Goal: Information Seeking & Learning: Learn about a topic

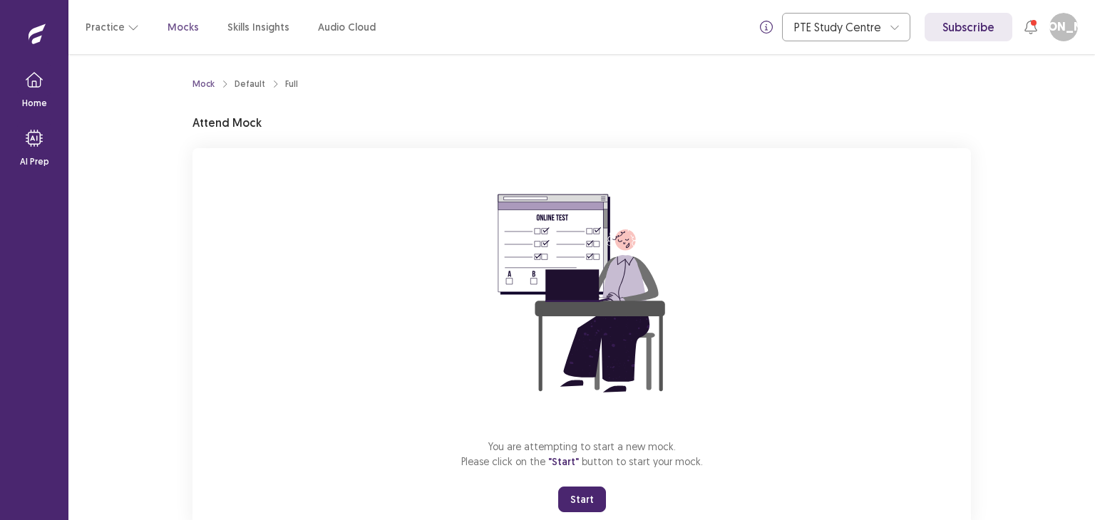
click at [594, 491] on button "Start" at bounding box center [582, 500] width 48 height 26
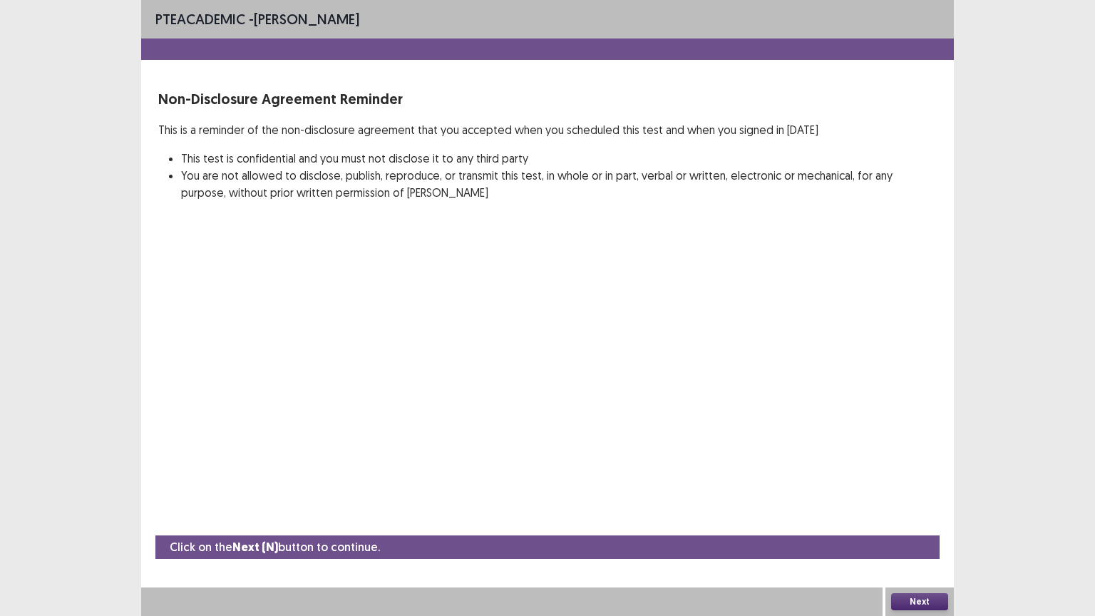
click at [900, 520] on button "Next" at bounding box center [919, 601] width 57 height 17
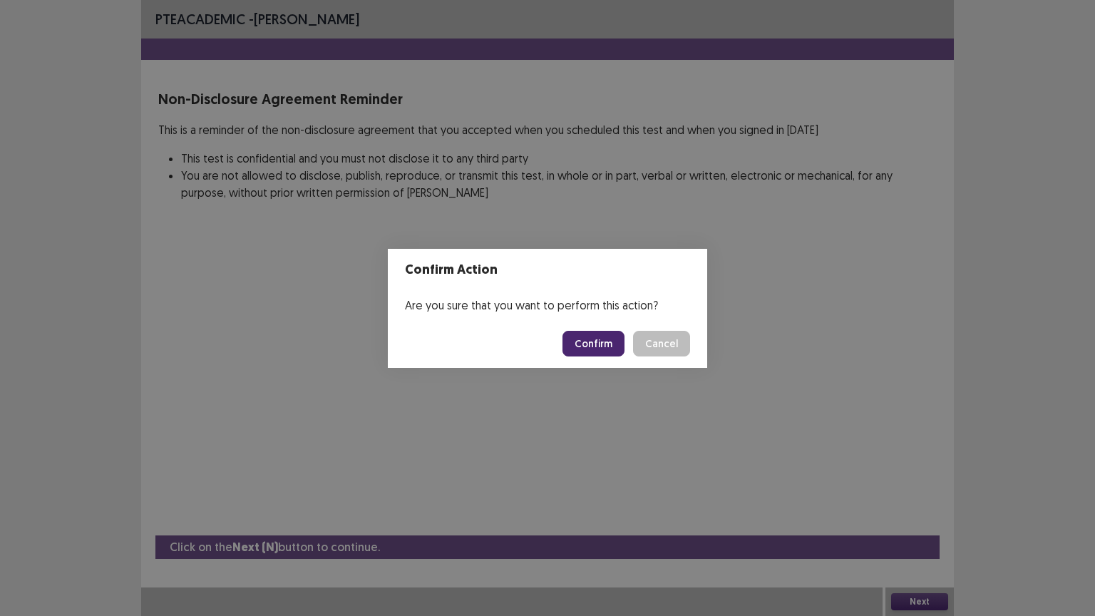
click at [610, 336] on button "Confirm" at bounding box center [593, 344] width 62 height 26
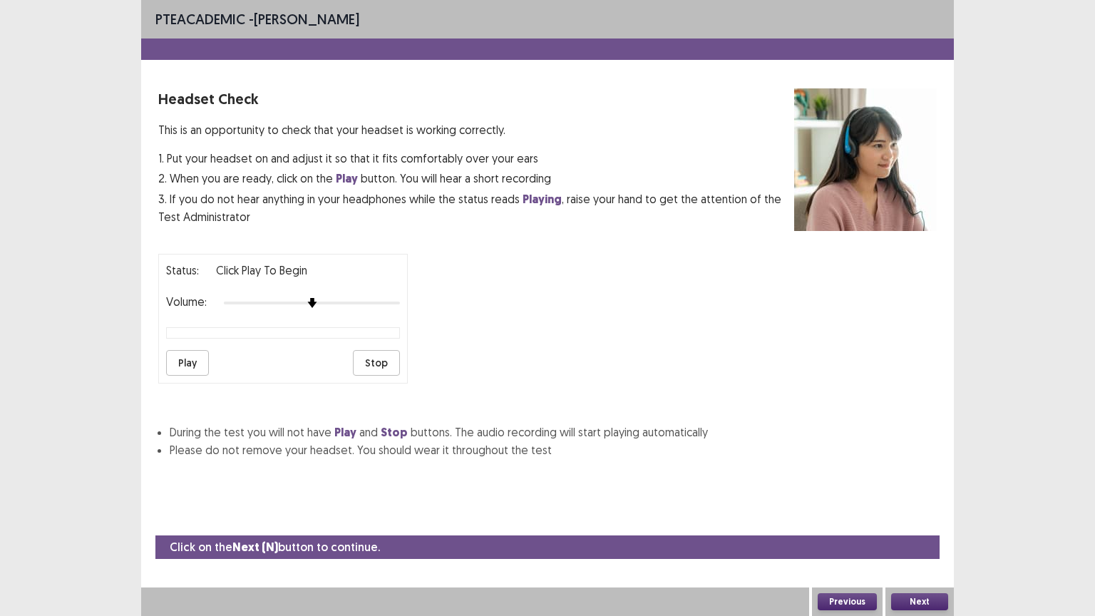
click at [200, 350] on button "Play" at bounding box center [187, 363] width 43 height 26
click at [932, 520] on button "Next" at bounding box center [919, 601] width 57 height 17
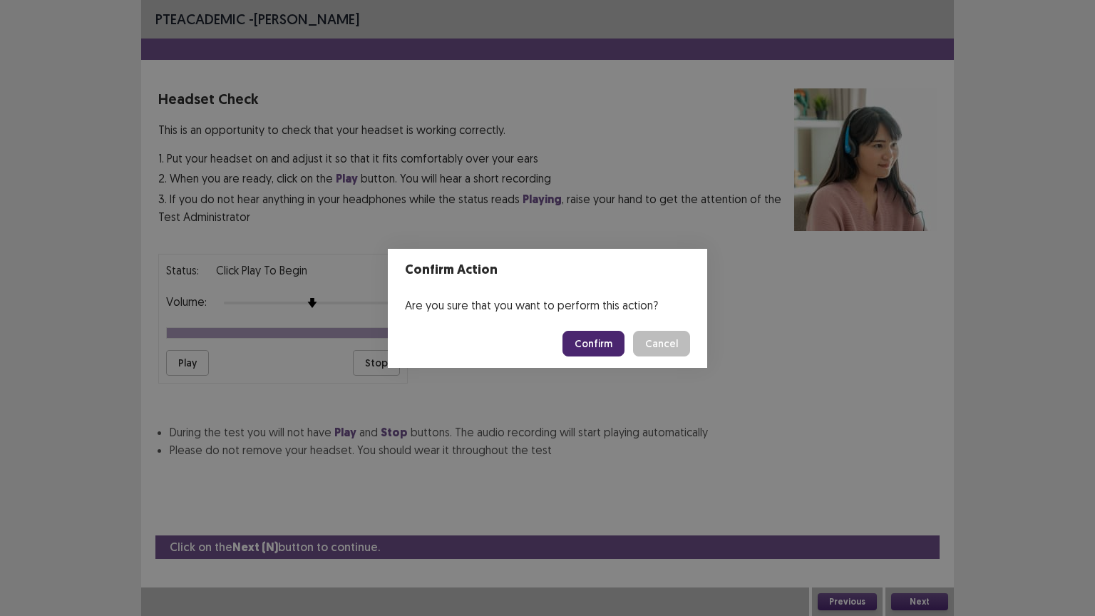
click at [605, 336] on button "Confirm" at bounding box center [593, 344] width 62 height 26
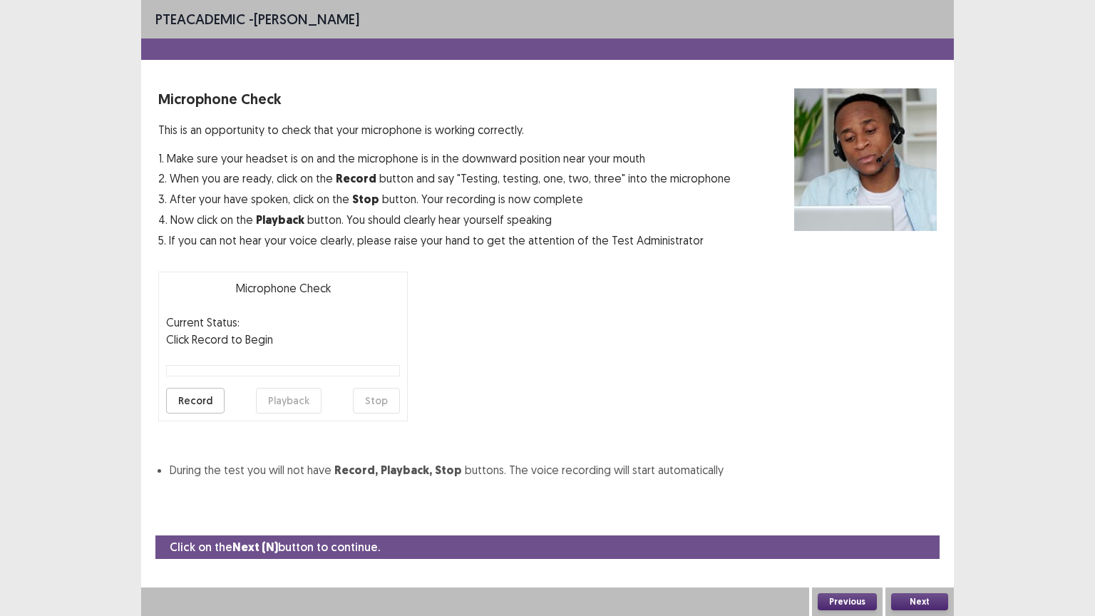
click at [214, 396] on button "Record" at bounding box center [195, 401] width 58 height 26
click at [387, 409] on button "Stop" at bounding box center [376, 401] width 47 height 26
click at [314, 409] on button "Playback" at bounding box center [289, 401] width 66 height 26
click at [916, 520] on button "Next" at bounding box center [919, 601] width 57 height 17
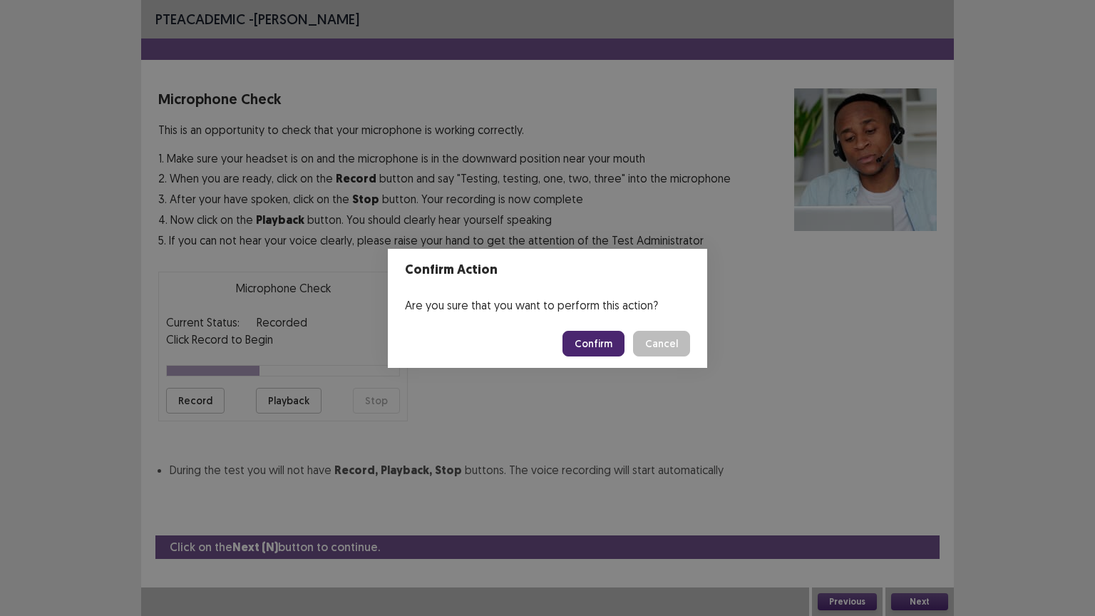
click at [596, 339] on button "Confirm" at bounding box center [593, 344] width 62 height 26
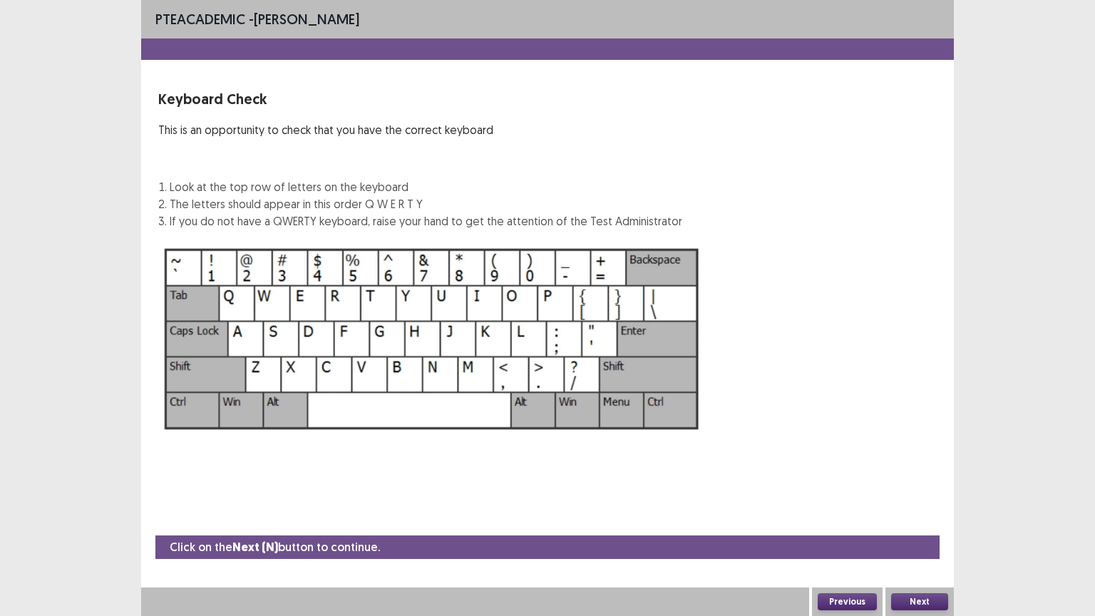
click at [918, 520] on button "Next" at bounding box center [919, 601] width 57 height 17
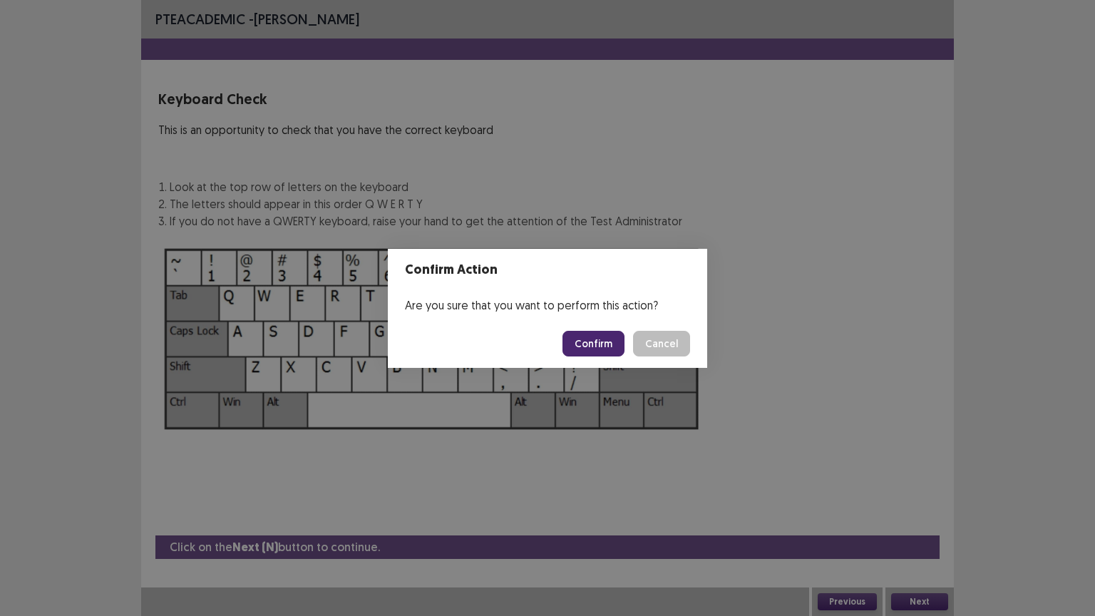
click at [612, 348] on button "Confirm" at bounding box center [593, 344] width 62 height 26
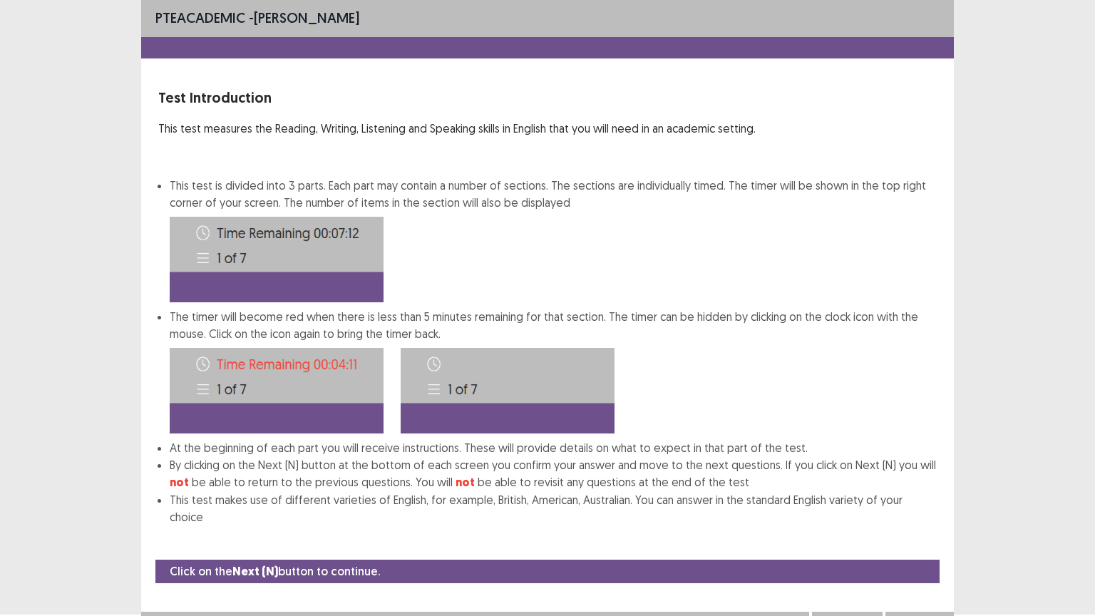
click at [908, 520] on button "Next" at bounding box center [919, 625] width 57 height 17
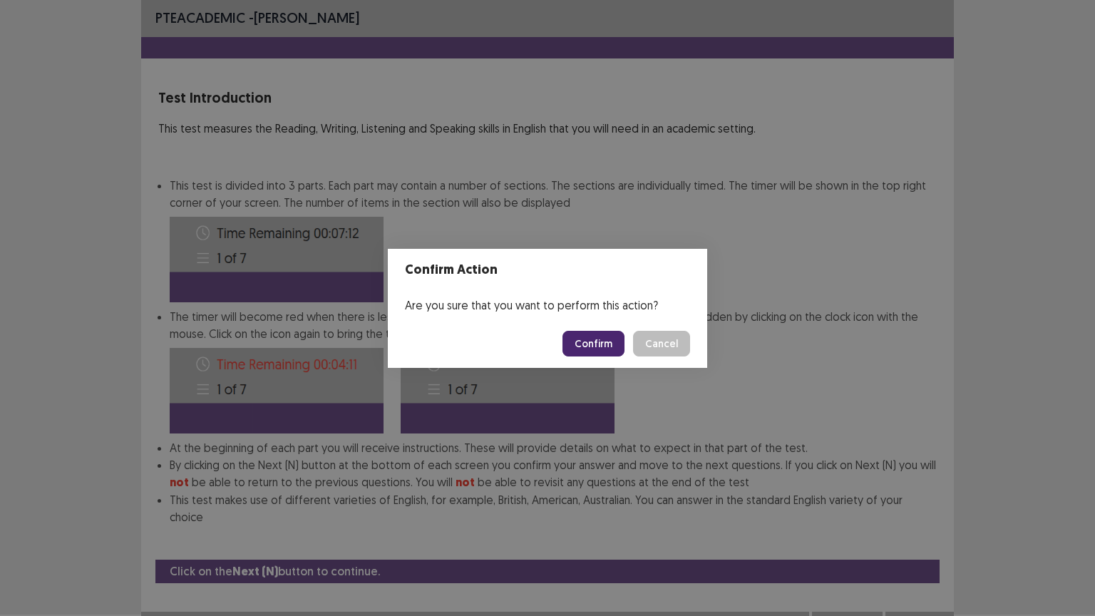
click at [590, 342] on button "Confirm" at bounding box center [593, 344] width 62 height 26
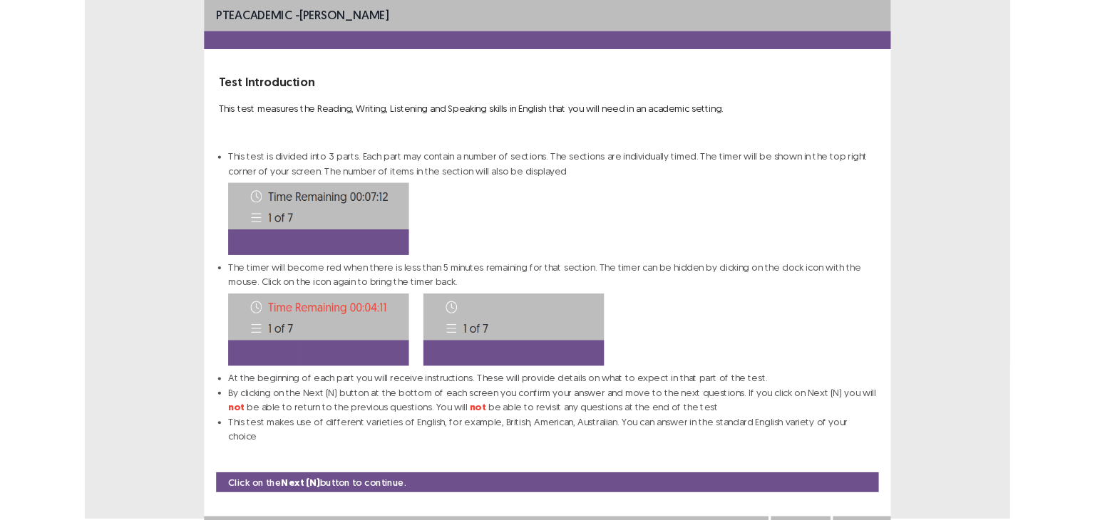
scroll to position [0, 0]
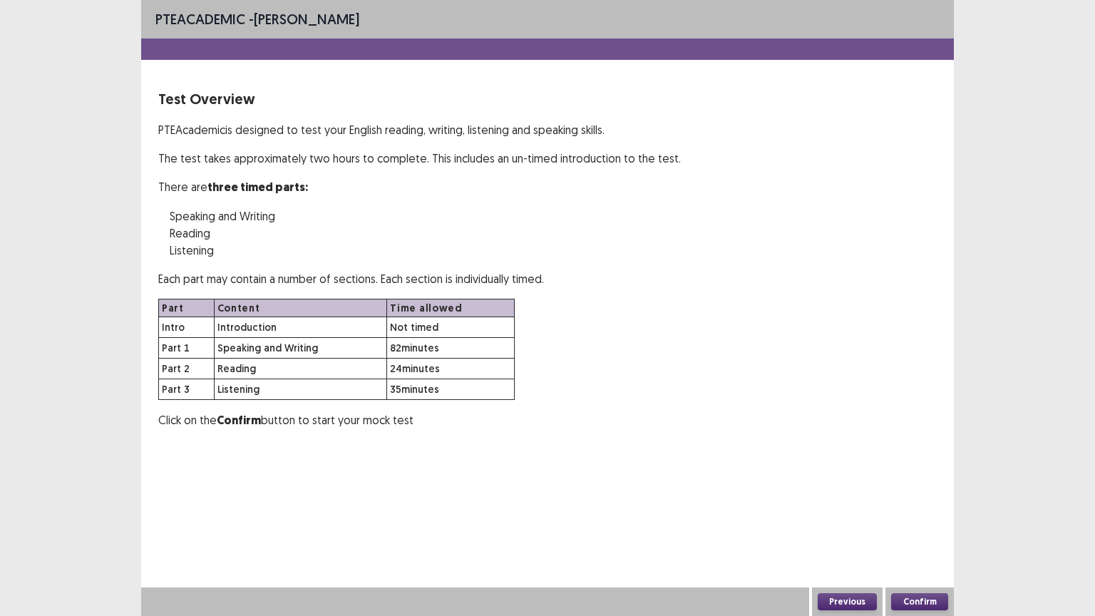
click at [935, 520] on button "Confirm" at bounding box center [919, 601] width 57 height 17
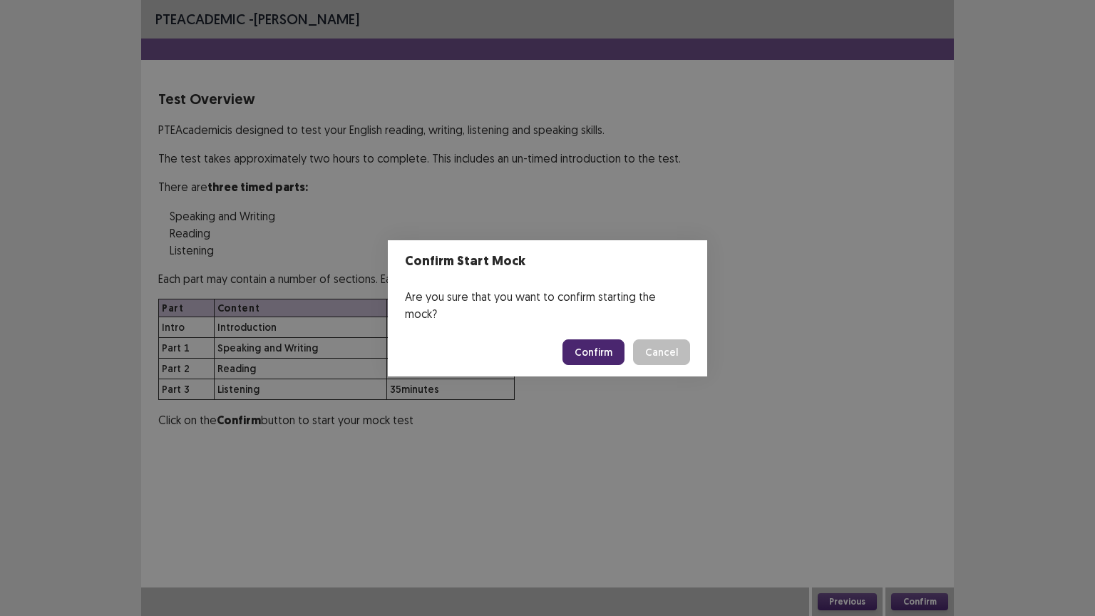
click at [610, 339] on button "Confirm" at bounding box center [593, 352] width 62 height 26
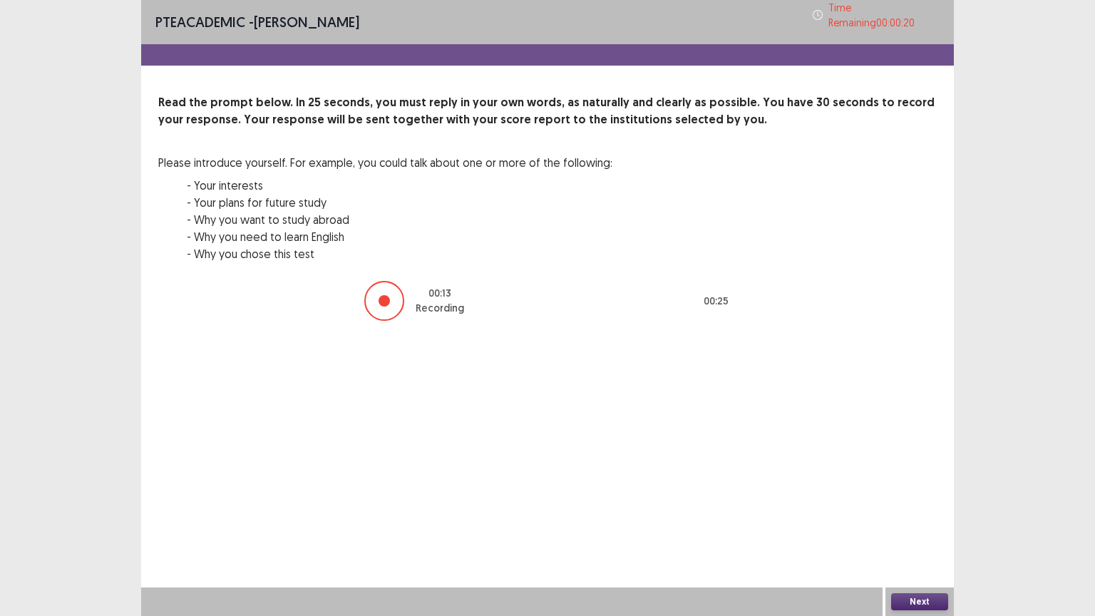
click at [932, 520] on button "Next" at bounding box center [919, 601] width 57 height 17
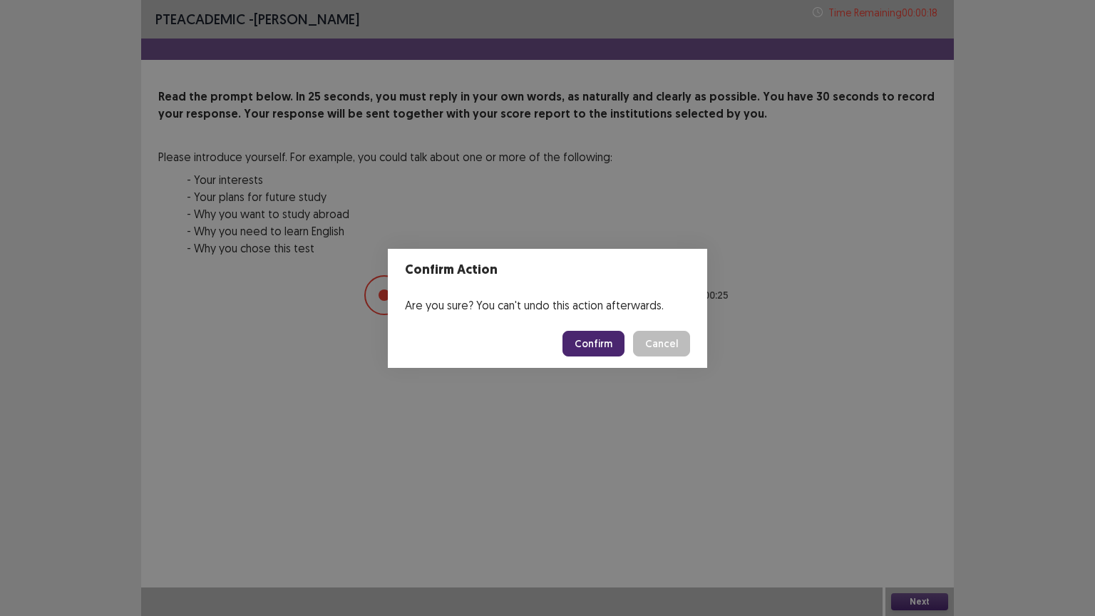
click at [592, 349] on button "Confirm" at bounding box center [593, 344] width 62 height 26
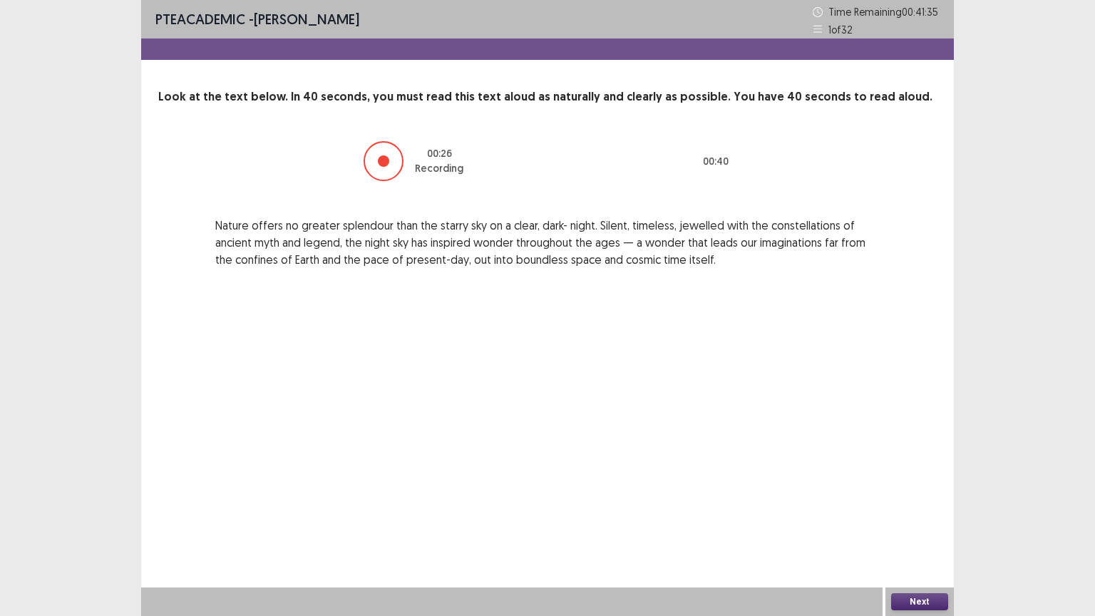
click at [913, 520] on button "Next" at bounding box center [919, 601] width 57 height 17
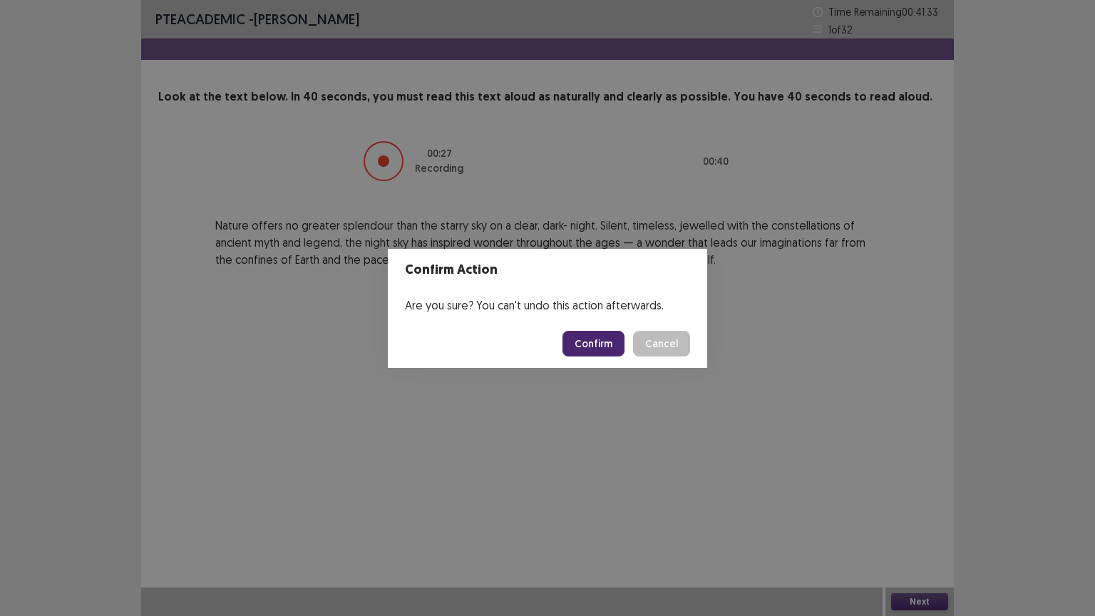
click at [621, 345] on button "Confirm" at bounding box center [593, 344] width 62 height 26
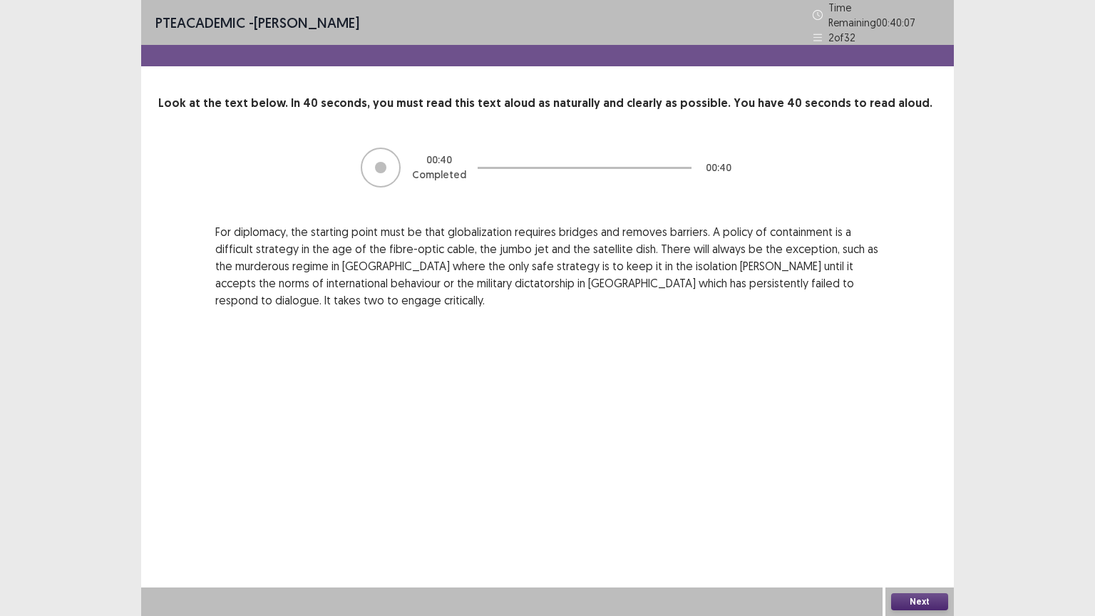
click at [916, 520] on button "Next" at bounding box center [919, 601] width 57 height 17
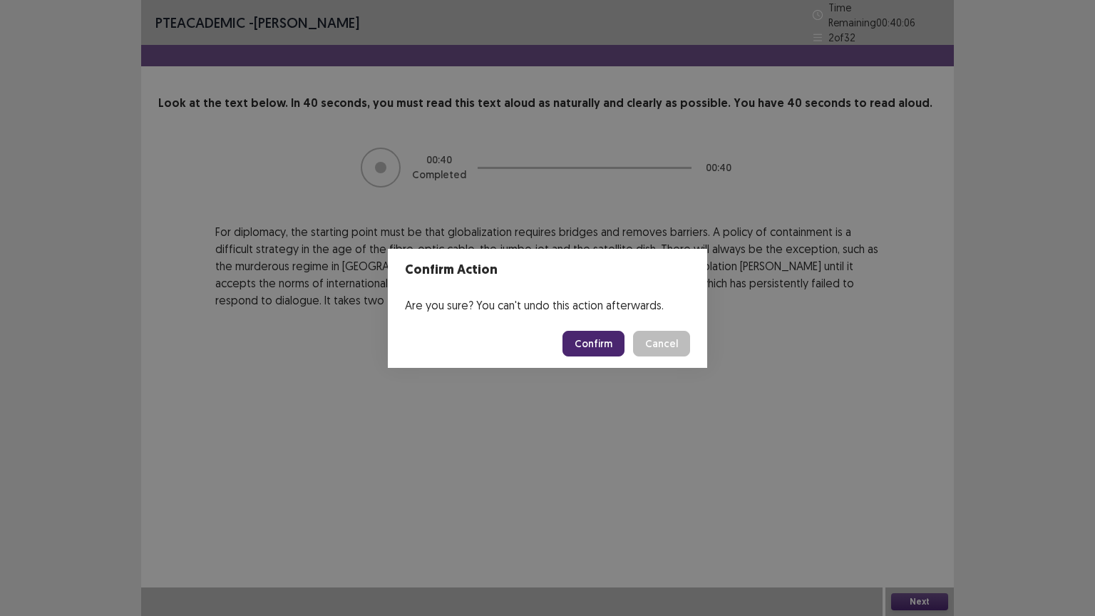
click at [607, 349] on button "Confirm" at bounding box center [593, 344] width 62 height 26
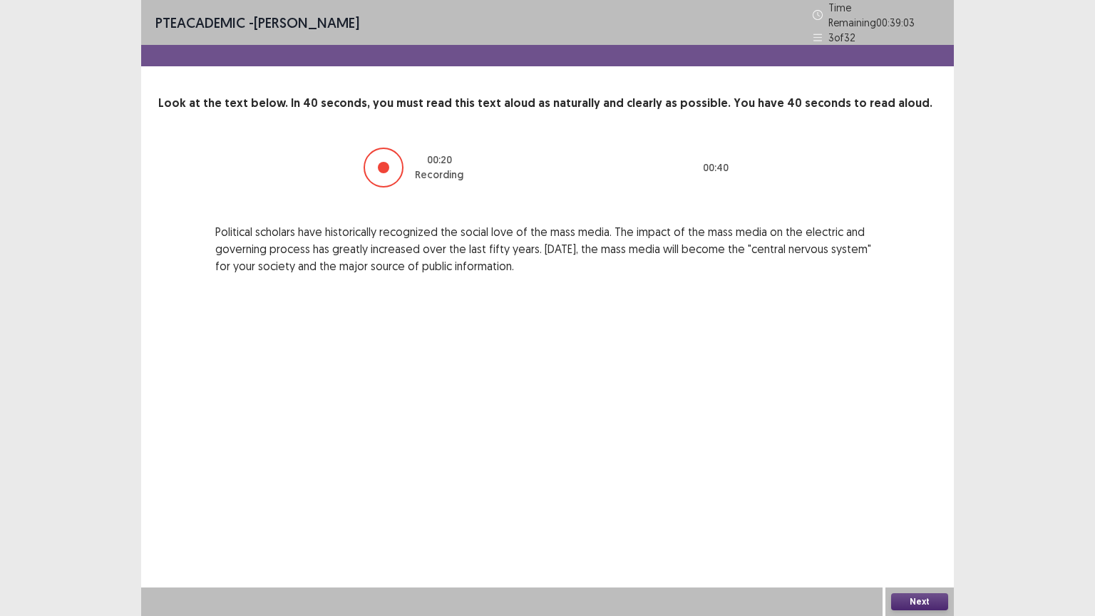
click at [927, 520] on button "Next" at bounding box center [919, 601] width 57 height 17
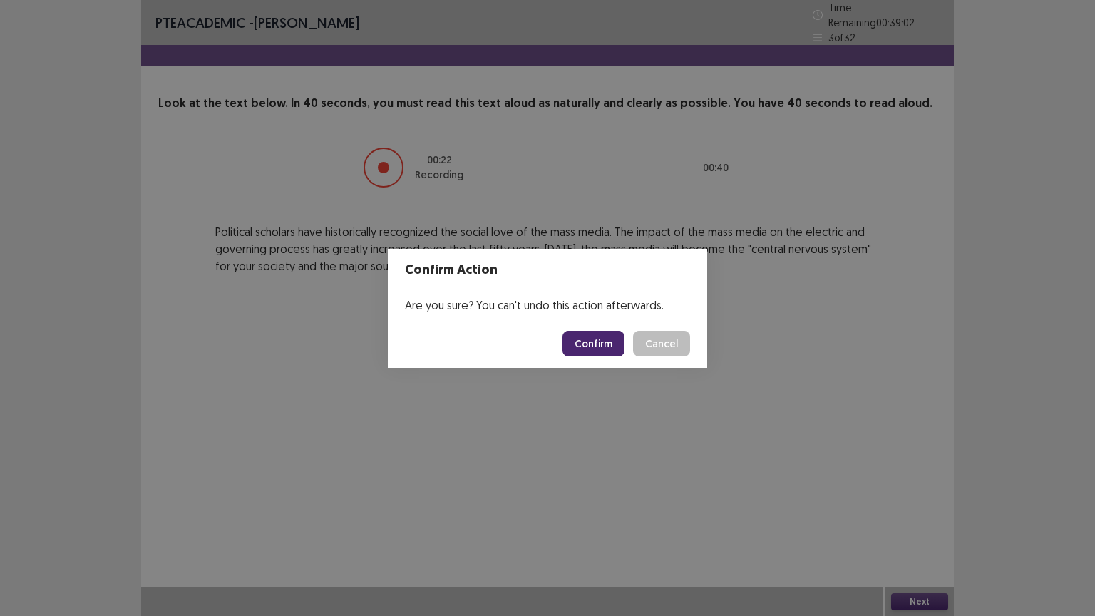
click at [616, 351] on button "Confirm" at bounding box center [593, 344] width 62 height 26
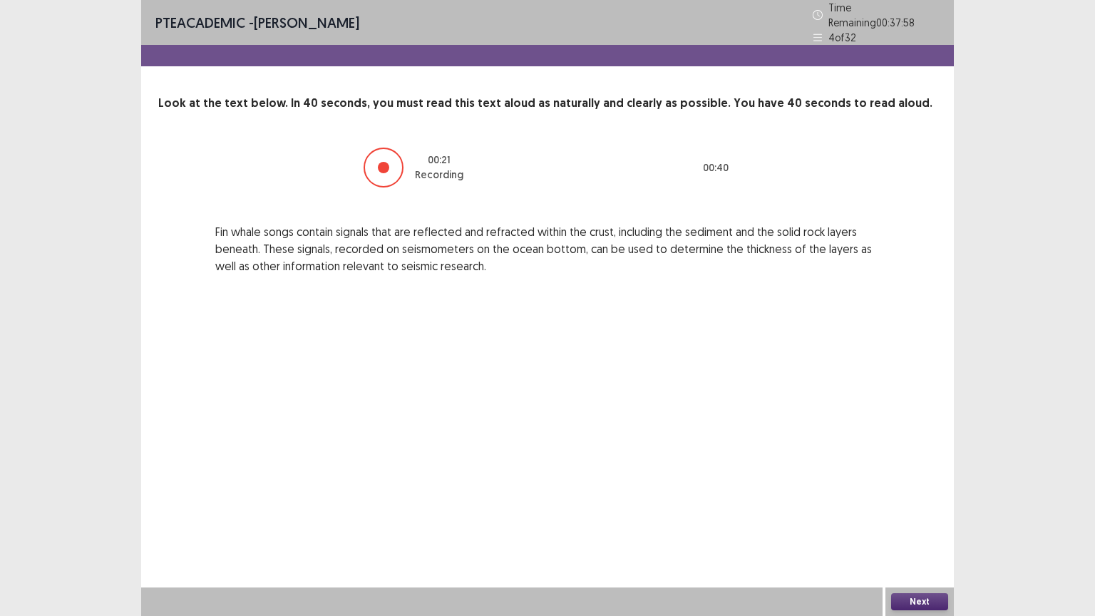
click at [911, 520] on div "Next" at bounding box center [919, 601] width 68 height 29
click at [912, 520] on button "Next" at bounding box center [919, 601] width 57 height 17
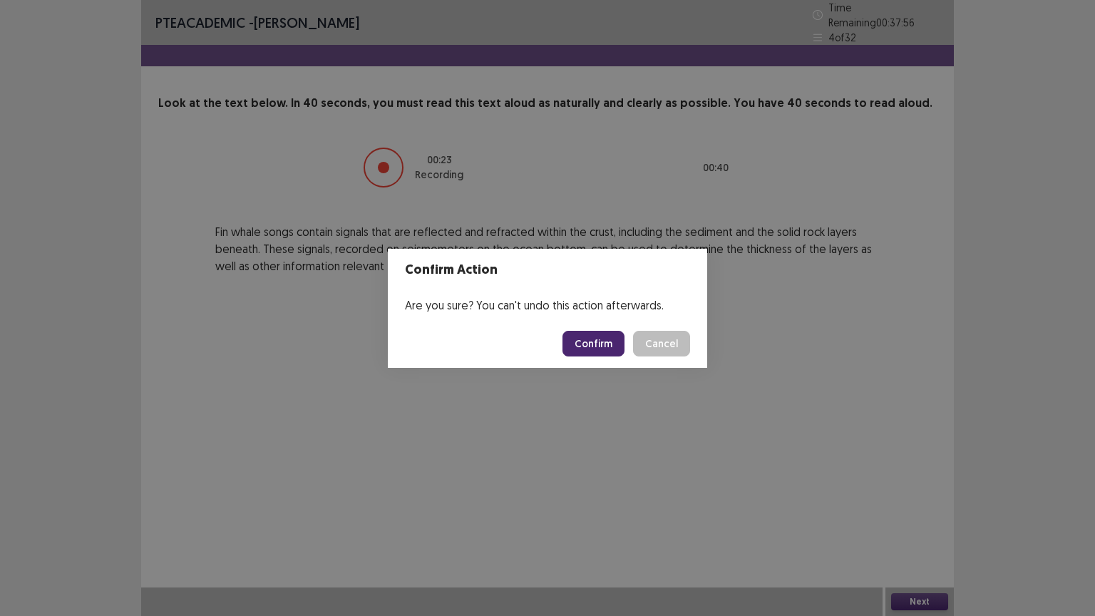
click at [592, 342] on button "Confirm" at bounding box center [593, 344] width 62 height 26
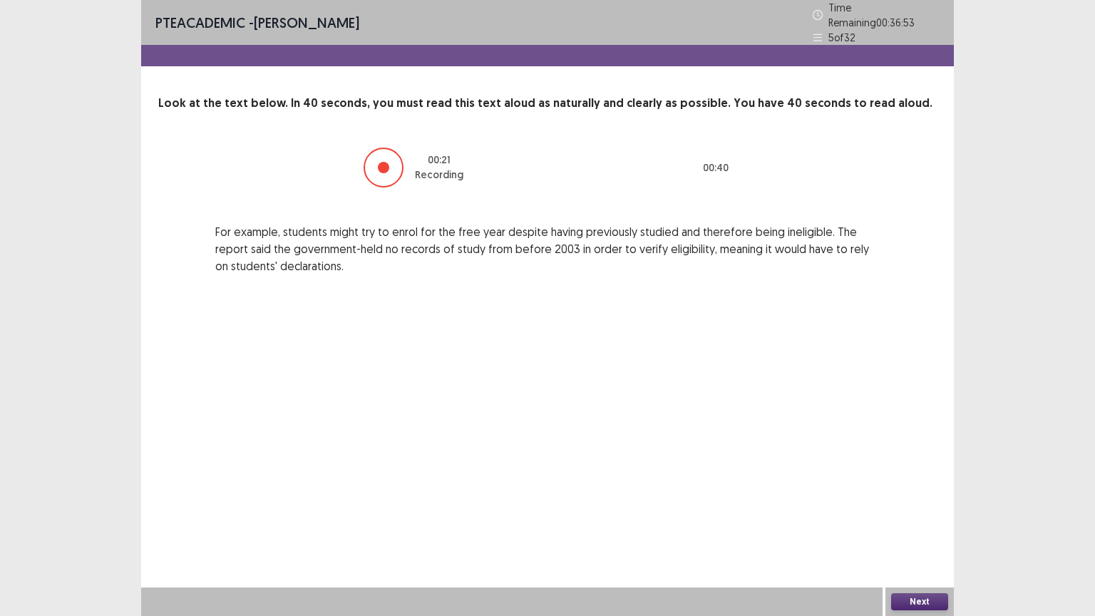
click at [901, 520] on button "Next" at bounding box center [919, 601] width 57 height 17
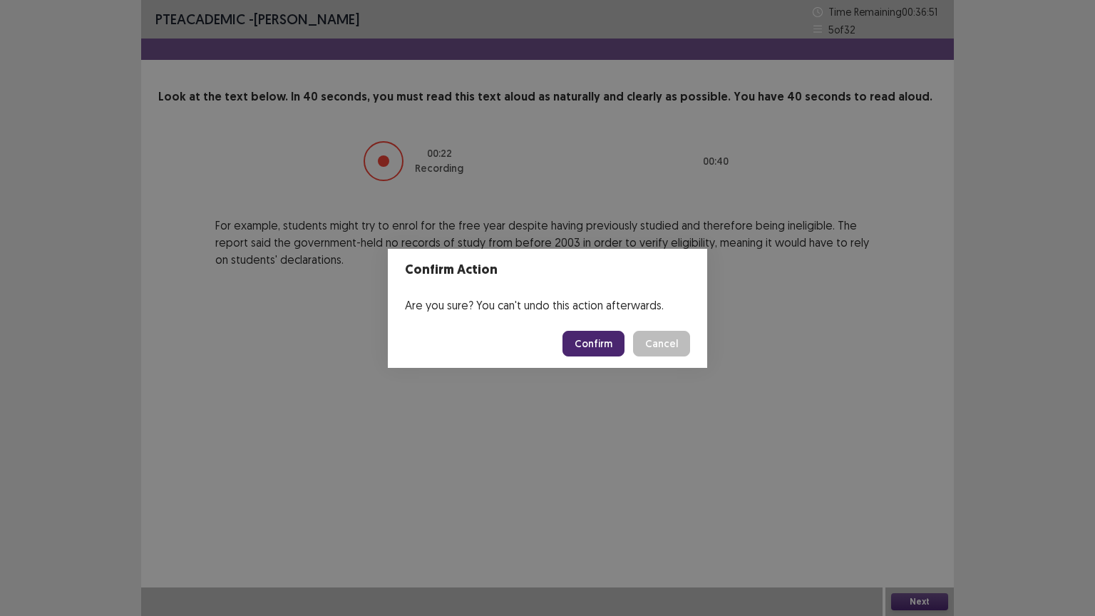
click at [610, 351] on button "Confirm" at bounding box center [593, 344] width 62 height 26
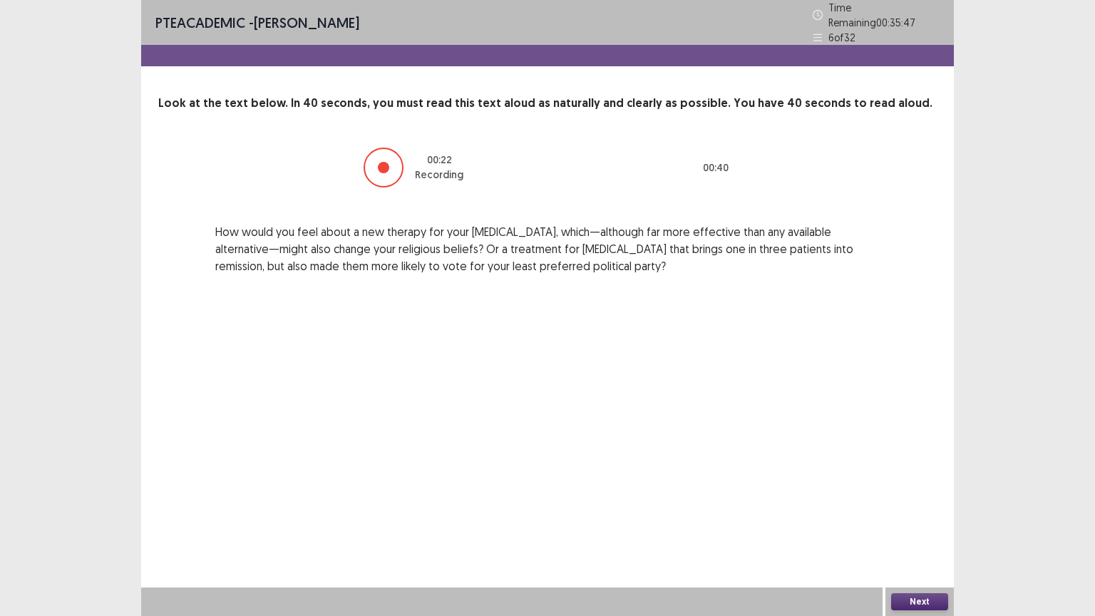
click at [930, 520] on button "Next" at bounding box center [919, 601] width 57 height 17
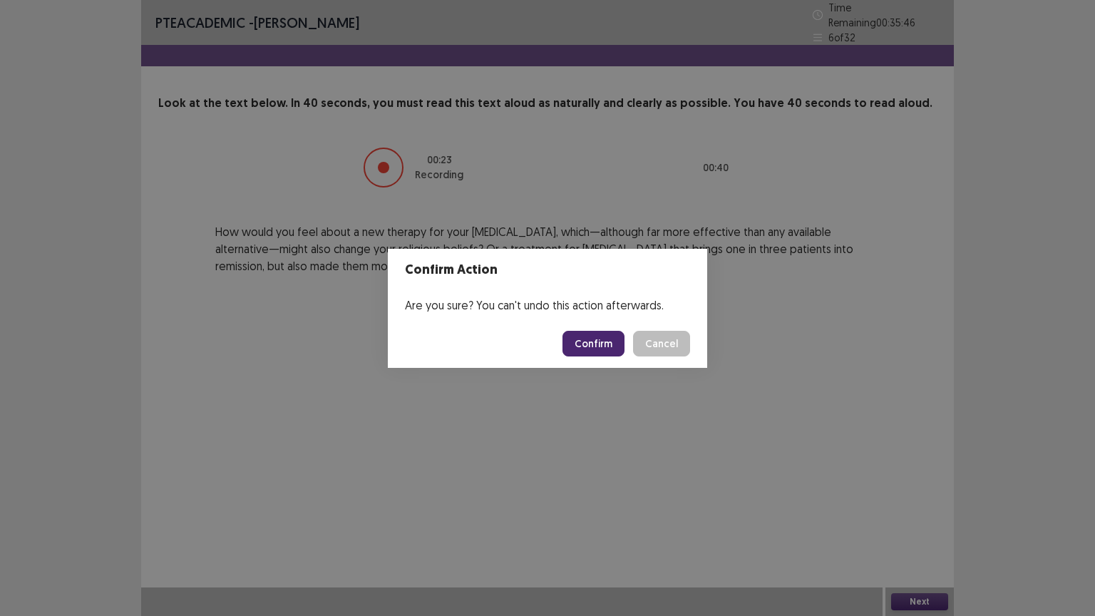
click at [579, 342] on button "Confirm" at bounding box center [593, 344] width 62 height 26
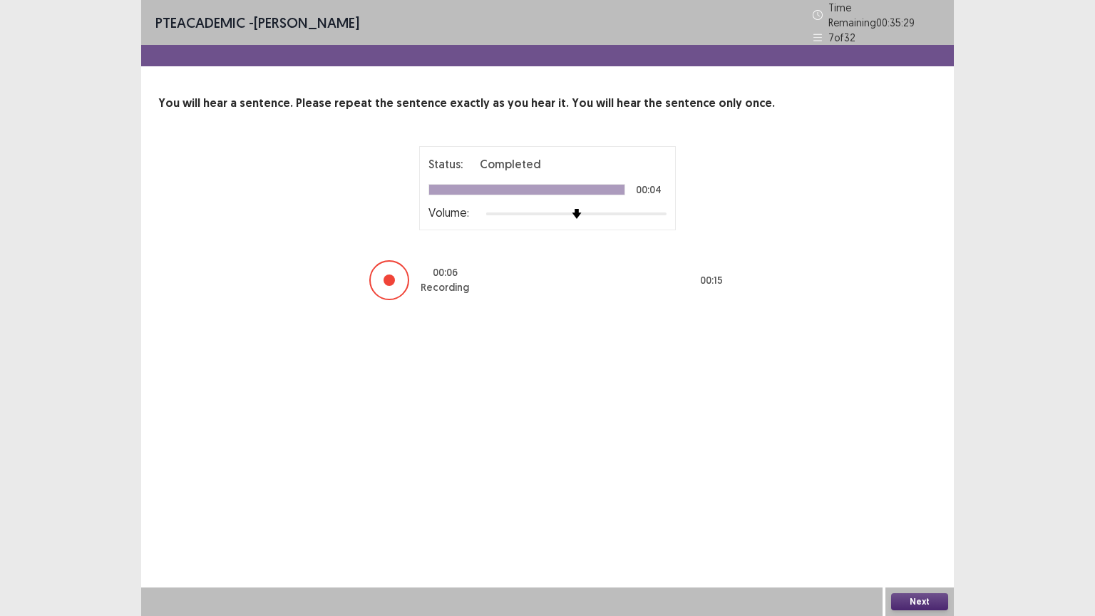
click at [924, 520] on button "Next" at bounding box center [919, 601] width 57 height 17
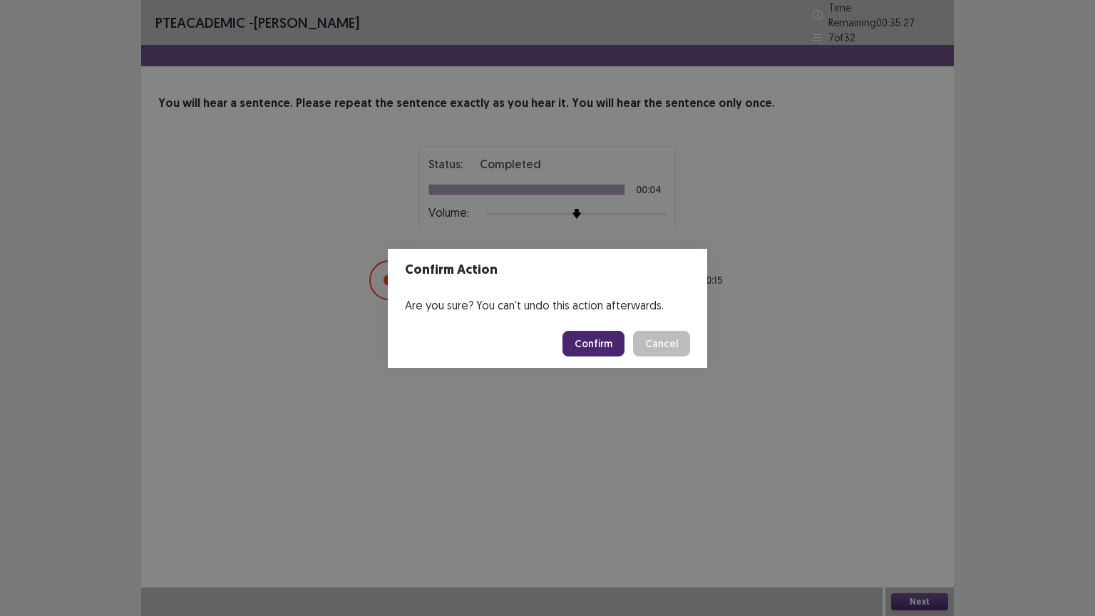
click at [577, 342] on button "Confirm" at bounding box center [593, 344] width 62 height 26
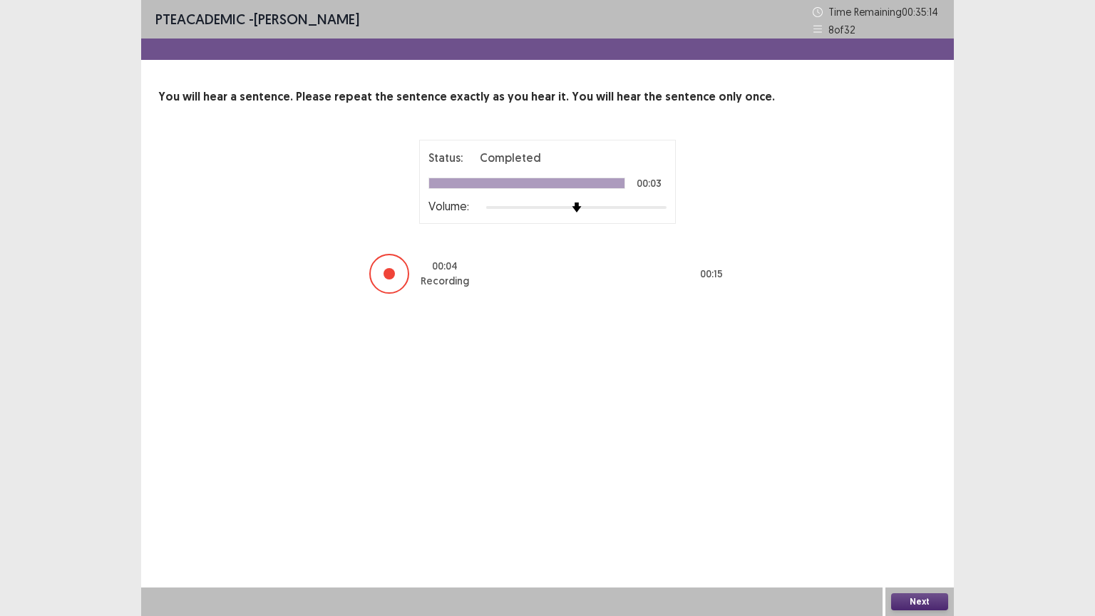
click at [932, 520] on button "Next" at bounding box center [919, 601] width 57 height 17
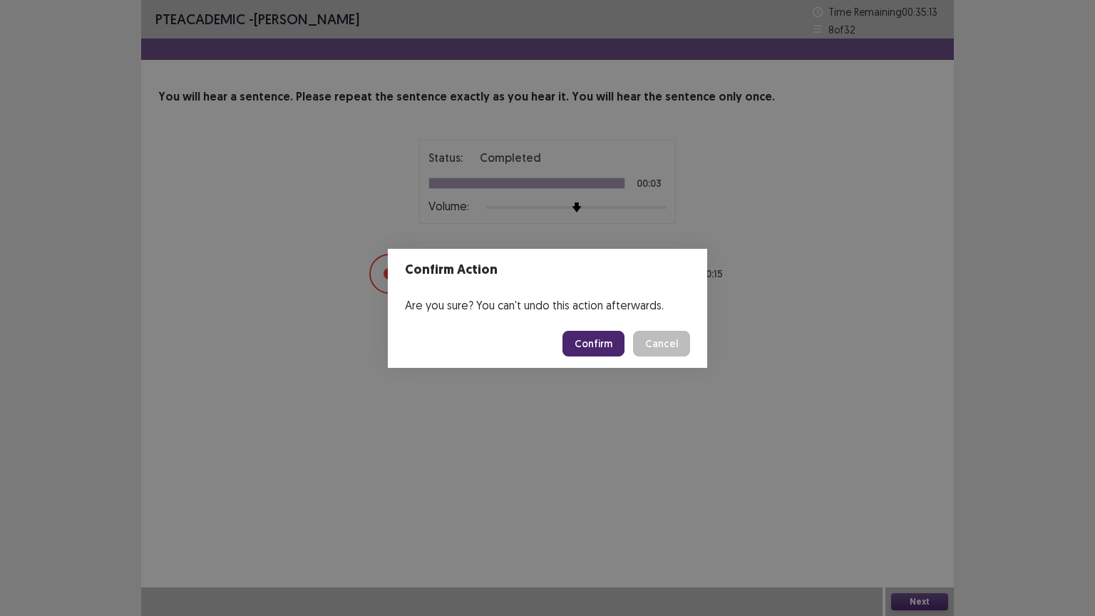
click at [598, 336] on button "Confirm" at bounding box center [593, 344] width 62 height 26
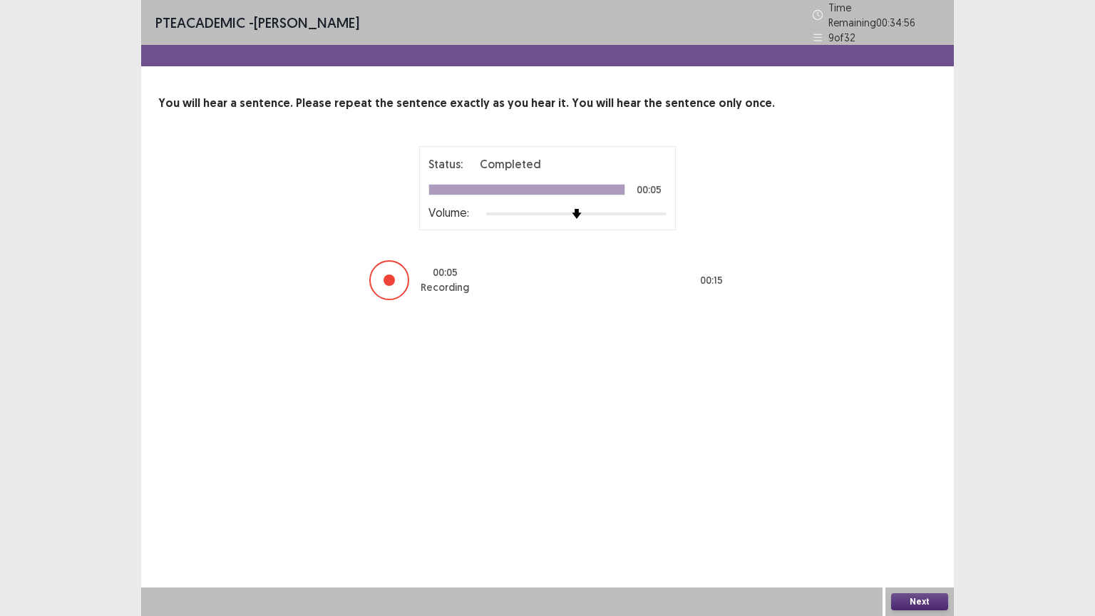
click at [937, 520] on button "Next" at bounding box center [919, 601] width 57 height 17
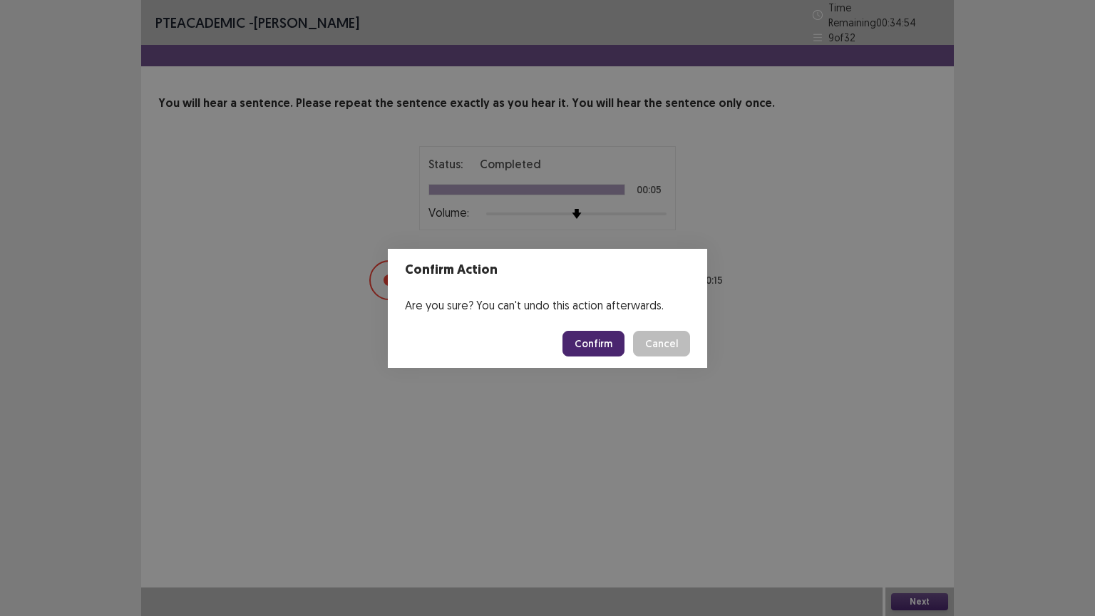
click at [619, 354] on button "Confirm" at bounding box center [593, 344] width 62 height 26
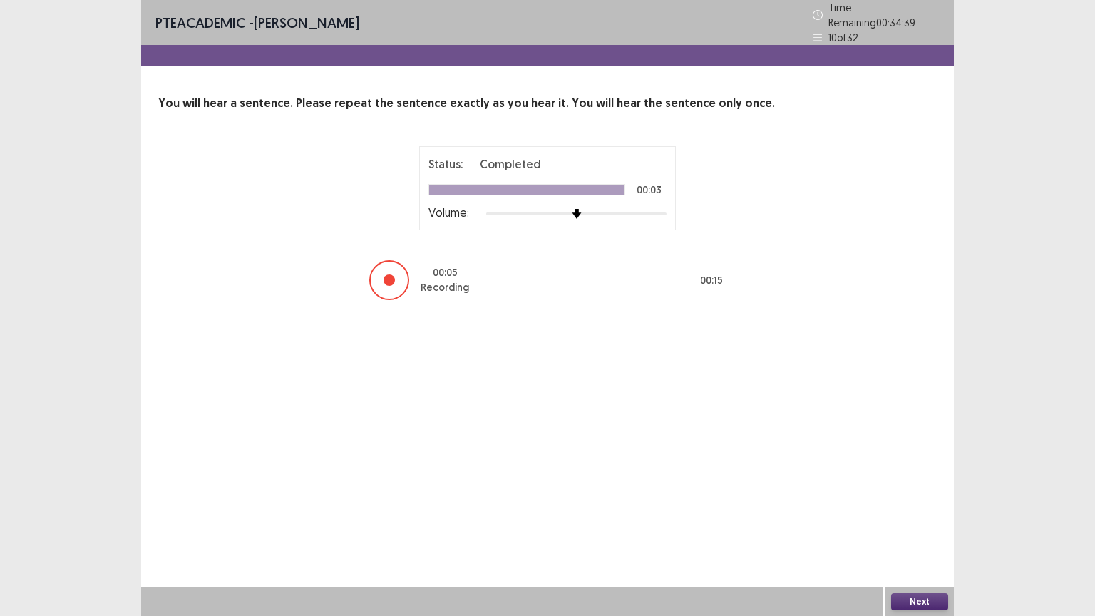
click at [935, 520] on button "Next" at bounding box center [919, 601] width 57 height 17
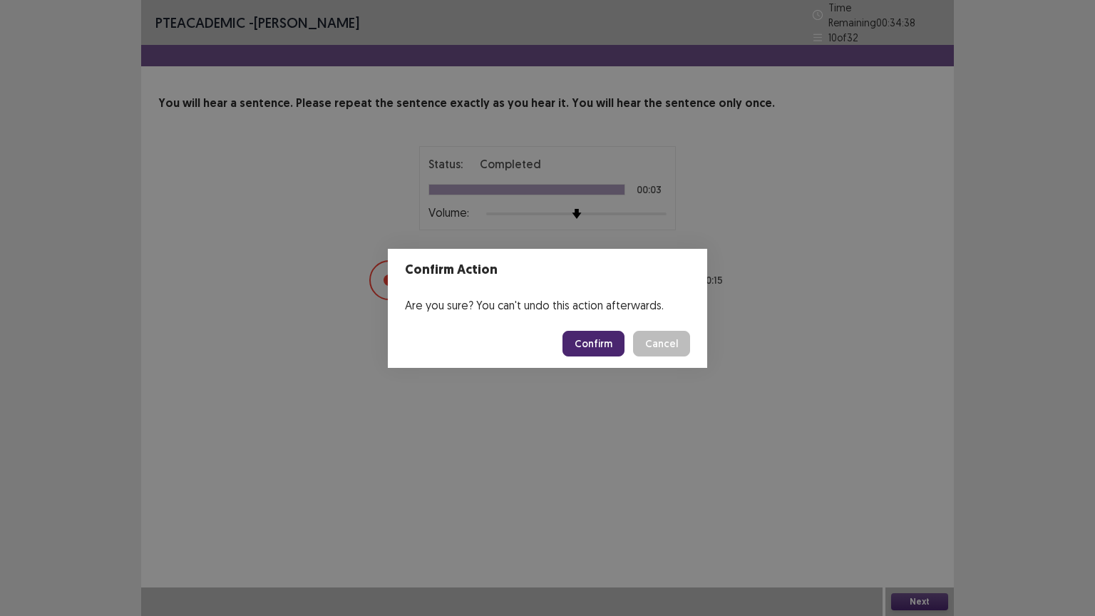
click at [613, 343] on button "Confirm" at bounding box center [593, 344] width 62 height 26
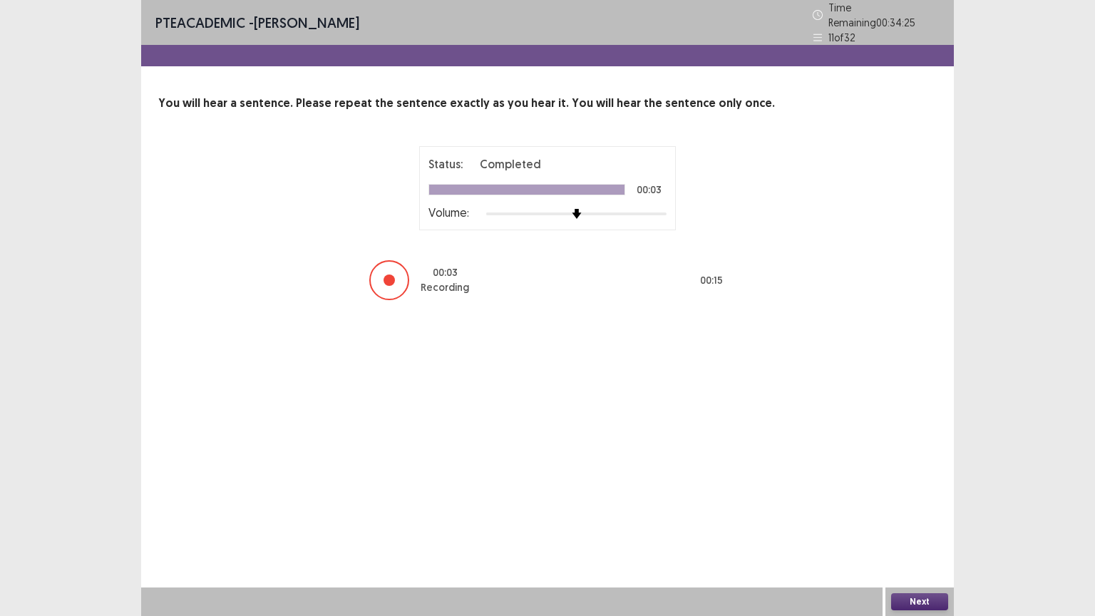
click at [914, 520] on div "Next" at bounding box center [919, 601] width 68 height 29
click at [916, 520] on button "Next" at bounding box center [919, 601] width 57 height 17
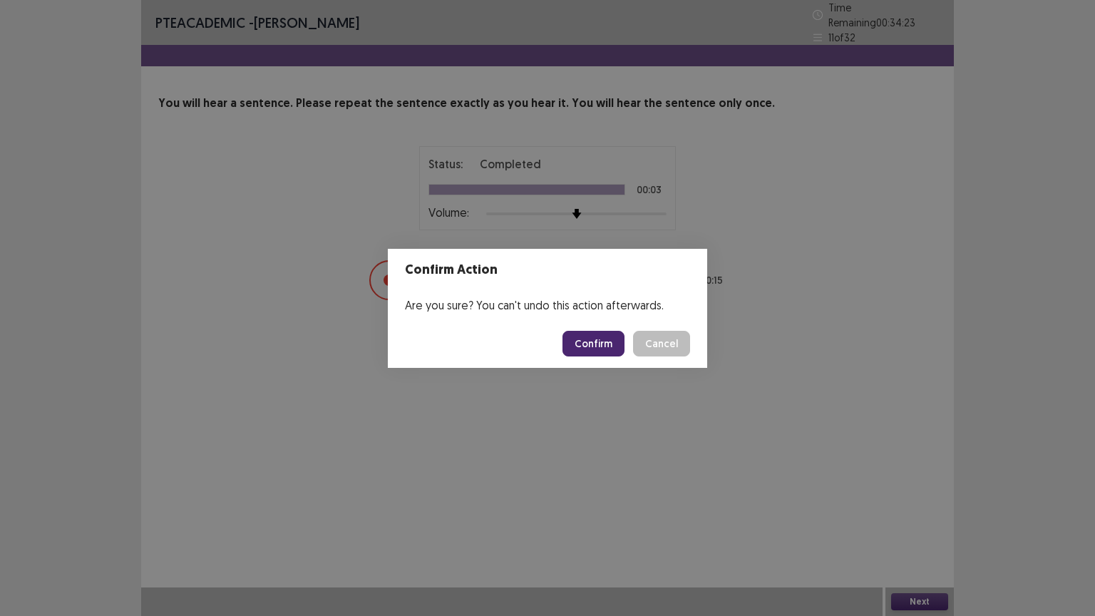
click at [590, 335] on button "Confirm" at bounding box center [593, 344] width 62 height 26
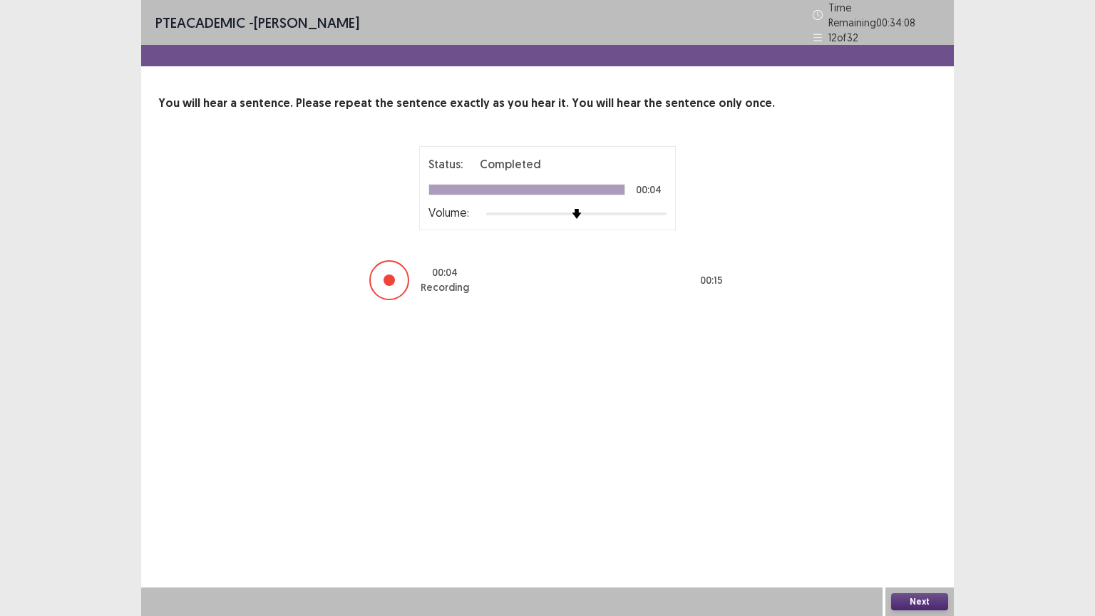
click at [924, 520] on button "Next" at bounding box center [919, 601] width 57 height 17
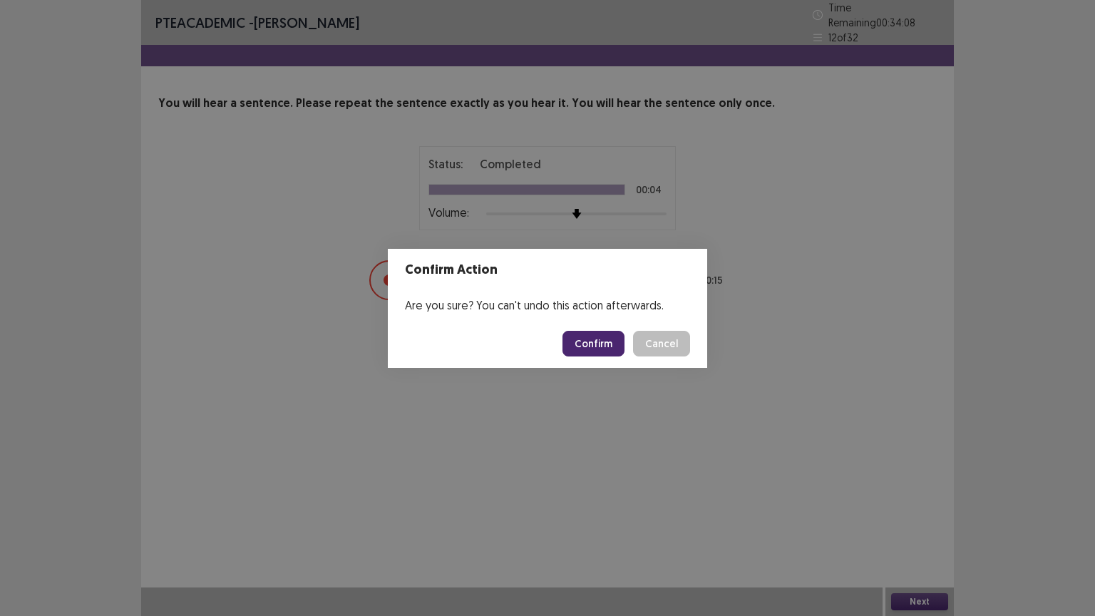
click at [595, 352] on button "Confirm" at bounding box center [593, 344] width 62 height 26
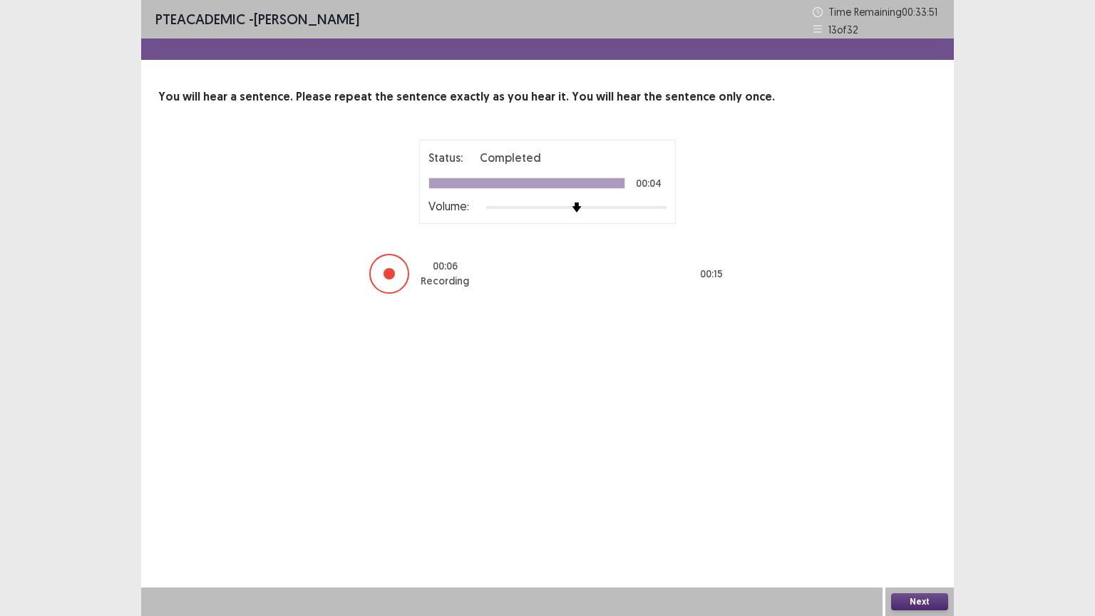
click at [903, 520] on button "Next" at bounding box center [919, 601] width 57 height 17
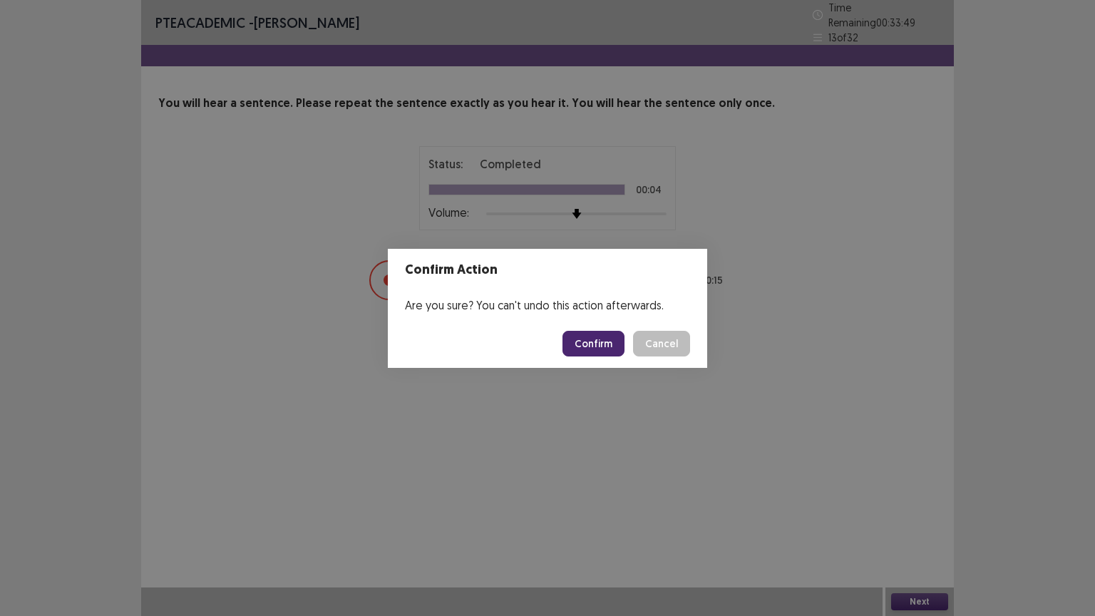
drag, startPoint x: 609, startPoint y: 328, endPoint x: 610, endPoint y: 335, distance: 7.2
click at [610, 335] on footer "Confirm Cancel" at bounding box center [547, 343] width 319 height 48
click at [610, 335] on button "Confirm" at bounding box center [593, 344] width 62 height 26
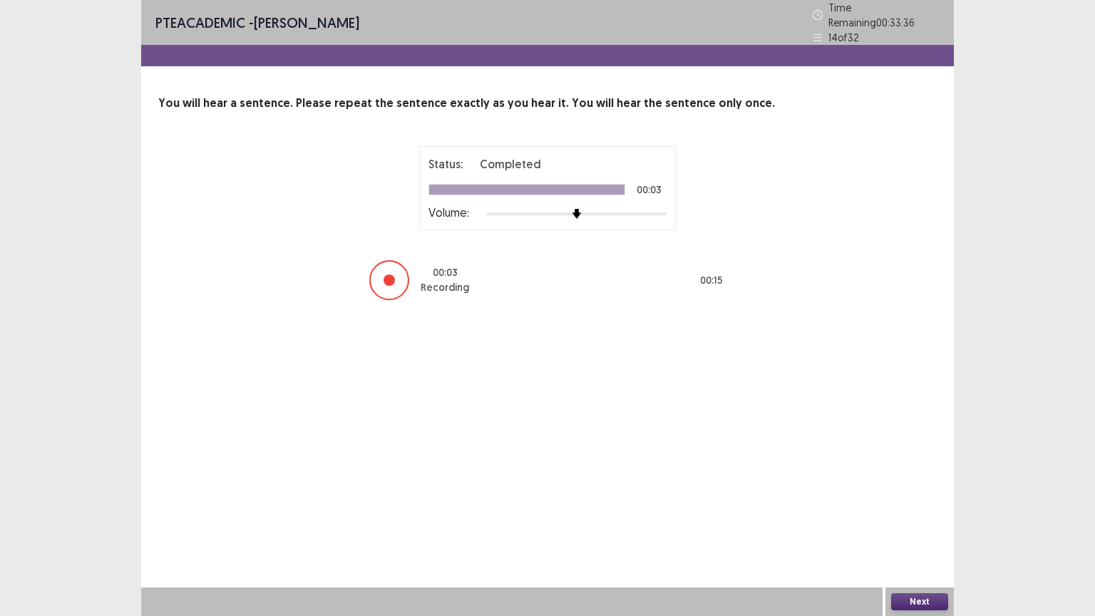
click at [915, 520] on button "Next" at bounding box center [919, 601] width 57 height 17
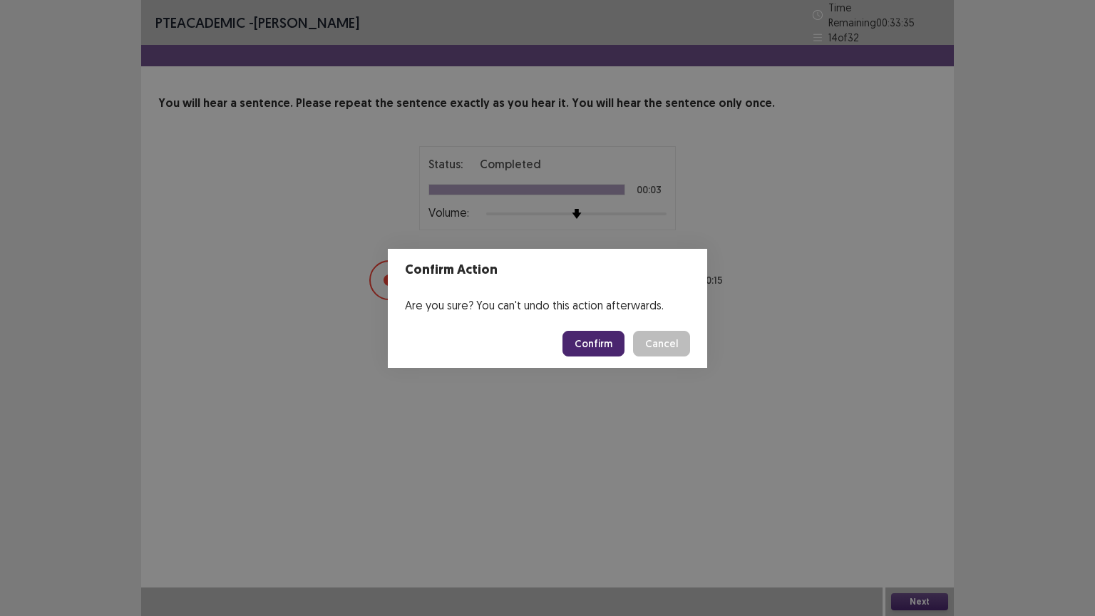
click at [598, 336] on button "Confirm" at bounding box center [593, 344] width 62 height 26
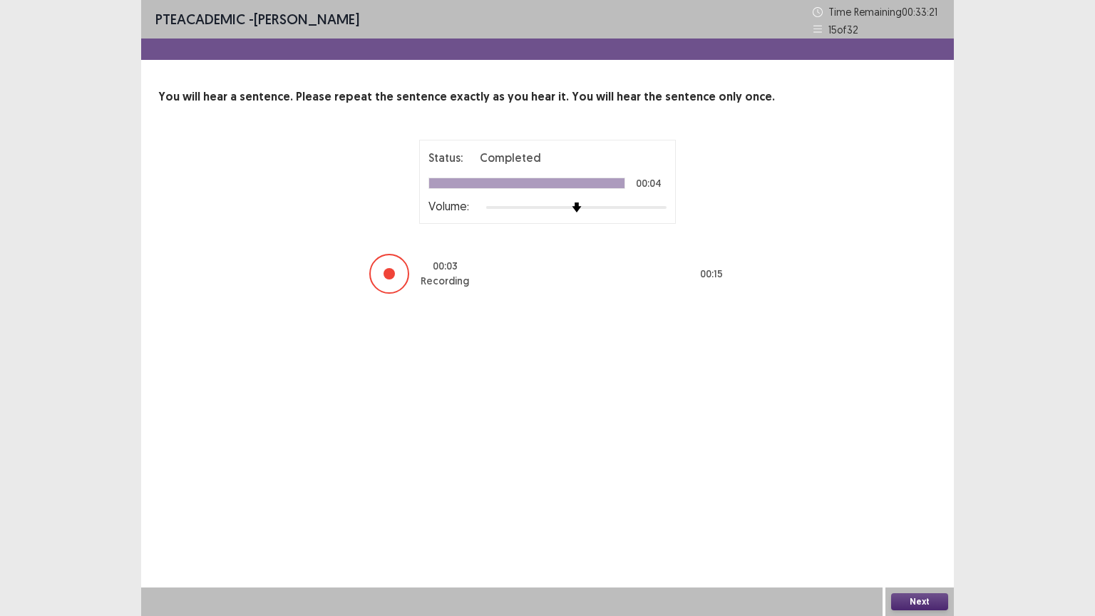
click at [922, 520] on button "Next" at bounding box center [919, 601] width 57 height 17
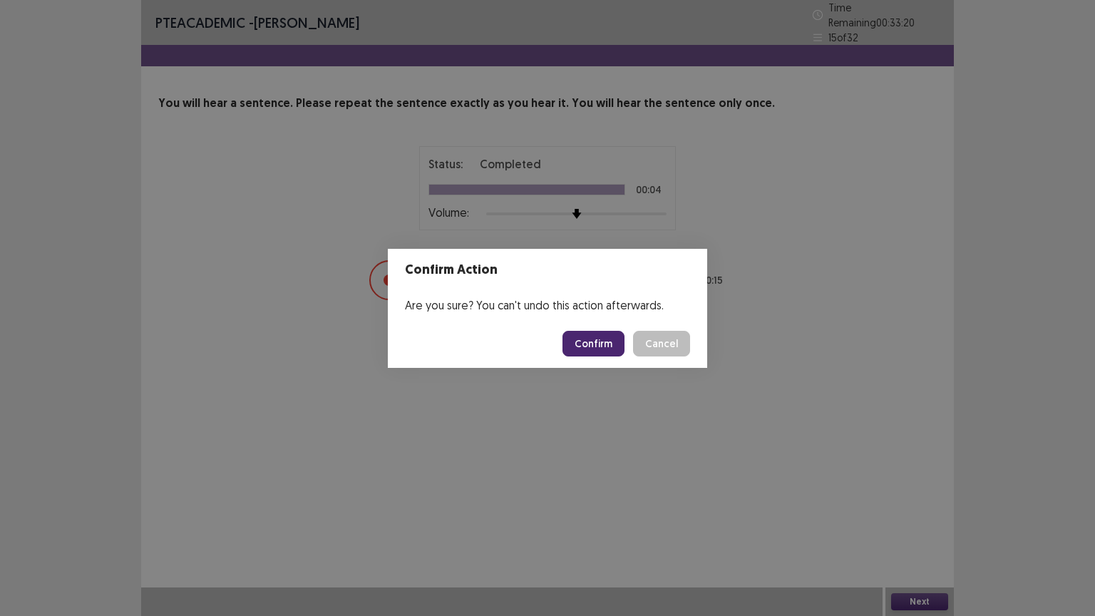
click at [593, 349] on button "Confirm" at bounding box center [593, 344] width 62 height 26
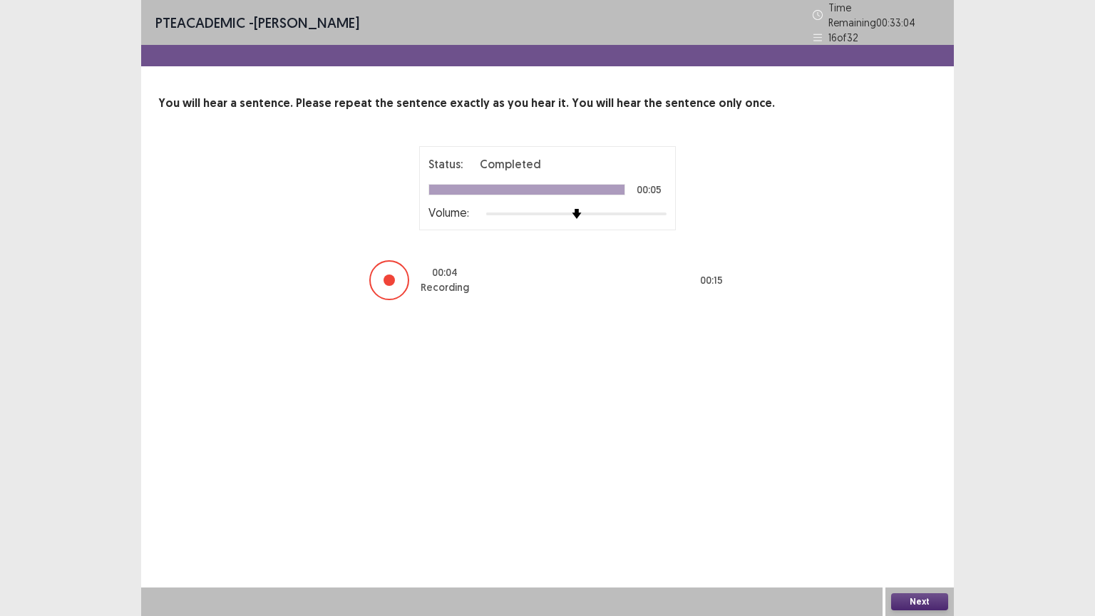
click at [931, 520] on button "Next" at bounding box center [919, 601] width 57 height 17
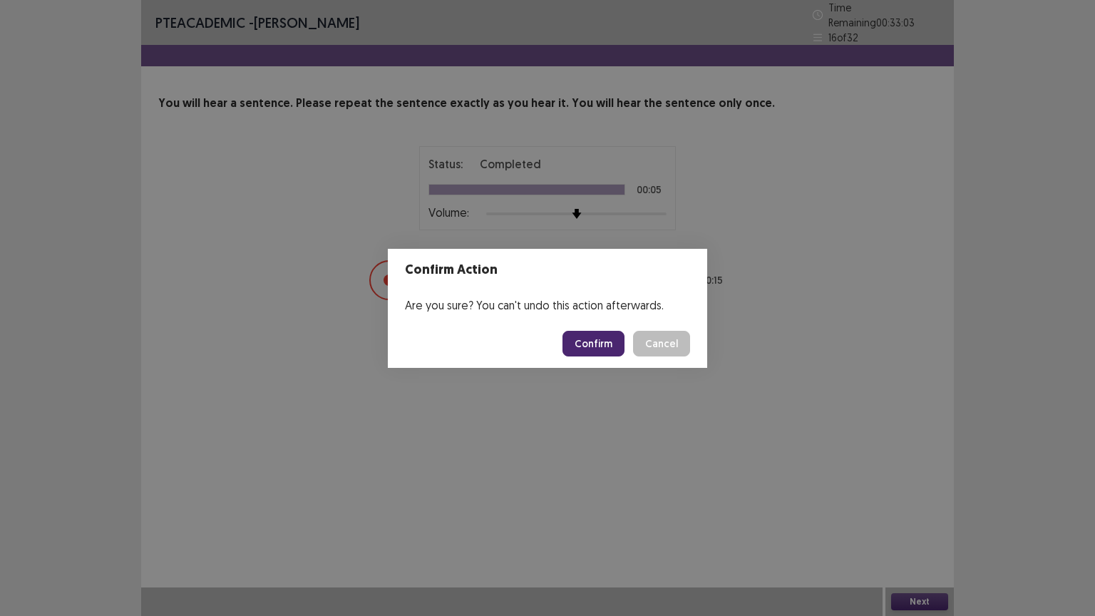
click at [597, 354] on button "Confirm" at bounding box center [593, 344] width 62 height 26
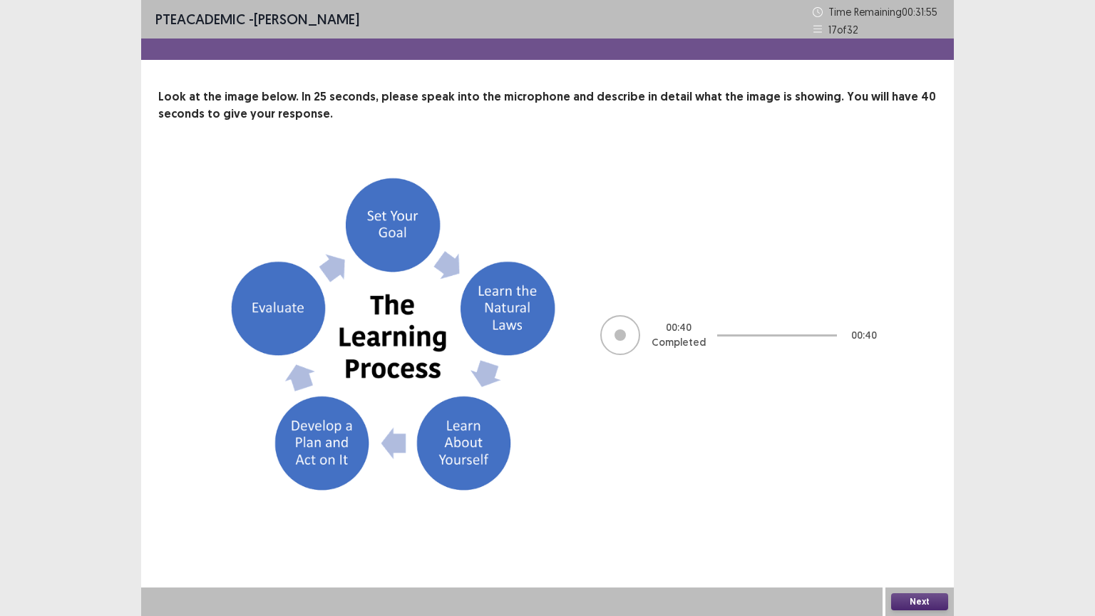
click at [915, 520] on button "Next" at bounding box center [919, 601] width 57 height 17
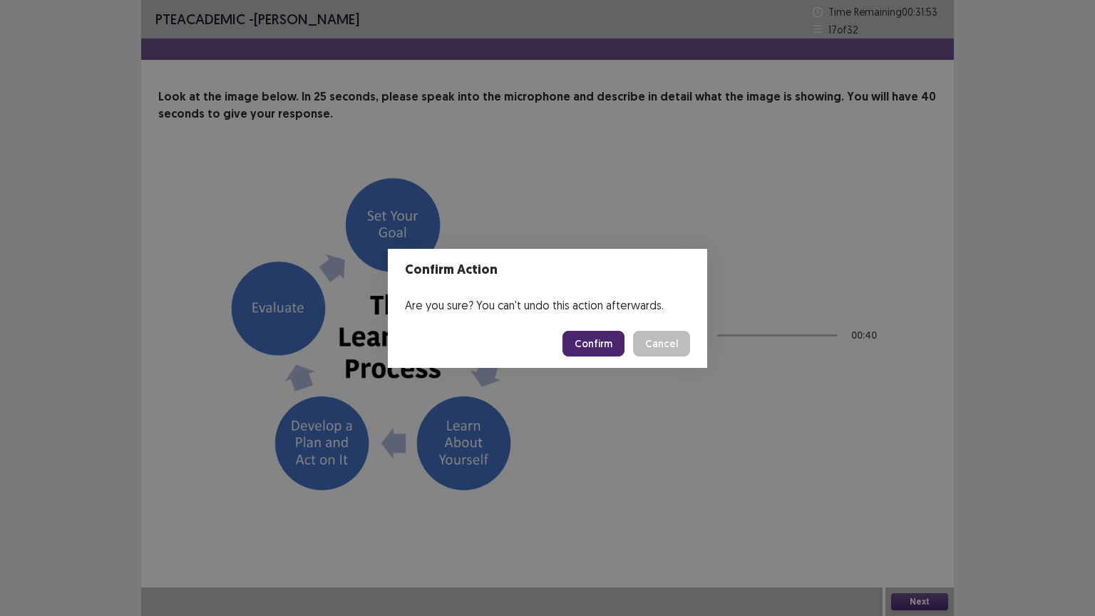
click at [593, 345] on button "Confirm" at bounding box center [593, 344] width 62 height 26
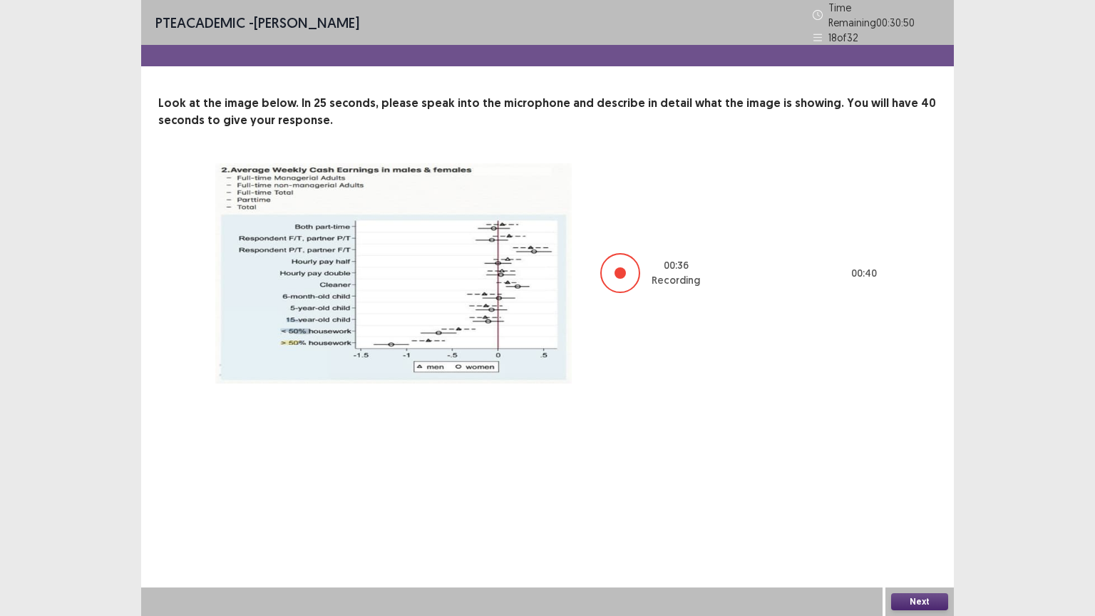
click at [910, 520] on button "Next" at bounding box center [919, 601] width 57 height 17
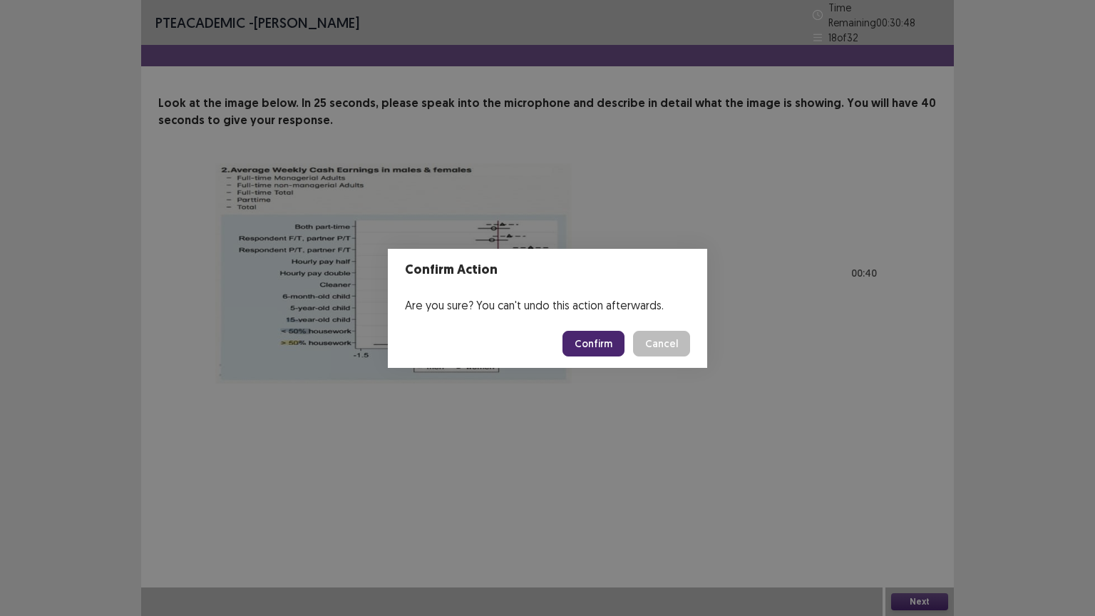
click at [586, 351] on button "Confirm" at bounding box center [593, 344] width 62 height 26
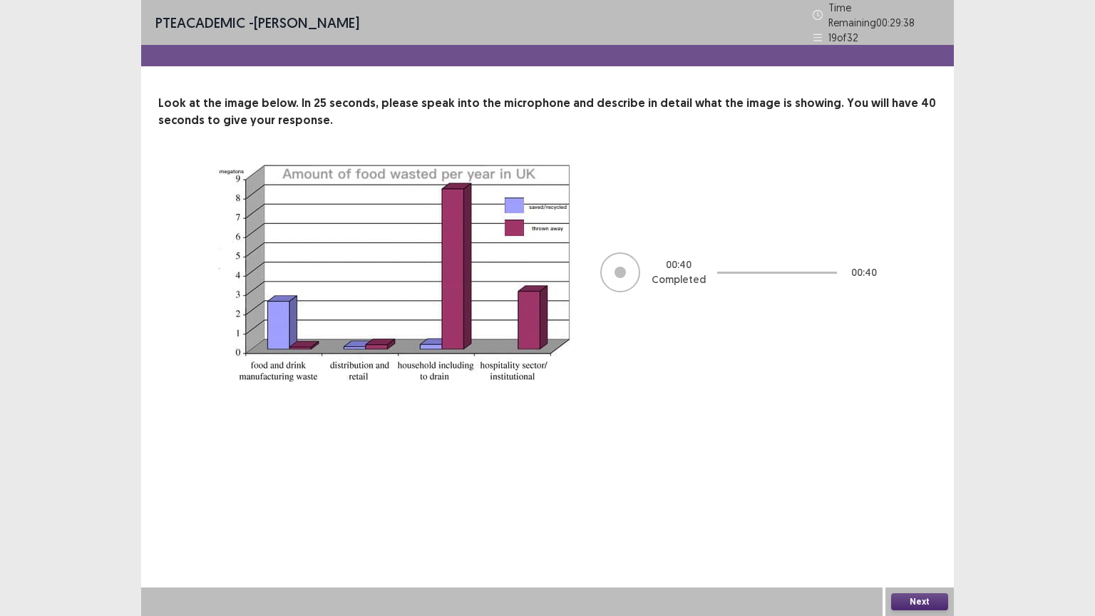
click at [902, 520] on button "Next" at bounding box center [919, 601] width 57 height 17
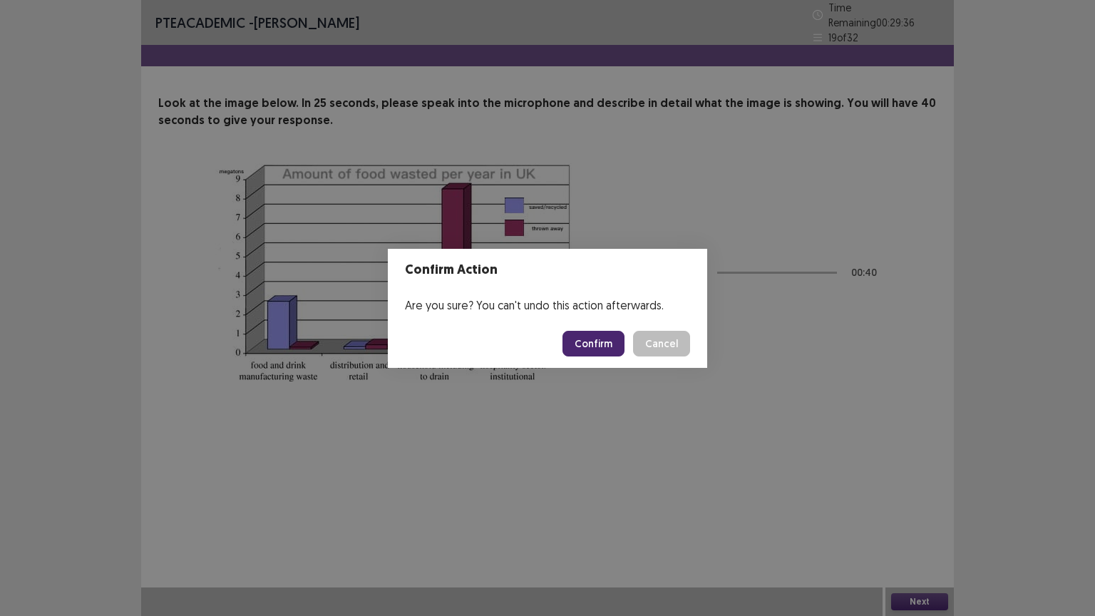
click at [603, 342] on button "Confirm" at bounding box center [593, 344] width 62 height 26
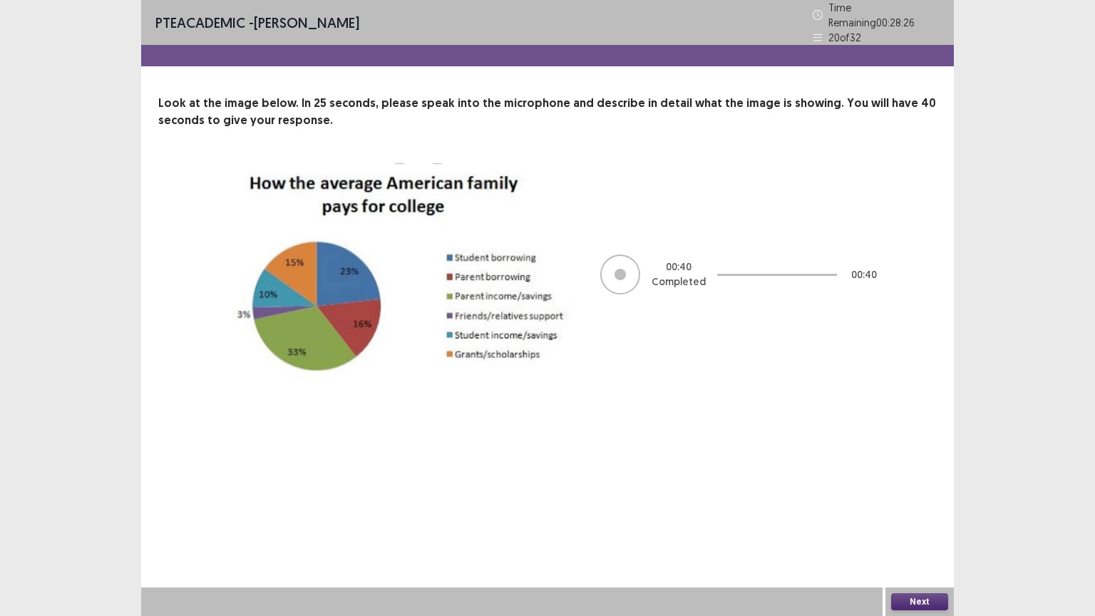
click at [904, 520] on button "Next" at bounding box center [919, 601] width 57 height 17
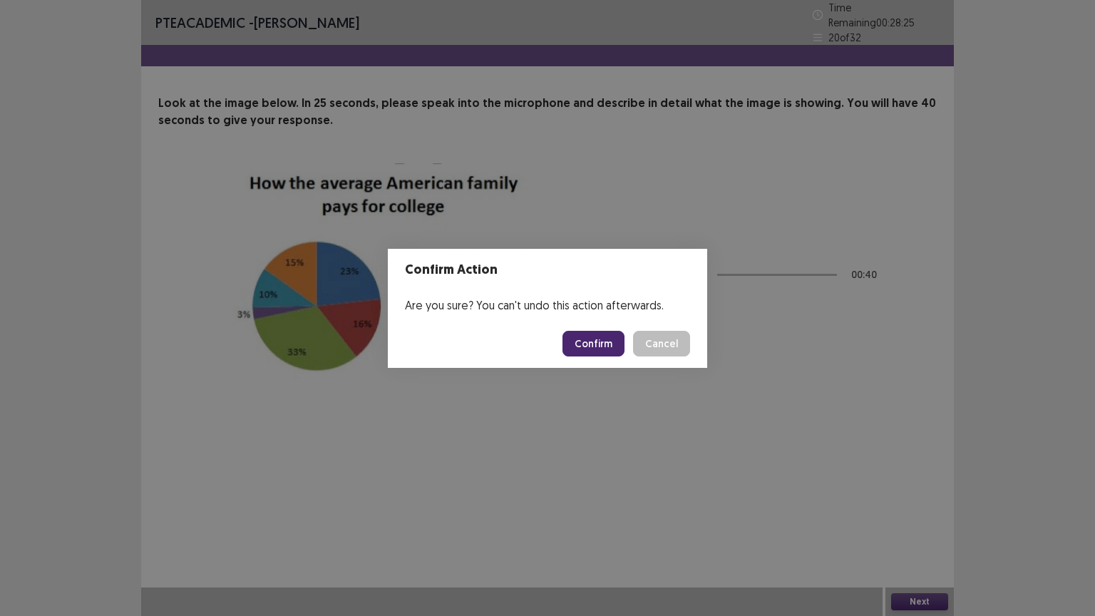
click at [588, 349] on button "Confirm" at bounding box center [593, 344] width 62 height 26
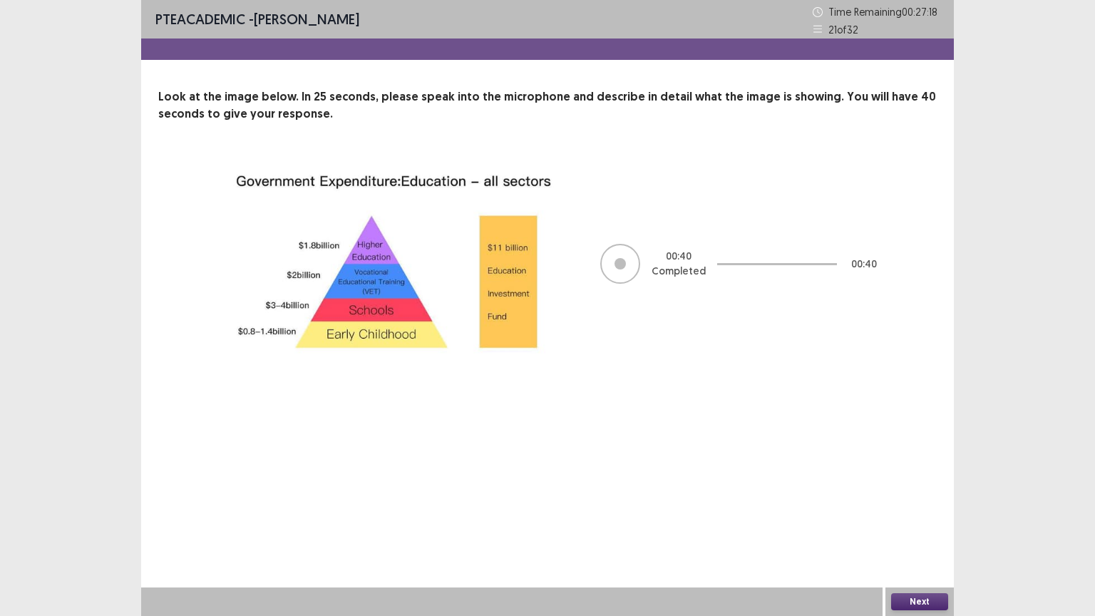
click at [913, 520] on button "Next" at bounding box center [919, 601] width 57 height 17
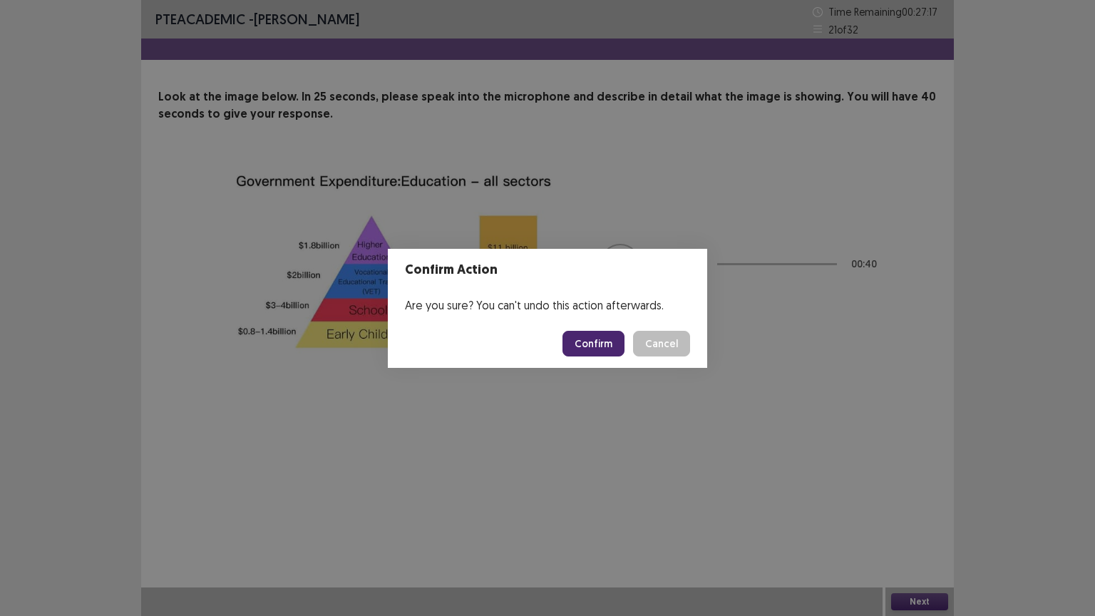
click at [582, 347] on button "Confirm" at bounding box center [593, 344] width 62 height 26
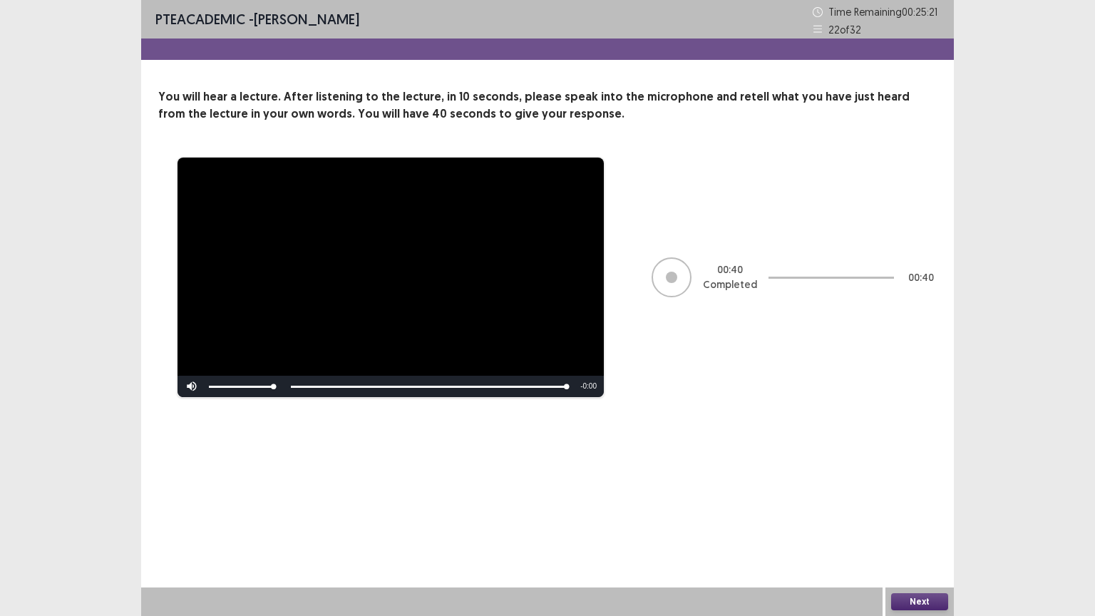
click at [915, 520] on button "Next" at bounding box center [919, 601] width 57 height 17
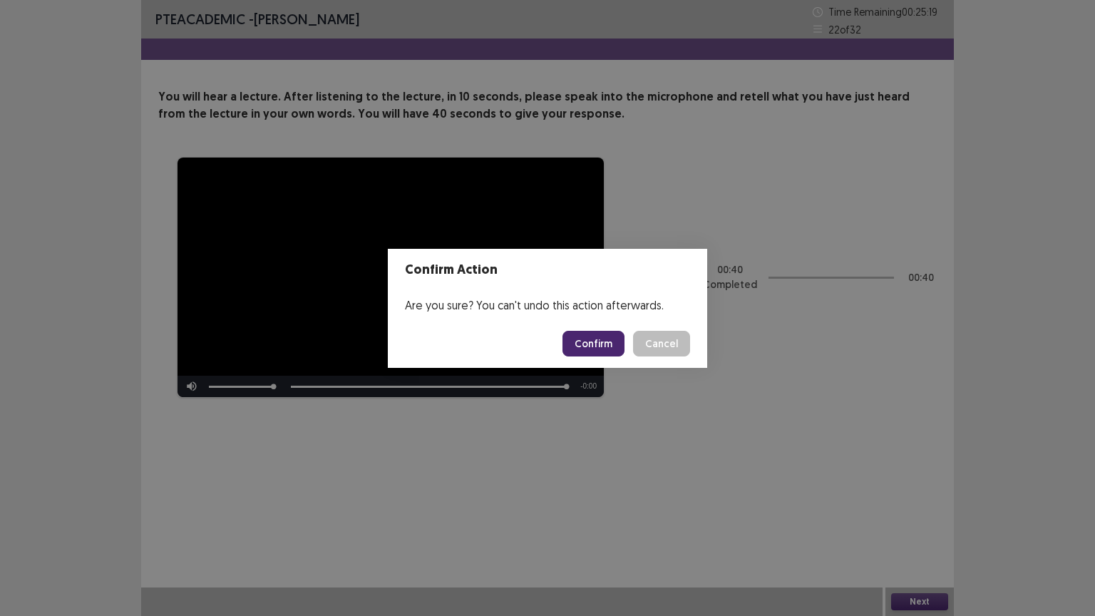
click at [584, 336] on button "Confirm" at bounding box center [593, 344] width 62 height 26
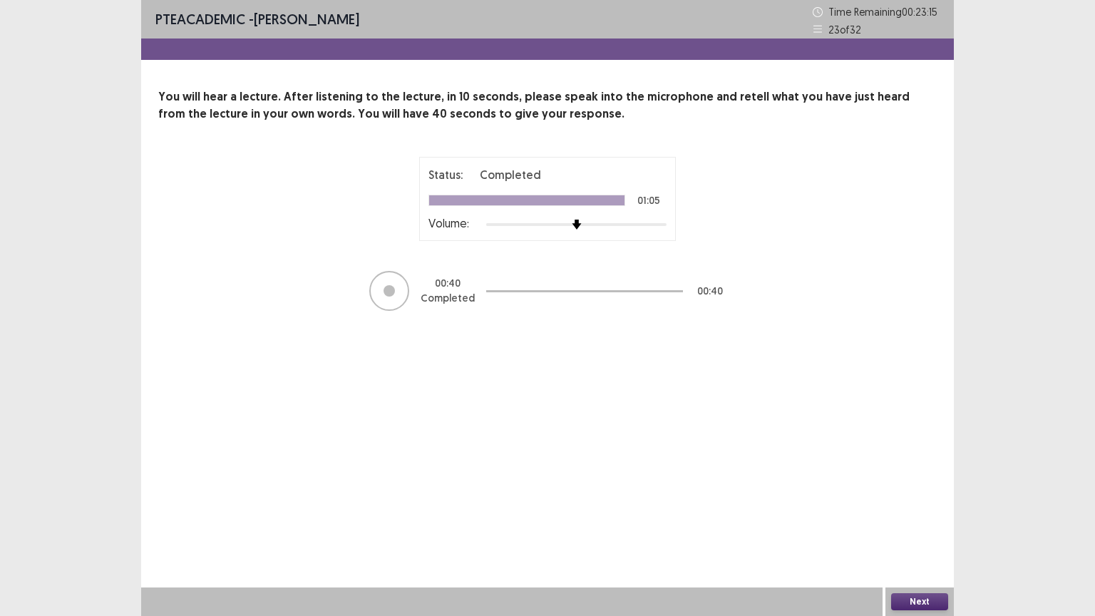
click at [918, 520] on button "Next" at bounding box center [919, 601] width 57 height 17
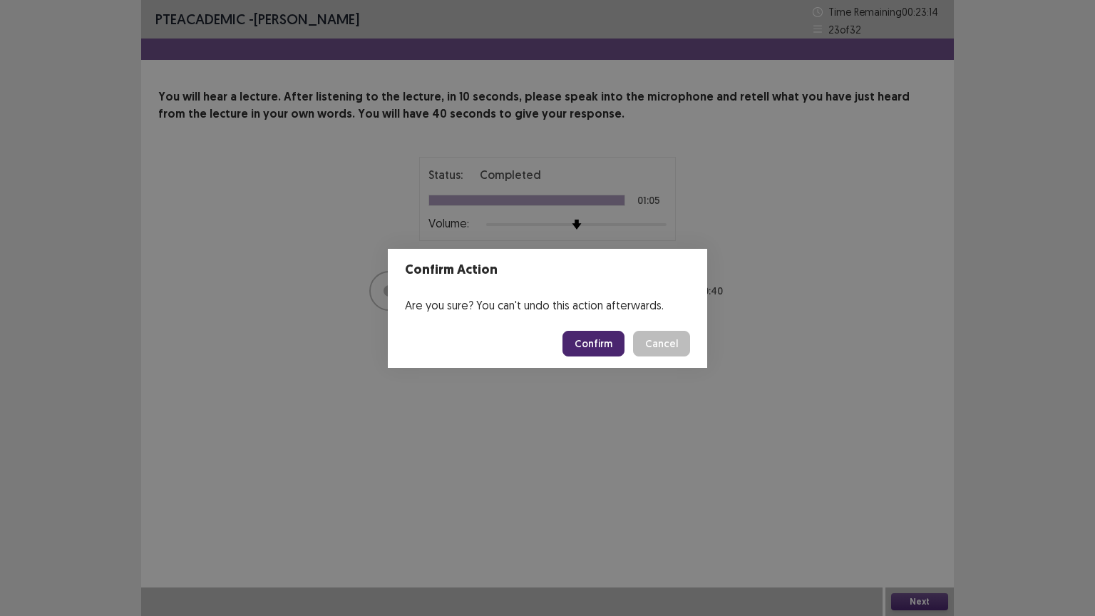
click at [606, 342] on button "Confirm" at bounding box center [593, 344] width 62 height 26
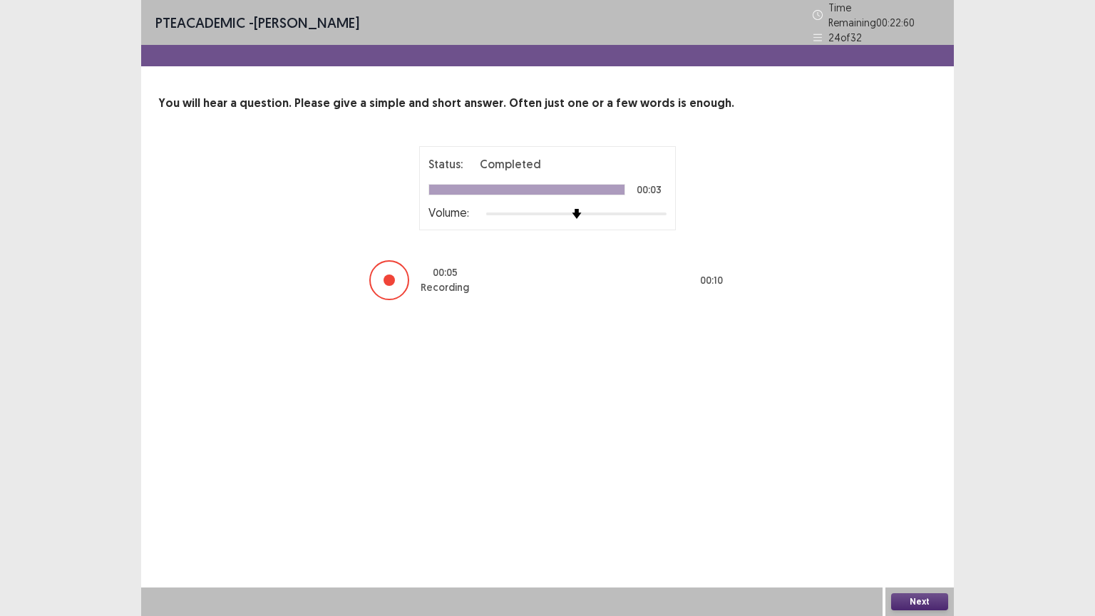
click at [898, 520] on button "Next" at bounding box center [919, 601] width 57 height 17
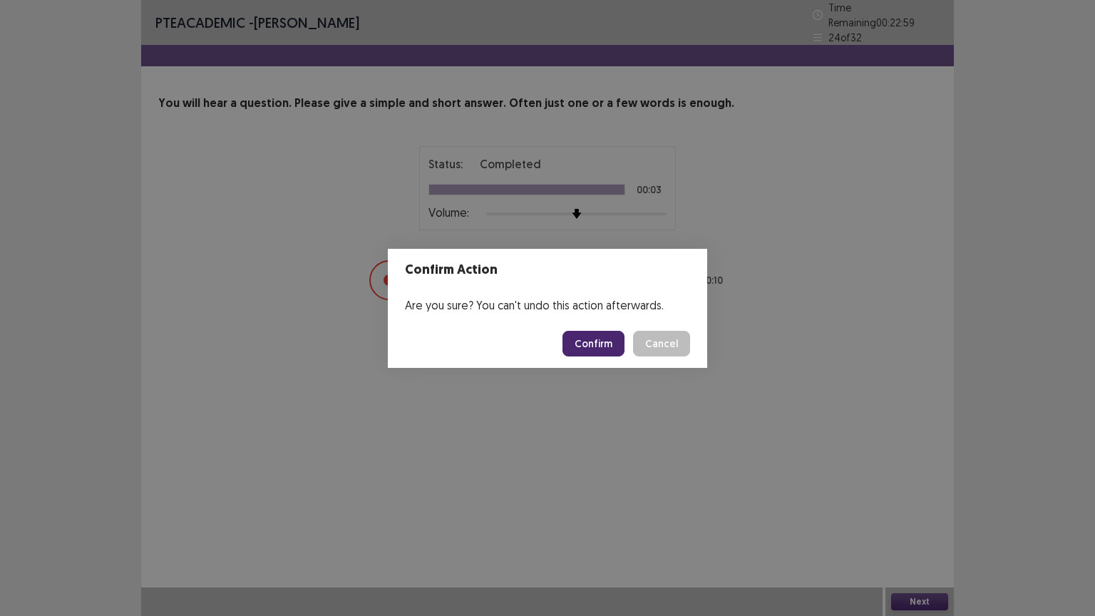
click at [602, 344] on button "Confirm" at bounding box center [593, 344] width 62 height 26
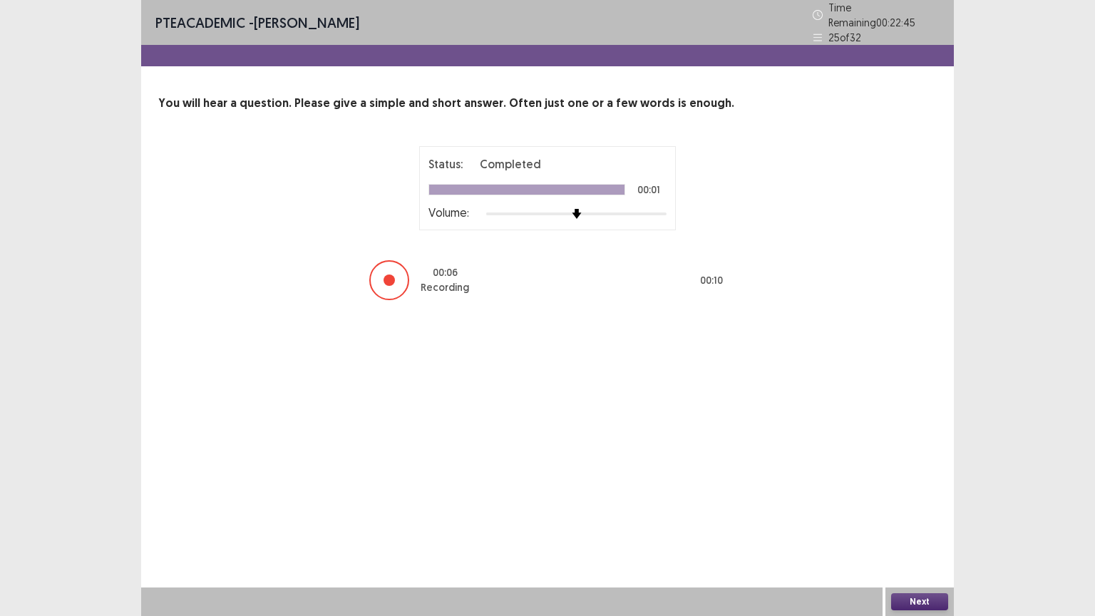
click at [910, 520] on button "Next" at bounding box center [919, 601] width 57 height 17
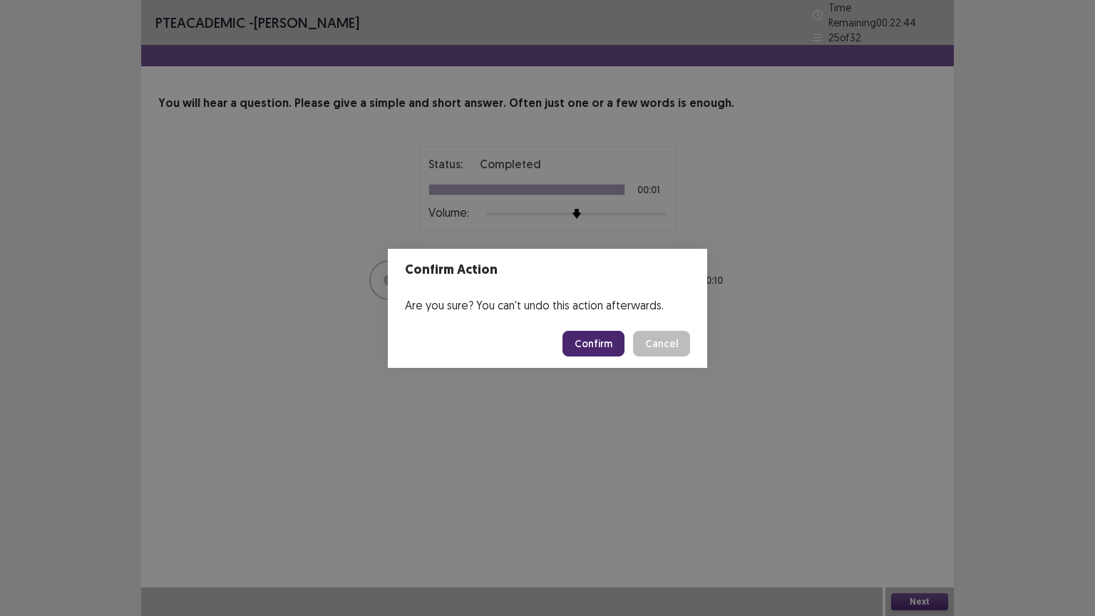
click at [614, 343] on button "Confirm" at bounding box center [593, 344] width 62 height 26
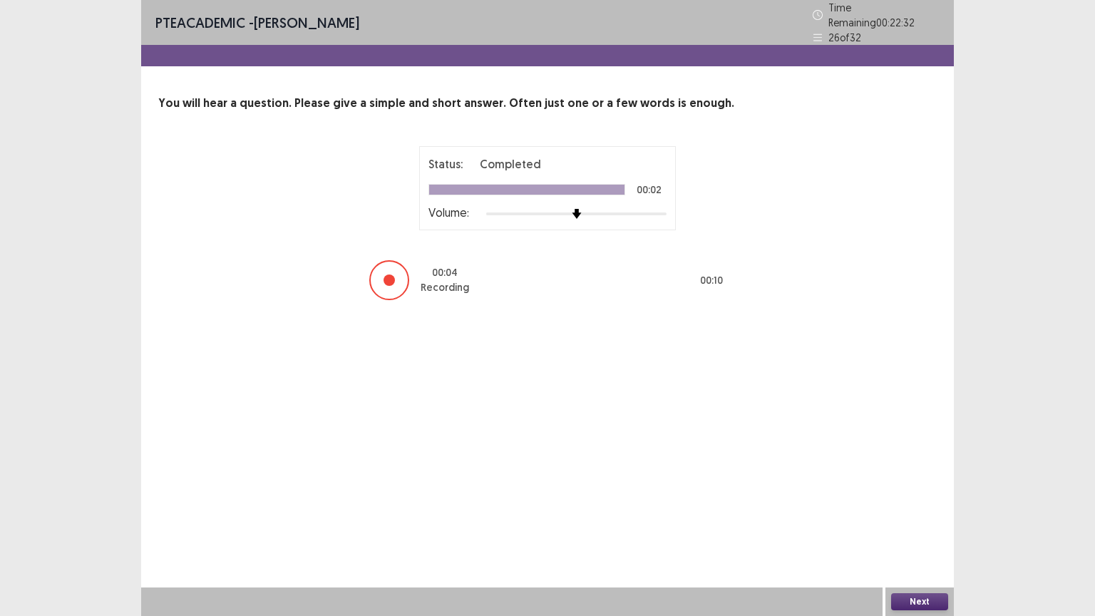
click at [907, 520] on button "Next" at bounding box center [919, 601] width 57 height 17
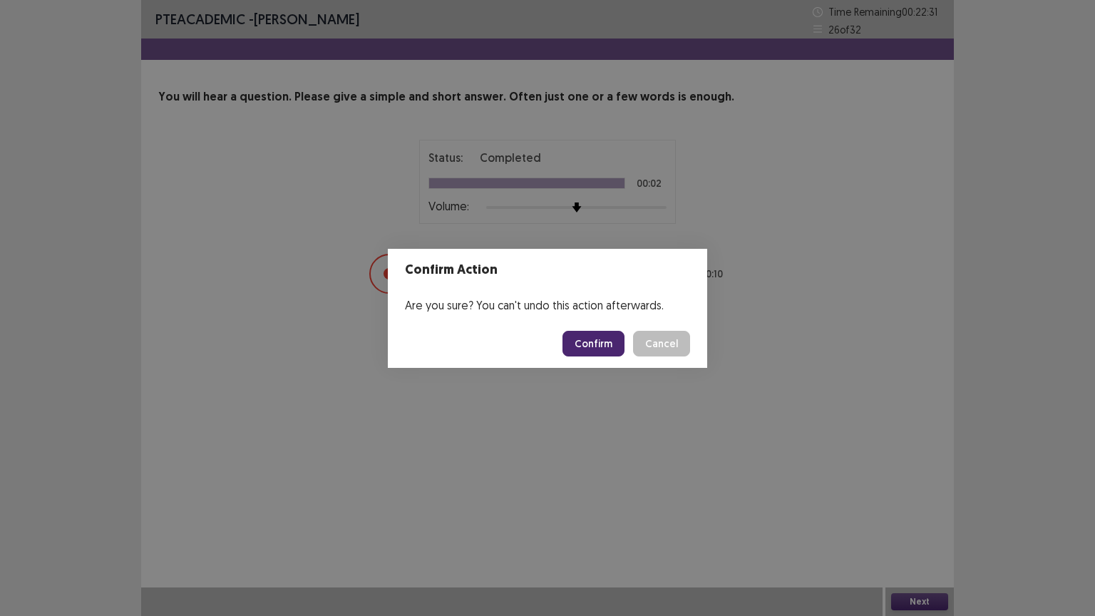
click at [611, 352] on button "Confirm" at bounding box center [593, 344] width 62 height 26
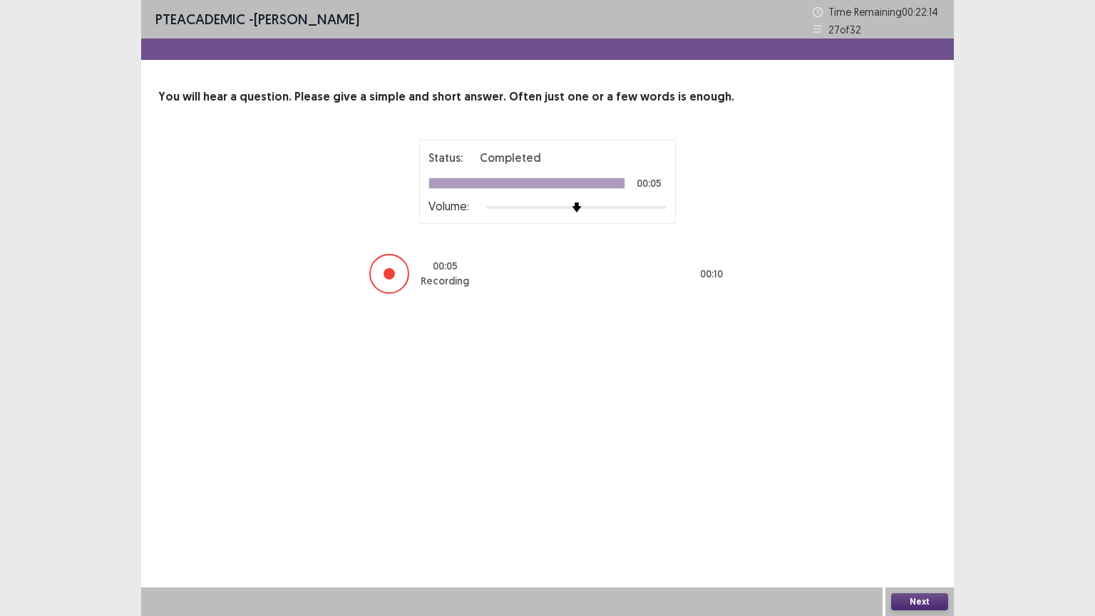
click at [902, 520] on button "Next" at bounding box center [919, 601] width 57 height 17
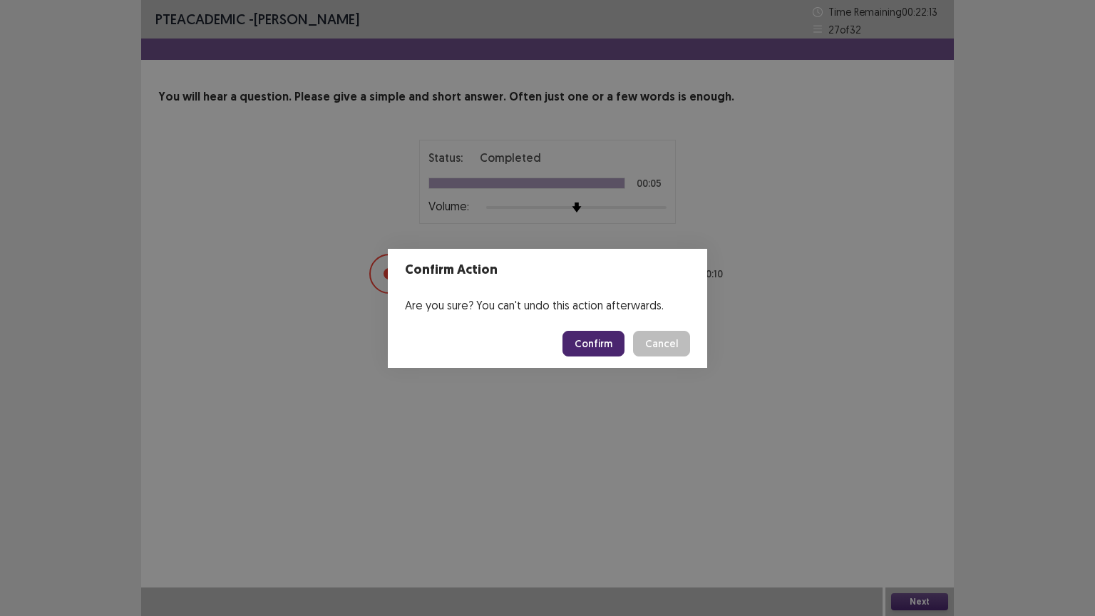
click at [612, 343] on button "Confirm" at bounding box center [593, 344] width 62 height 26
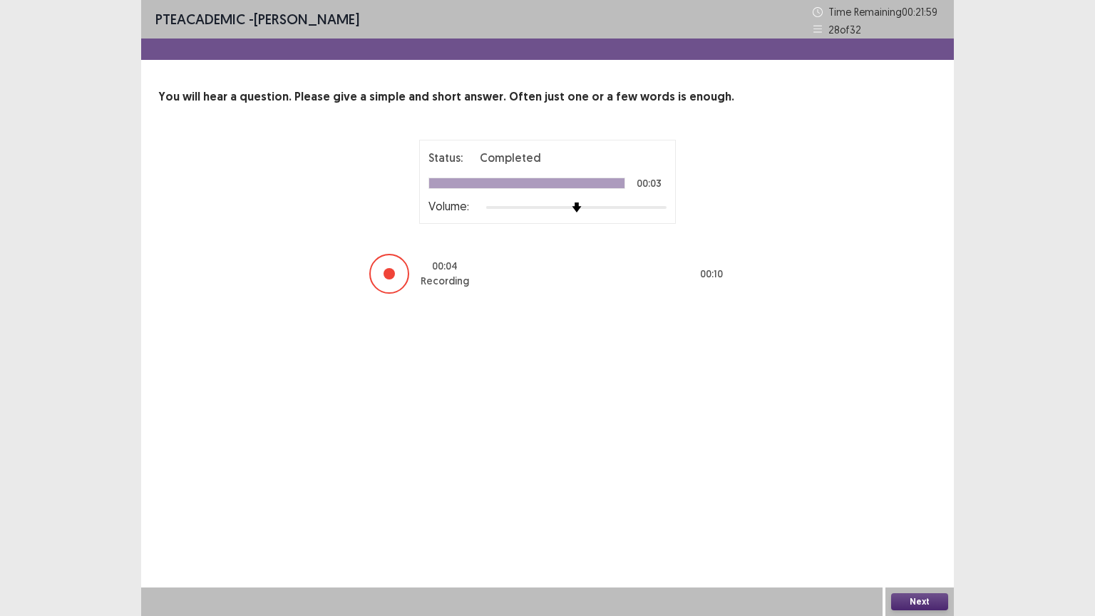
click at [906, 520] on button "Next" at bounding box center [919, 601] width 57 height 17
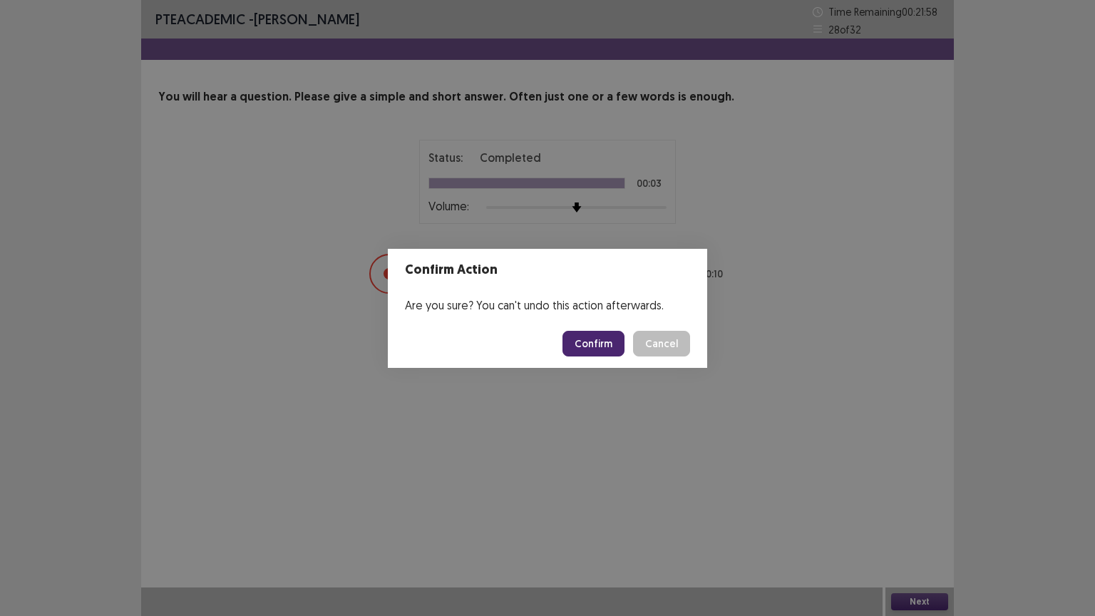
click at [585, 349] on button "Confirm" at bounding box center [593, 344] width 62 height 26
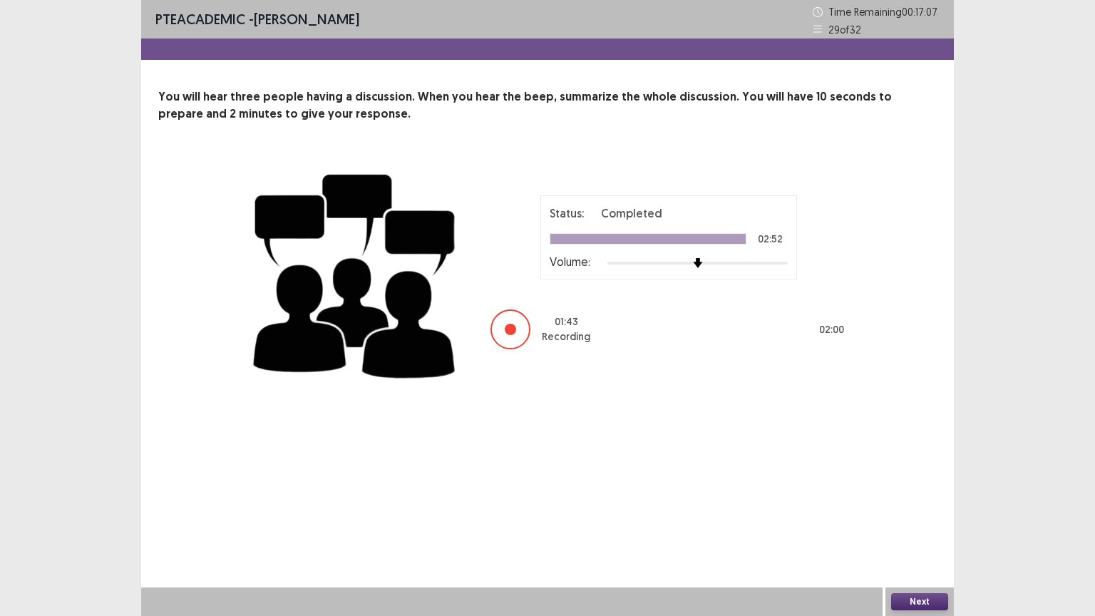
click at [913, 520] on button "Next" at bounding box center [919, 601] width 57 height 17
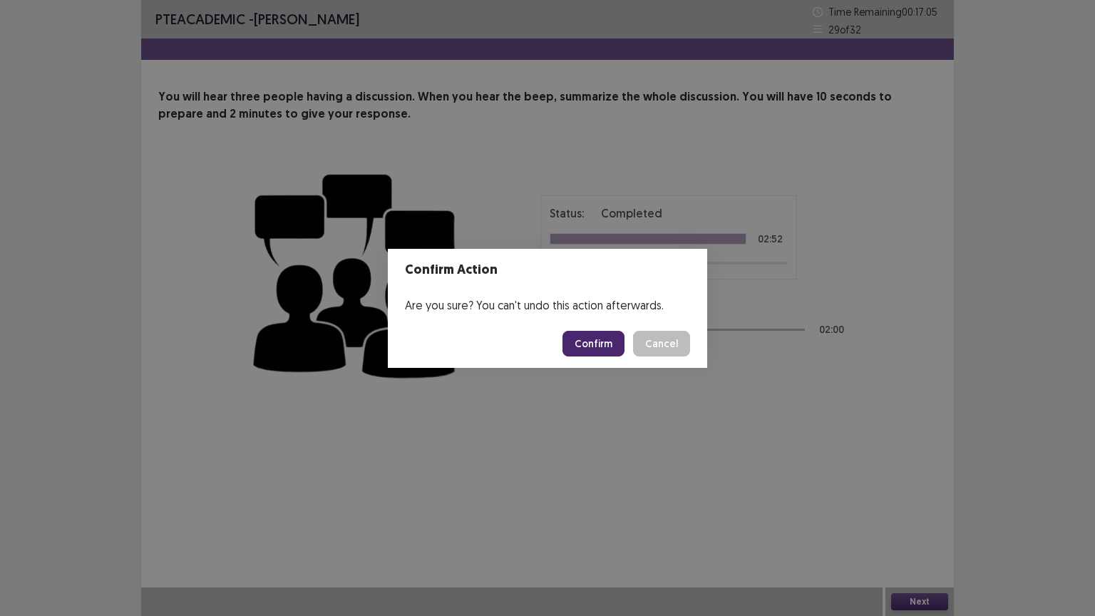
click at [597, 354] on button "Confirm" at bounding box center [593, 344] width 62 height 26
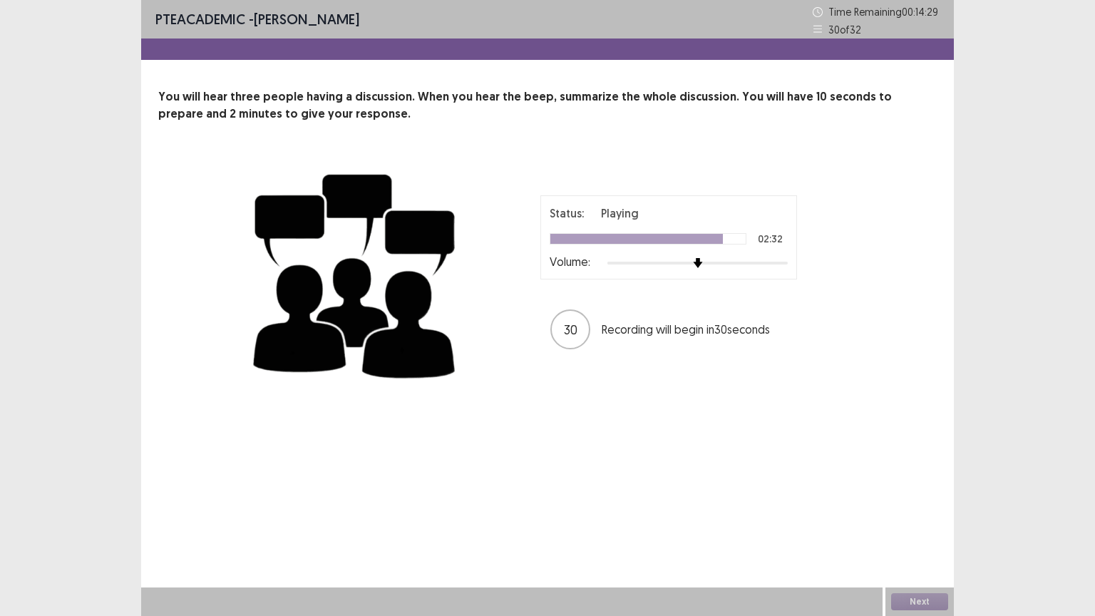
click at [597, 354] on div "Status: Playing 02:32 Volume: 30 Recording will begin in 30 seconds" at bounding box center [547, 273] width 599 height 233
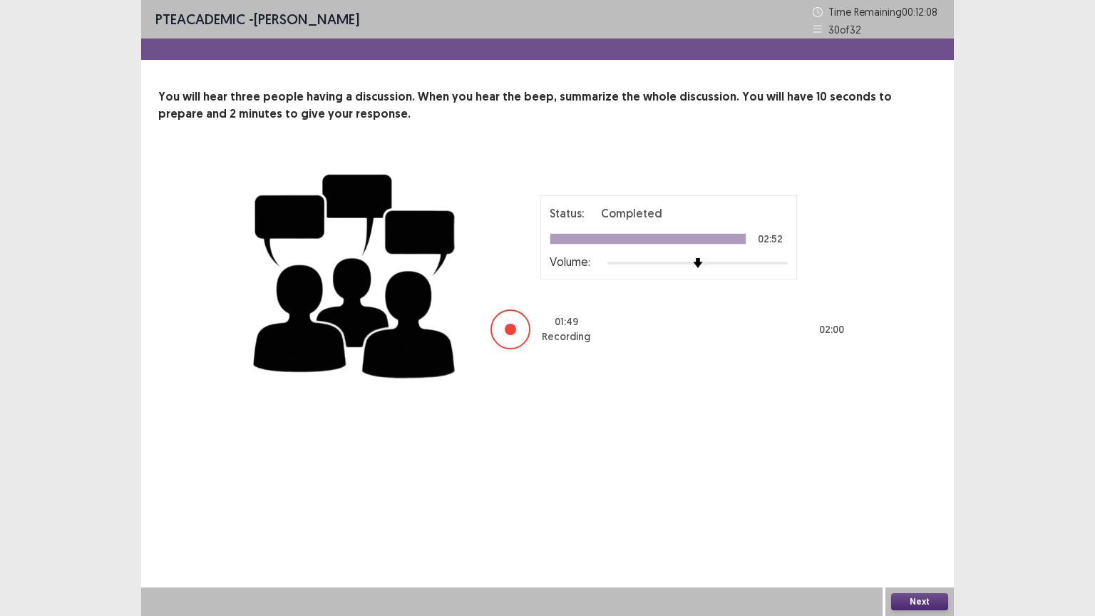
click at [925, 520] on button "Next" at bounding box center [919, 601] width 57 height 17
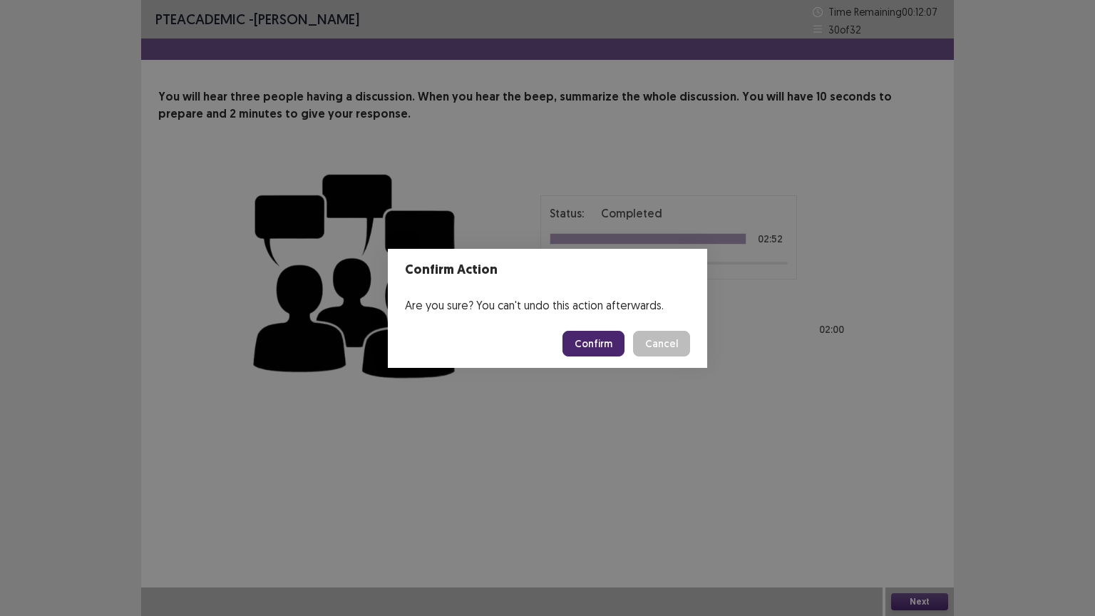
click at [610, 342] on button "Confirm" at bounding box center [593, 344] width 62 height 26
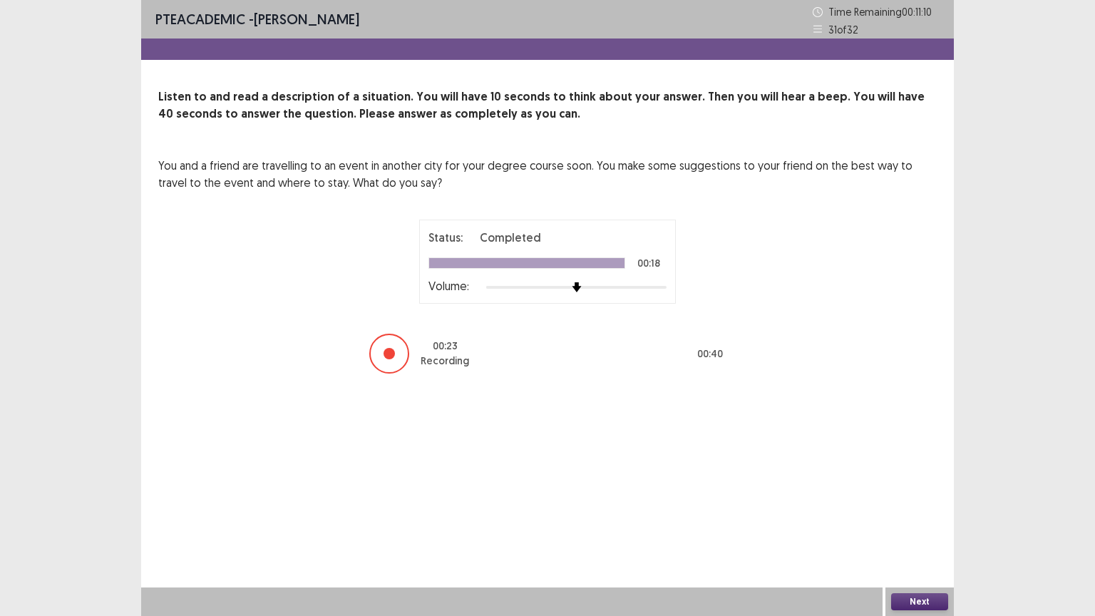
click at [912, 520] on button "Next" at bounding box center [919, 601] width 57 height 17
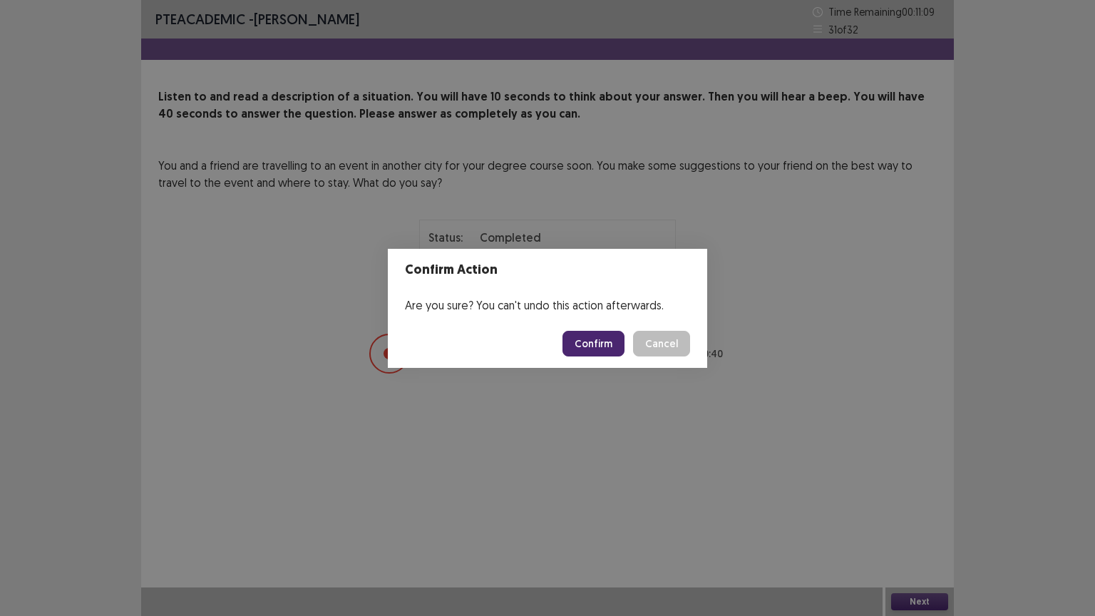
click at [596, 339] on button "Confirm" at bounding box center [593, 344] width 62 height 26
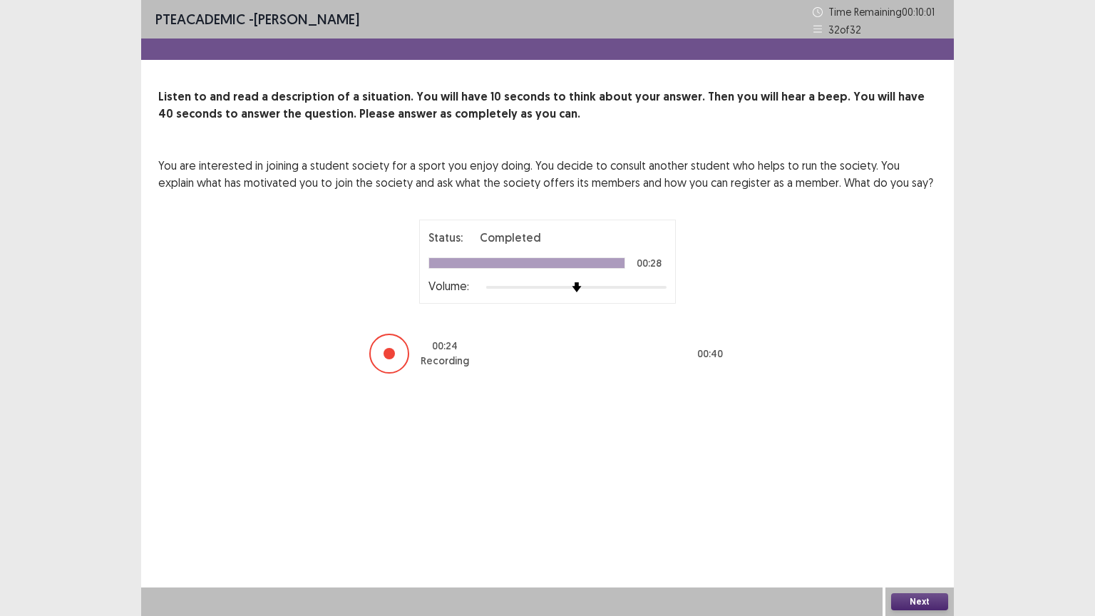
click at [909, 520] on button "Next" at bounding box center [919, 601] width 57 height 17
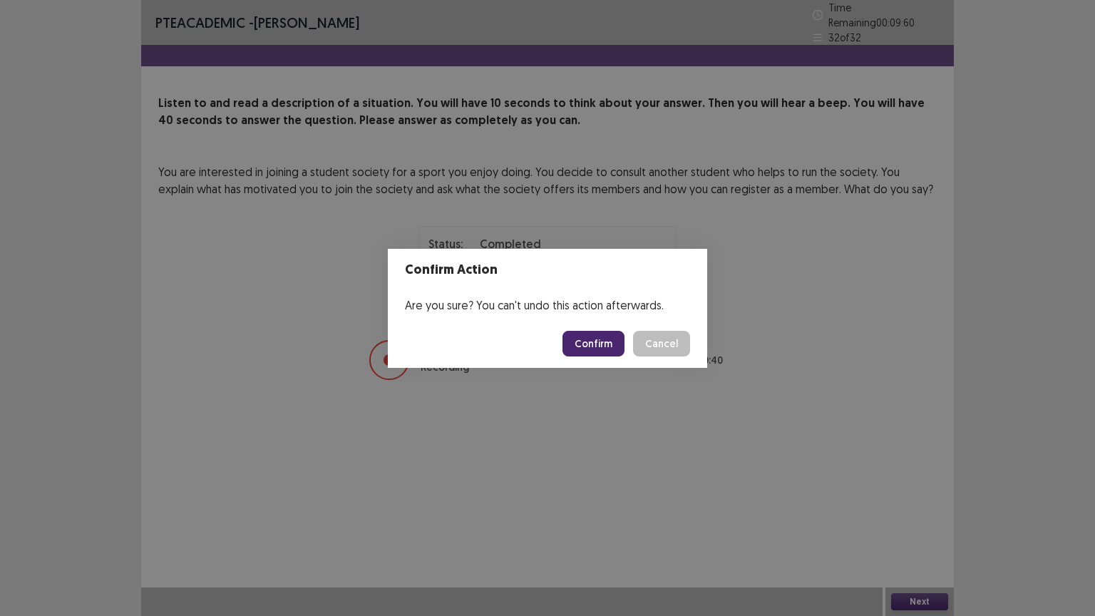
click at [621, 354] on button "Confirm" at bounding box center [593, 344] width 62 height 26
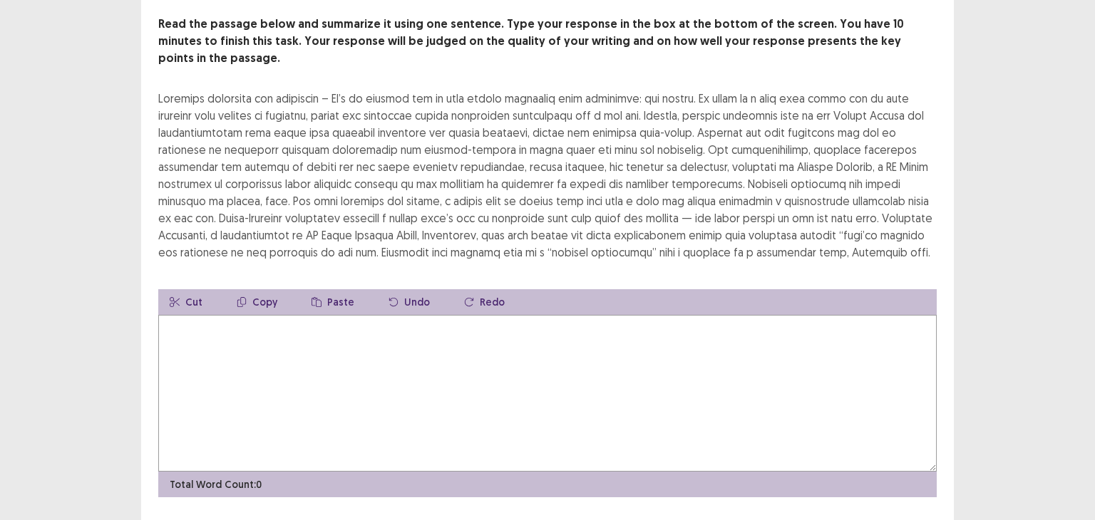
scroll to position [83, 0]
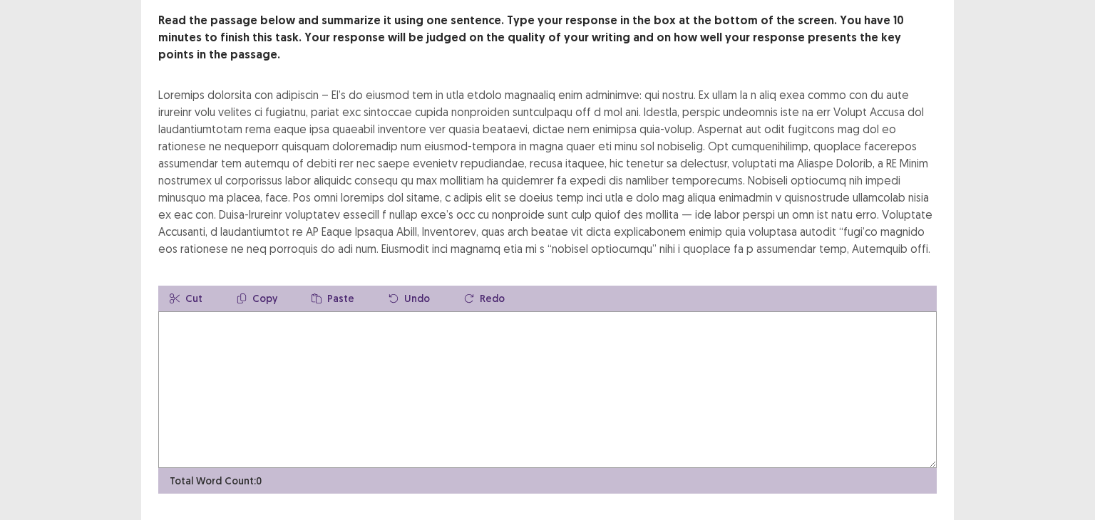
click at [516, 342] on textarea at bounding box center [547, 390] width 778 height 157
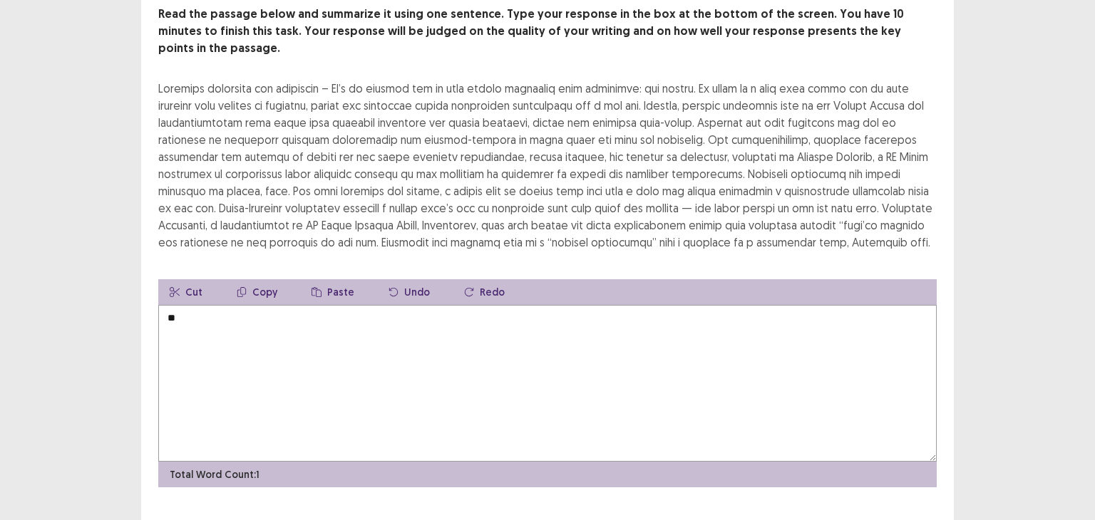
type textarea "*"
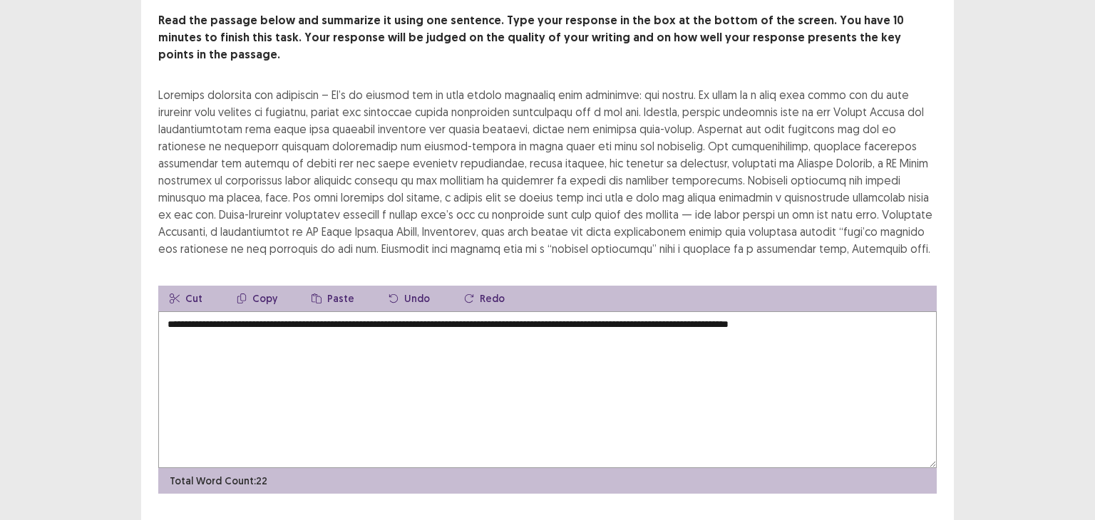
click at [666, 312] on textarea "**********" at bounding box center [547, 390] width 778 height 157
click at [792, 312] on textarea "**********" at bounding box center [547, 390] width 778 height 157
click at [869, 312] on textarea "**********" at bounding box center [547, 390] width 778 height 157
click at [270, 314] on textarea "**********" at bounding box center [547, 390] width 778 height 157
click at [545, 326] on textarea "**********" at bounding box center [547, 390] width 778 height 157
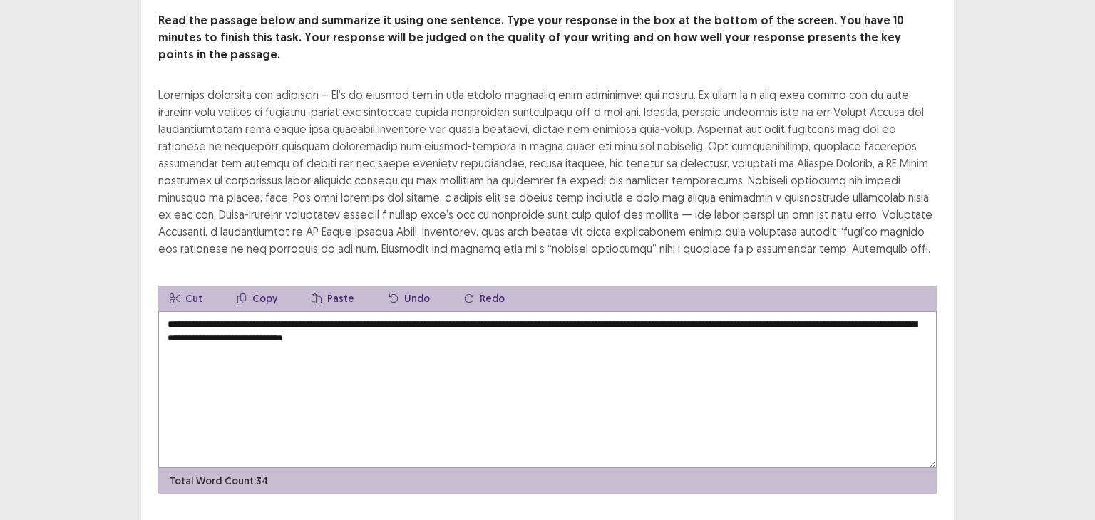
click at [240, 317] on textarea "**********" at bounding box center [547, 390] width 778 height 157
click at [250, 316] on textarea "**********" at bounding box center [547, 390] width 778 height 157
click at [577, 313] on textarea "**********" at bounding box center [547, 390] width 778 height 157
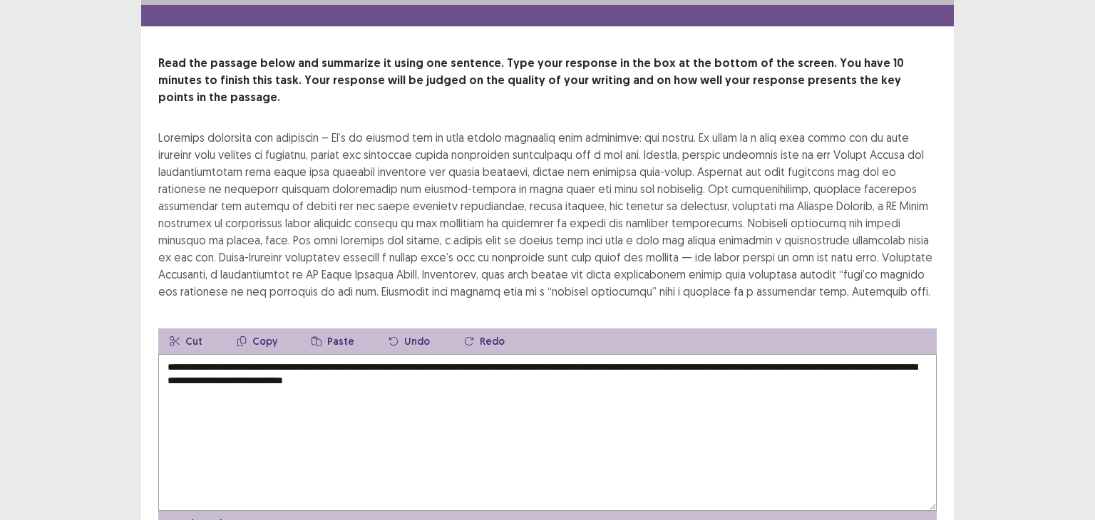
scroll to position [33, 0]
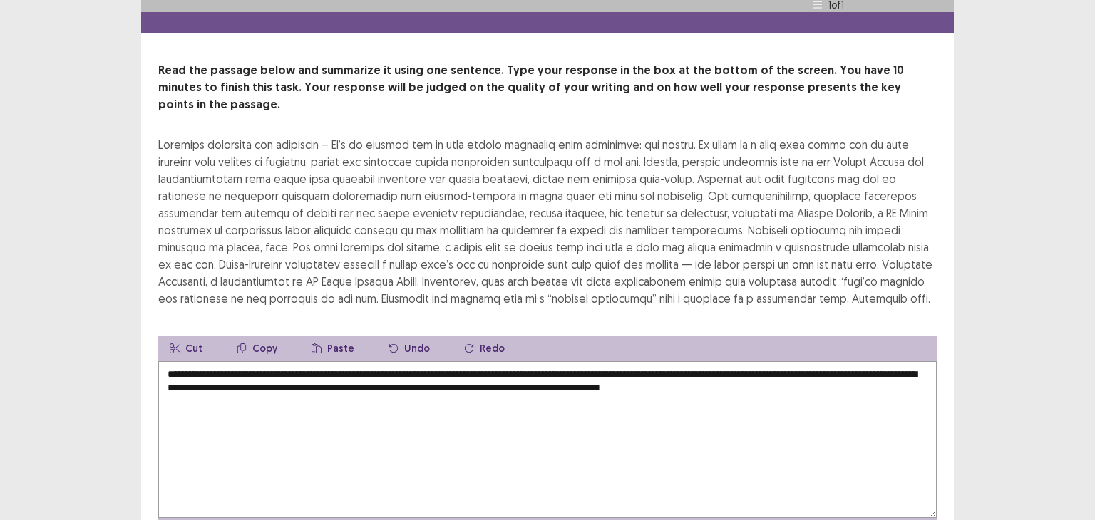
click at [694, 366] on textarea "**********" at bounding box center [547, 439] width 778 height 157
click at [879, 366] on textarea "**********" at bounding box center [547, 439] width 778 height 157
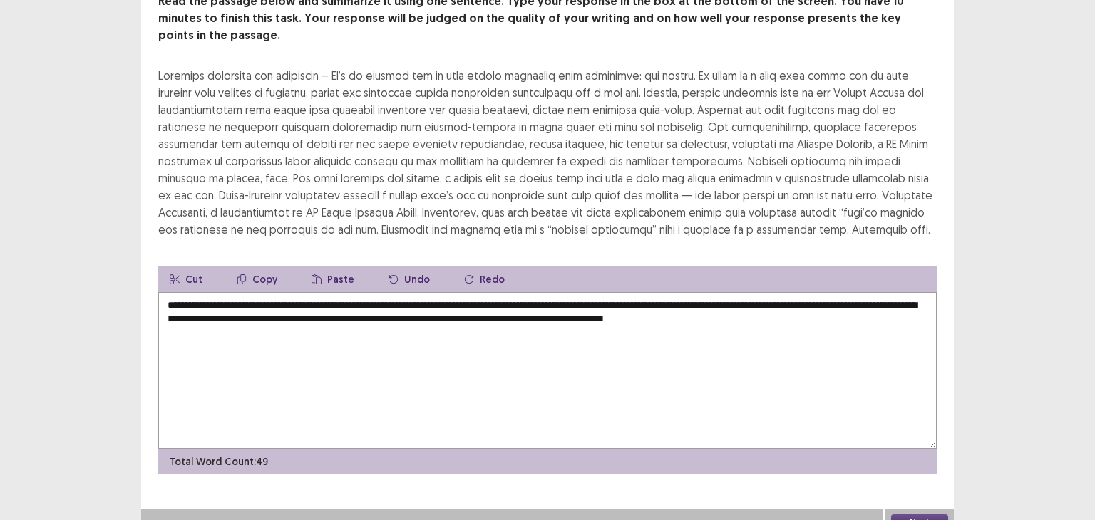
scroll to position [95, 0]
type textarea "**********"
click at [915, 515] on button "Next" at bounding box center [919, 523] width 57 height 17
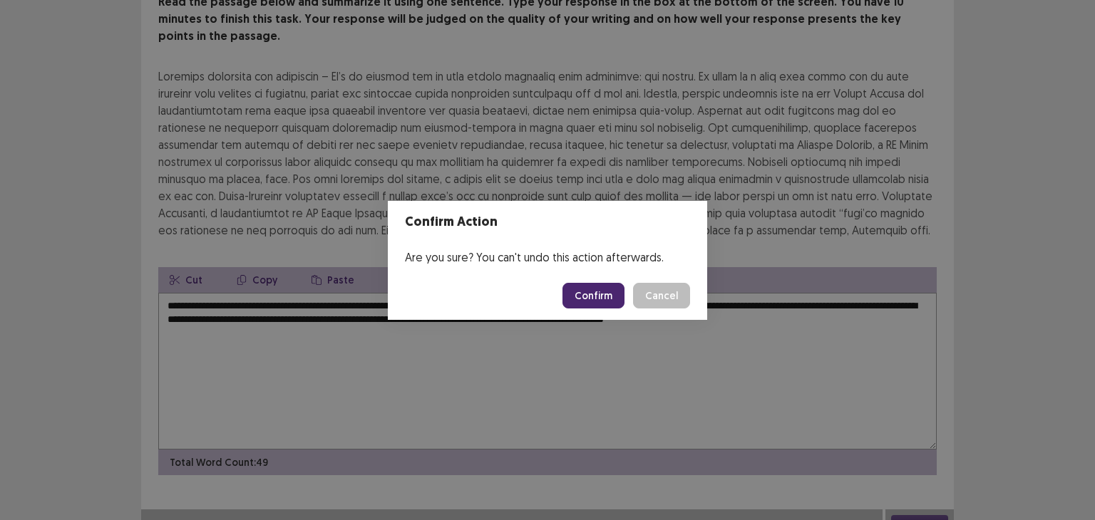
click at [571, 297] on button "Confirm" at bounding box center [593, 296] width 62 height 26
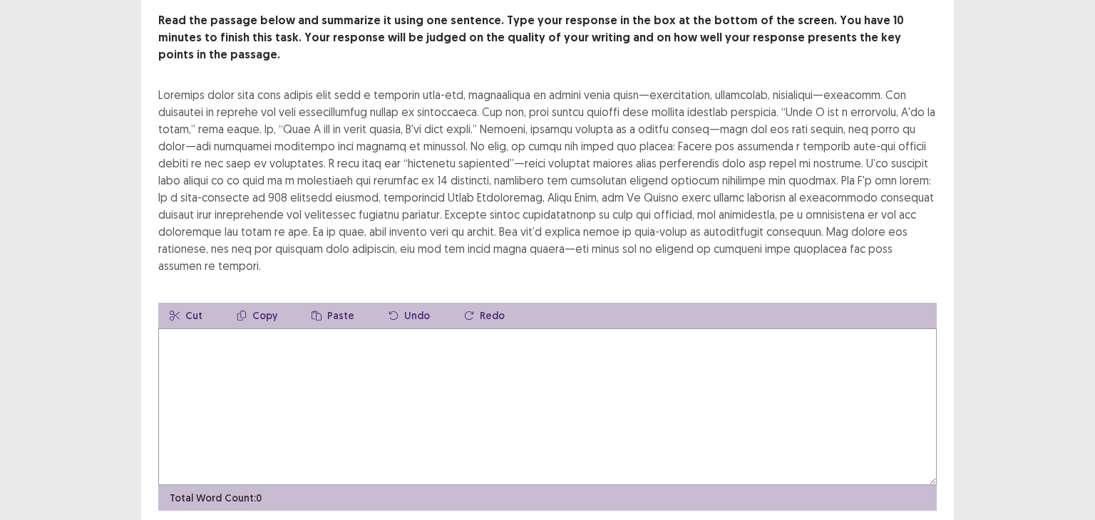
scroll to position [85, 0]
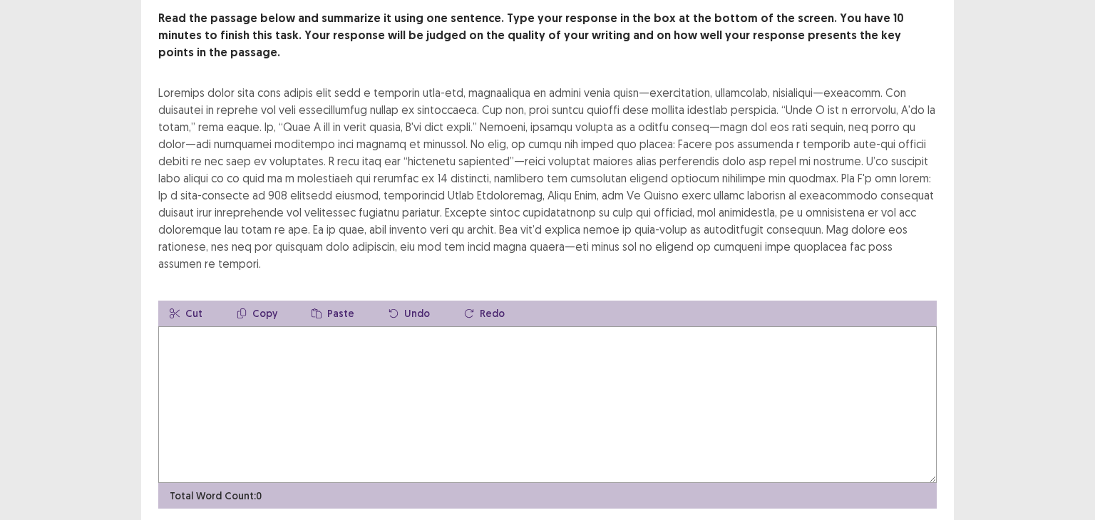
click at [525, 359] on textarea at bounding box center [547, 404] width 778 height 157
drag, startPoint x: 501, startPoint y: 86, endPoint x: 237, endPoint y: 83, distance: 264.5
click at [237, 84] on div at bounding box center [547, 178] width 778 height 188
click at [257, 389] on textarea at bounding box center [547, 404] width 778 height 157
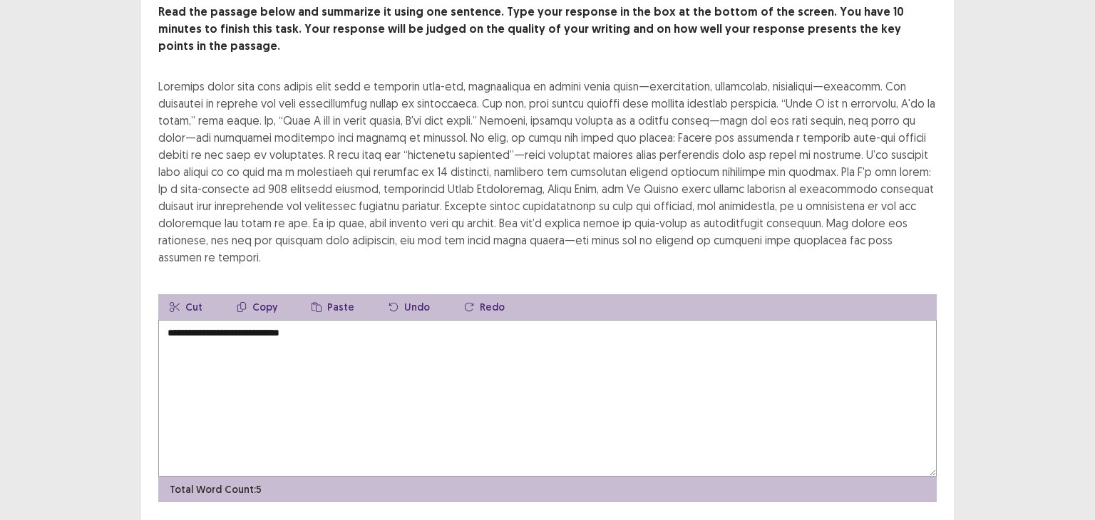
click at [340, 321] on textarea "**********" at bounding box center [547, 398] width 778 height 157
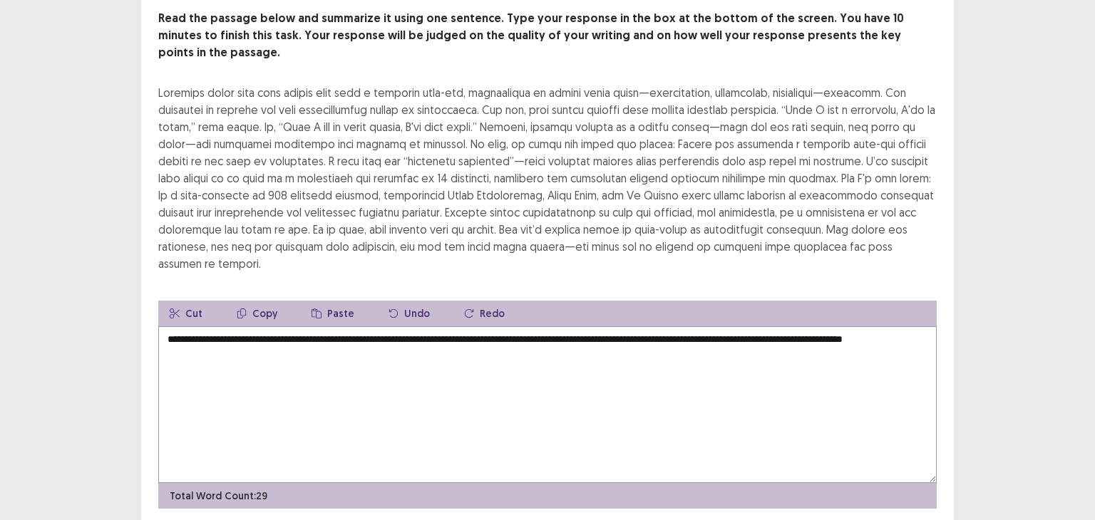
click at [365, 330] on textarea "**********" at bounding box center [547, 404] width 778 height 157
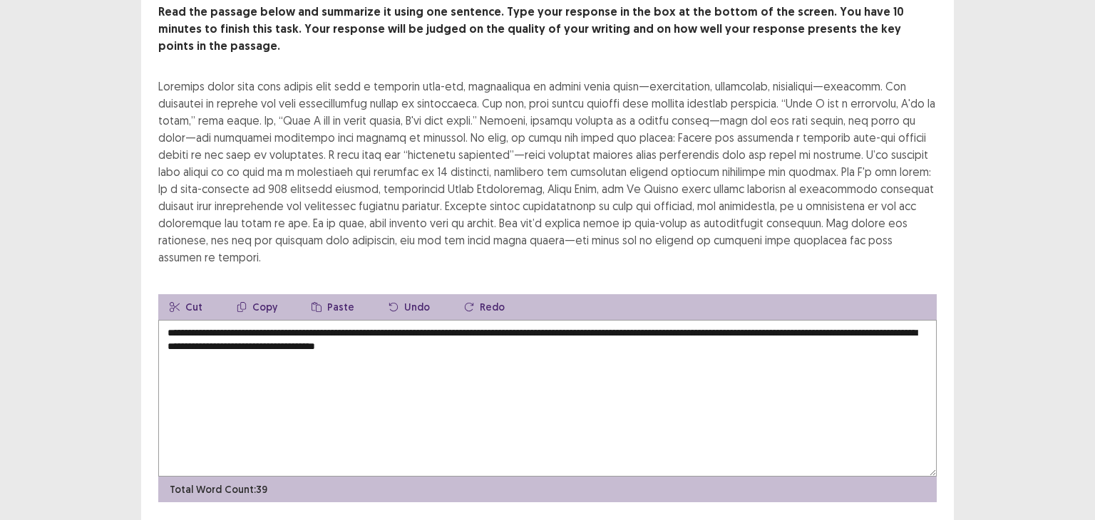
scroll to position [113, 0]
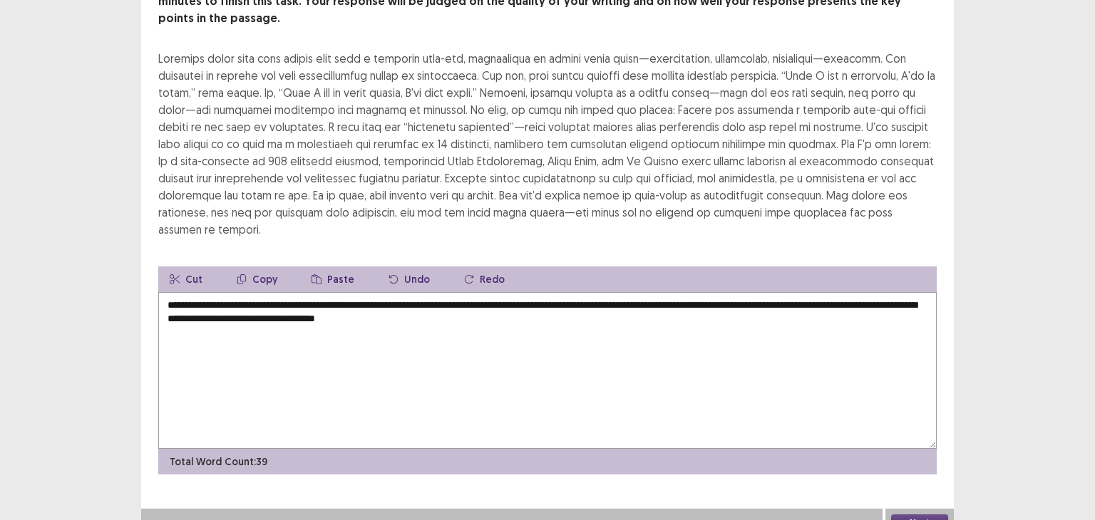
type textarea "**********"
click at [921, 515] on button "Next" at bounding box center [919, 523] width 57 height 17
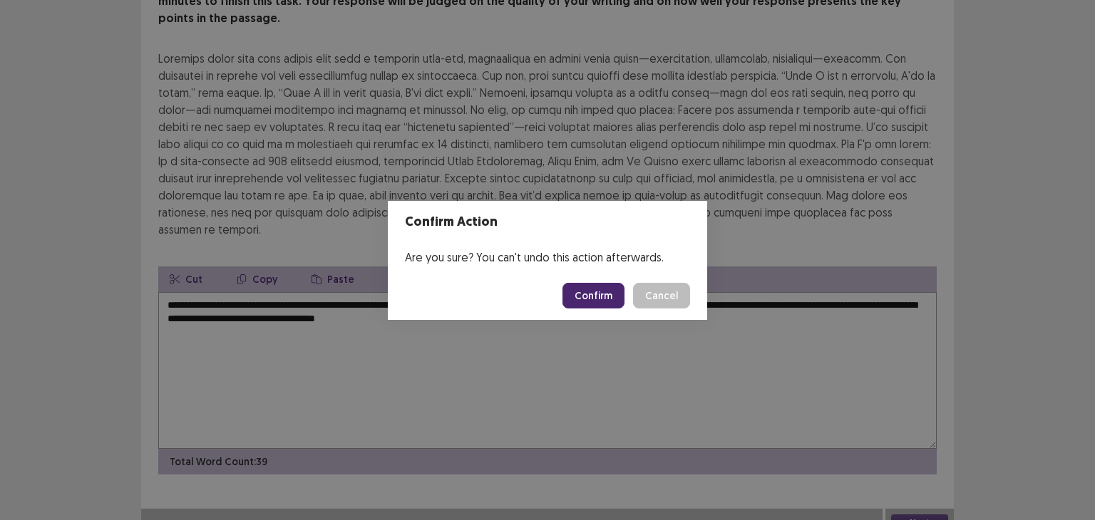
click at [612, 305] on button "Confirm" at bounding box center [593, 296] width 62 height 26
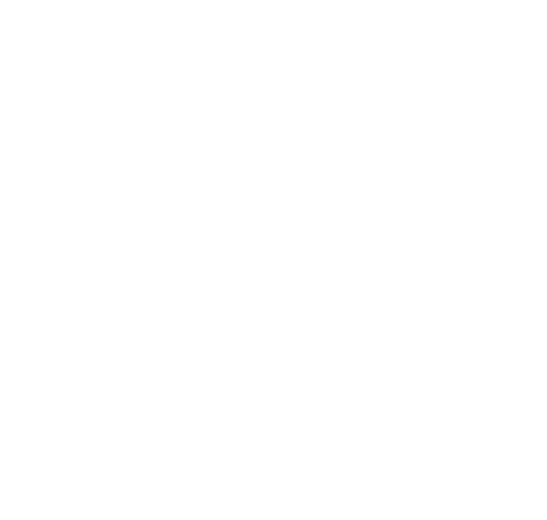
scroll to position [0, 0]
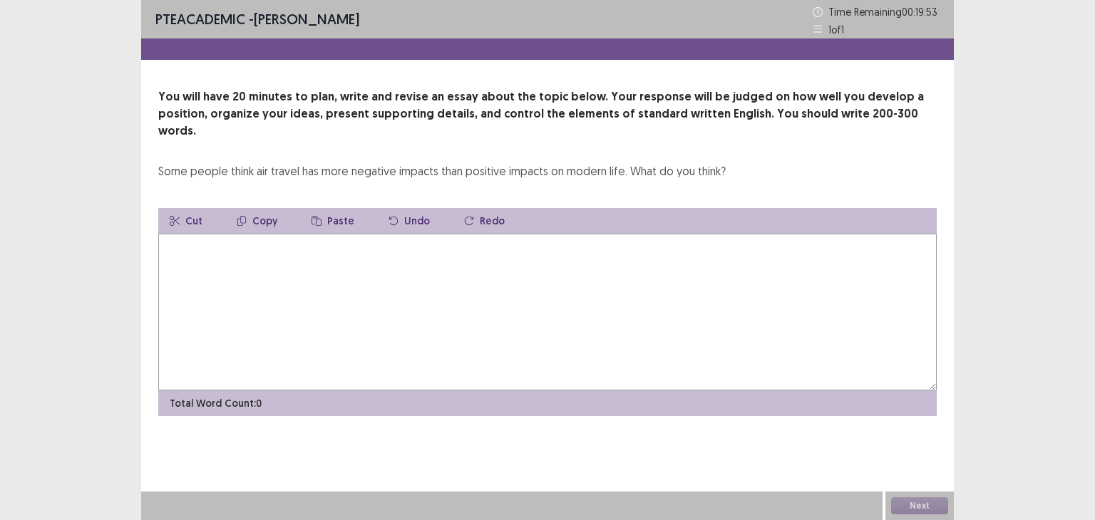
drag, startPoint x: 721, startPoint y: 154, endPoint x: 529, endPoint y: 160, distance: 191.9
click at [529, 163] on div "Some people think air travel has more negative impacts than positive impacts on…" at bounding box center [441, 171] width 567 height 17
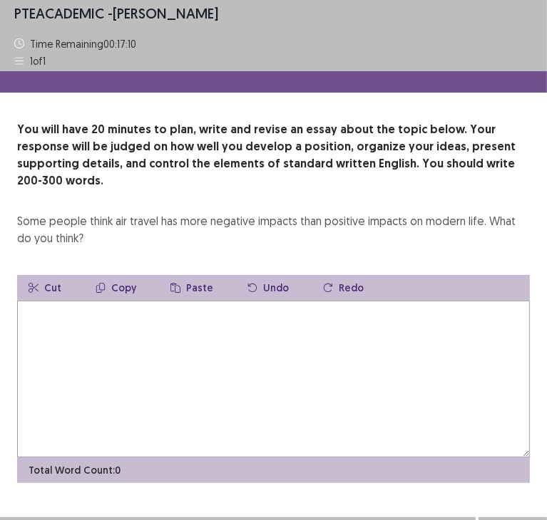
click at [66, 340] on textarea at bounding box center [273, 379] width 513 height 157
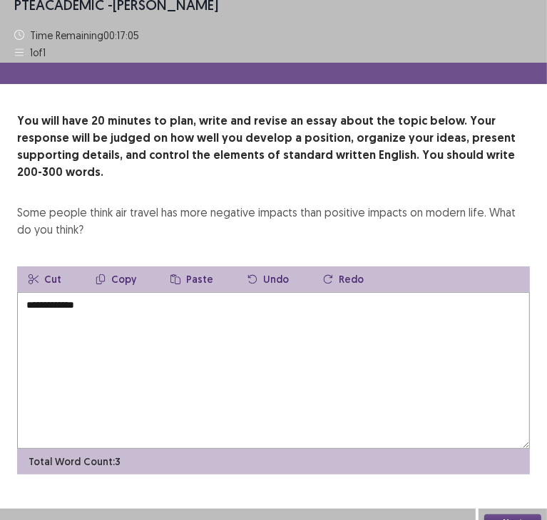
scroll to position [9, 0]
click at [175, 312] on textarea "**********" at bounding box center [273, 370] width 513 height 157
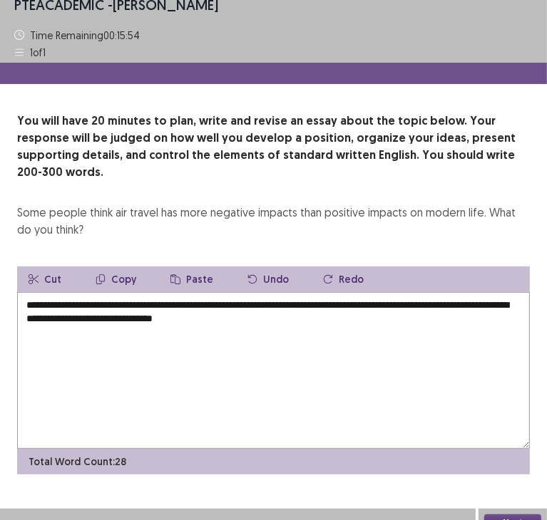
click at [300, 300] on textarea "**********" at bounding box center [273, 370] width 513 height 157
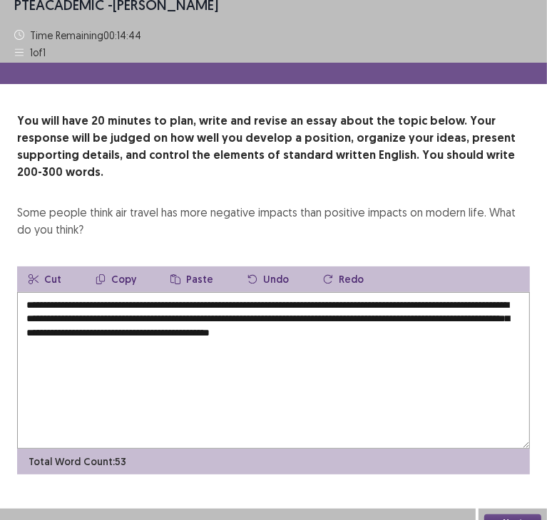
click at [182, 317] on textarea "**********" at bounding box center [273, 370] width 513 height 157
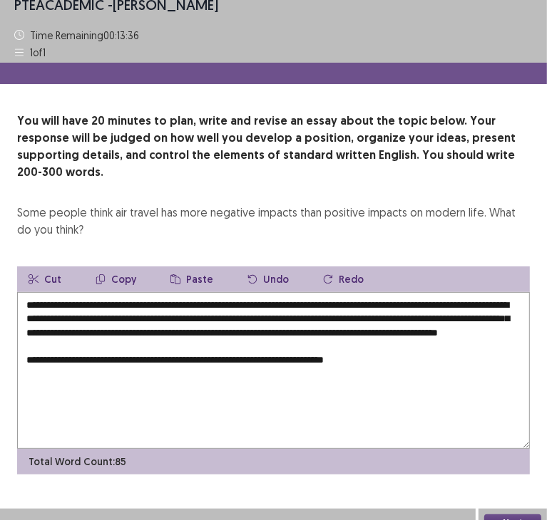
click at [371, 361] on textarea "**********" at bounding box center [273, 370] width 513 height 157
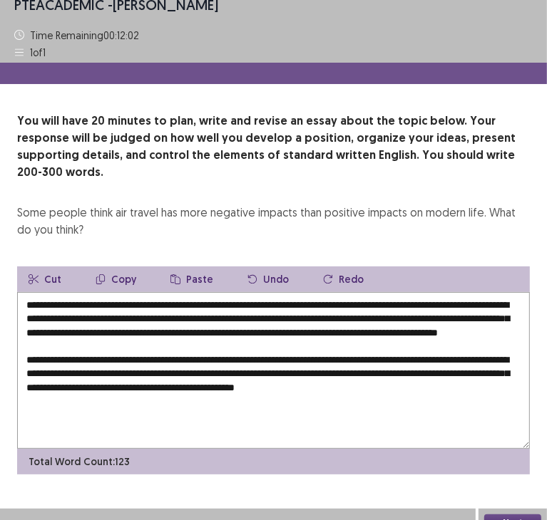
click at [399, 383] on textarea "**********" at bounding box center [273, 370] width 513 height 157
click at [472, 387] on textarea "**********" at bounding box center [273, 370] width 513 height 157
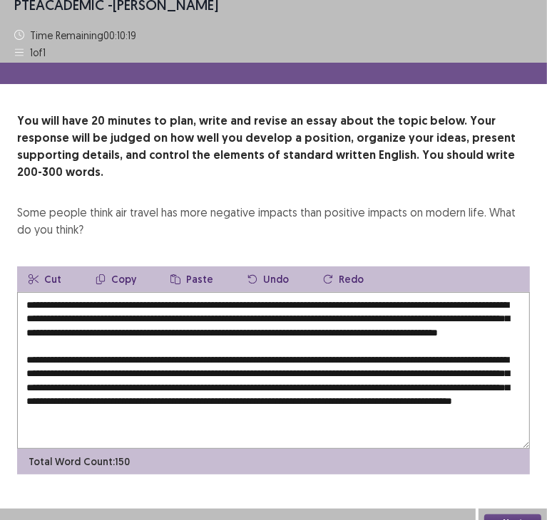
click at [362, 411] on textarea "**********" at bounding box center [273, 370] width 513 height 157
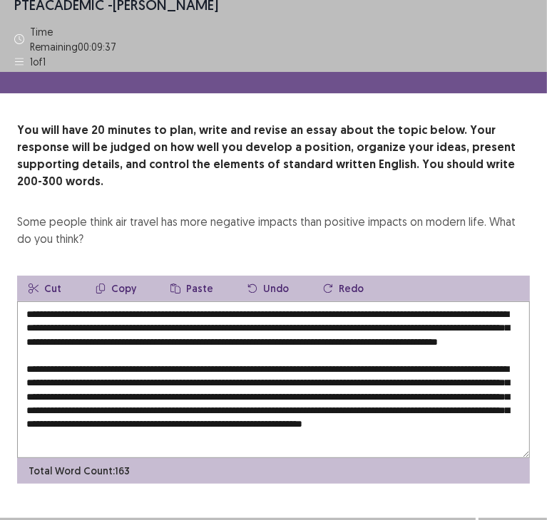
scroll to position [14, 0]
click at [271, 422] on textarea "**********" at bounding box center [273, 380] width 513 height 157
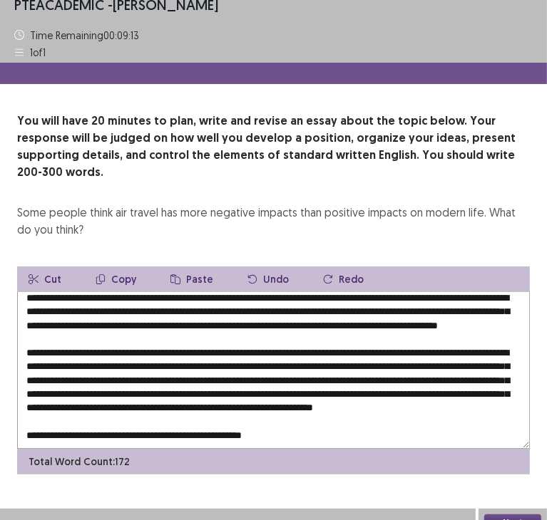
click at [267, 421] on textarea at bounding box center [273, 370] width 513 height 157
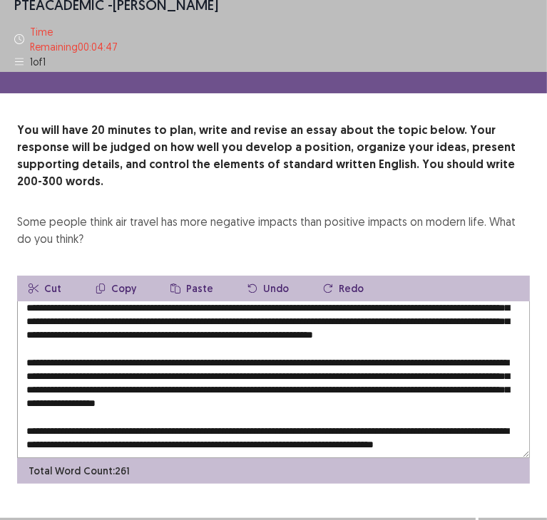
scroll to position [123, 0]
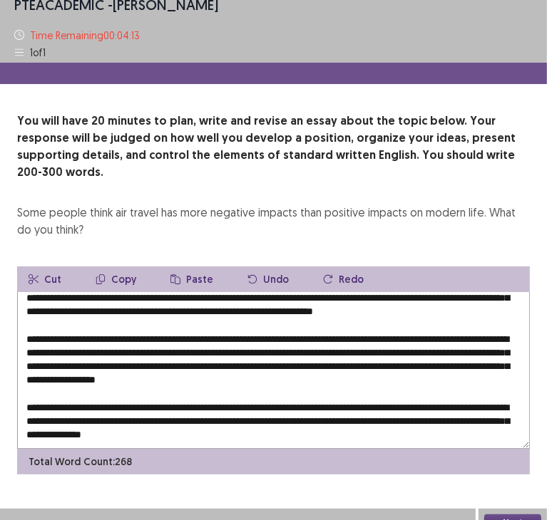
click at [110, 426] on textarea at bounding box center [273, 370] width 513 height 157
click at [392, 431] on textarea at bounding box center [273, 370] width 513 height 157
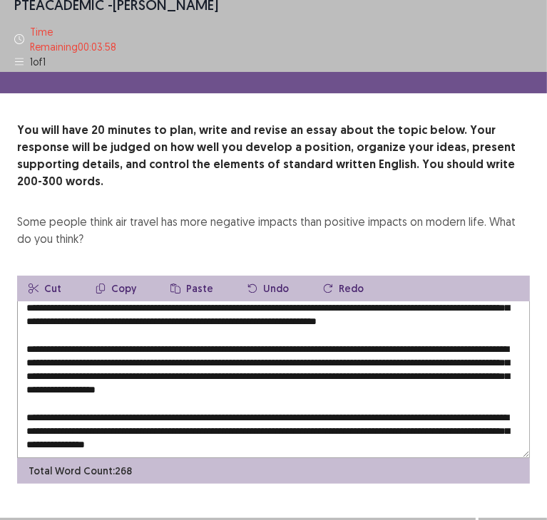
scroll to position [130, 0]
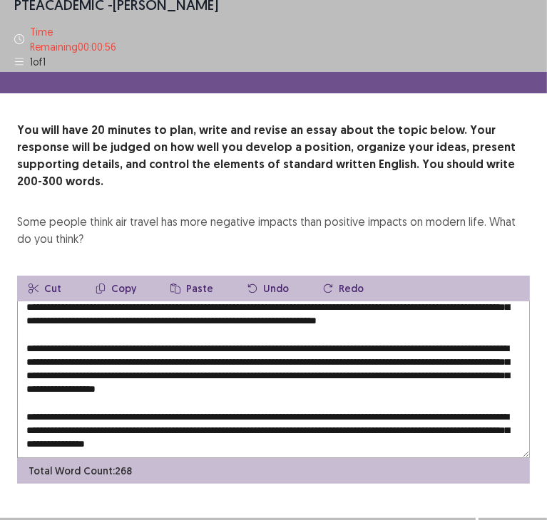
type textarea "**********"
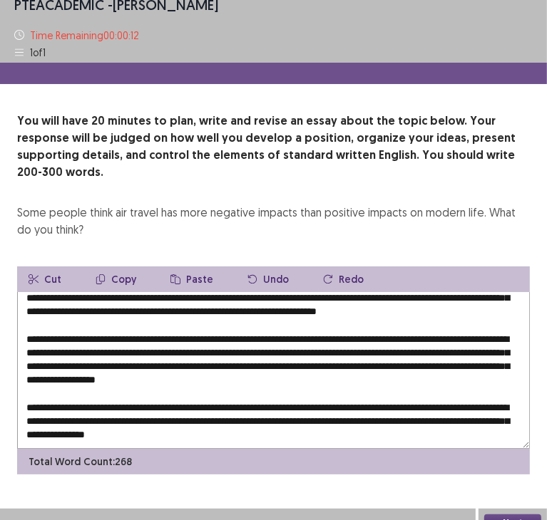
click at [498, 515] on button "Next" at bounding box center [512, 523] width 57 height 17
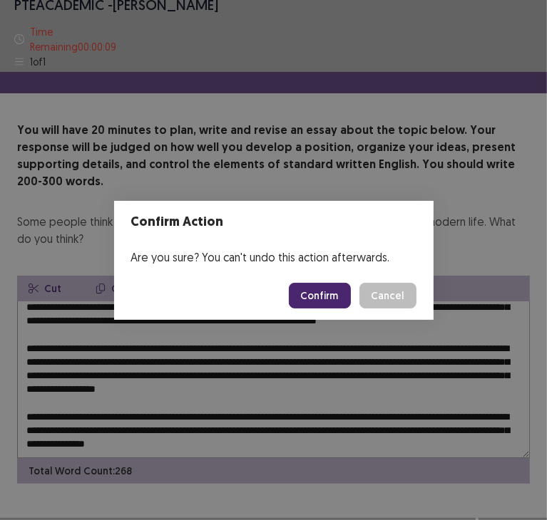
click at [336, 307] on button "Confirm" at bounding box center [320, 296] width 62 height 26
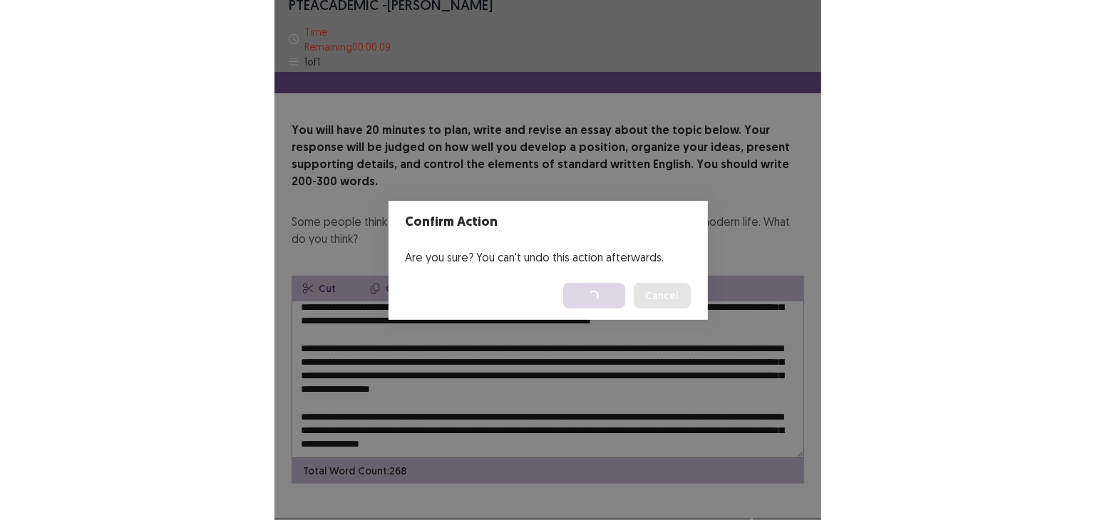
scroll to position [0, 0]
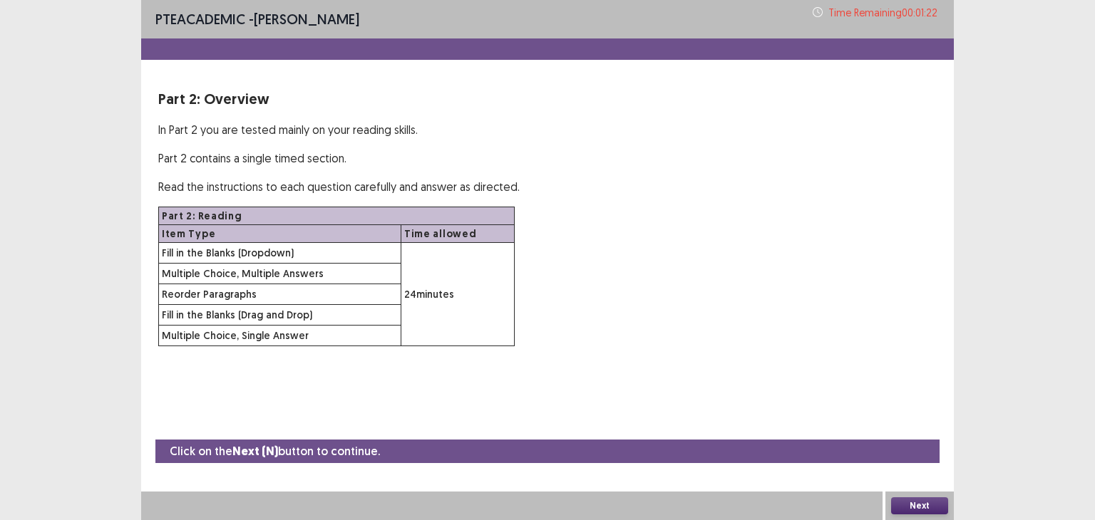
click at [918, 509] on button "Next" at bounding box center [919, 506] width 57 height 17
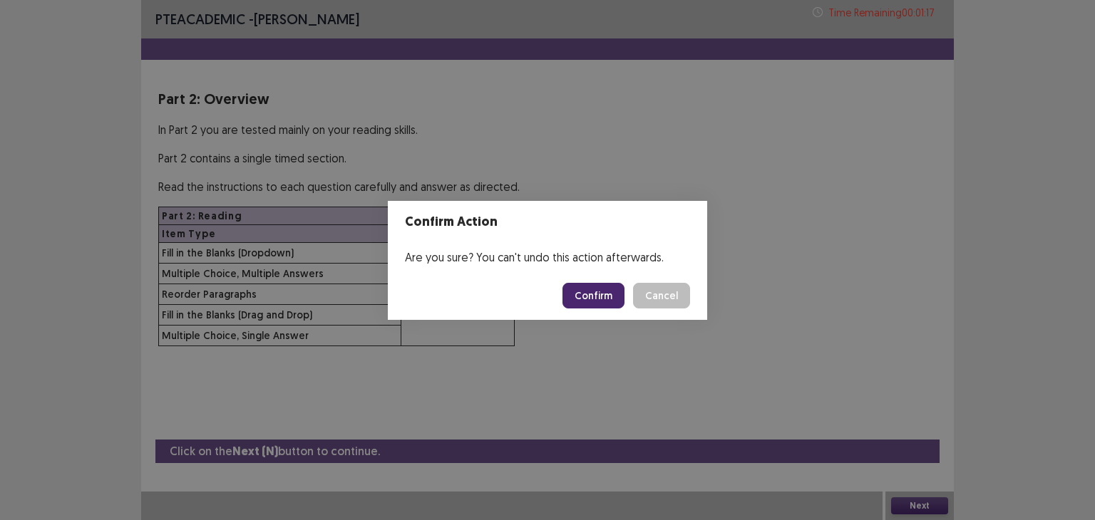
click at [588, 300] on button "Confirm" at bounding box center [593, 296] width 62 height 26
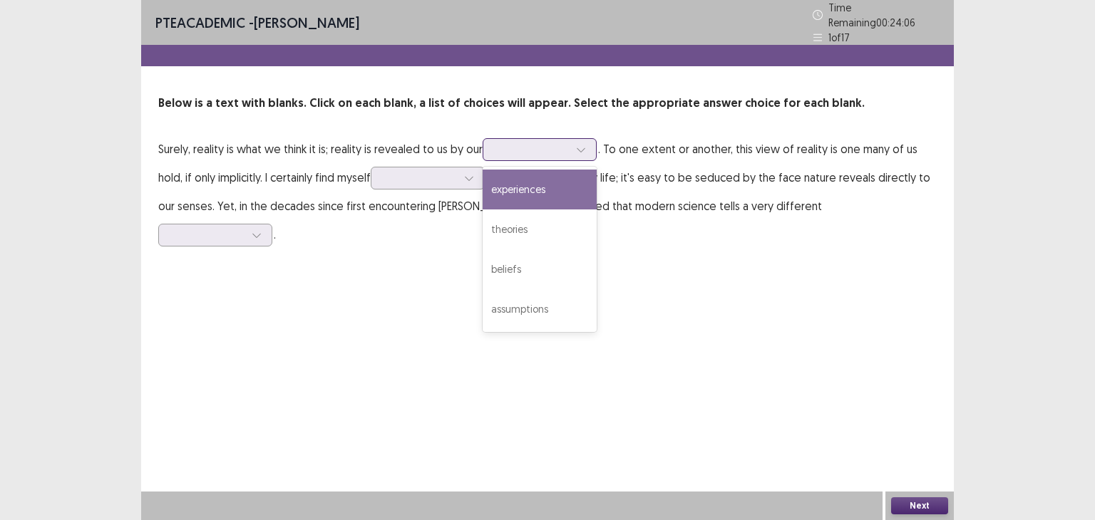
click at [544, 148] on div at bounding box center [532, 150] width 74 height 14
click at [542, 172] on div "experiences" at bounding box center [540, 190] width 114 height 40
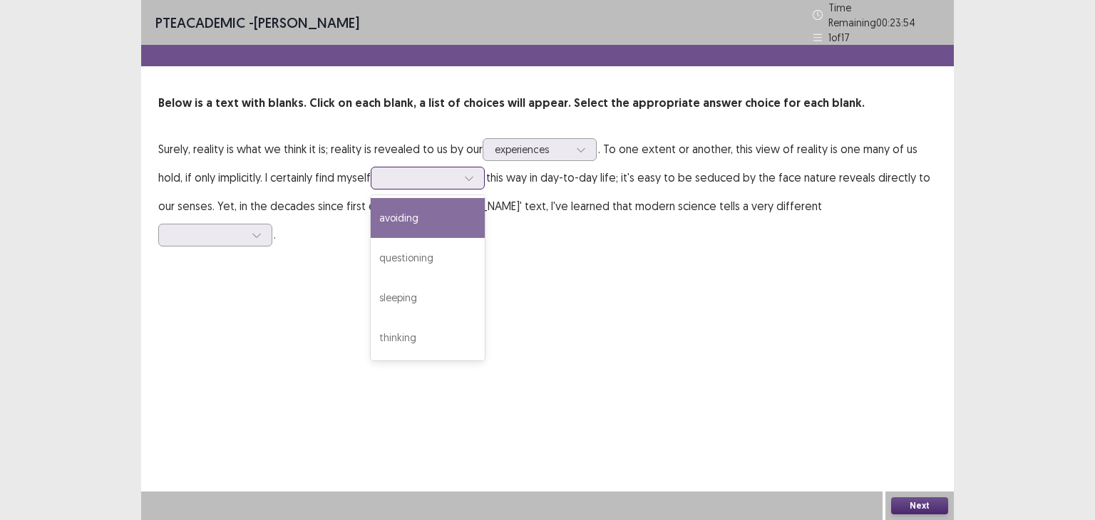
click at [442, 176] on div at bounding box center [420, 178] width 74 height 14
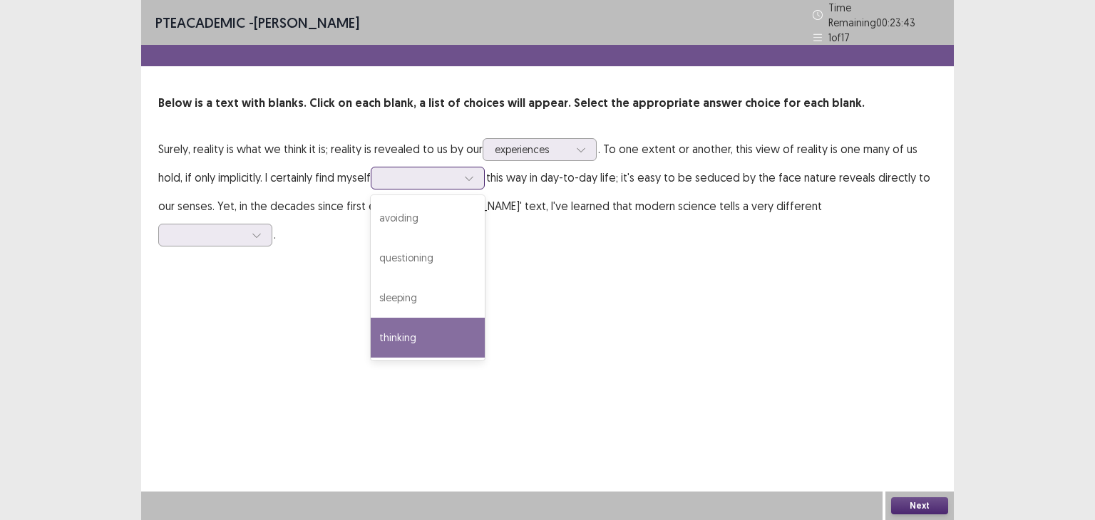
click at [426, 321] on div "thinking" at bounding box center [428, 338] width 114 height 40
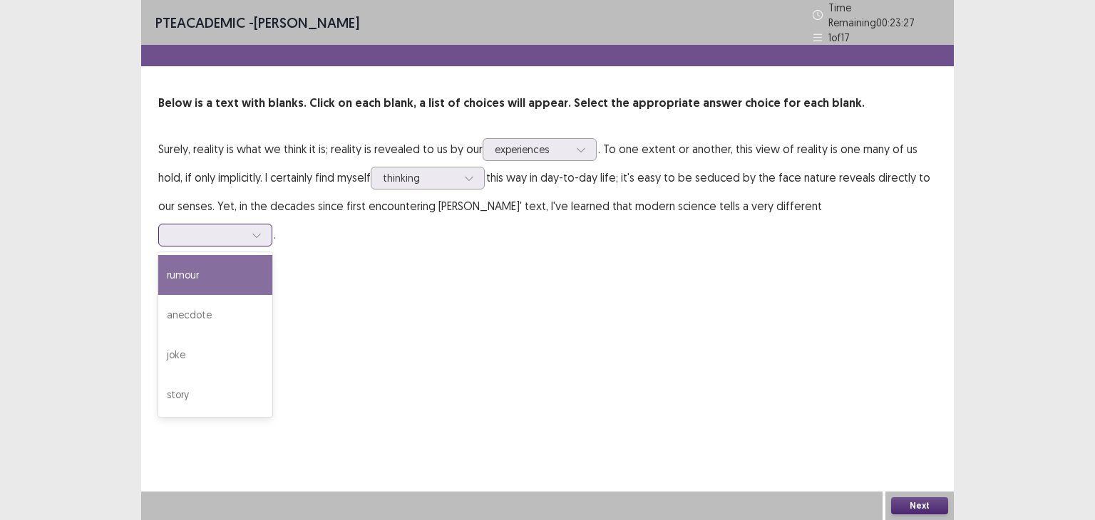
click at [245, 228] on div at bounding box center [207, 235] width 74 height 14
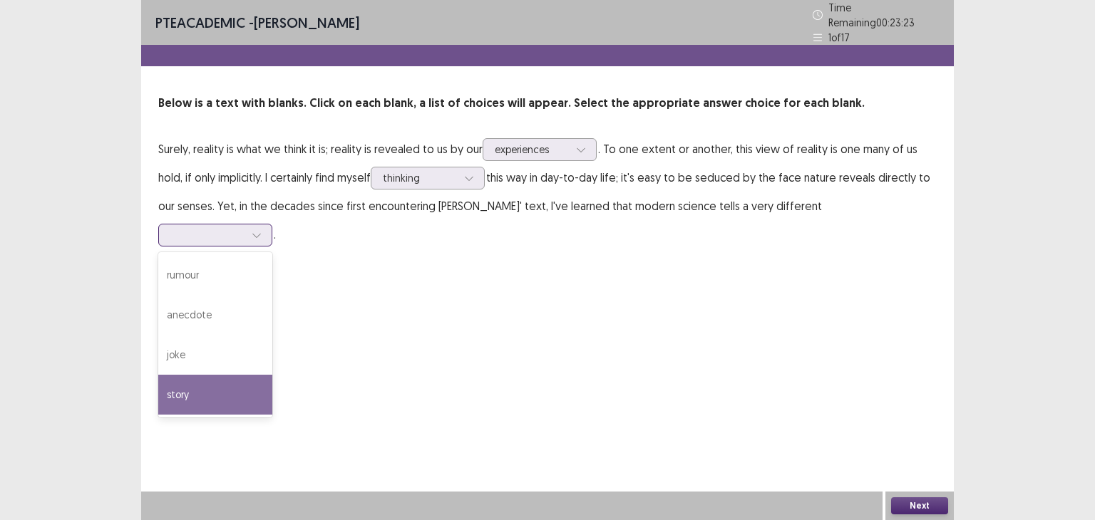
click at [272, 375] on div "story" at bounding box center [215, 395] width 114 height 40
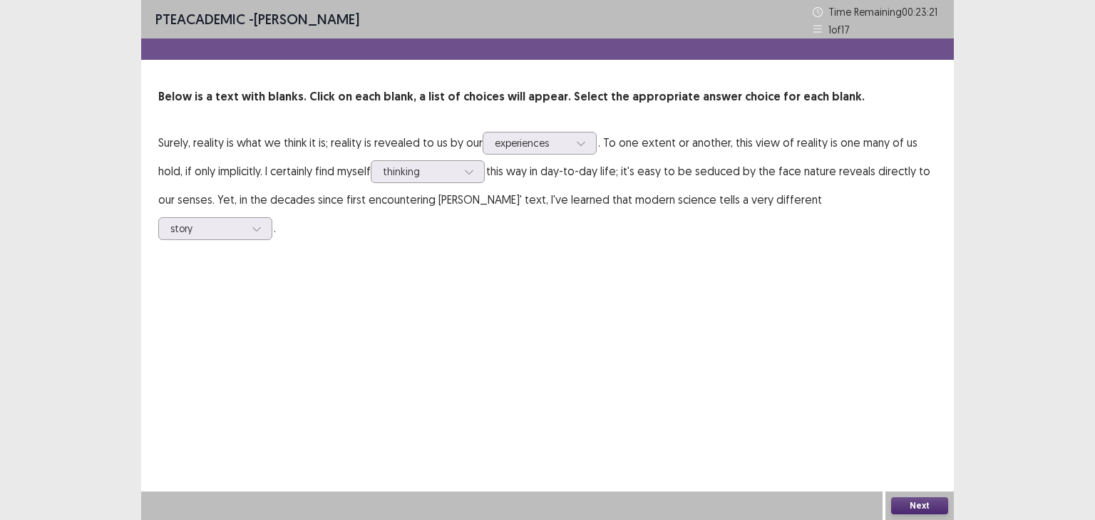
click at [910, 498] on button "Next" at bounding box center [919, 506] width 57 height 17
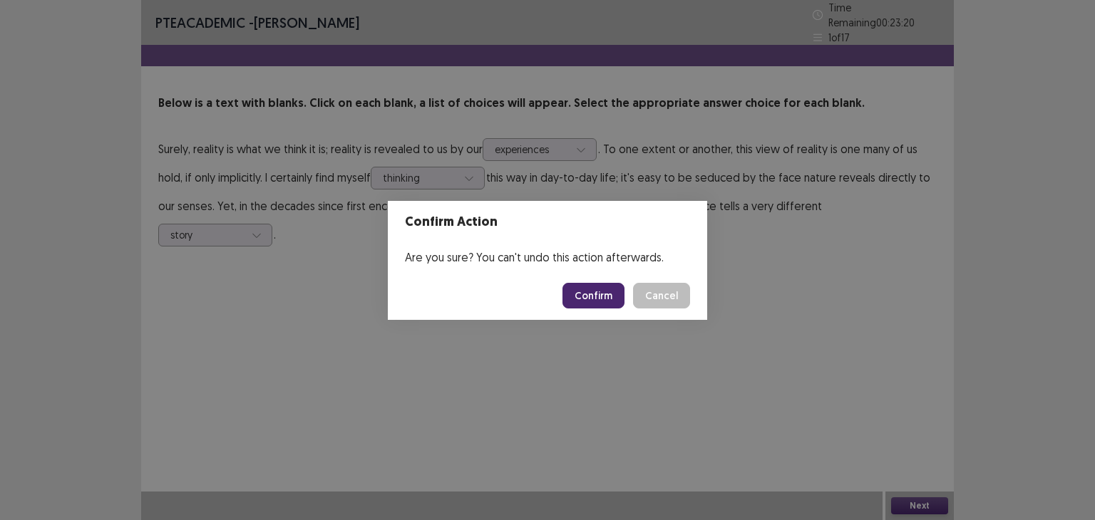
click at [605, 295] on button "Confirm" at bounding box center [593, 296] width 62 height 26
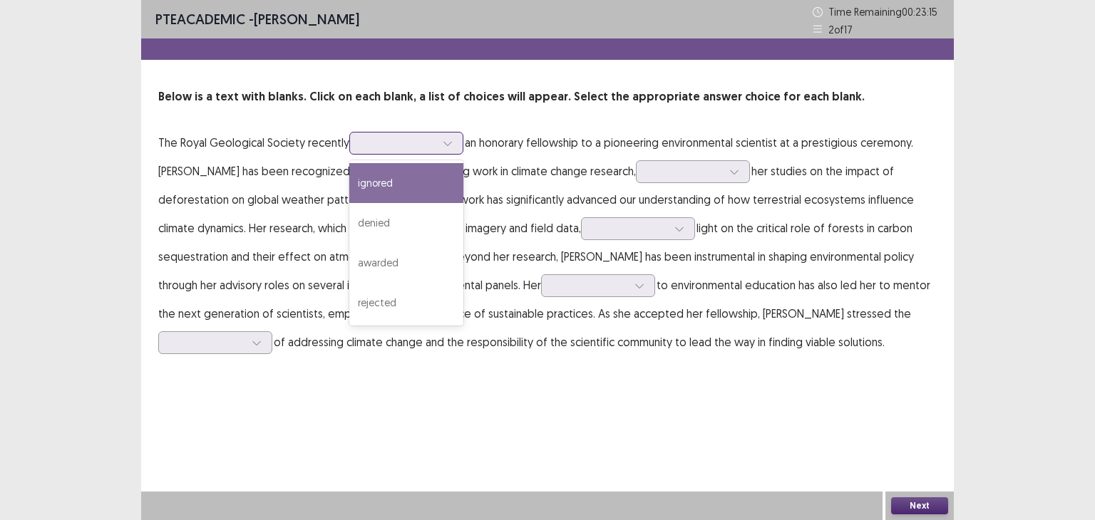
click at [414, 145] on div at bounding box center [398, 143] width 74 height 14
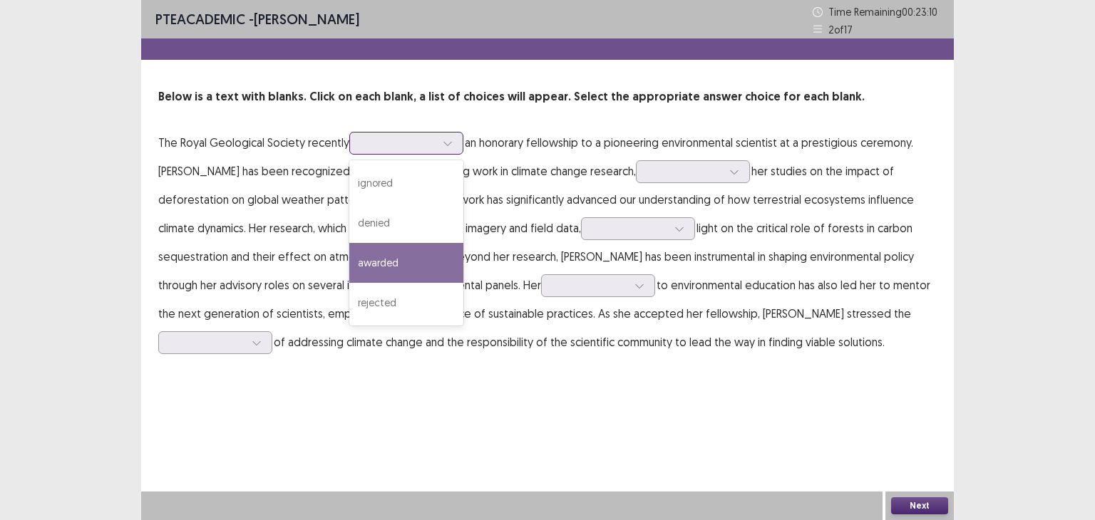
click at [416, 266] on div "awarded" at bounding box center [406, 263] width 114 height 40
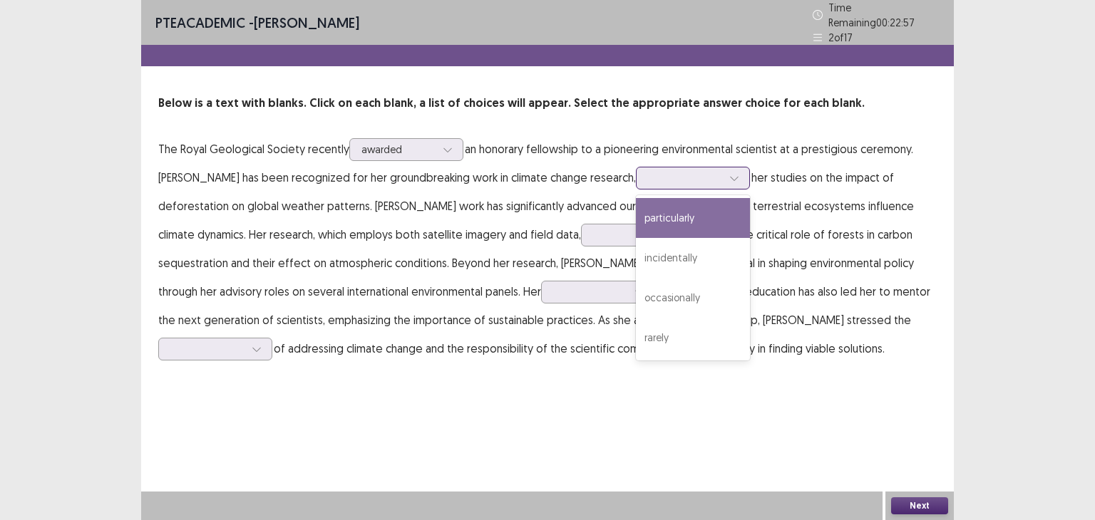
click at [710, 171] on div at bounding box center [685, 178] width 74 height 14
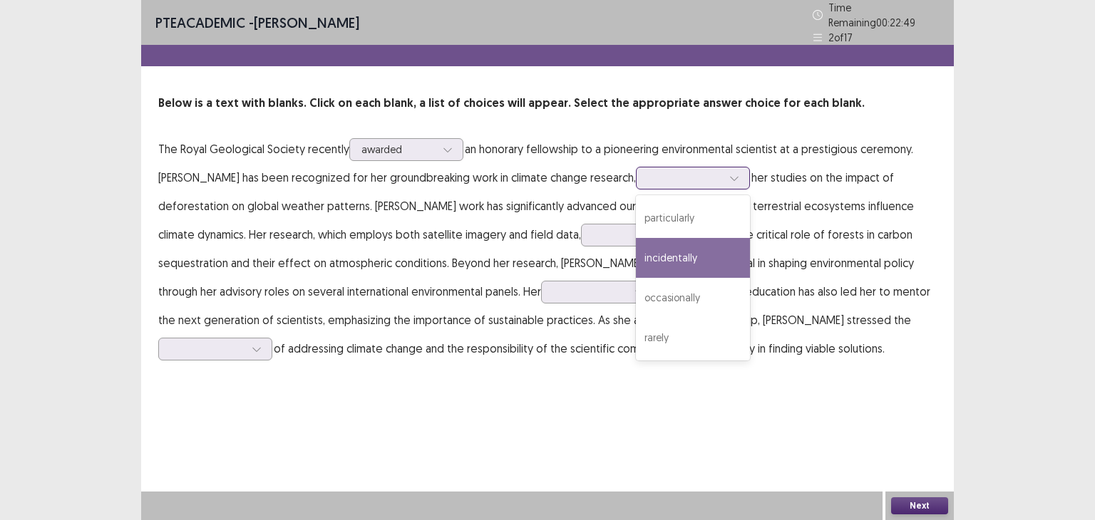
click at [720, 240] on div "incidentally" at bounding box center [693, 258] width 114 height 40
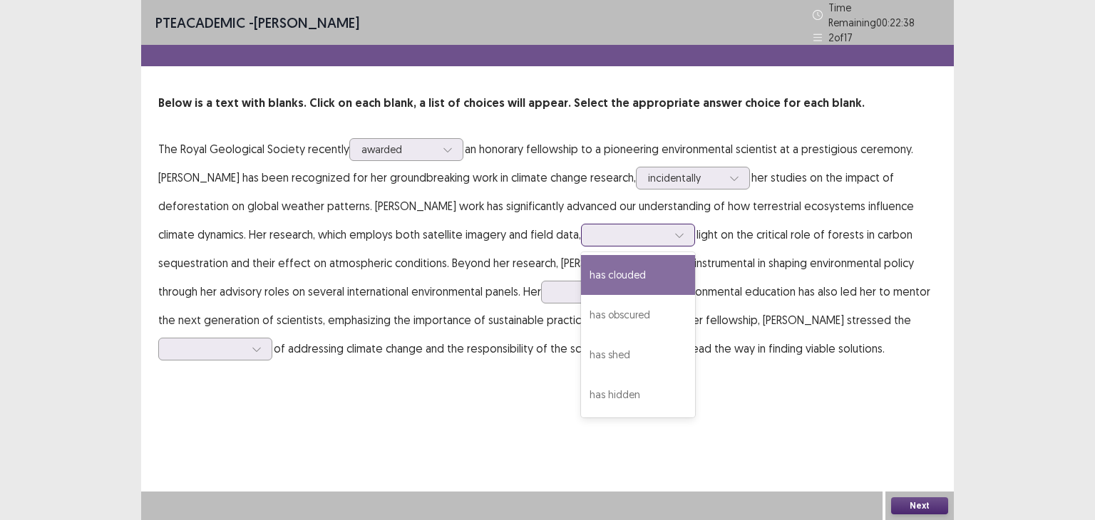
click at [672, 232] on div at bounding box center [679, 235] width 21 height 21
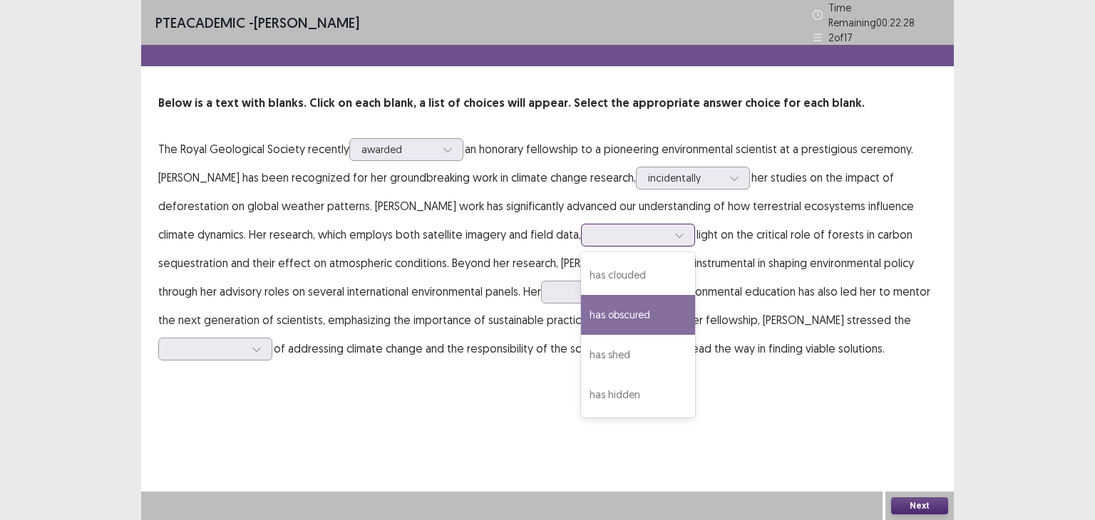
click at [663, 303] on div "has obscured" at bounding box center [638, 315] width 114 height 40
click at [652, 228] on div at bounding box center [630, 235] width 74 height 14
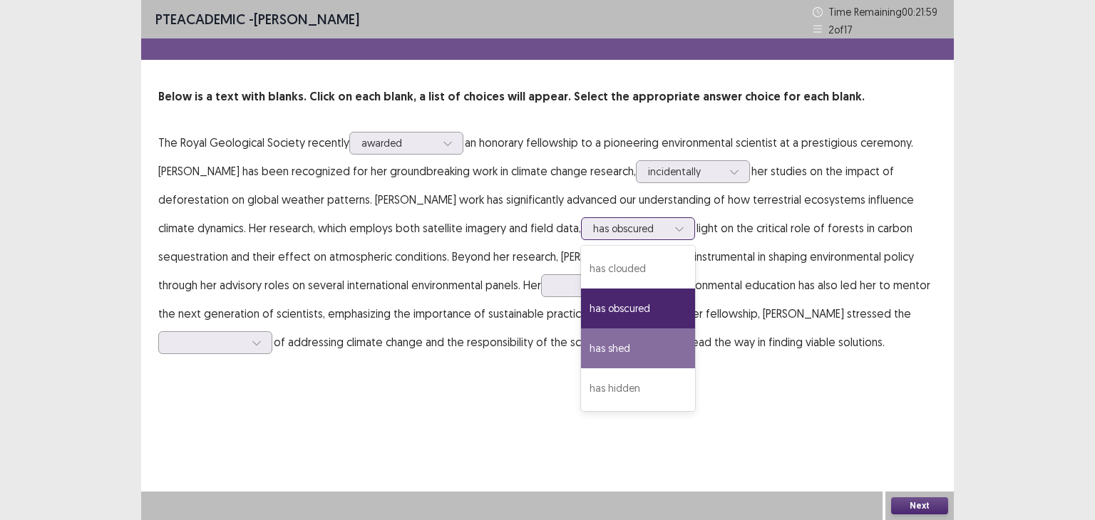
click at [656, 340] on div "has shed" at bounding box center [638, 349] width 114 height 40
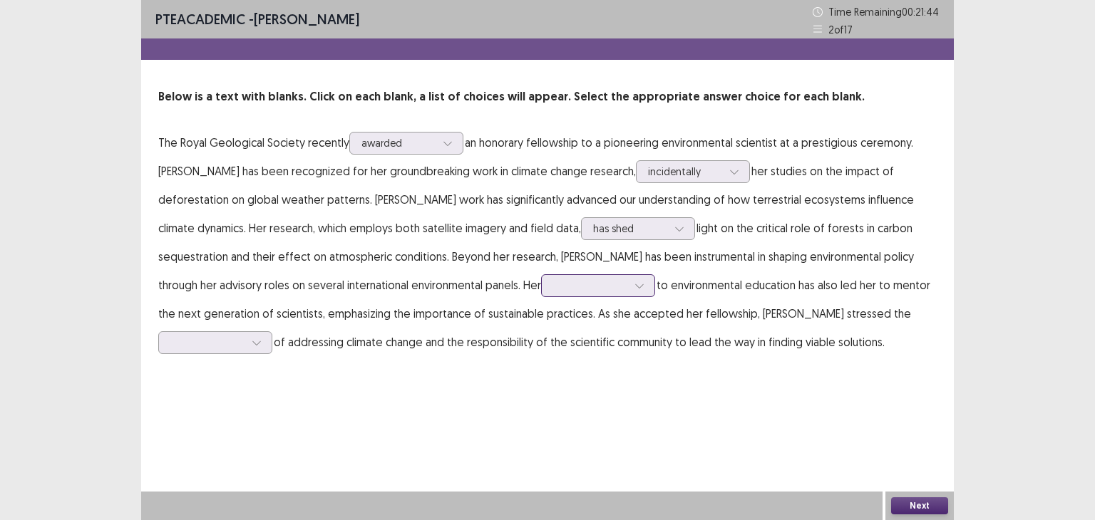
click at [581, 294] on div at bounding box center [590, 285] width 77 height 16
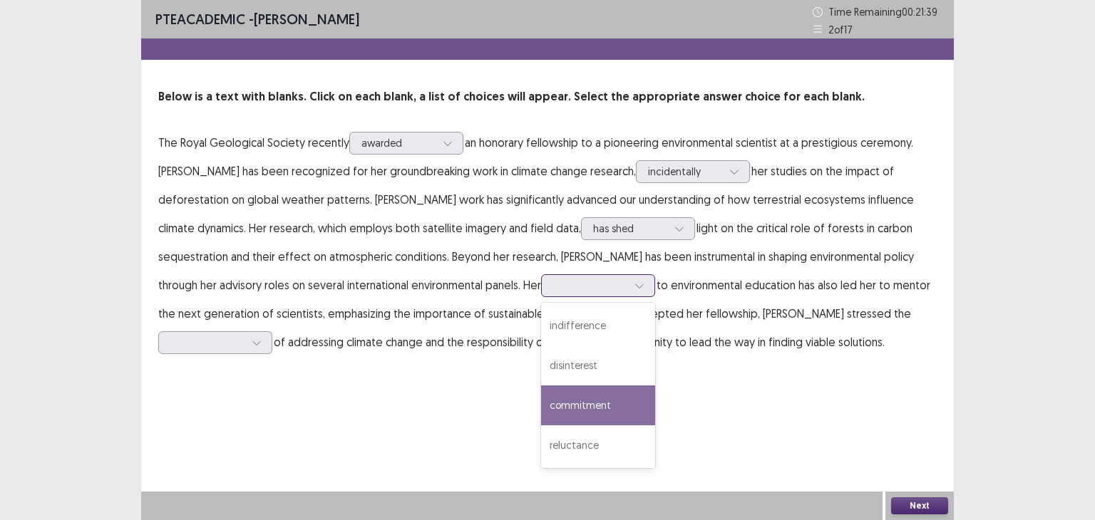
click at [606, 401] on div "commitment" at bounding box center [598, 406] width 114 height 40
click at [637, 282] on icon at bounding box center [639, 286] width 10 height 10
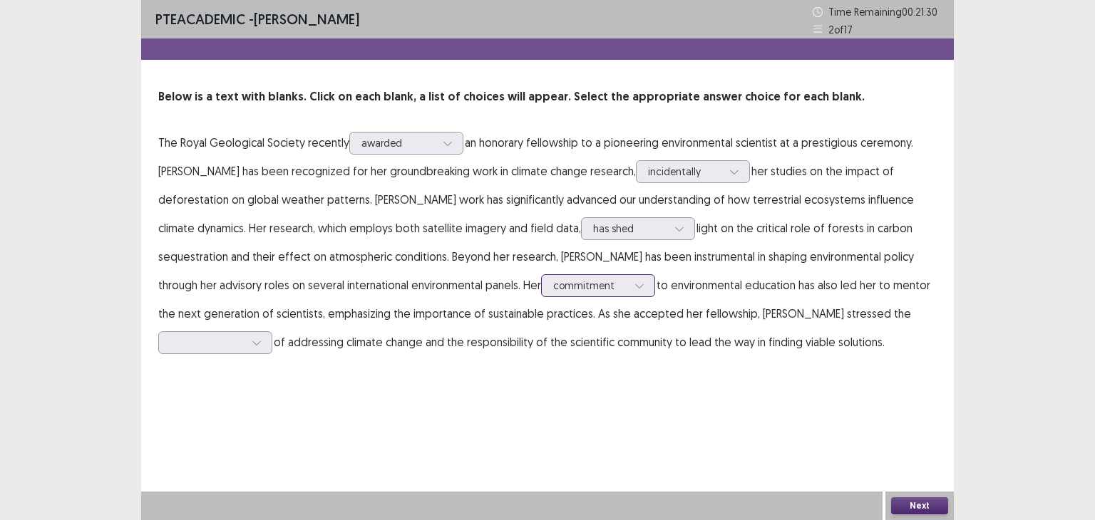
click at [637, 282] on icon at bounding box center [639, 286] width 10 height 10
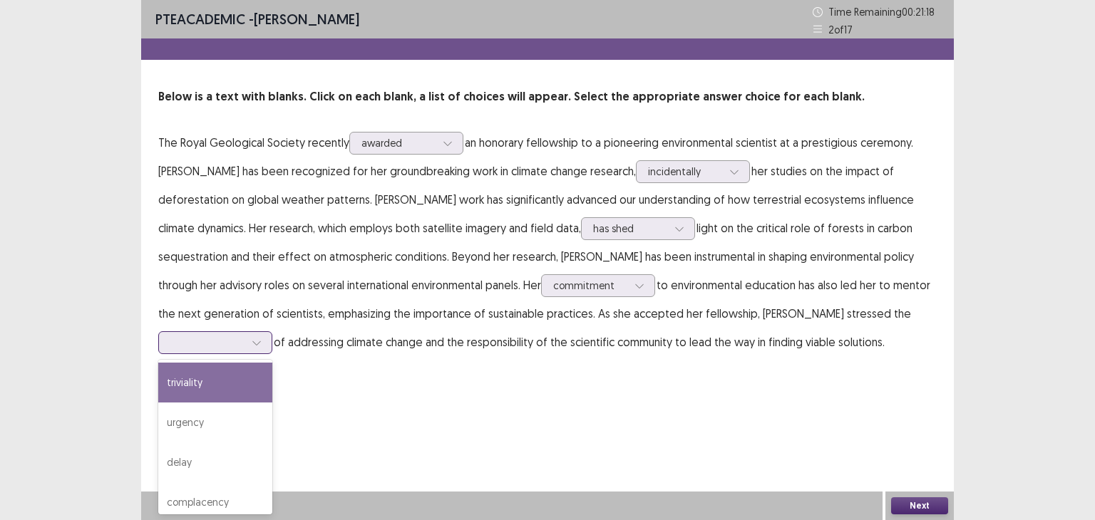
click at [242, 349] on div at bounding box center [207, 343] width 74 height 14
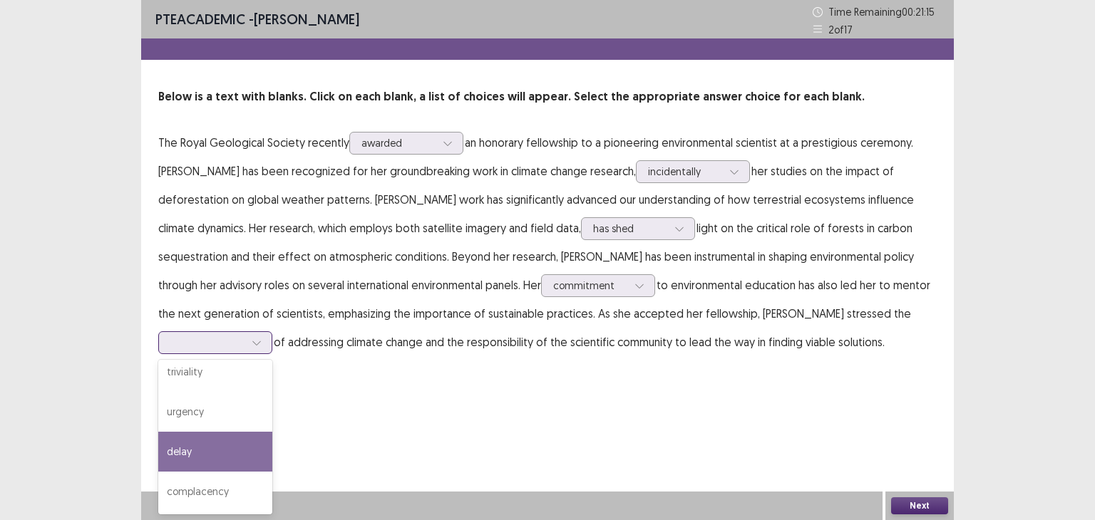
scroll to position [10, 0]
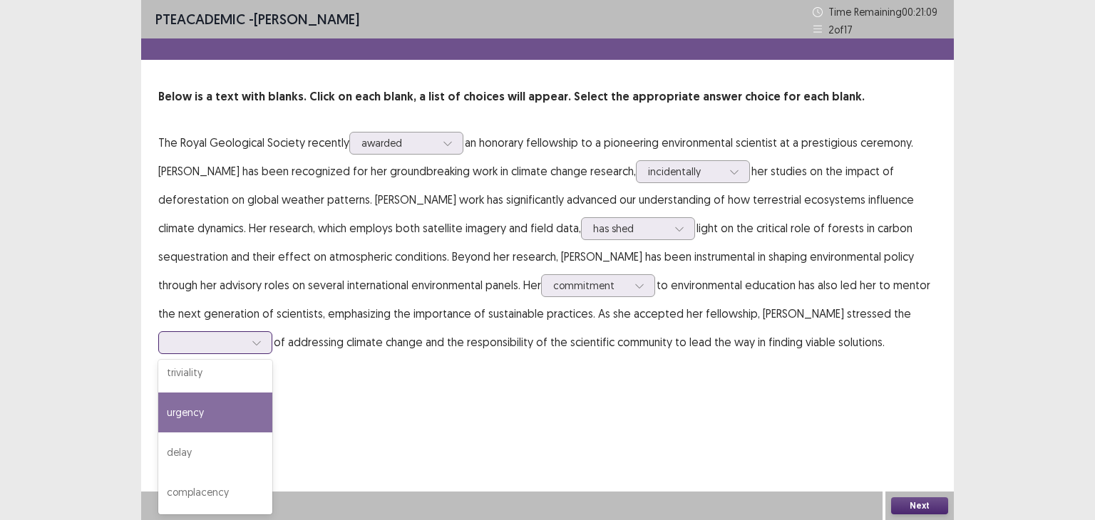
click at [242, 425] on div "urgency" at bounding box center [215, 413] width 114 height 40
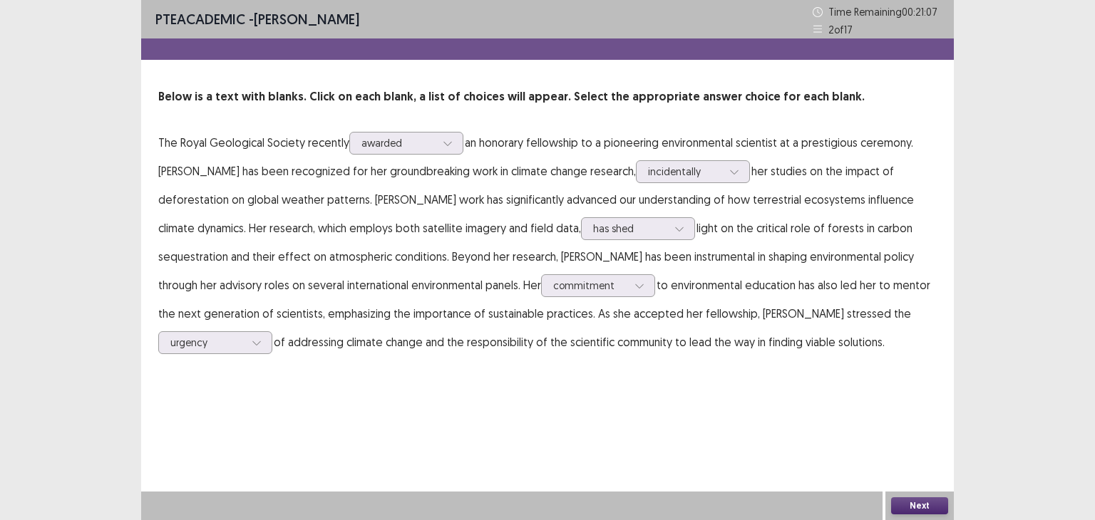
click at [912, 508] on button "Next" at bounding box center [919, 506] width 57 height 17
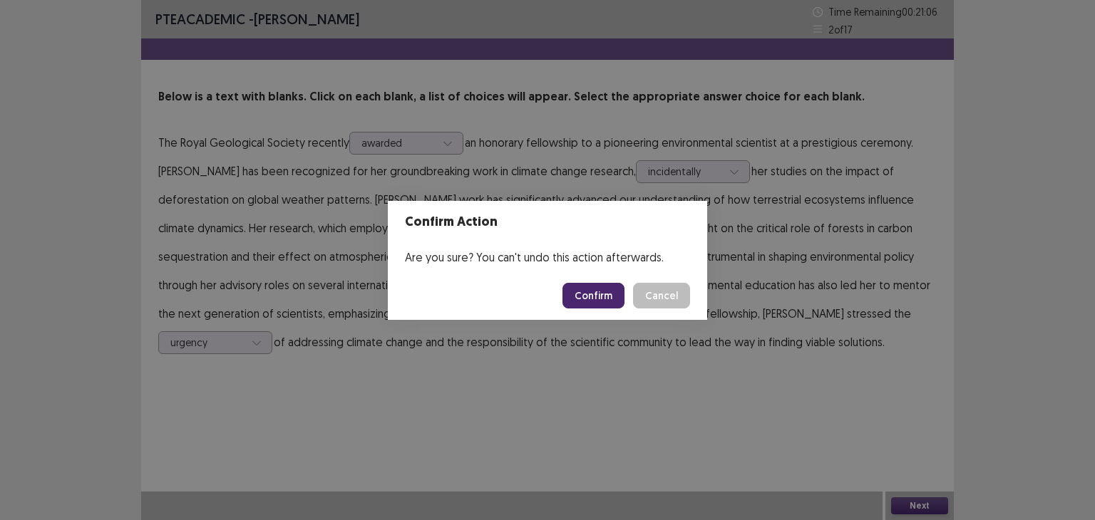
click at [579, 299] on button "Confirm" at bounding box center [593, 296] width 62 height 26
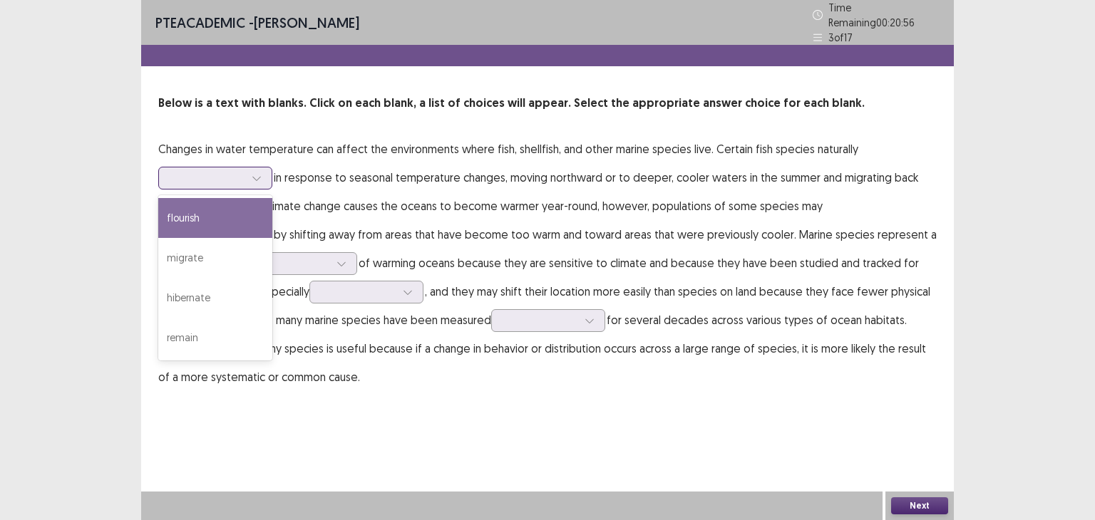
click at [233, 171] on div at bounding box center [207, 178] width 74 height 14
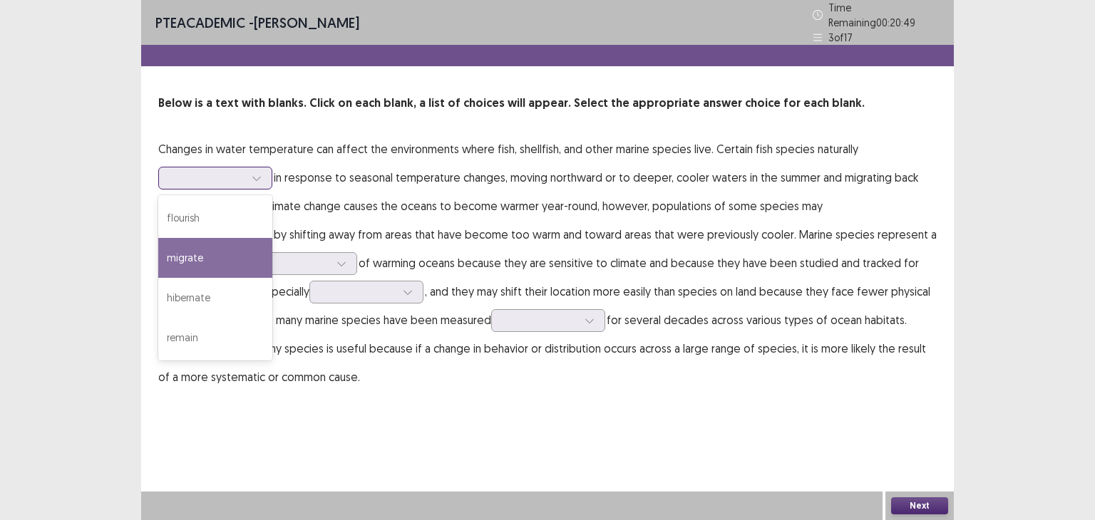
click at [221, 254] on div "migrate" at bounding box center [215, 258] width 114 height 40
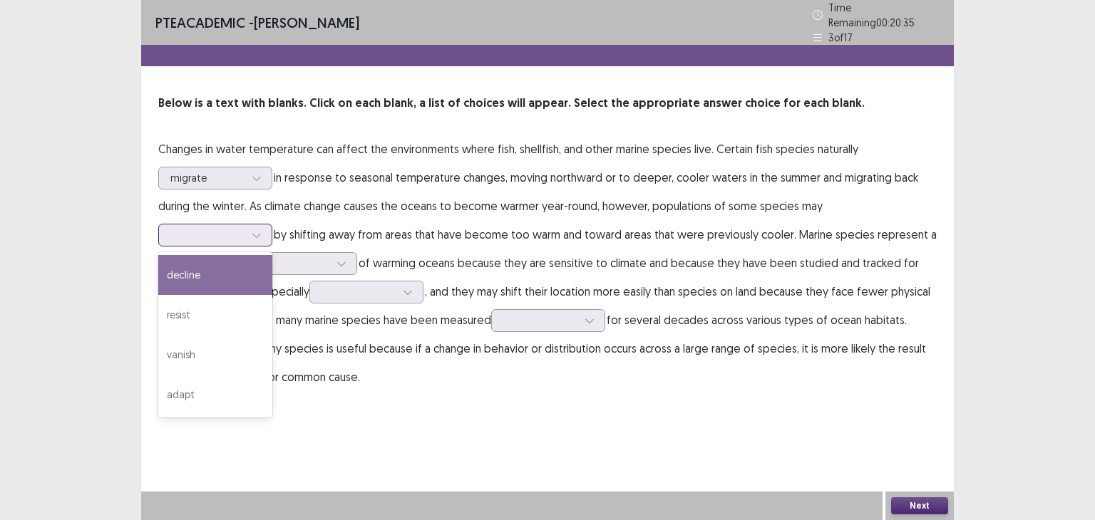
click at [245, 228] on div at bounding box center [207, 235] width 74 height 14
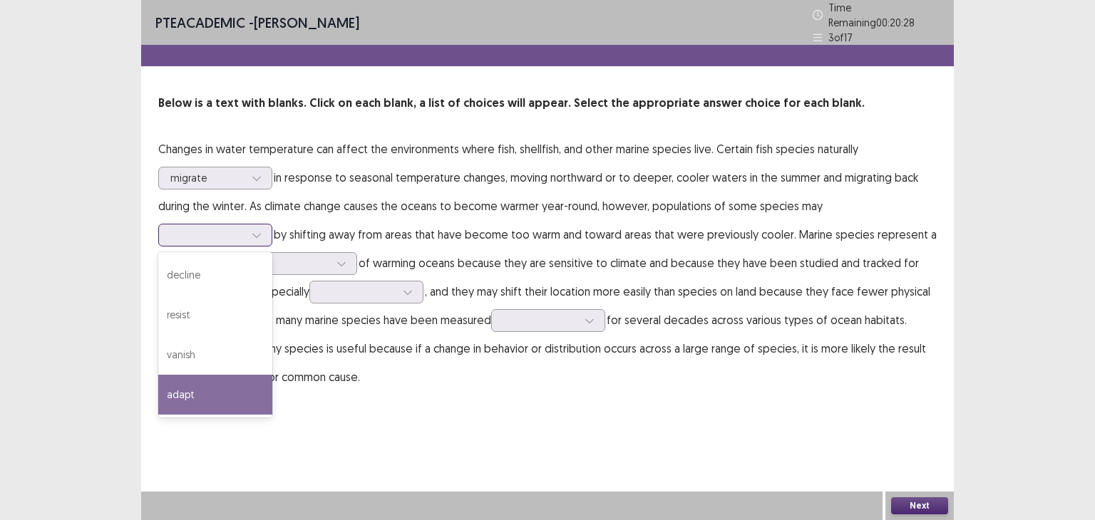
click at [272, 375] on div "adapt" at bounding box center [215, 395] width 114 height 40
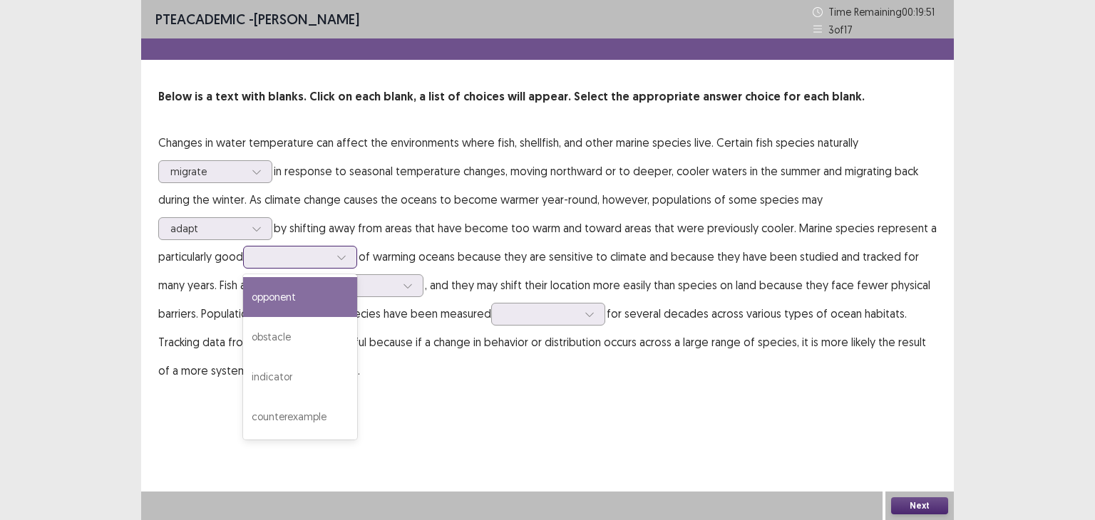
click at [255, 264] on div at bounding box center [292, 257] width 74 height 14
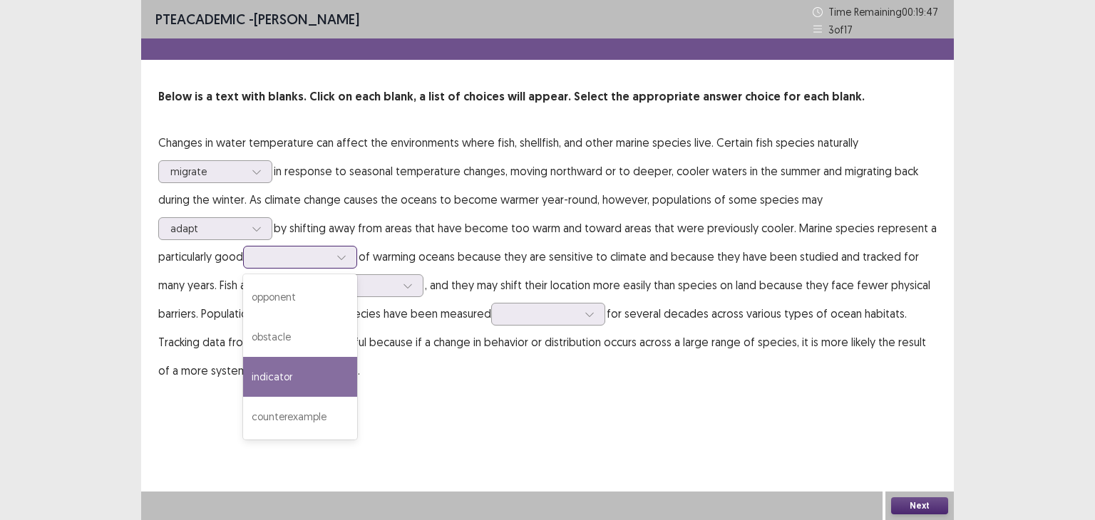
click at [243, 366] on div "indicator" at bounding box center [300, 377] width 114 height 40
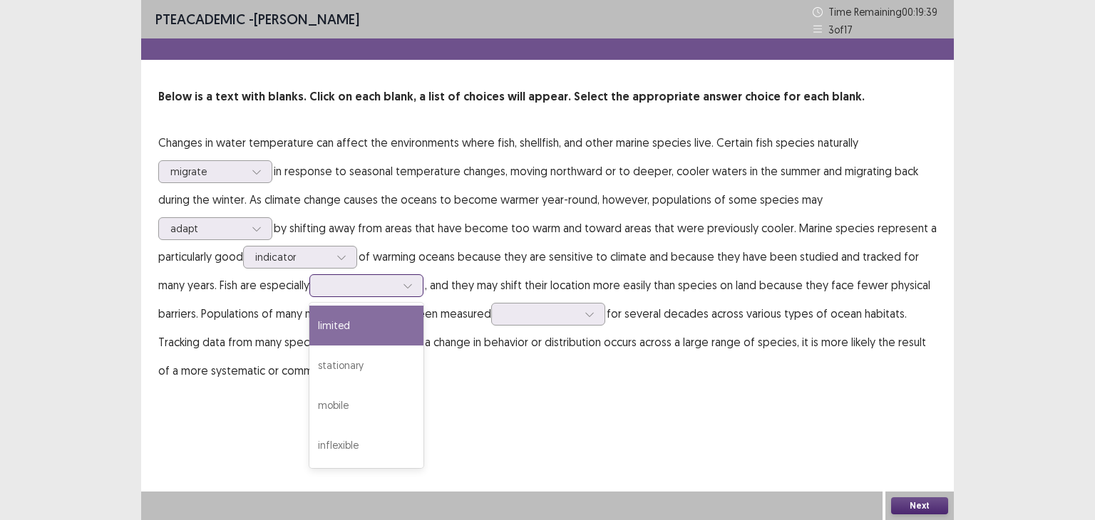
click at [320, 294] on div at bounding box center [358, 285] width 77 height 16
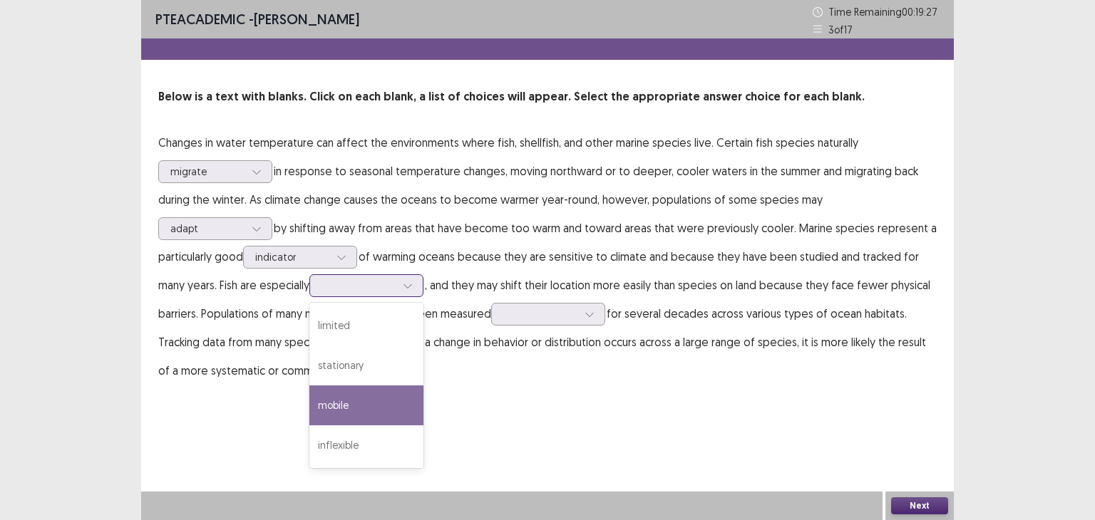
click at [309, 418] on div "mobile" at bounding box center [366, 406] width 114 height 40
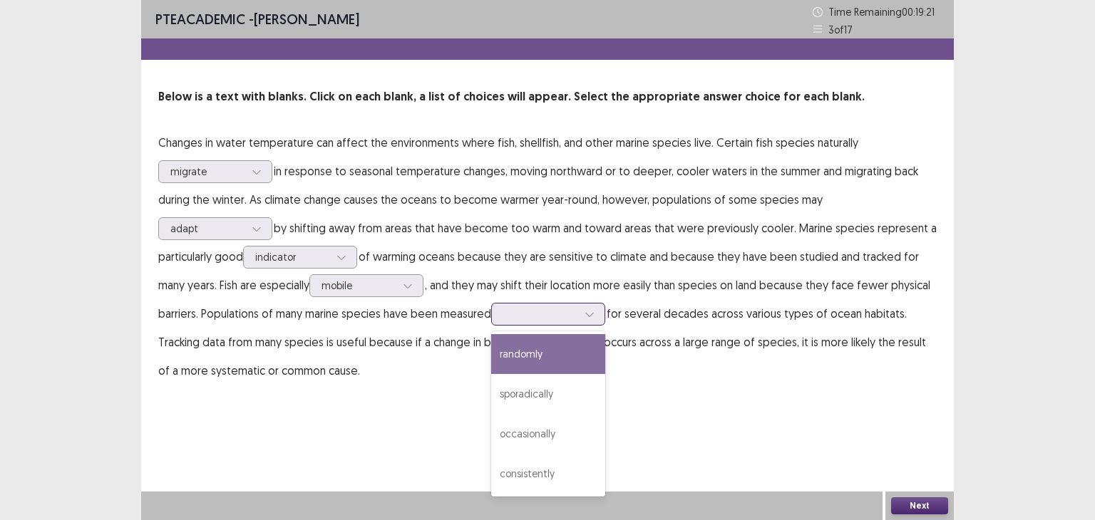
click at [503, 307] on div at bounding box center [540, 314] width 74 height 14
click at [495, 348] on div "randomly" at bounding box center [548, 354] width 114 height 40
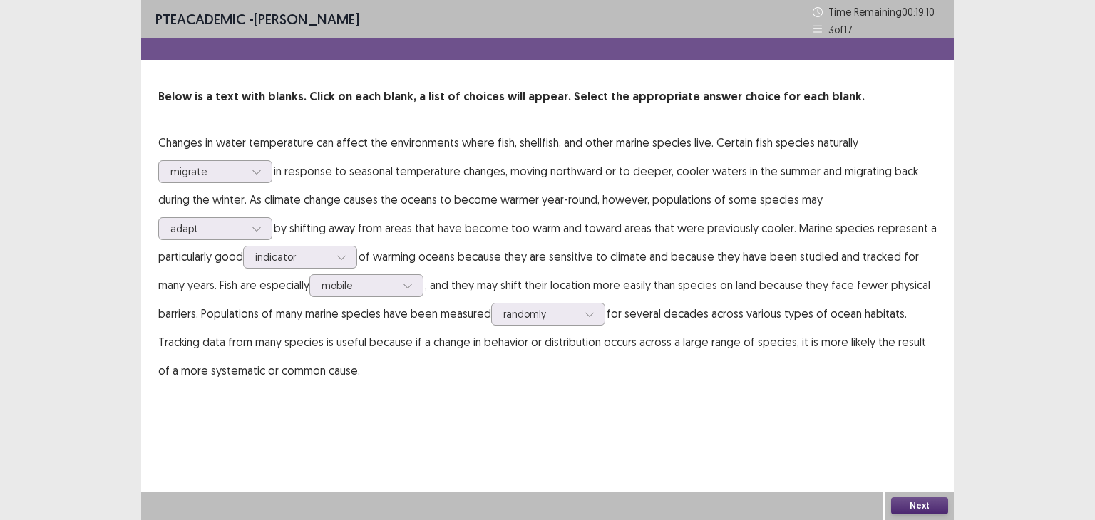
click at [909, 505] on button "Next" at bounding box center [919, 506] width 57 height 17
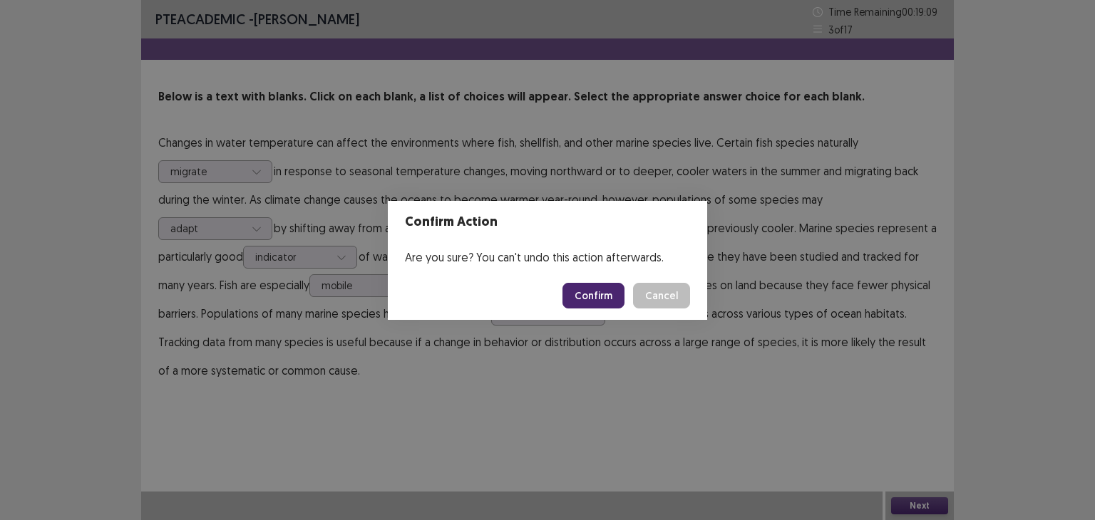
click at [599, 286] on button "Confirm" at bounding box center [593, 296] width 62 height 26
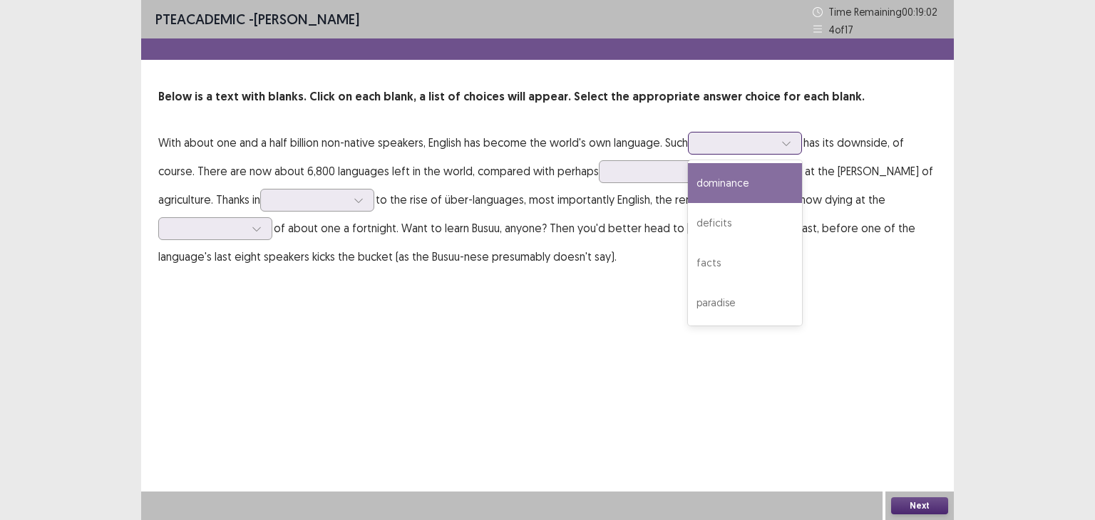
click at [788, 152] on div at bounding box center [786, 143] width 21 height 21
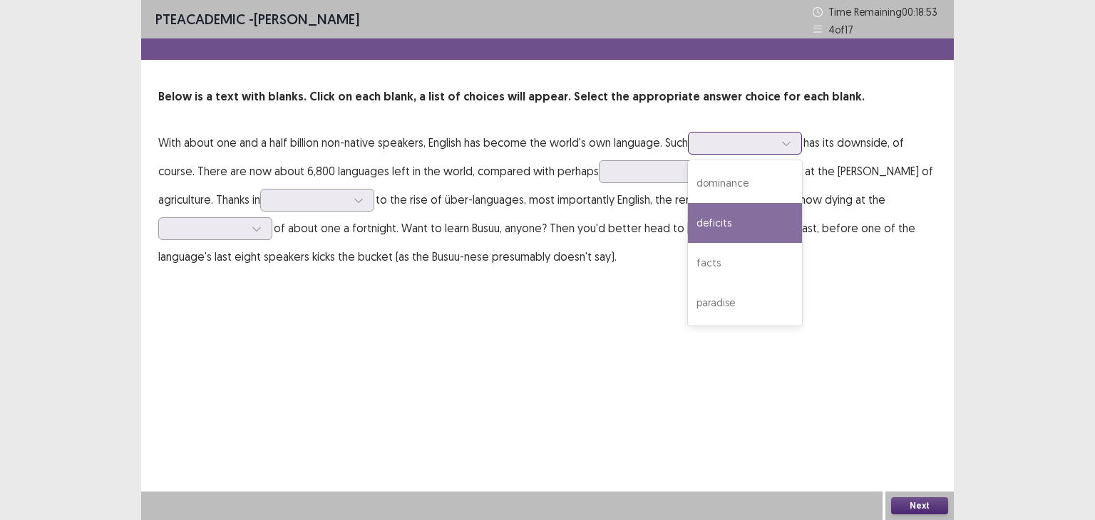
click at [773, 215] on div "deficits" at bounding box center [745, 223] width 114 height 40
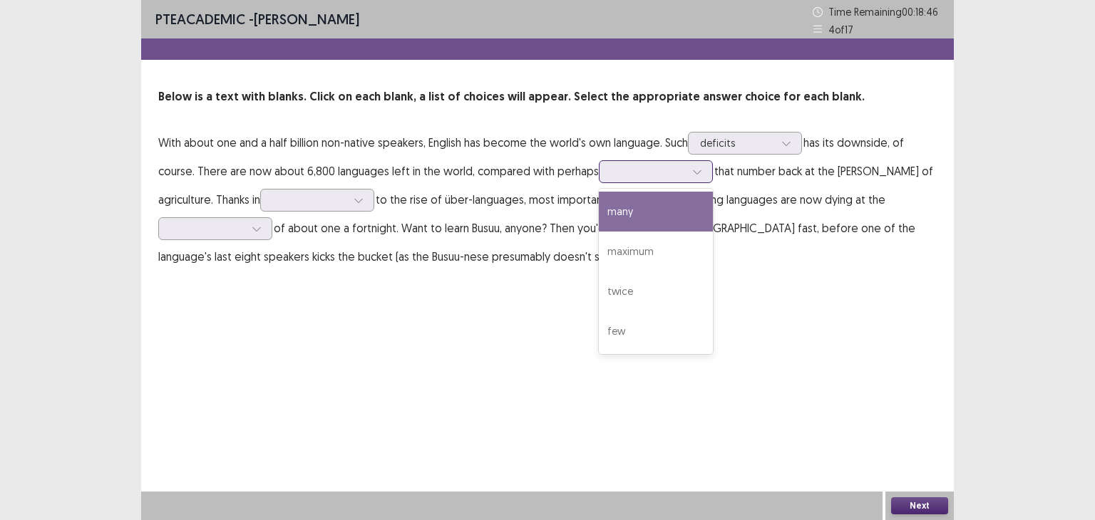
click at [647, 175] on div at bounding box center [648, 172] width 74 height 14
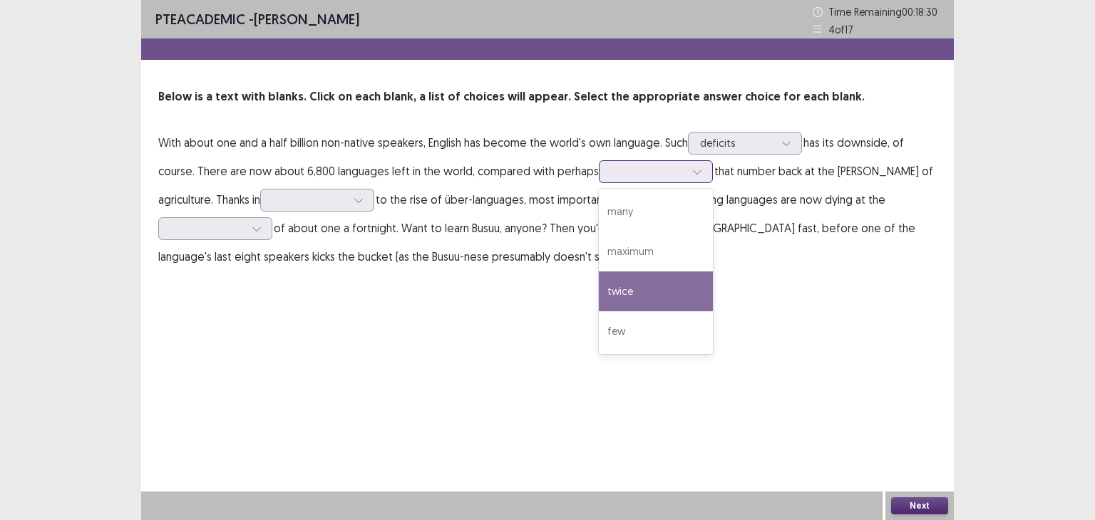
click at [660, 286] on div "twice" at bounding box center [656, 292] width 114 height 40
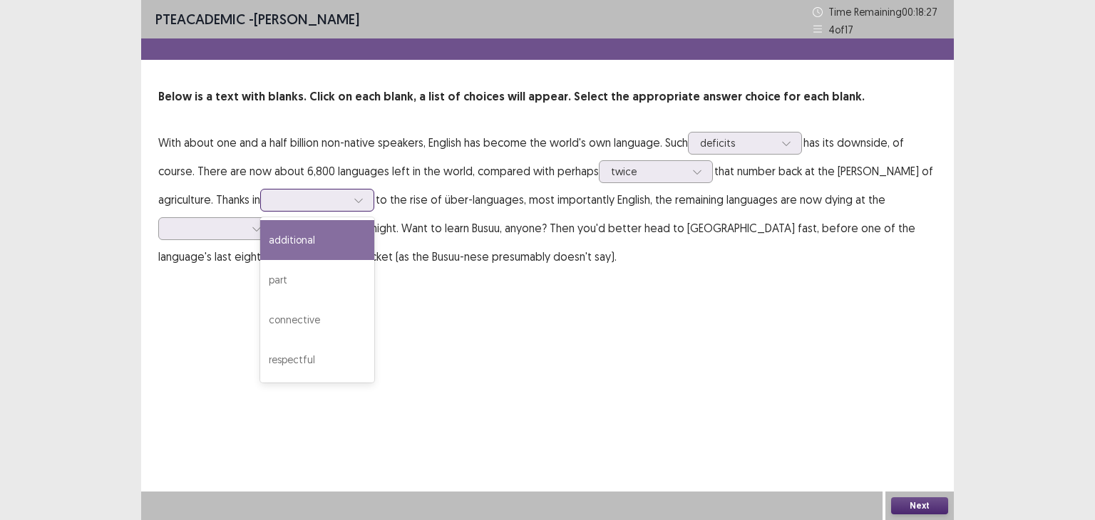
click at [282, 197] on div at bounding box center [309, 200] width 74 height 14
click at [277, 232] on div "additional" at bounding box center [317, 240] width 114 height 40
click at [289, 203] on div at bounding box center [309, 200] width 74 height 14
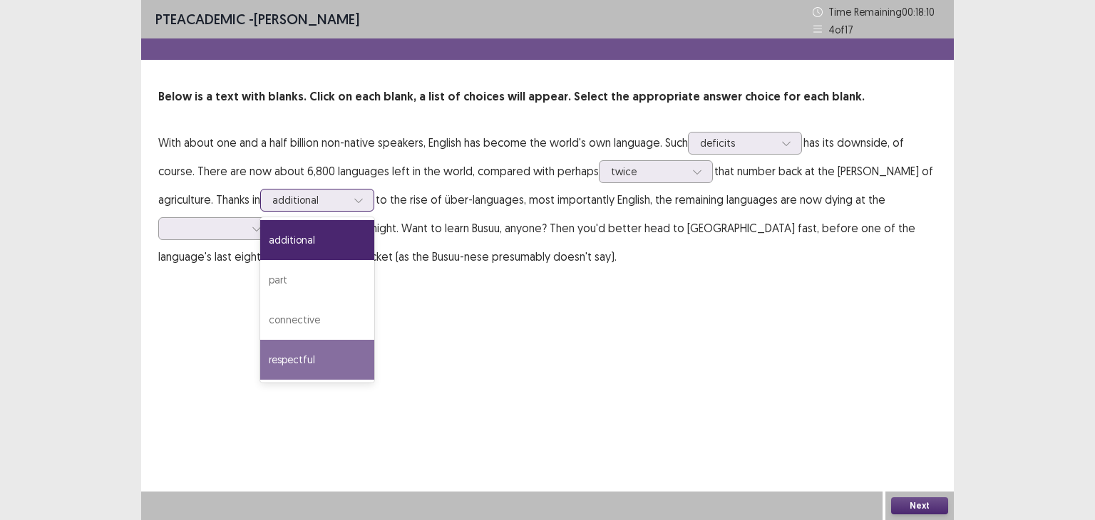
click at [279, 366] on div "respectful" at bounding box center [317, 360] width 114 height 40
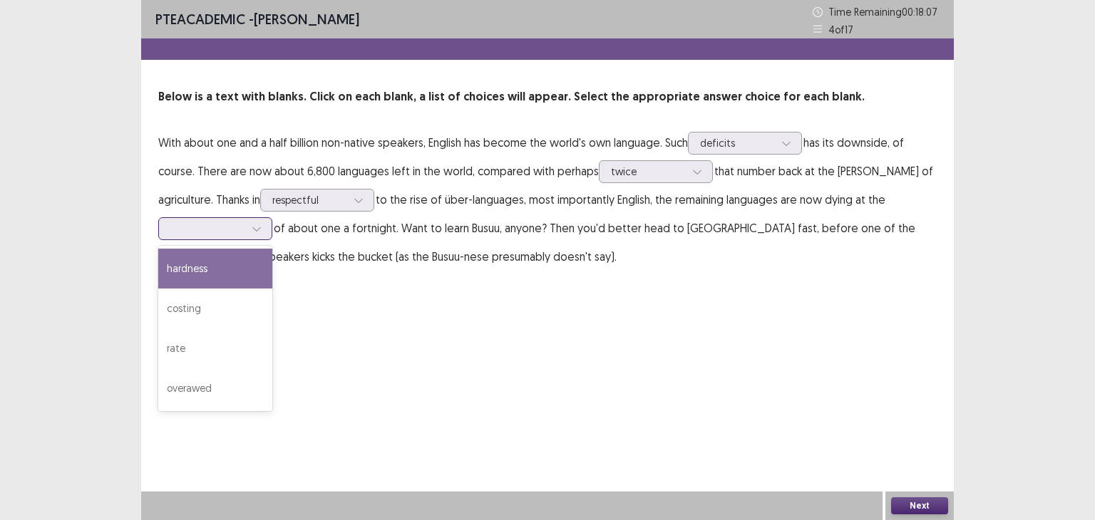
click at [248, 230] on div at bounding box center [256, 228] width 21 height 21
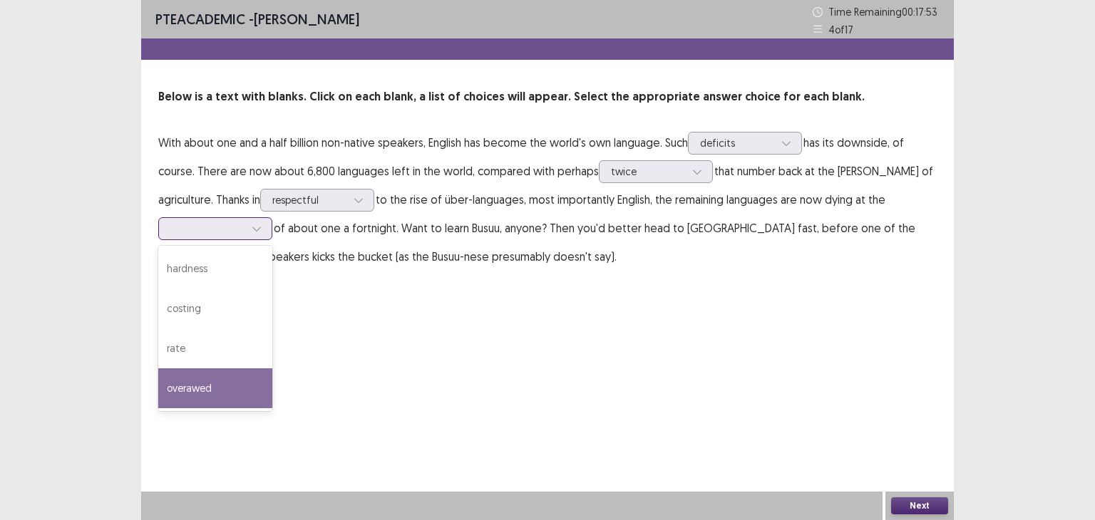
click at [250, 401] on div "overawed" at bounding box center [215, 389] width 114 height 40
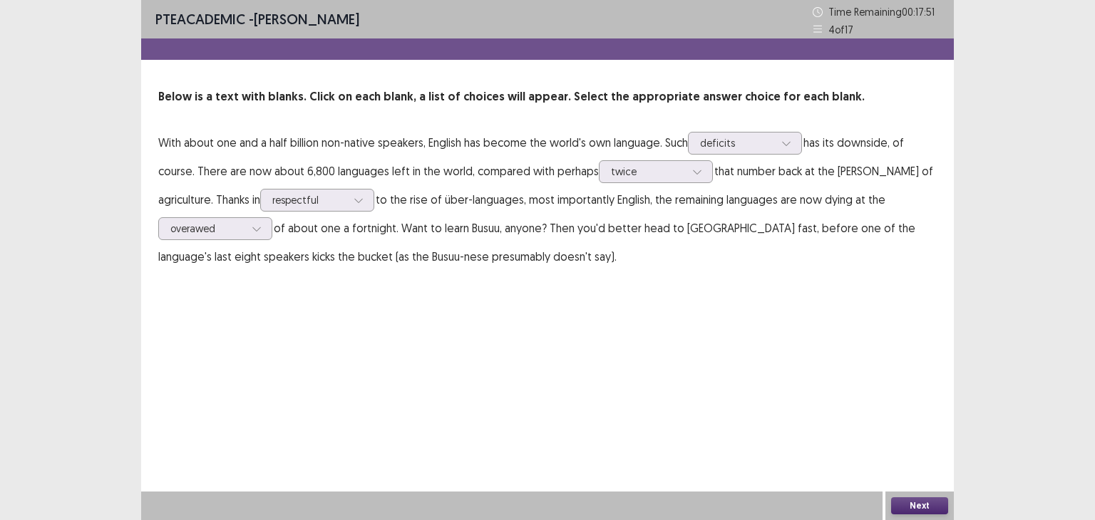
click at [898, 500] on button "Next" at bounding box center [919, 506] width 57 height 17
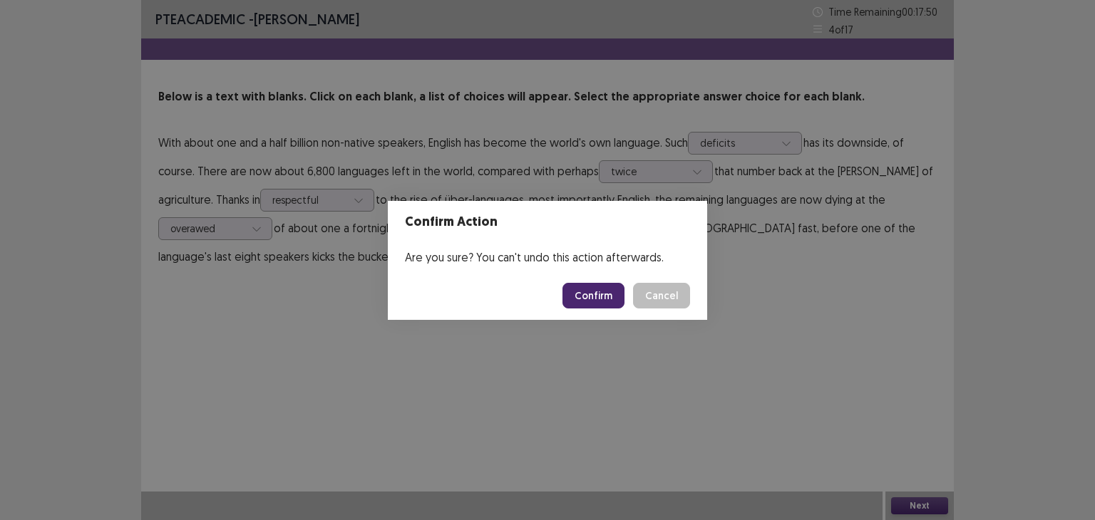
click at [619, 299] on button "Confirm" at bounding box center [593, 296] width 62 height 26
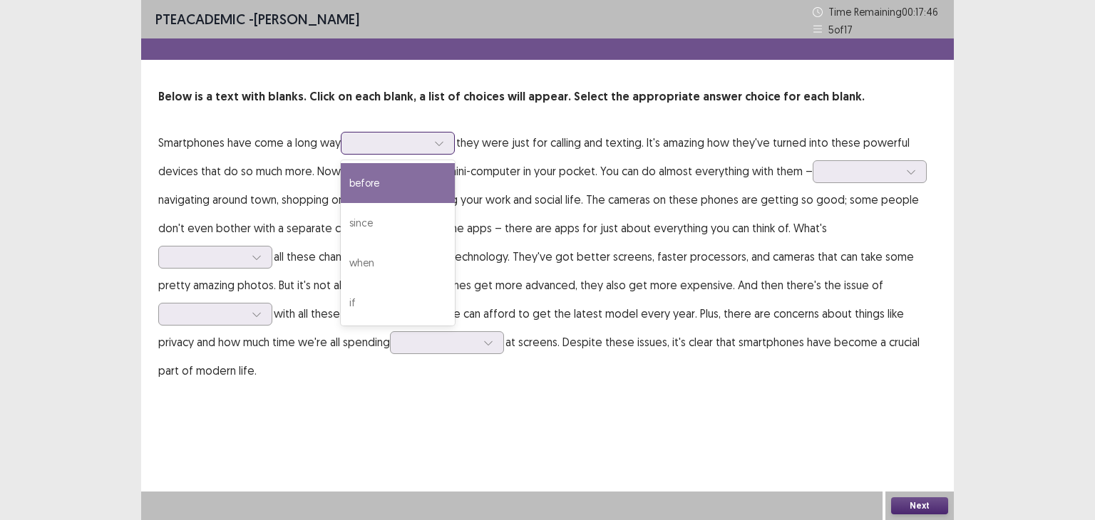
click at [439, 142] on icon at bounding box center [439, 143] width 10 height 10
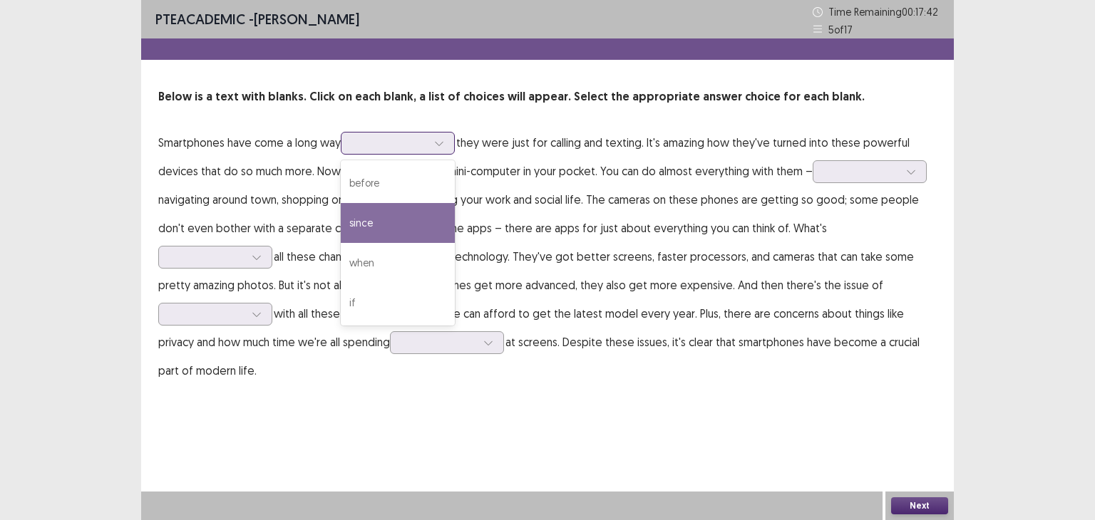
click at [436, 218] on div "since" at bounding box center [398, 223] width 114 height 40
click at [437, 137] on div at bounding box center [438, 143] width 21 height 21
click at [490, 135] on p "Smartphones have come a long way option since, selected. 4 results available. U…" at bounding box center [547, 256] width 778 height 257
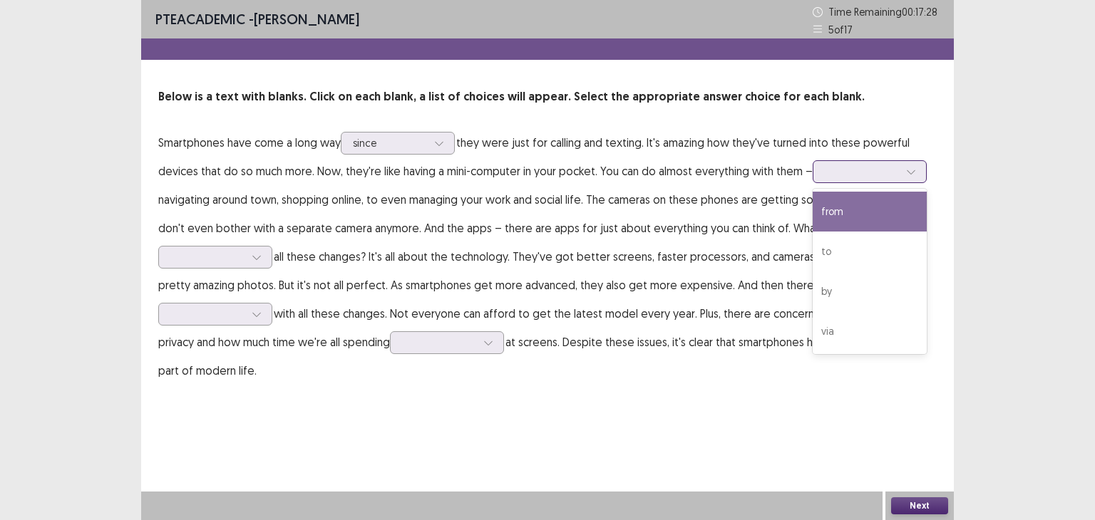
click at [841, 178] on div at bounding box center [862, 172] width 74 height 14
click at [843, 203] on div "from" at bounding box center [870, 212] width 114 height 40
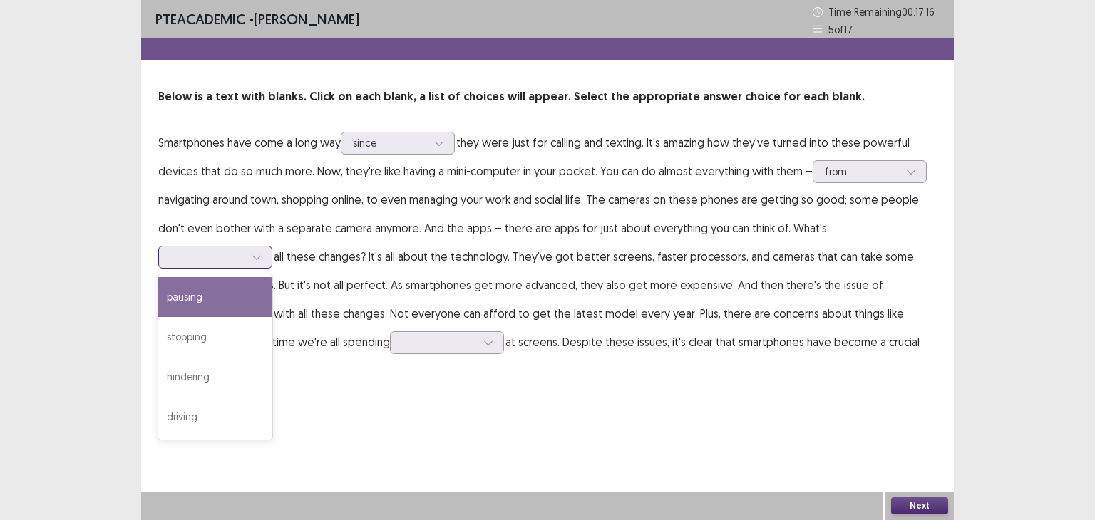
click at [245, 250] on div at bounding box center [207, 257] width 74 height 14
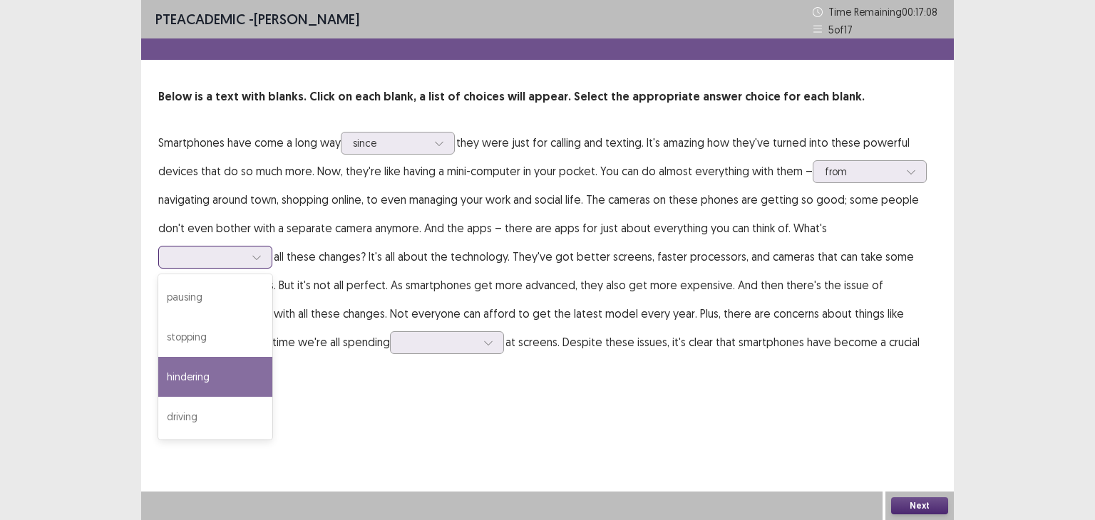
click at [272, 357] on div "hindering" at bounding box center [215, 377] width 114 height 40
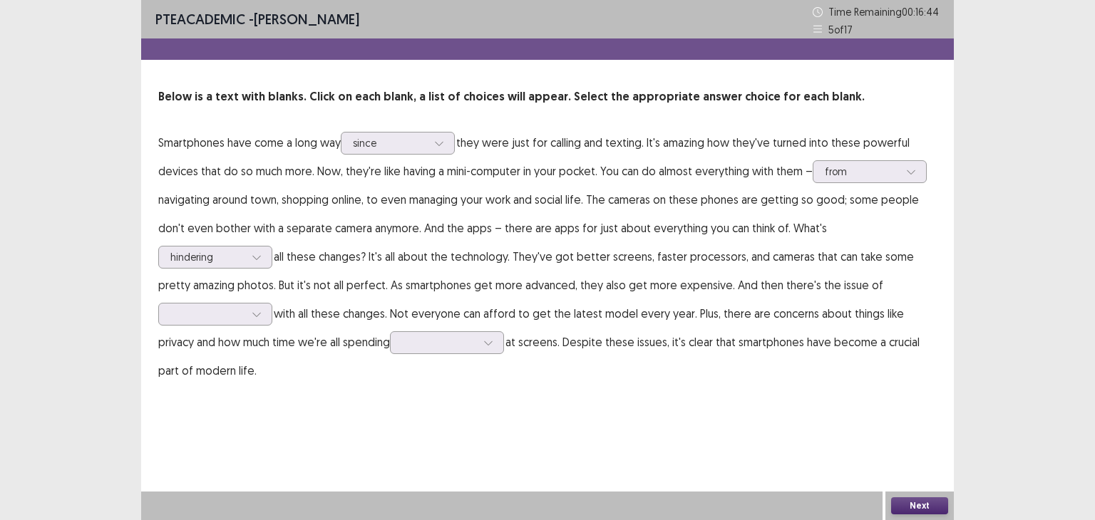
click at [907, 213] on p "Smartphones have come a long way since they were just for calling and texting. …" at bounding box center [547, 256] width 778 height 257
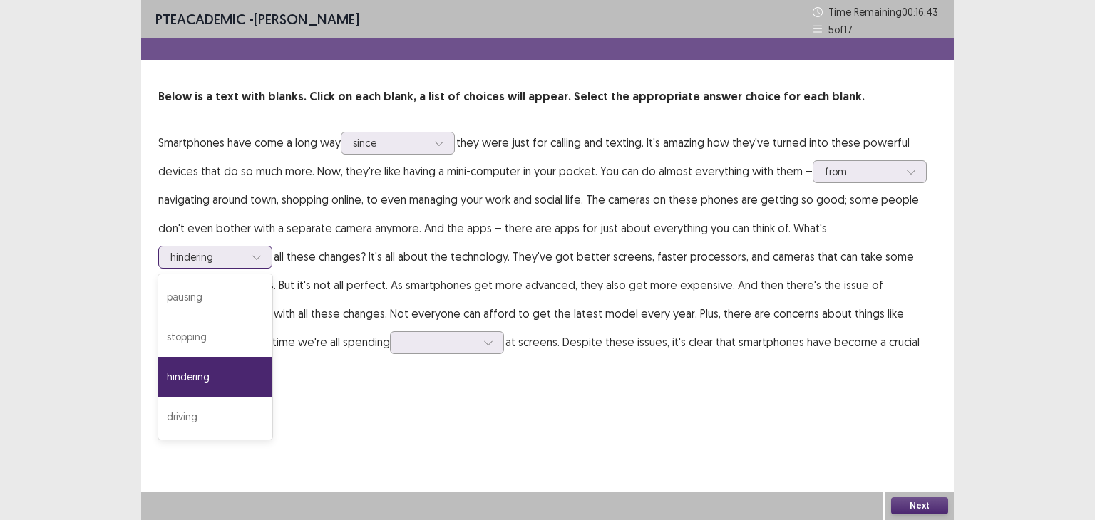
click at [245, 250] on div at bounding box center [207, 257] width 74 height 14
click at [272, 397] on div "driving" at bounding box center [215, 417] width 114 height 40
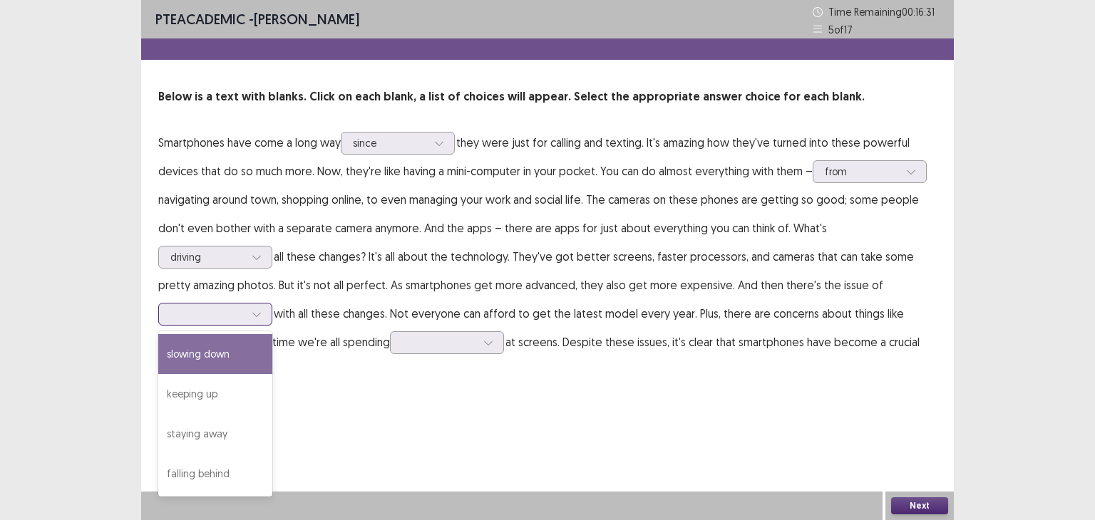
click at [267, 304] on div at bounding box center [256, 314] width 21 height 21
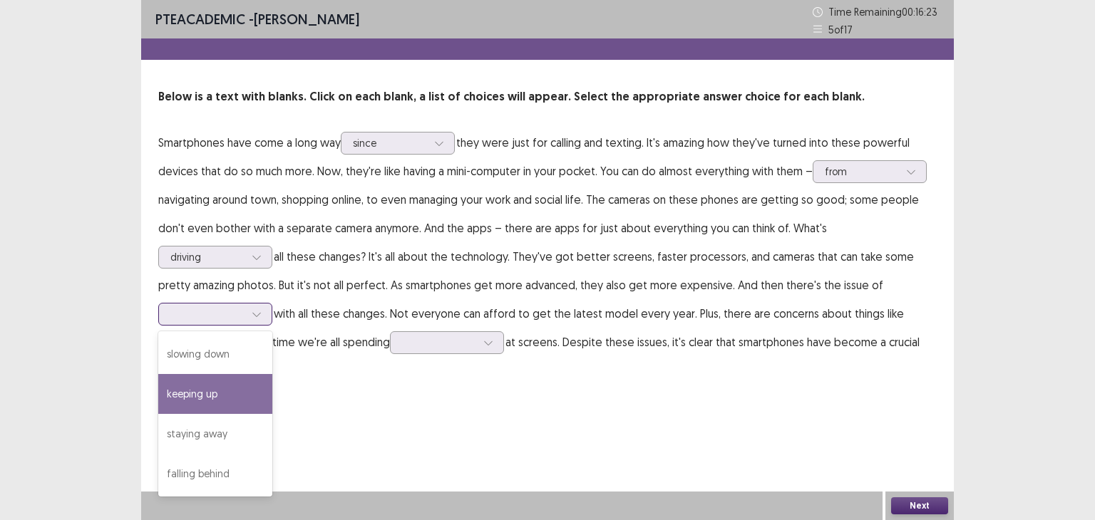
click at [272, 375] on div "keeping up" at bounding box center [215, 394] width 114 height 40
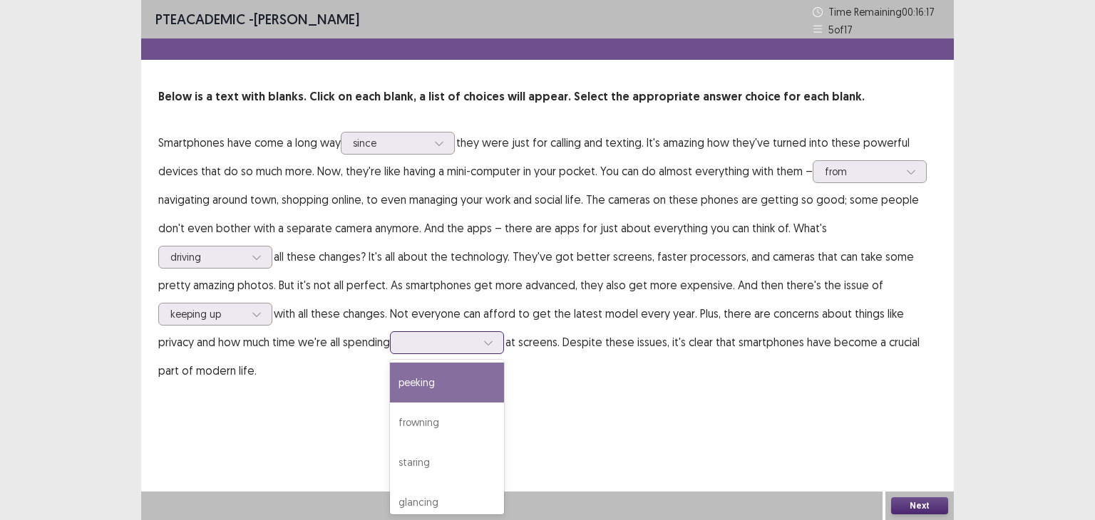
click at [402, 344] on div at bounding box center [439, 343] width 74 height 14
click at [390, 381] on div "peeking" at bounding box center [447, 383] width 114 height 40
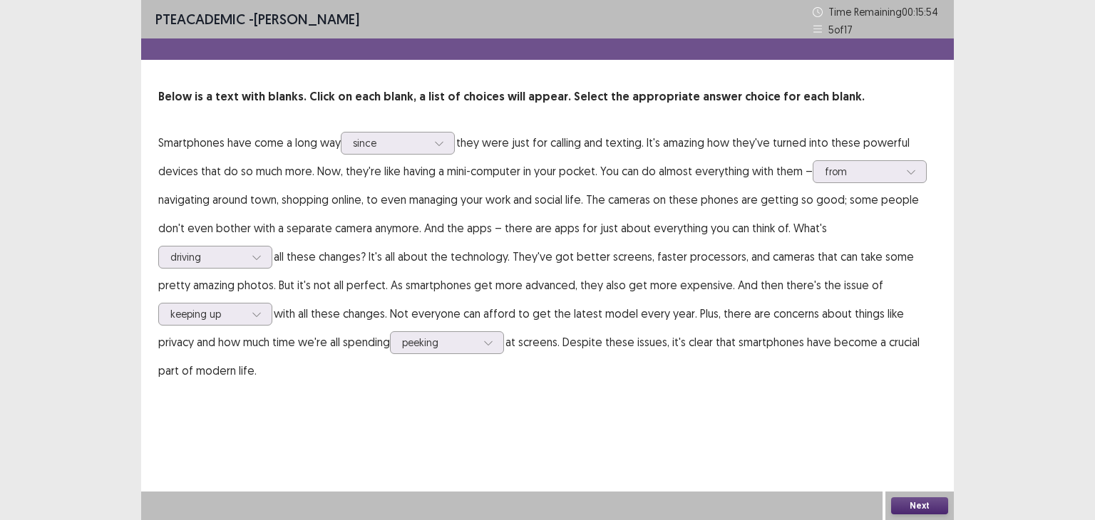
click at [907, 500] on button "Next" at bounding box center [919, 506] width 57 height 17
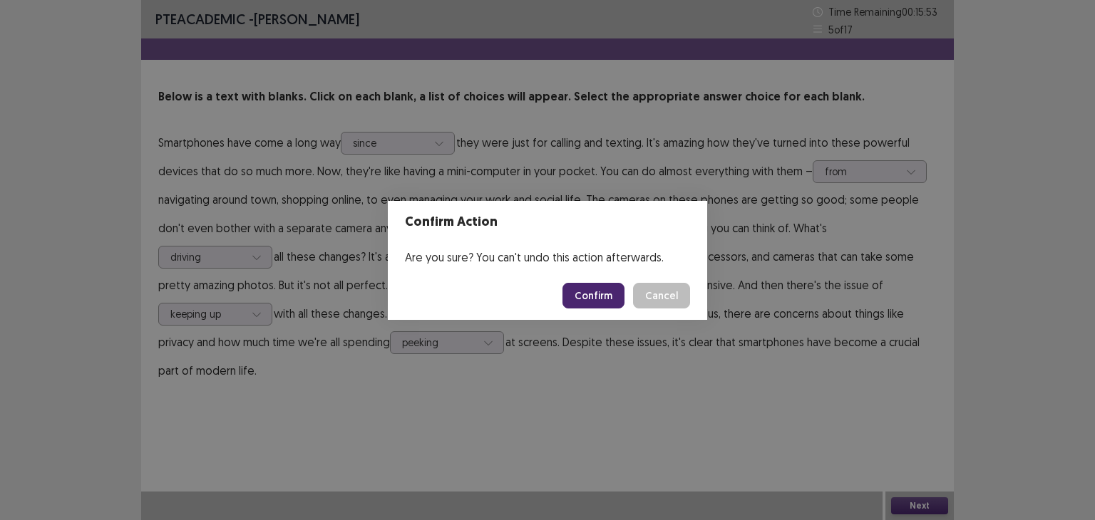
click at [585, 284] on button "Confirm" at bounding box center [593, 296] width 62 height 26
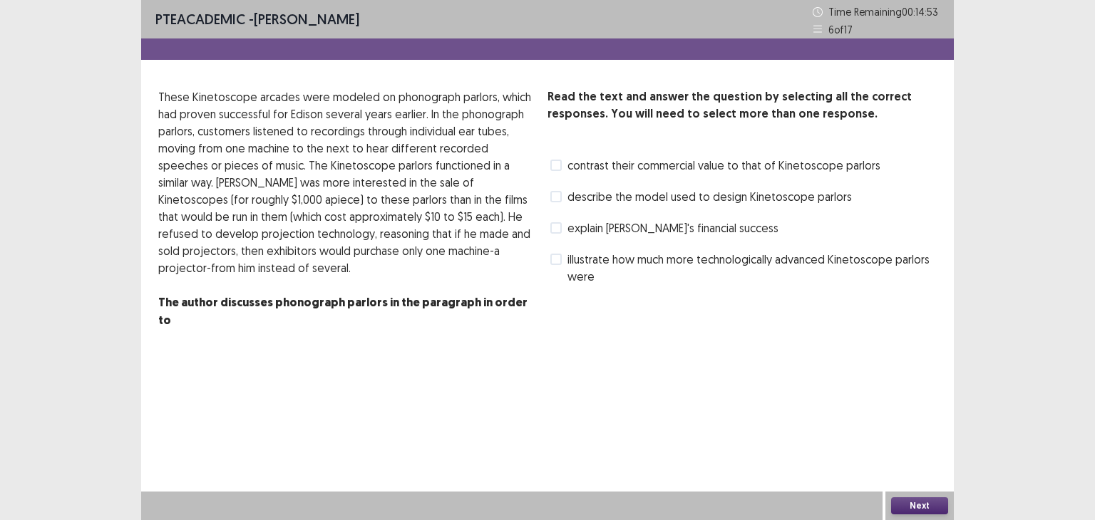
click at [650, 259] on span "illustrate how much more technologically advanced Kinetoscope parlors were" at bounding box center [751, 268] width 369 height 34
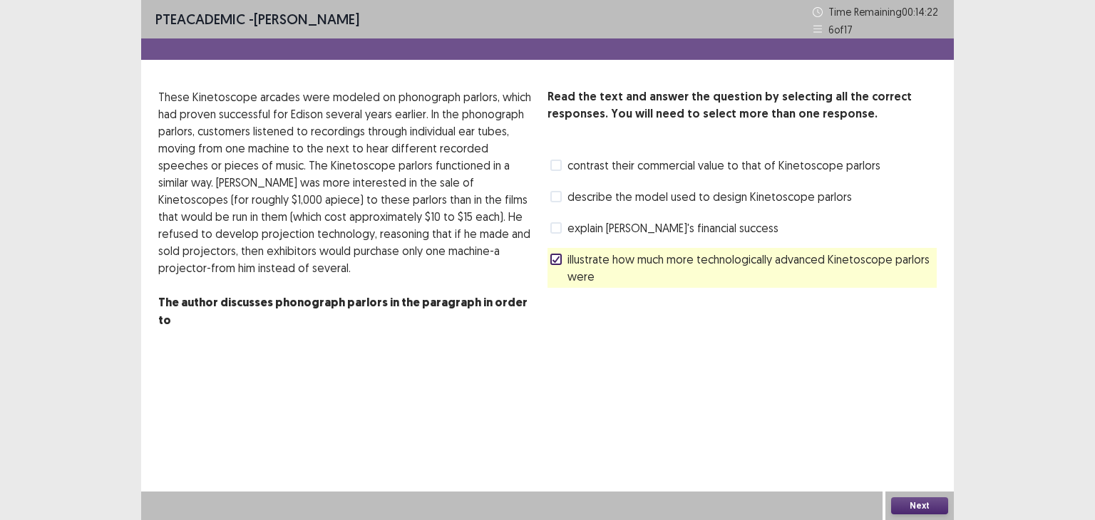
click at [716, 162] on span "contrast their commercial value to that of Kinetoscope parlors" at bounding box center [723, 165] width 313 height 17
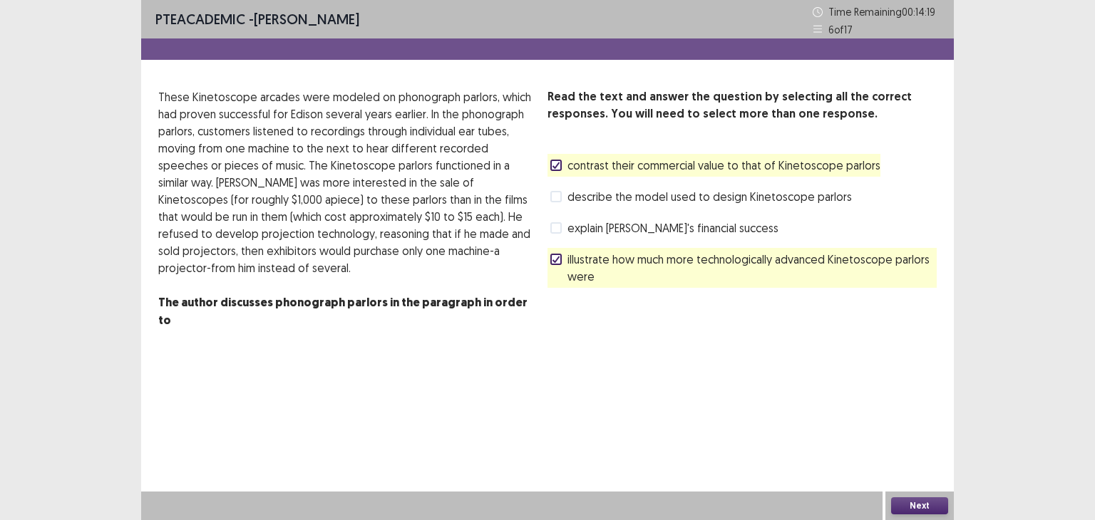
click at [817, 172] on span "contrast their commercial value to that of Kinetoscope parlors" at bounding box center [723, 165] width 313 height 17
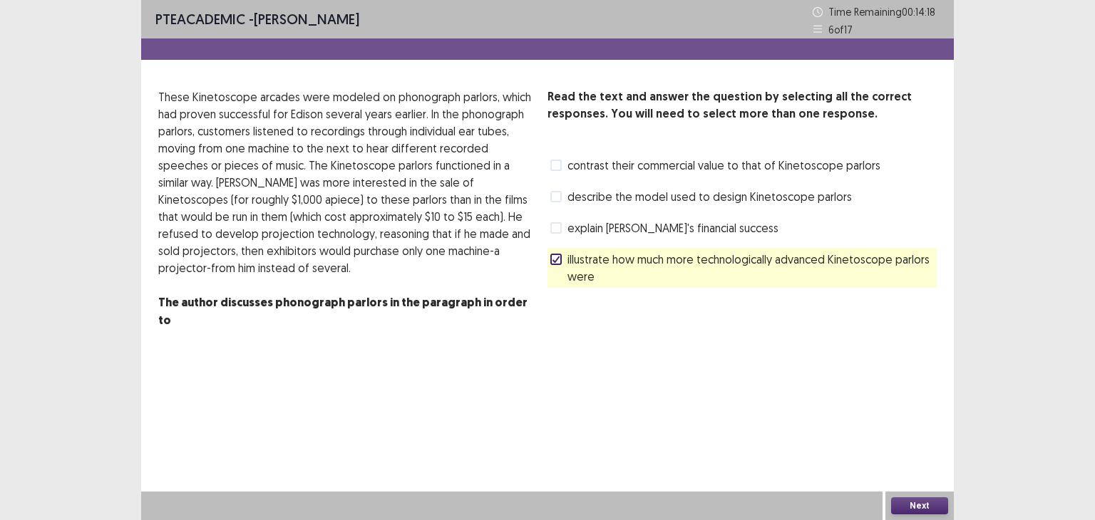
click at [838, 172] on span "contrast their commercial value to that of Kinetoscope parlors" at bounding box center [723, 165] width 313 height 17
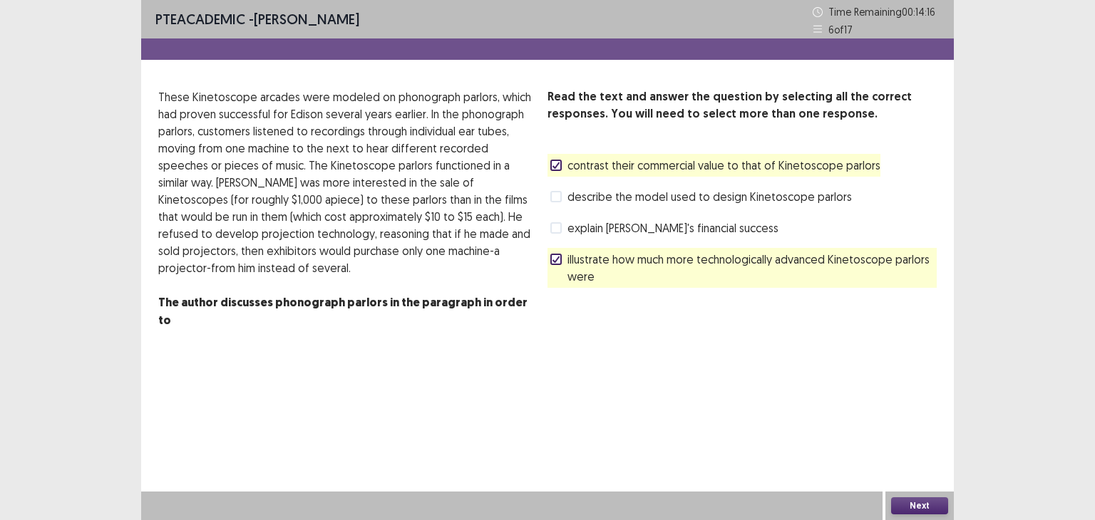
click at [912, 512] on div "Next" at bounding box center [919, 506] width 68 height 29
click at [912, 512] on button "Next" at bounding box center [919, 506] width 57 height 17
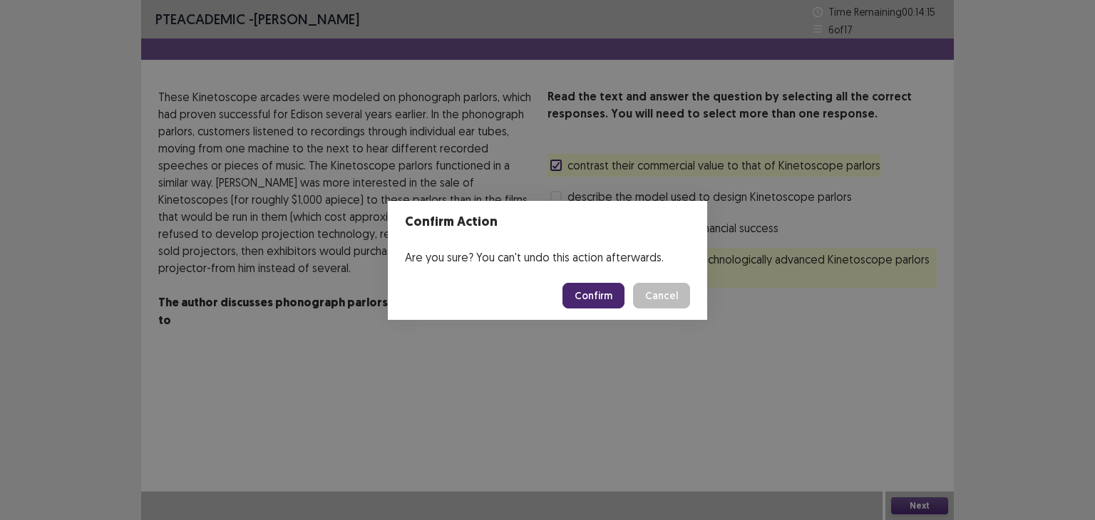
click at [596, 294] on button "Confirm" at bounding box center [593, 296] width 62 height 26
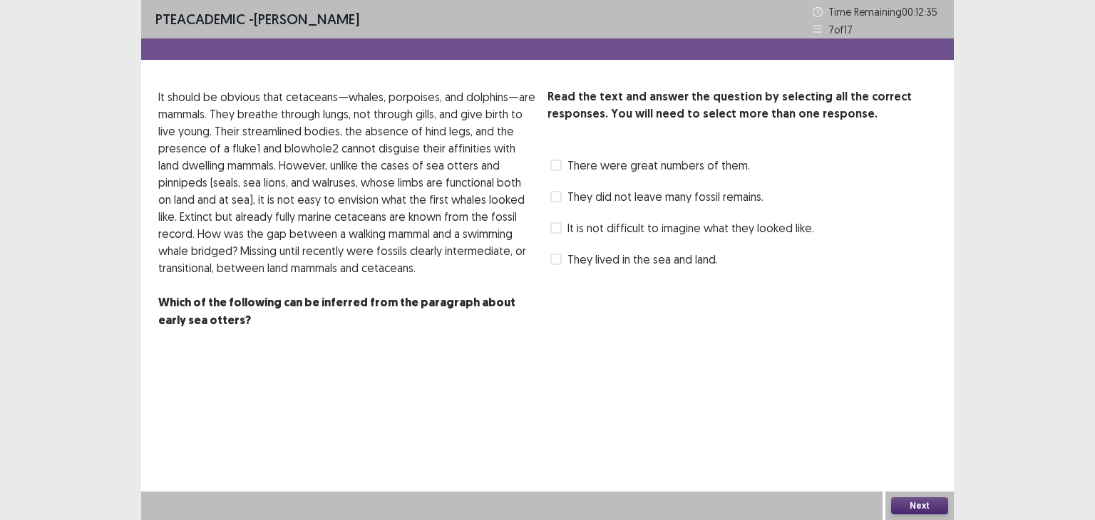
click at [644, 225] on span "It is not difficult to imagine what they looked like." at bounding box center [690, 228] width 247 height 17
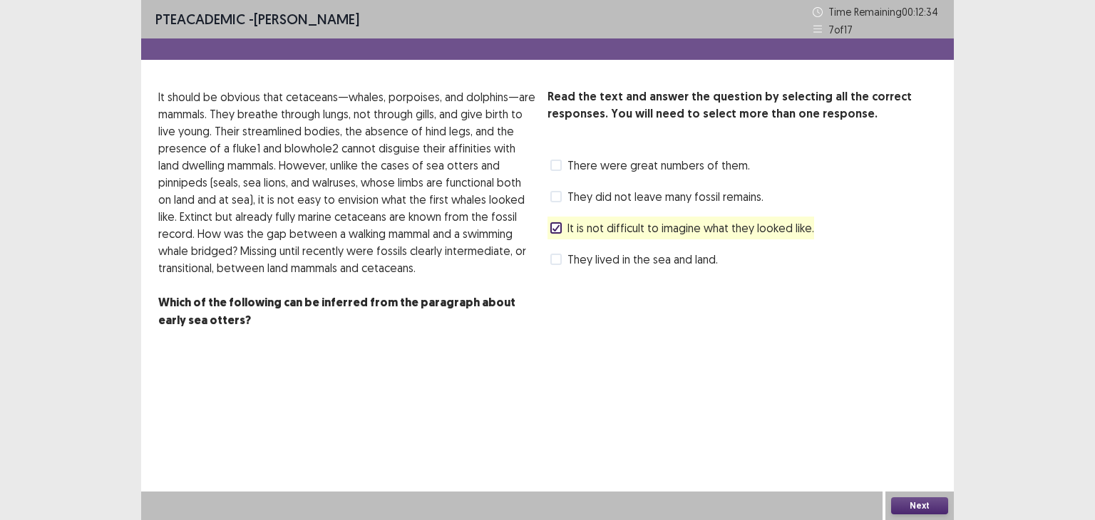
click at [908, 510] on button "Next" at bounding box center [919, 506] width 57 height 17
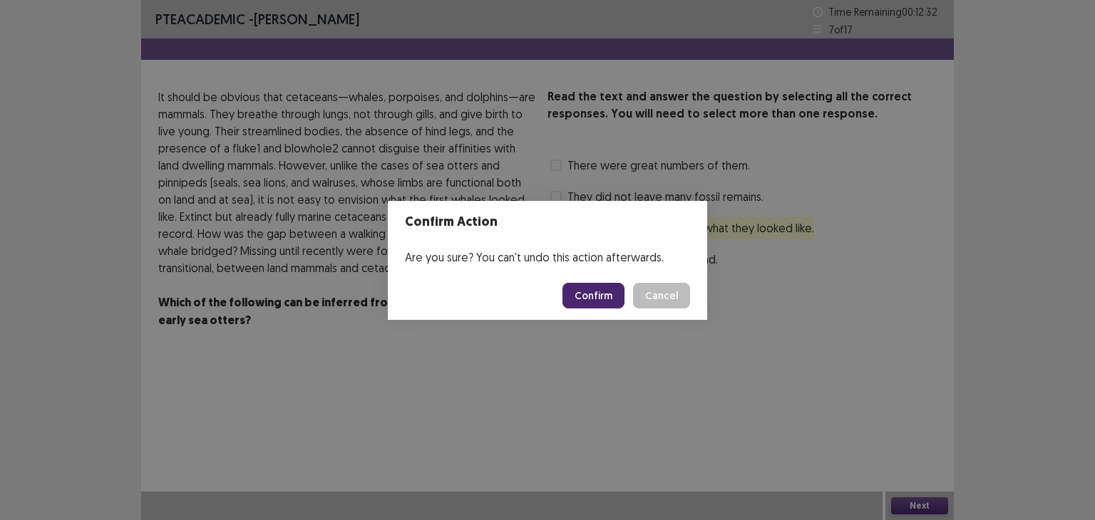
click at [592, 295] on button "Confirm" at bounding box center [593, 296] width 62 height 26
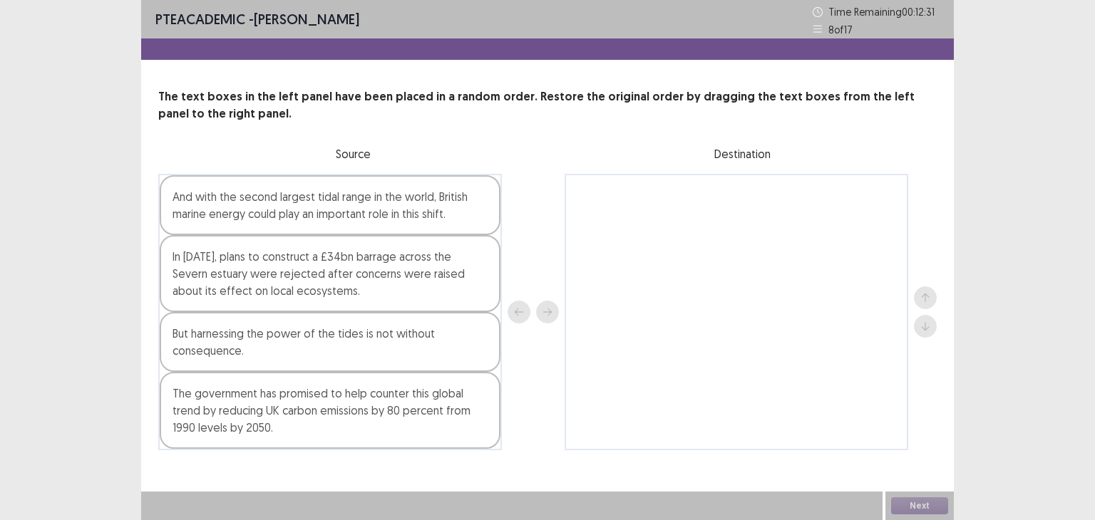
click at [477, 200] on div "And with the second largest tidal range in the world, British marine energy cou…" at bounding box center [330, 205] width 341 height 60
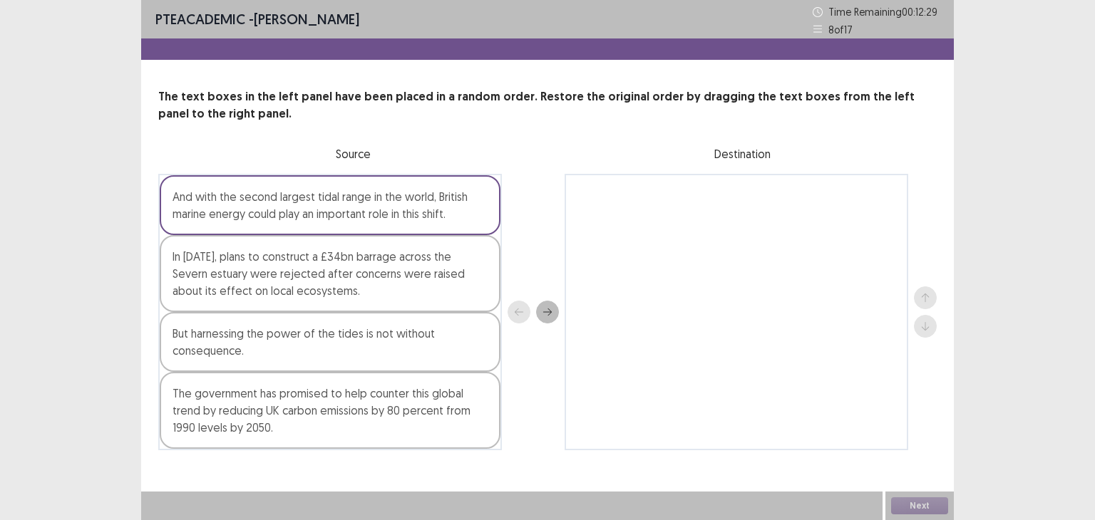
click at [552, 313] on button "next" at bounding box center [547, 312] width 23 height 23
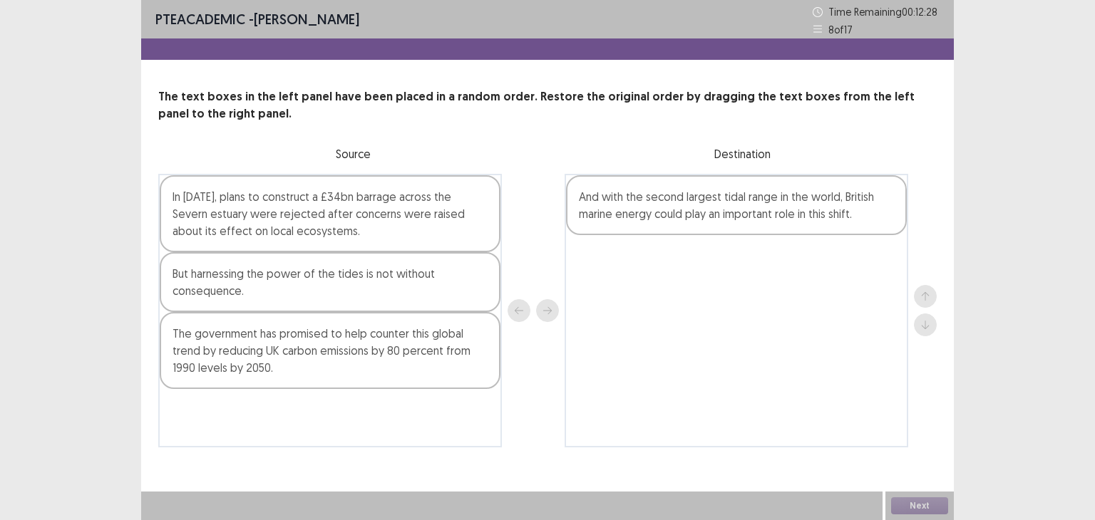
click at [468, 245] on div "In [DATE], plans to construct a £34bn barrage across the Severn estuary were re…" at bounding box center [330, 213] width 341 height 77
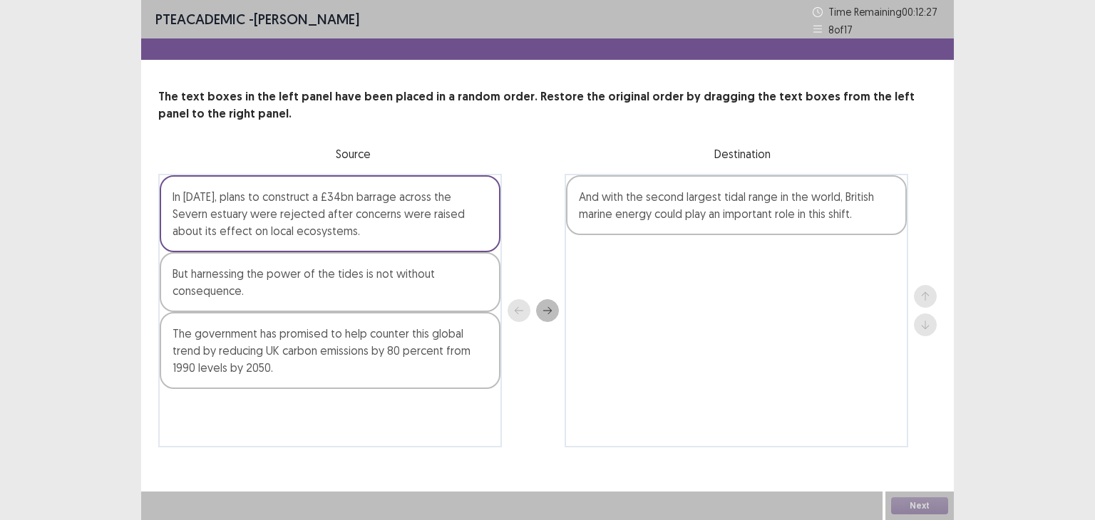
click at [549, 318] on button "next" at bounding box center [547, 310] width 23 height 23
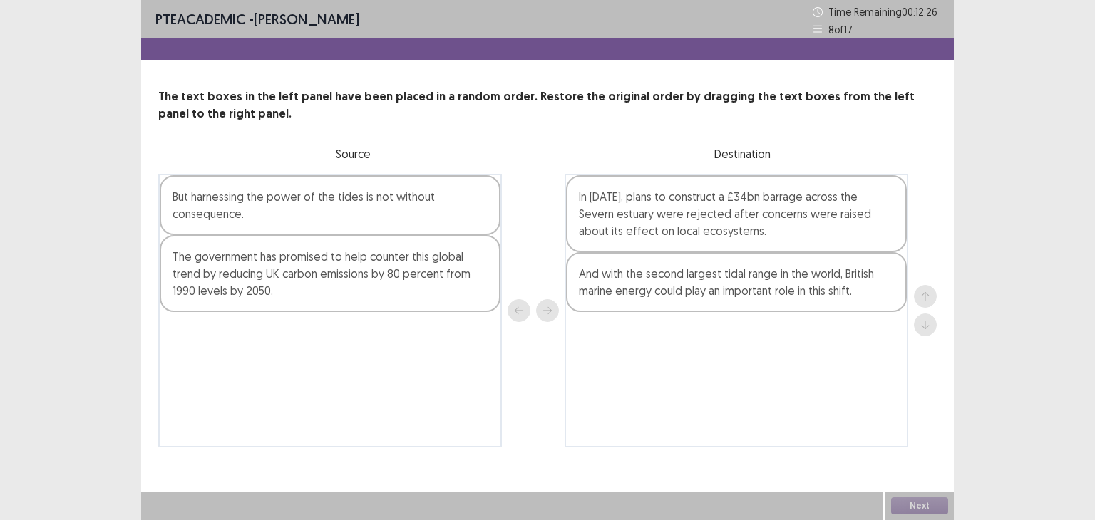
click at [405, 237] on div "The government has promised to help counter this global trend by reducing UK ca…" at bounding box center [330, 273] width 341 height 77
click at [543, 307] on icon "next" at bounding box center [547, 311] width 10 height 10
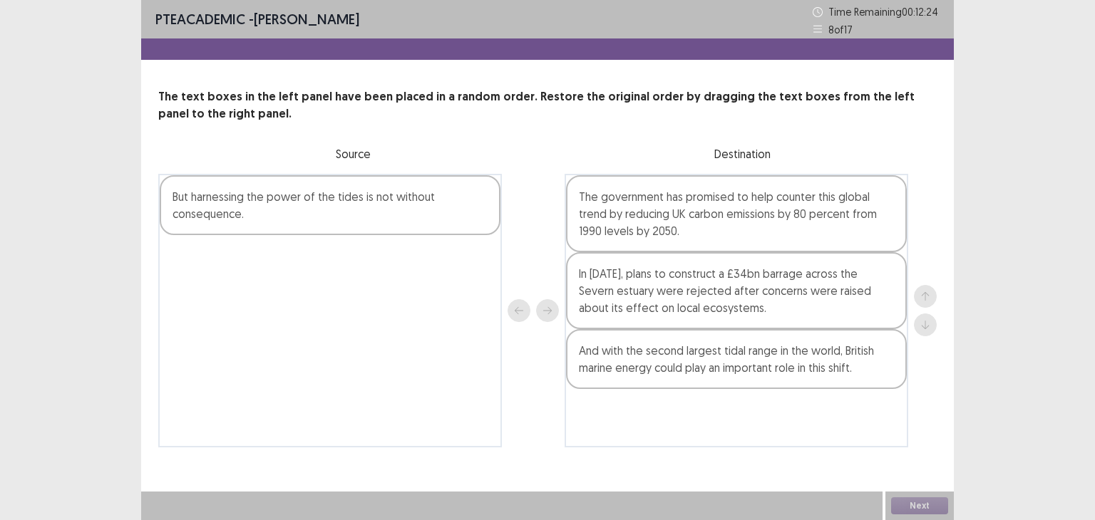
click at [451, 227] on div "But harnessing the power of the tides is not without consequence." at bounding box center [330, 205] width 341 height 60
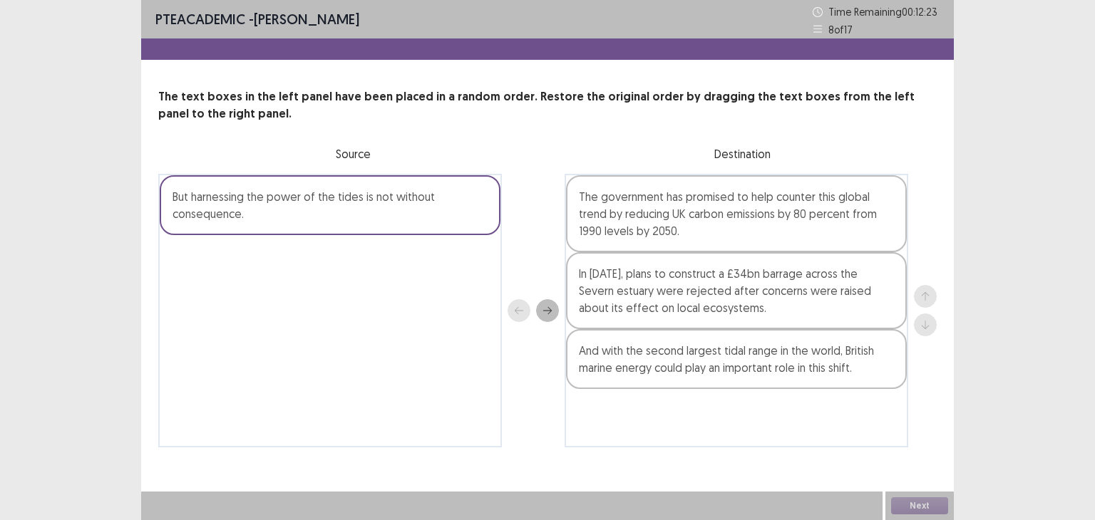
click at [544, 314] on icon "next" at bounding box center [547, 311] width 10 height 10
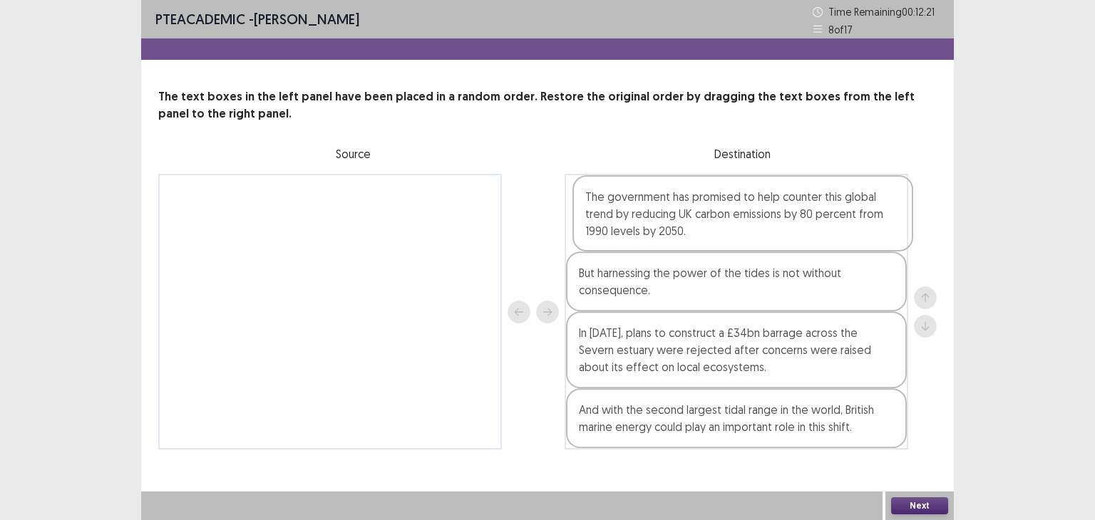
drag, startPoint x: 639, startPoint y: 278, endPoint x: 647, endPoint y: 209, distance: 69.5
click at [647, 209] on div "But harnessing the power of the tides is not without consequence. The governmen…" at bounding box center [737, 312] width 344 height 276
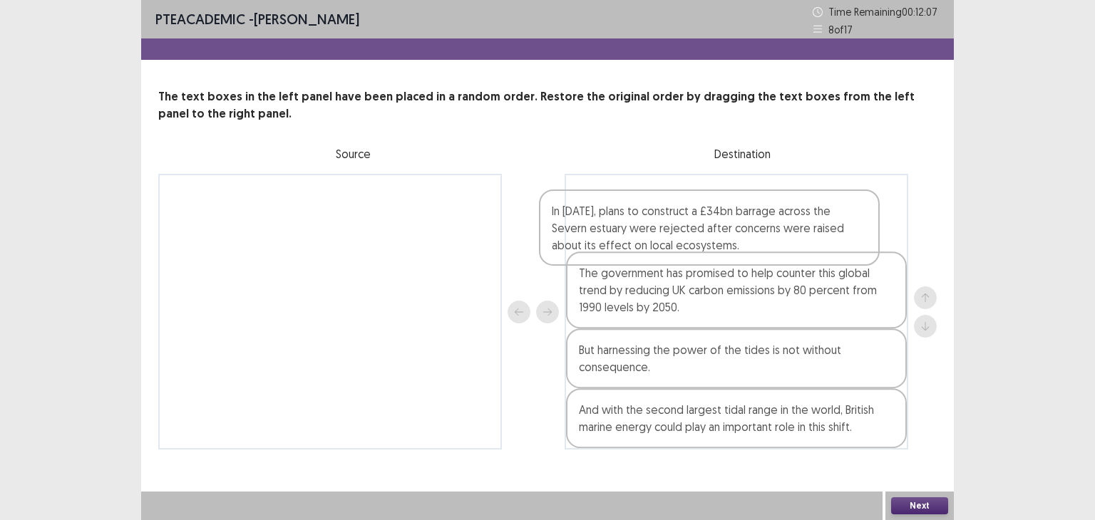
drag, startPoint x: 813, startPoint y: 349, endPoint x: 788, endPoint y: 213, distance: 137.9
click at [788, 213] on div "The government has promised to help counter this global trend by reducing UK ca…" at bounding box center [737, 312] width 344 height 276
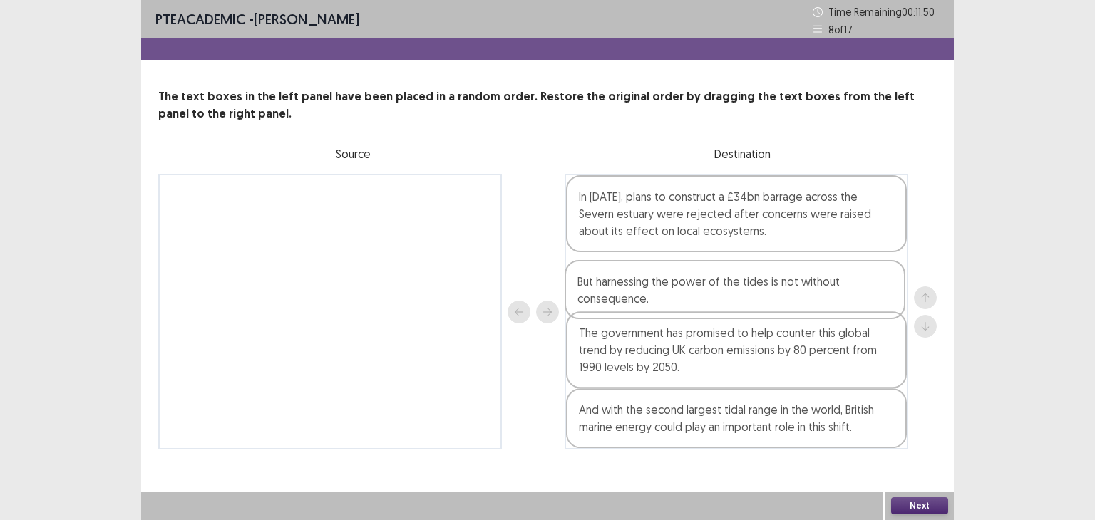
drag, startPoint x: 792, startPoint y: 369, endPoint x: 790, endPoint y: 292, distance: 76.3
click at [790, 292] on div "In [DATE], plans to construct a £34bn barrage across the Severn estuary were re…" at bounding box center [737, 312] width 344 height 276
click at [907, 510] on button "Next" at bounding box center [919, 506] width 57 height 17
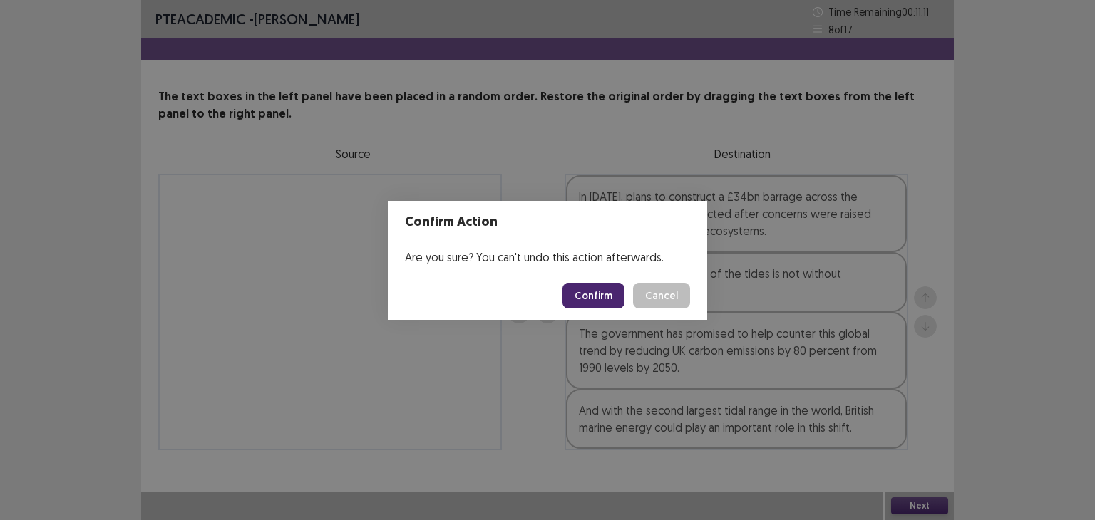
click at [602, 294] on button "Confirm" at bounding box center [593, 296] width 62 height 26
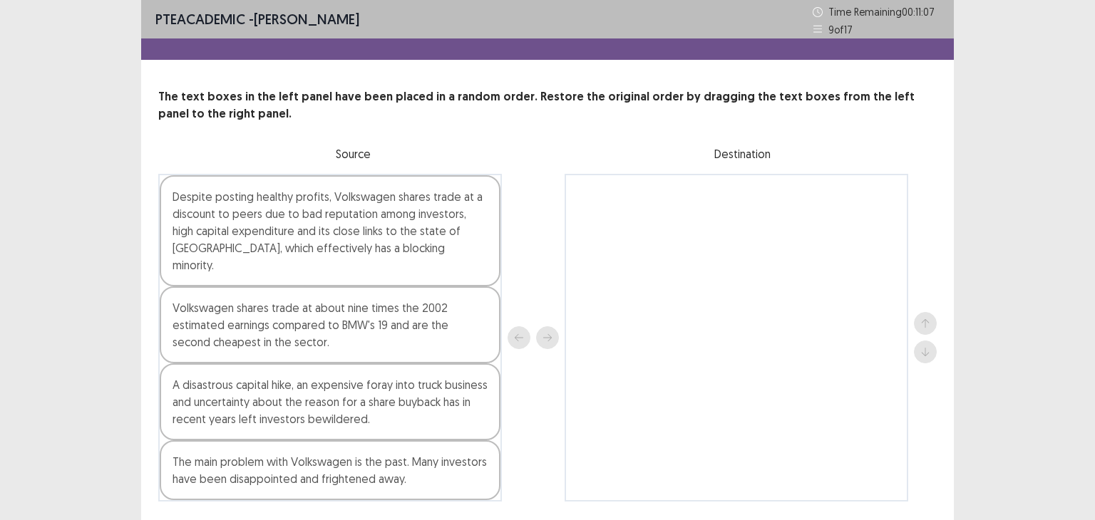
click at [485, 297] on div "Volkswagen shares trade at about nine times the 2002 estimated earnings compare…" at bounding box center [330, 325] width 341 height 77
click at [555, 327] on button "next" at bounding box center [547, 337] width 23 height 23
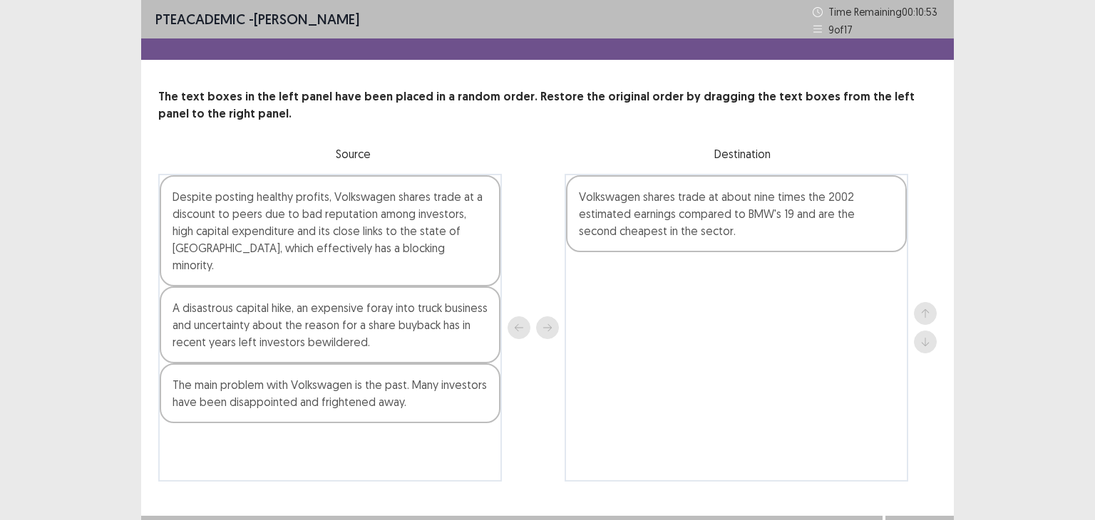
click at [471, 238] on div "Despite posting healthy profits, Volkswagen shares trade at a discount to peers…" at bounding box center [330, 230] width 341 height 111
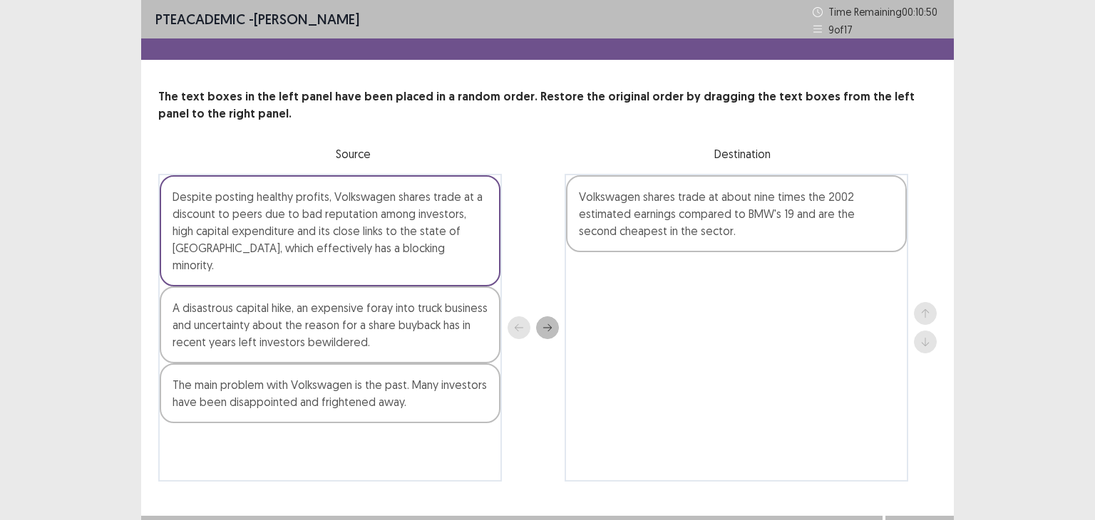
click at [547, 325] on icon "next" at bounding box center [547, 328] width 10 height 10
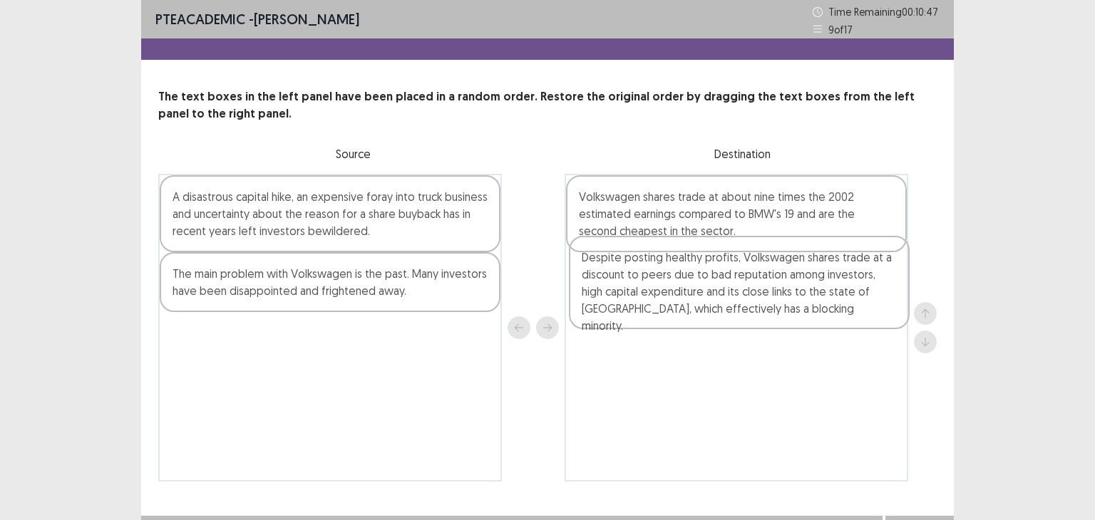
drag, startPoint x: 731, startPoint y: 254, endPoint x: 735, endPoint y: 330, distance: 75.6
click at [735, 330] on div "Despite posting healthy profits, Volkswagen shares trade at a discount to peers…" at bounding box center [737, 328] width 344 height 308
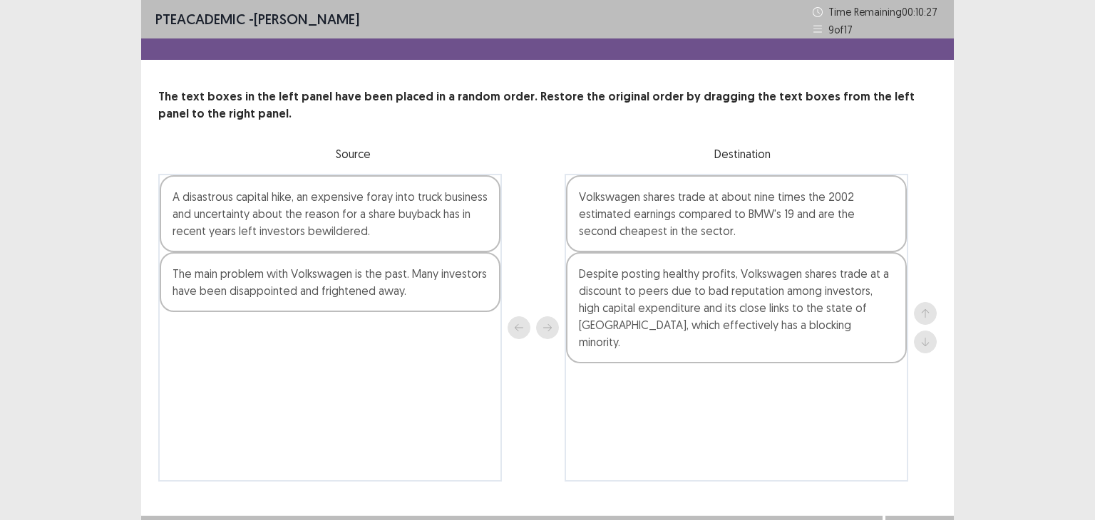
click at [438, 288] on div "The main problem with Volkswagen is the past. Many investors have been disappoi…" at bounding box center [330, 282] width 341 height 60
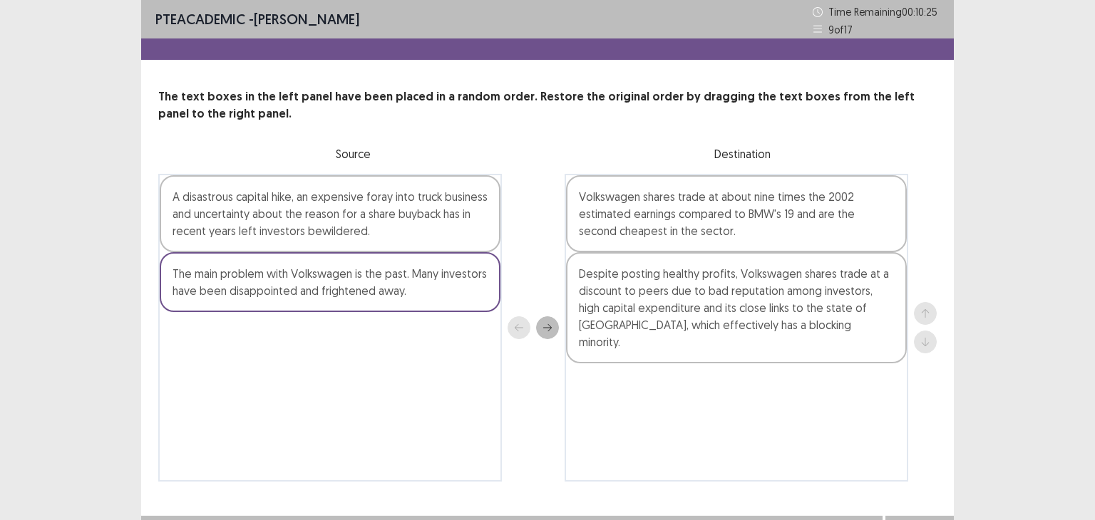
click at [533, 329] on div at bounding box center [533, 328] width 51 height 308
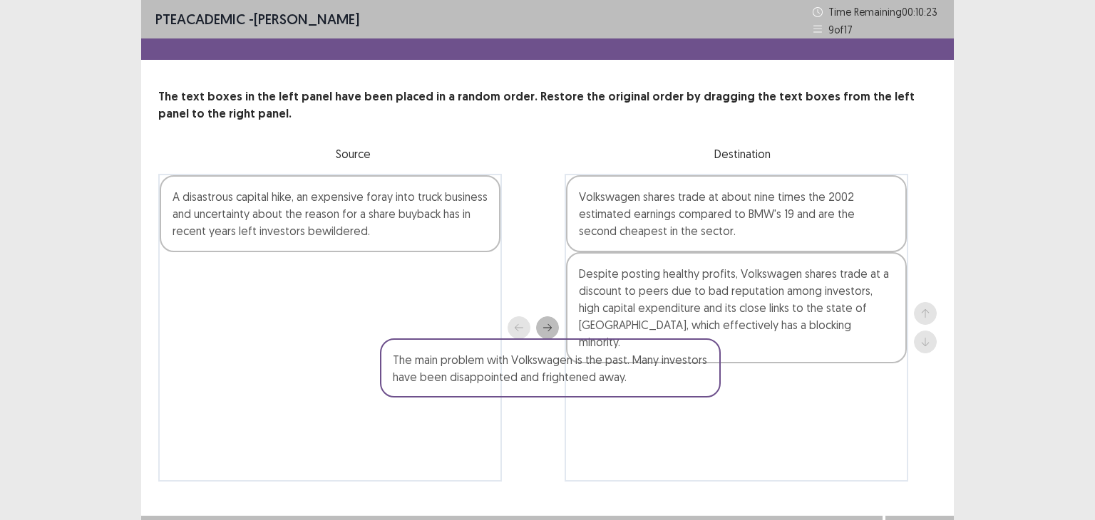
drag, startPoint x: 446, startPoint y: 291, endPoint x: 678, endPoint y: 377, distance: 247.9
click at [678, 377] on div "A disastrous capital hike, an expensive foray into truck business and uncertain…" at bounding box center [547, 328] width 778 height 308
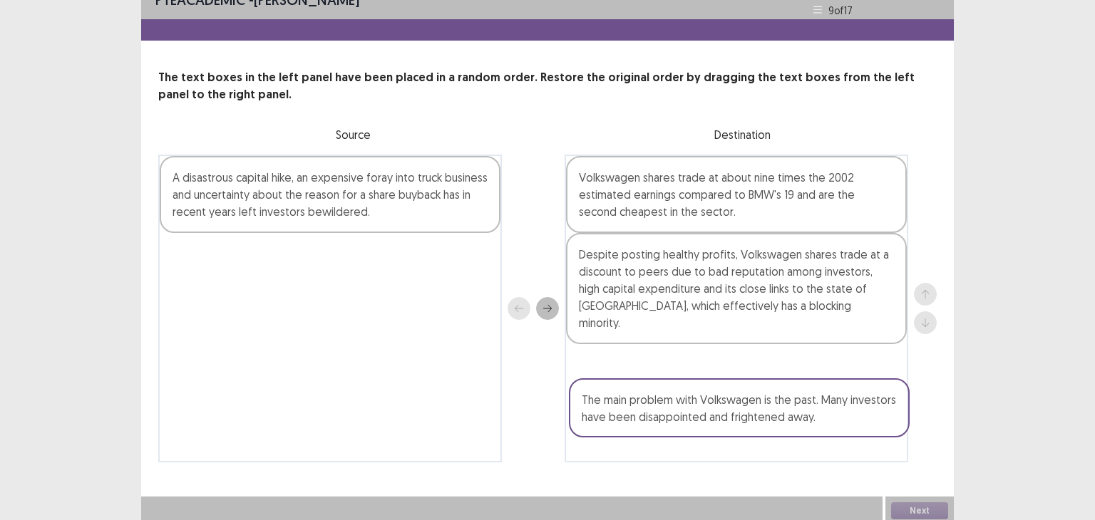
scroll to position [22, 0]
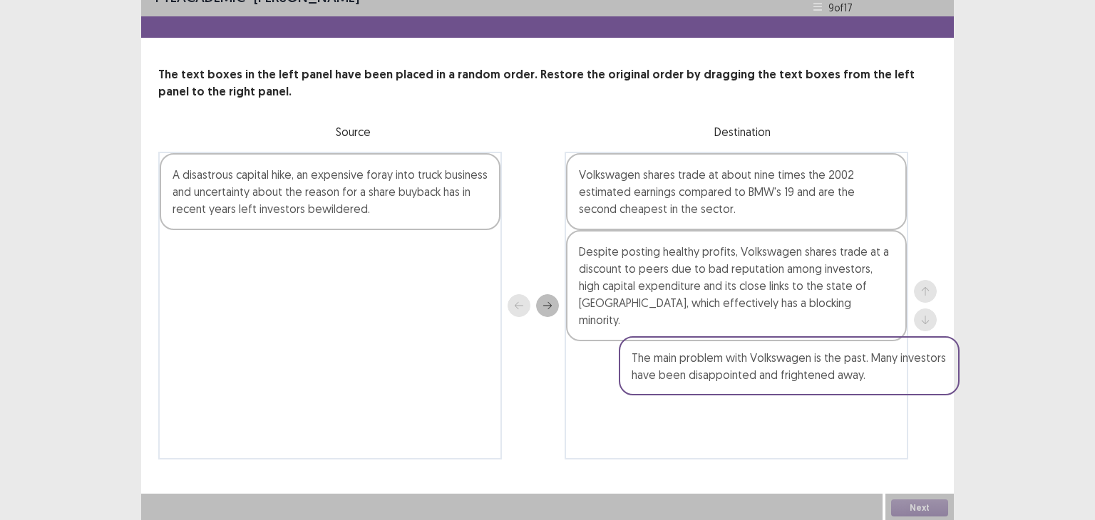
drag, startPoint x: 415, startPoint y: 284, endPoint x: 888, endPoint y: 358, distance: 478.4
click at [888, 358] on div "A disastrous capital hike, an expensive foray into truck business and uncertain…" at bounding box center [547, 306] width 778 height 308
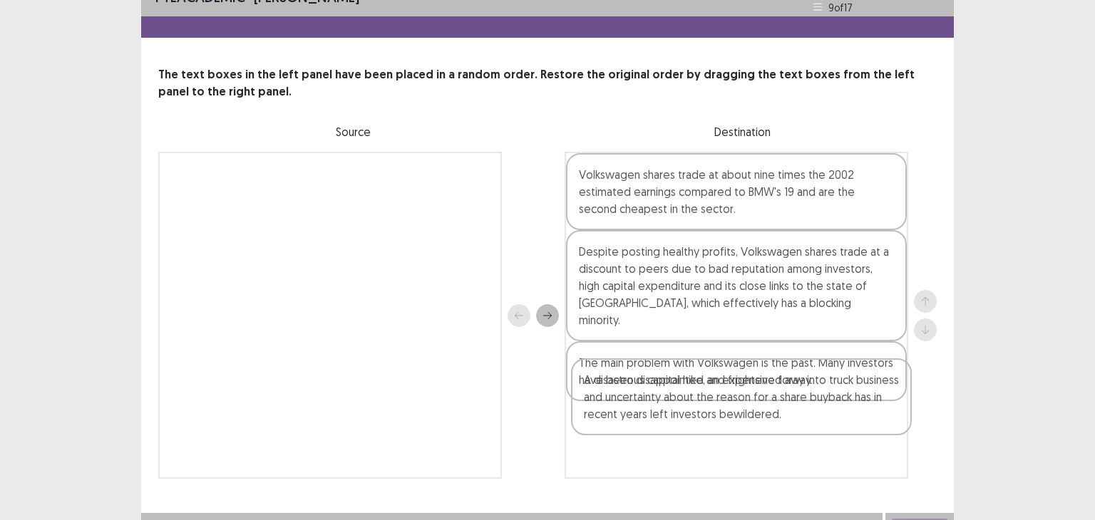
scroll to position [24, 0]
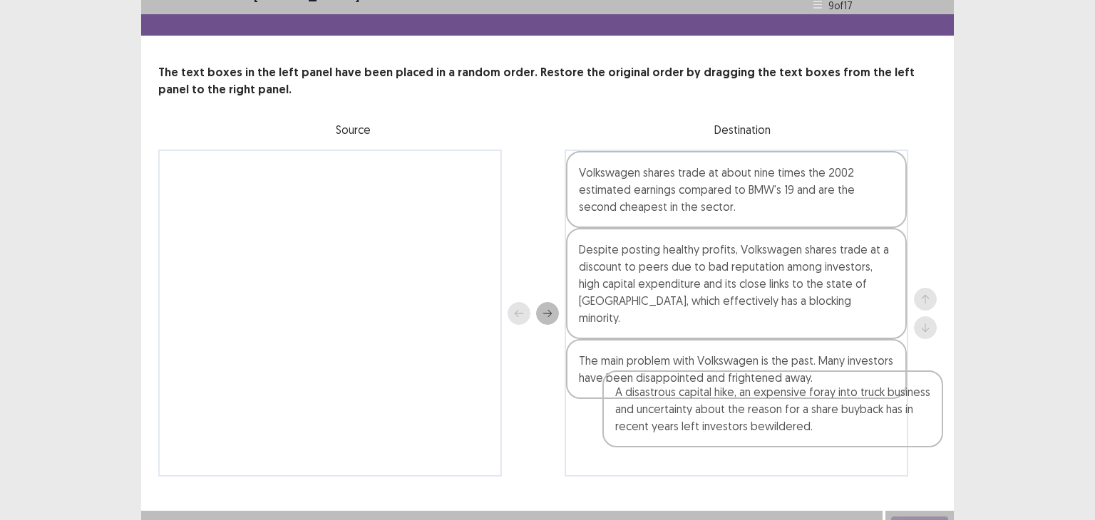
drag, startPoint x: 375, startPoint y: 175, endPoint x: 818, endPoint y: 394, distance: 494.5
click at [818, 394] on div "A disastrous capital hike, an expensive foray into truck business and uncertain…" at bounding box center [547, 313] width 778 height 327
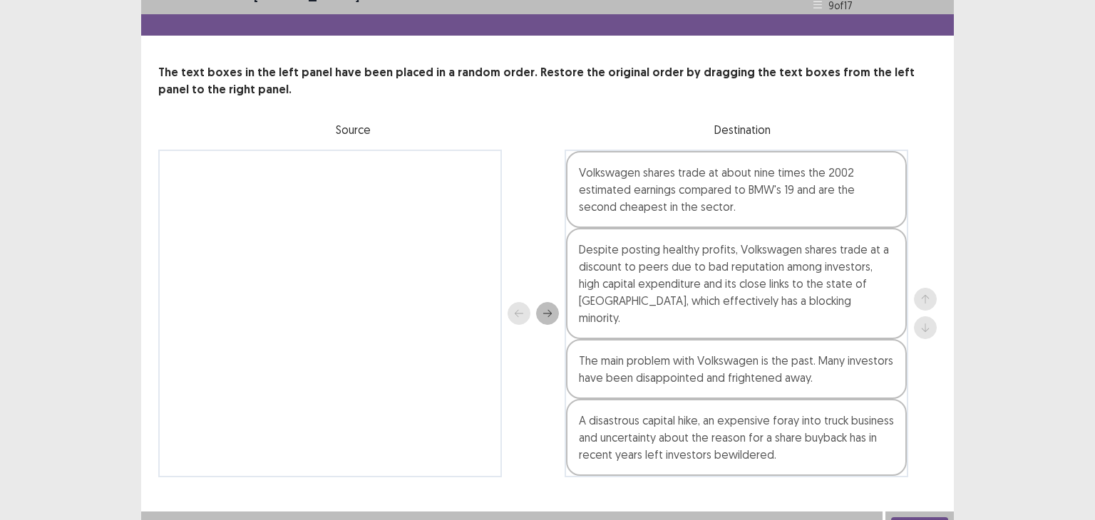
click at [930, 518] on button "Next" at bounding box center [919, 526] width 57 height 17
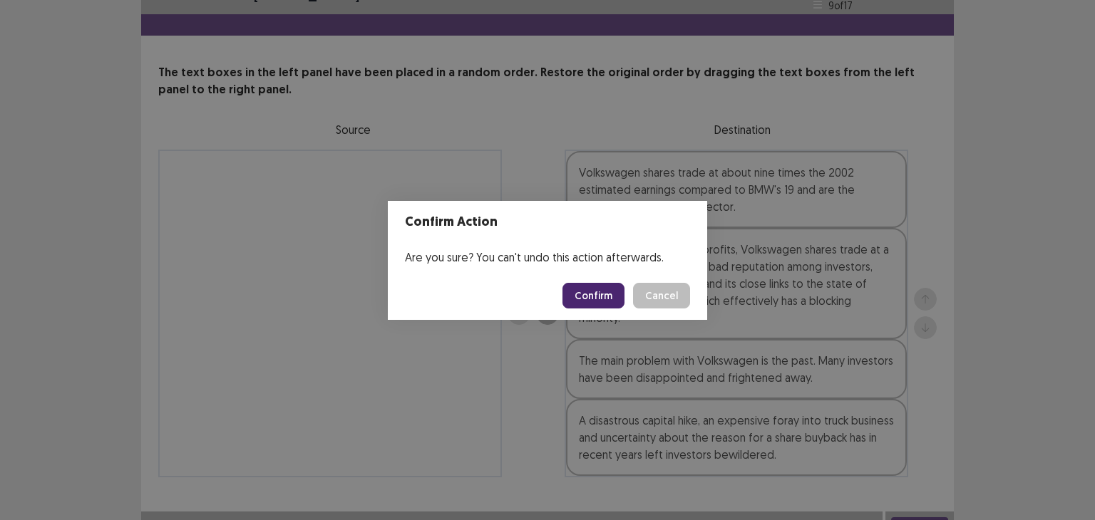
click at [588, 300] on button "Confirm" at bounding box center [593, 296] width 62 height 26
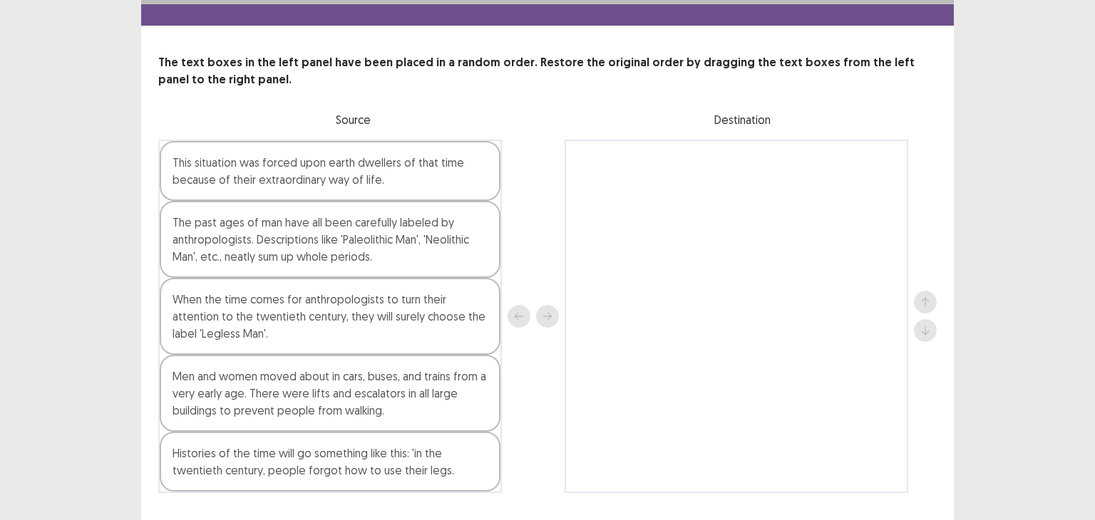
scroll to position [37, 0]
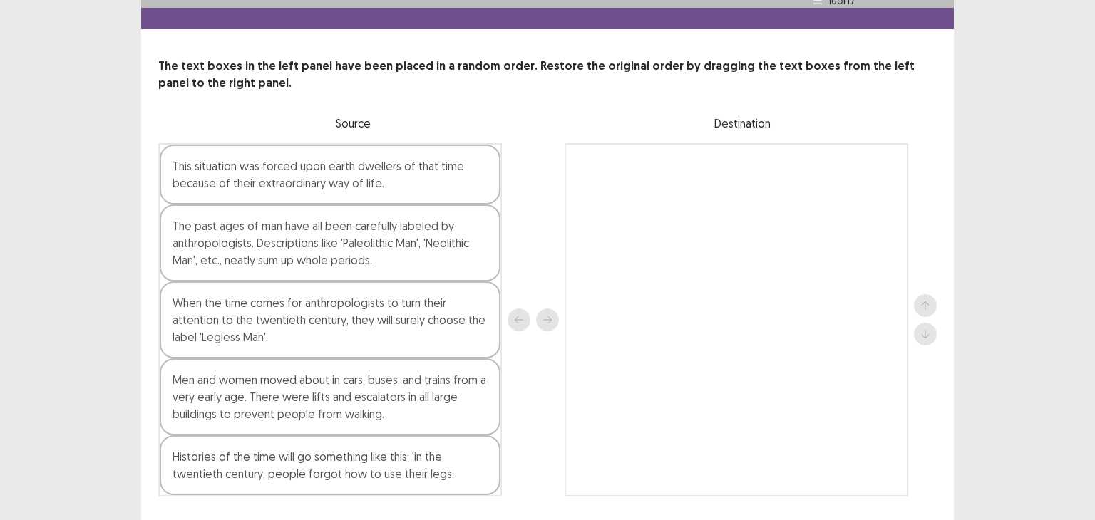
click at [422, 396] on div "Men and women moved about in cars, buses, and trains from a very early age. The…" at bounding box center [330, 397] width 341 height 77
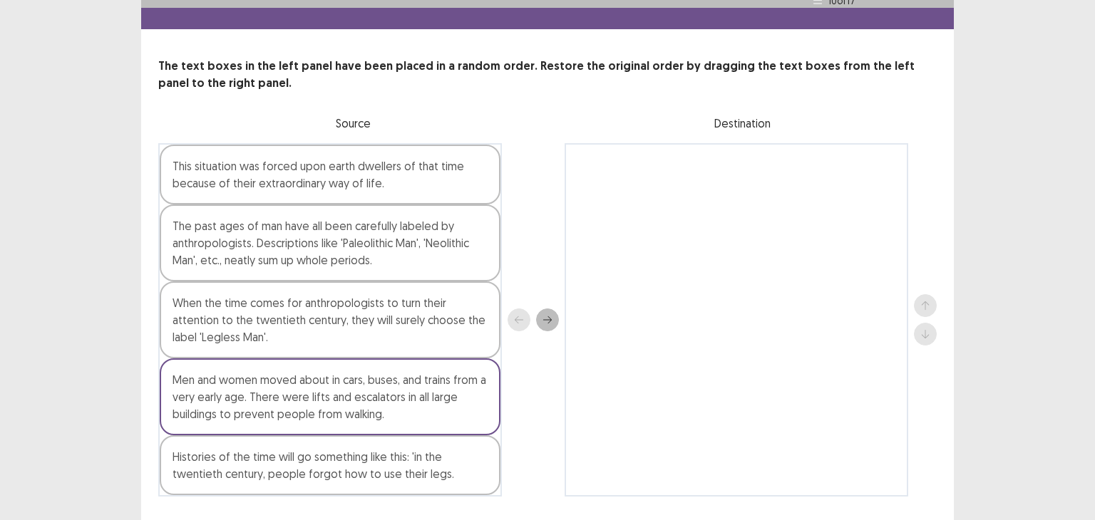
click at [541, 316] on button "next" at bounding box center [547, 320] width 23 height 23
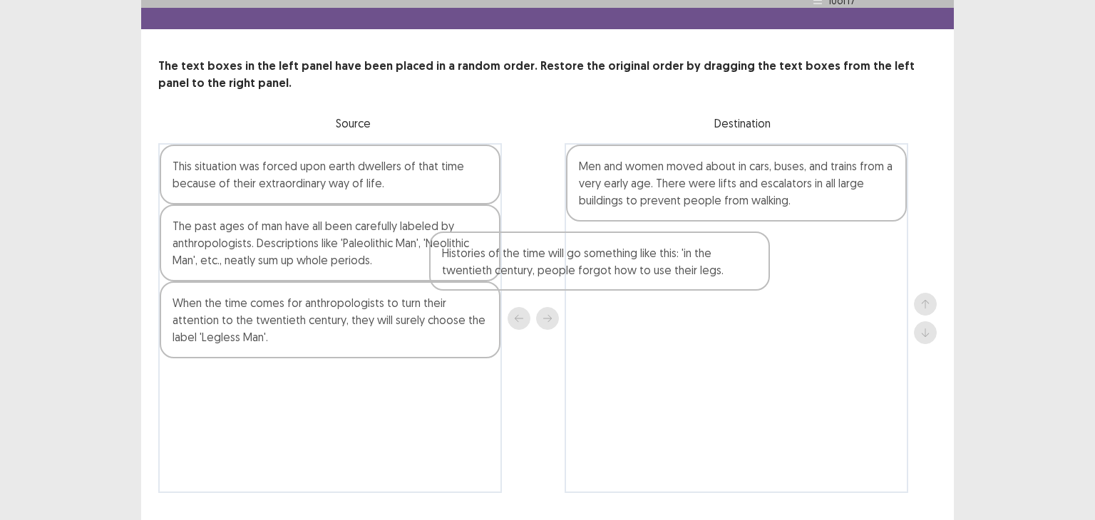
drag, startPoint x: 478, startPoint y: 381, endPoint x: 798, endPoint y: 256, distance: 344.2
click at [798, 256] on div "This situation was forced upon earth dwellers of that time because of their ext…" at bounding box center [547, 318] width 778 height 350
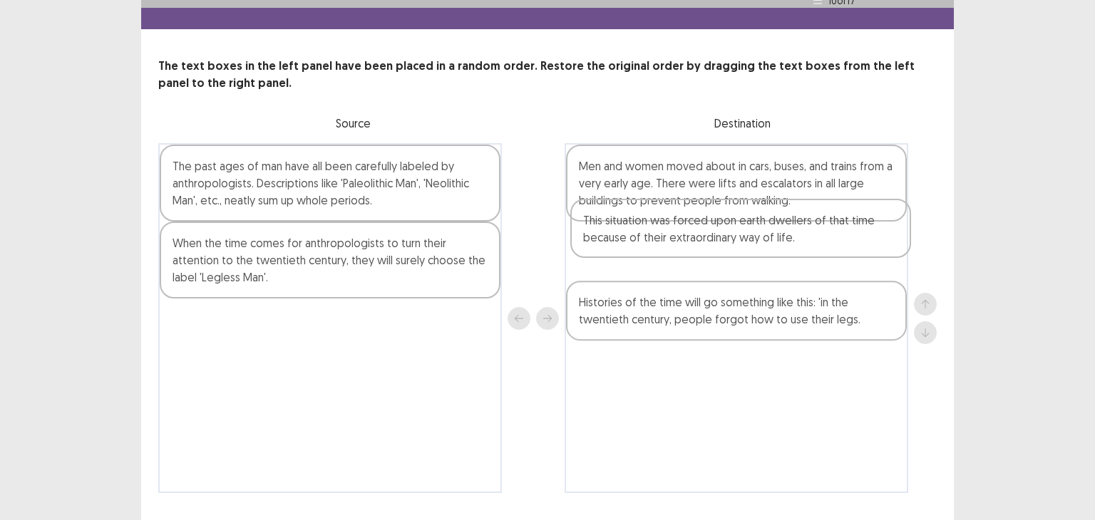
drag, startPoint x: 470, startPoint y: 180, endPoint x: 893, endPoint y: 239, distance: 426.0
click at [893, 239] on div "This situation was forced upon earth dwellers of that time because of their ext…" at bounding box center [547, 318] width 778 height 350
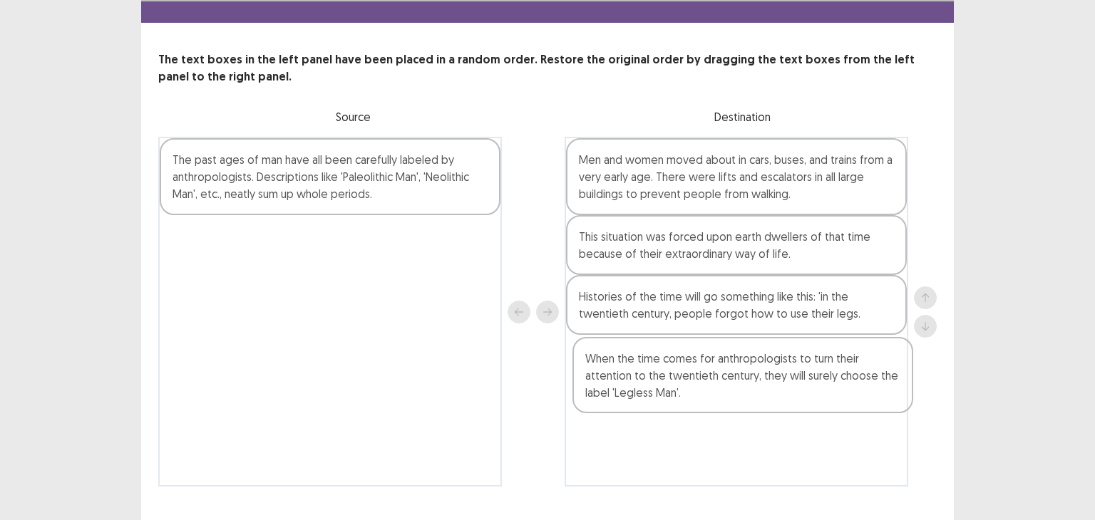
drag, startPoint x: 418, startPoint y: 273, endPoint x: 835, endPoint y: 397, distance: 435.1
click at [835, 397] on div "The past ages of man have all been carefully labeled by anthropologists. Descri…" at bounding box center [547, 312] width 778 height 350
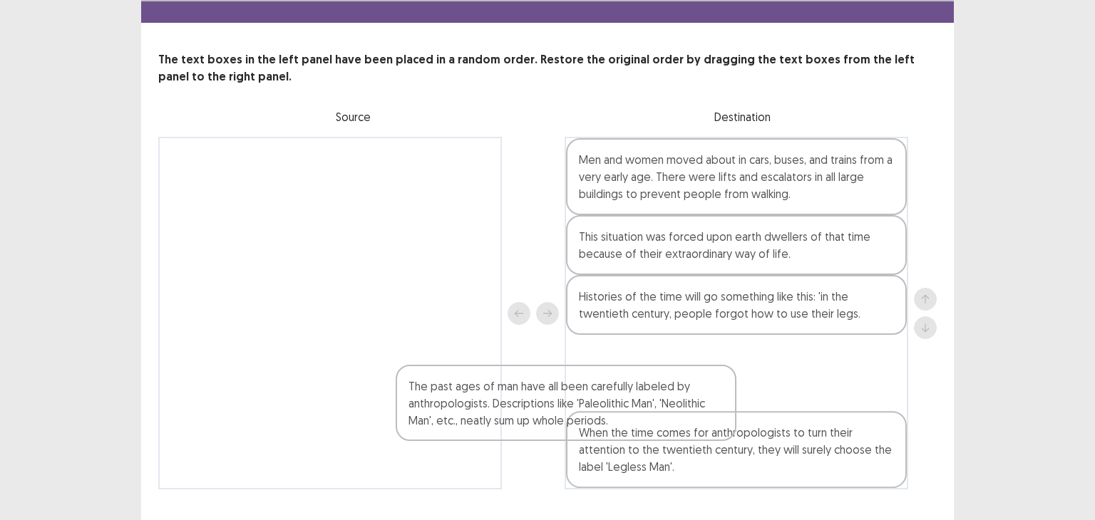
scroll to position [66, 0]
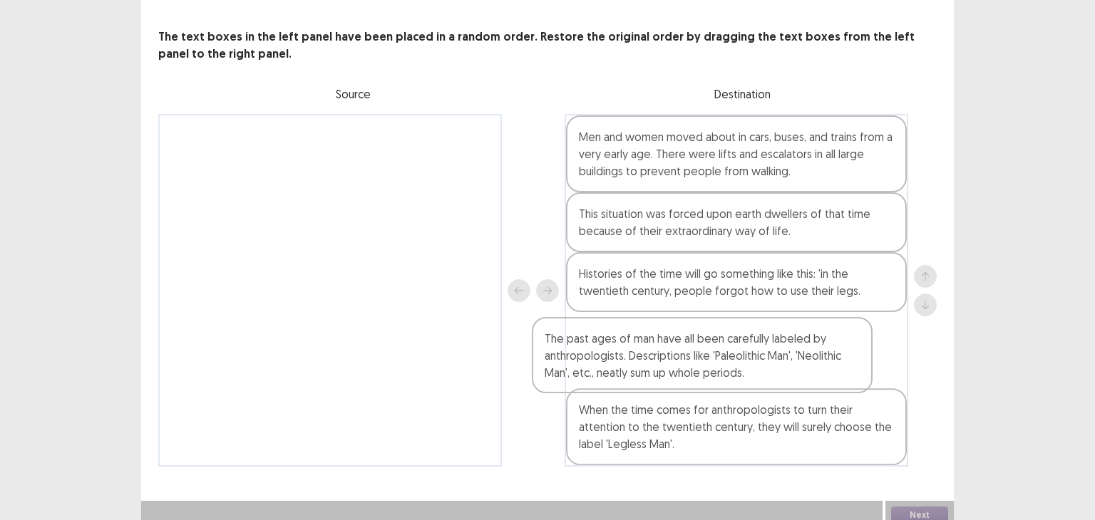
drag, startPoint x: 398, startPoint y: 187, endPoint x: 784, endPoint y: 366, distance: 425.5
click at [784, 366] on div "The past ages of man have all been carefully labeled by anthropologists. Descri…" at bounding box center [547, 290] width 778 height 353
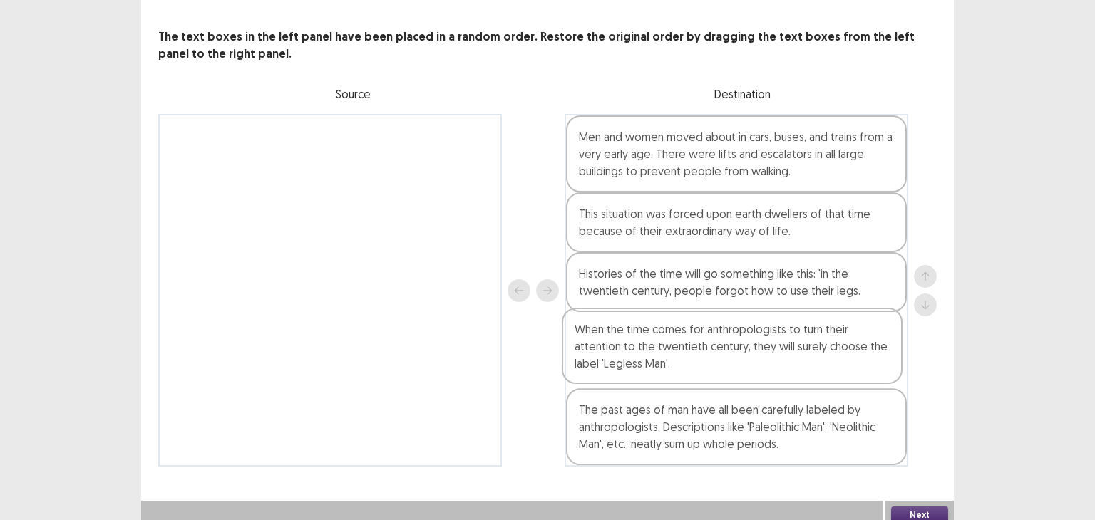
drag, startPoint x: 893, startPoint y: 441, endPoint x: 889, endPoint y: 366, distance: 75.6
click at [889, 366] on div "Men and women moved about in cars, buses, and trains from a very early age. The…" at bounding box center [737, 290] width 344 height 353
click at [915, 508] on button "Next" at bounding box center [919, 516] width 57 height 17
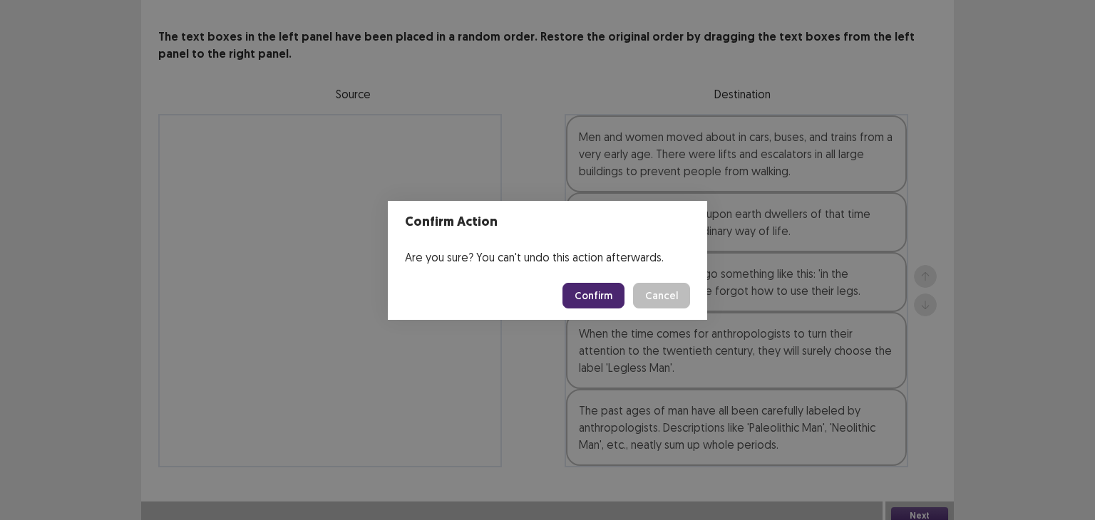
click at [621, 298] on button "Confirm" at bounding box center [593, 296] width 62 height 26
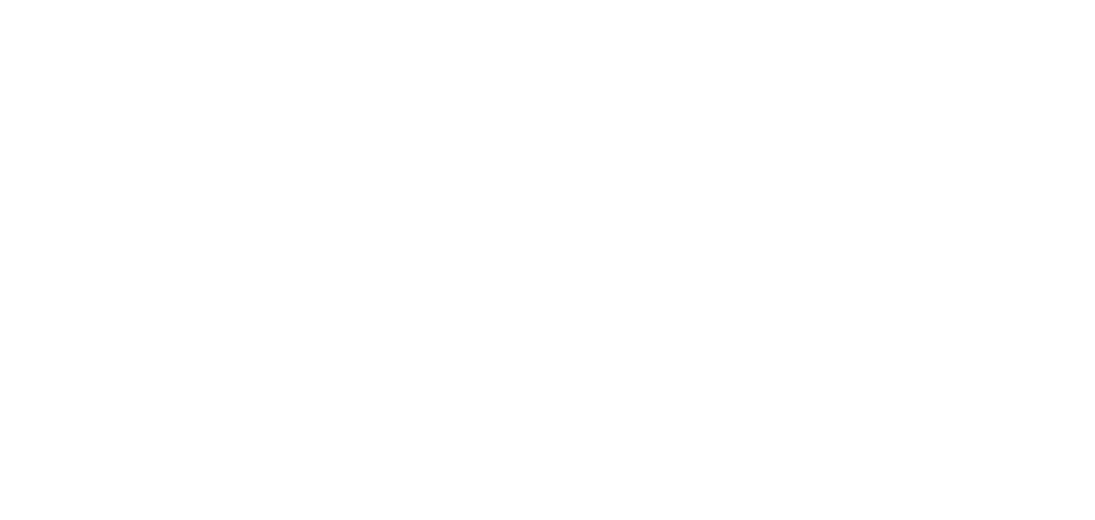
scroll to position [0, 0]
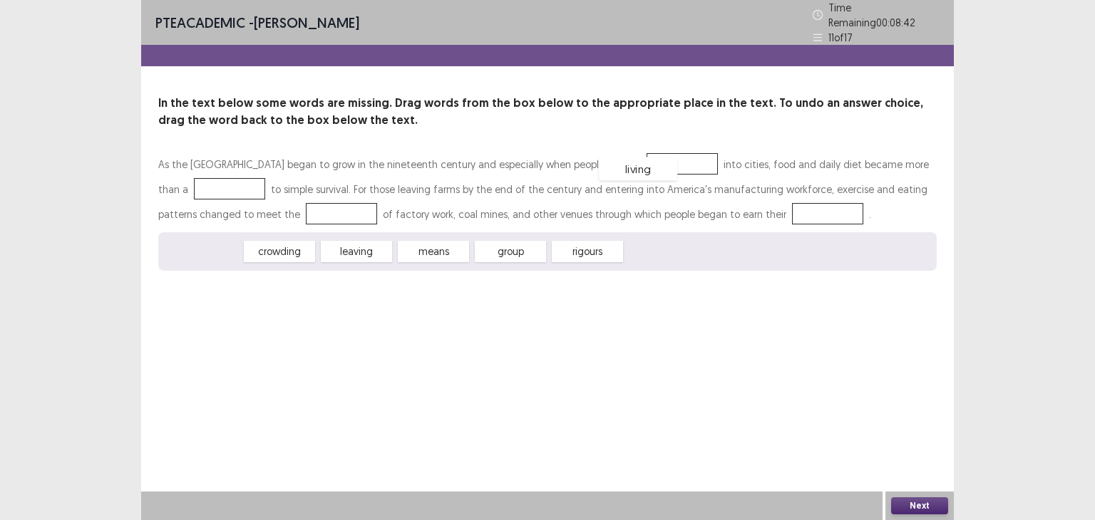
drag, startPoint x: 225, startPoint y: 246, endPoint x: 653, endPoint y: 162, distance: 436.6
drag, startPoint x: 369, startPoint y: 252, endPoint x: 234, endPoint y: 194, distance: 147.2
drag, startPoint x: 379, startPoint y: 249, endPoint x: 309, endPoint y: 215, distance: 77.8
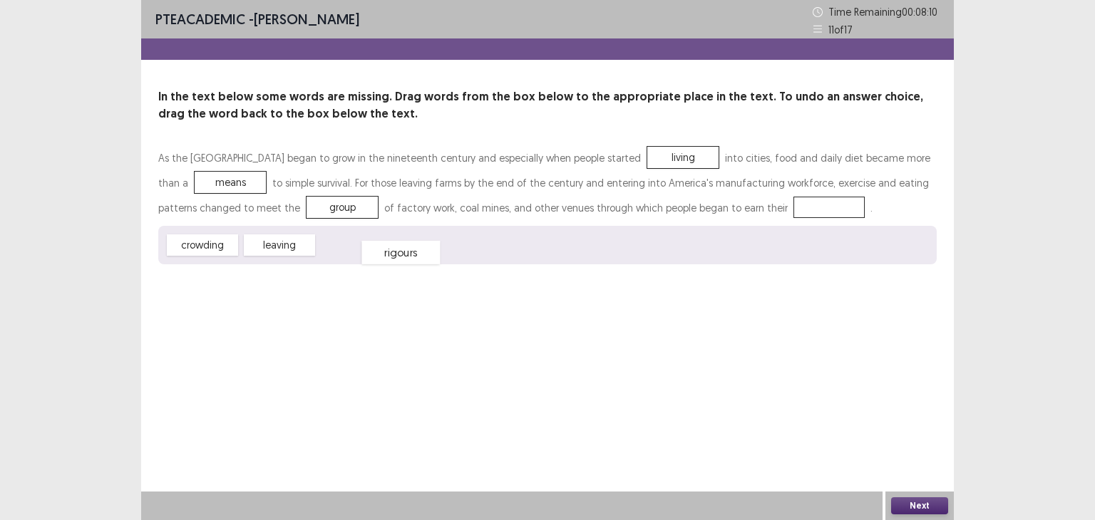
drag, startPoint x: 359, startPoint y: 244, endPoint x: 380, endPoint y: 245, distance: 20.7
click at [380, 245] on div "rigours" at bounding box center [400, 253] width 78 height 24
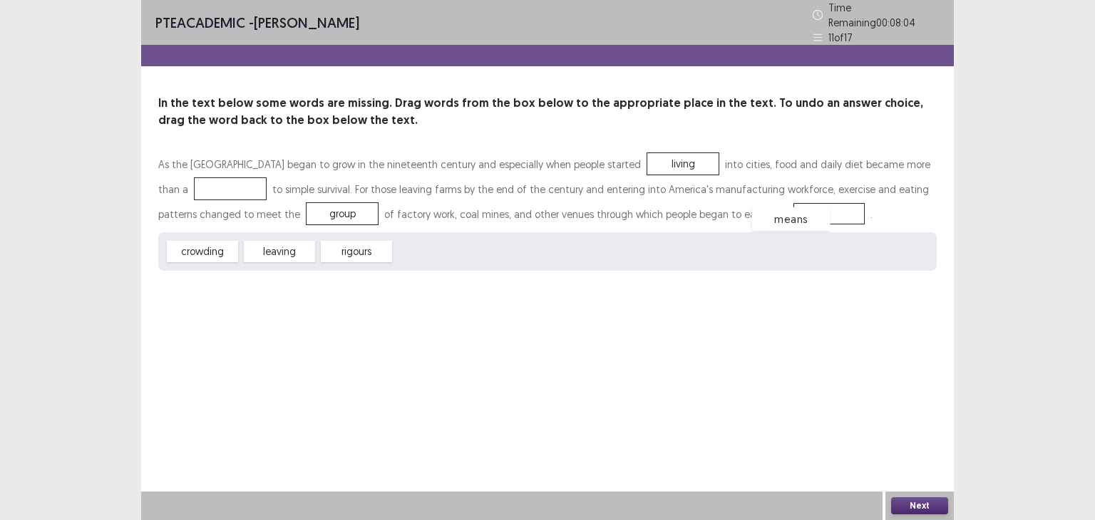
drag, startPoint x: 205, startPoint y: 180, endPoint x: 768, endPoint y: 210, distance: 564.7
drag, startPoint x: 307, startPoint y: 209, endPoint x: 216, endPoint y: 186, distance: 94.1
drag, startPoint x: 375, startPoint y: 249, endPoint x: 309, endPoint y: 218, distance: 72.4
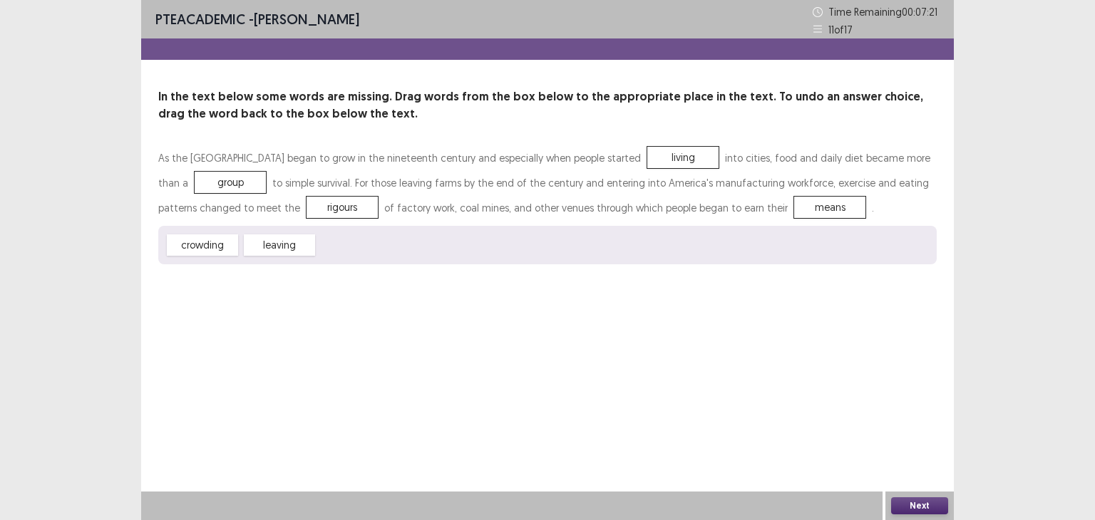
click at [904, 505] on button "Next" at bounding box center [919, 506] width 57 height 17
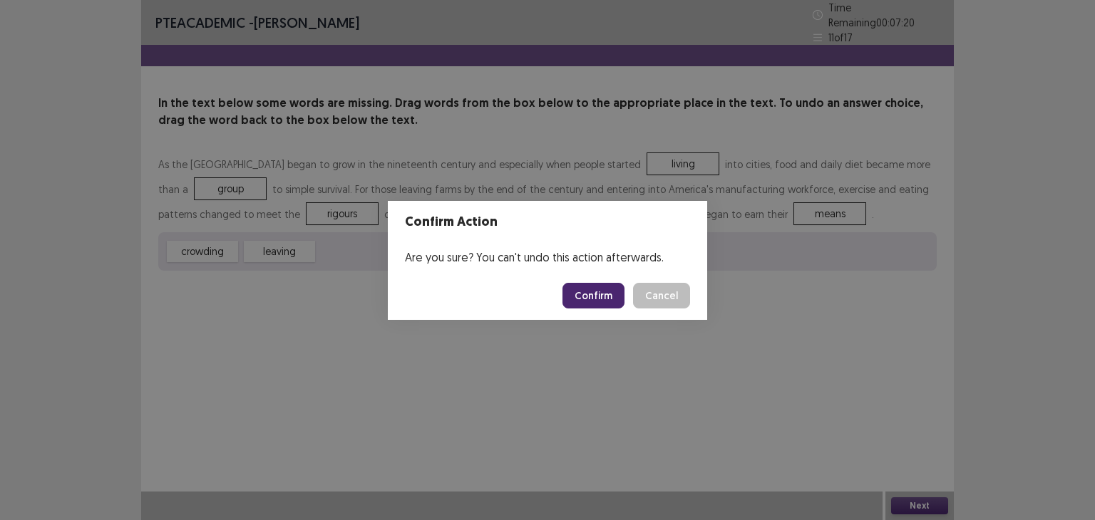
click at [610, 300] on button "Confirm" at bounding box center [593, 296] width 62 height 26
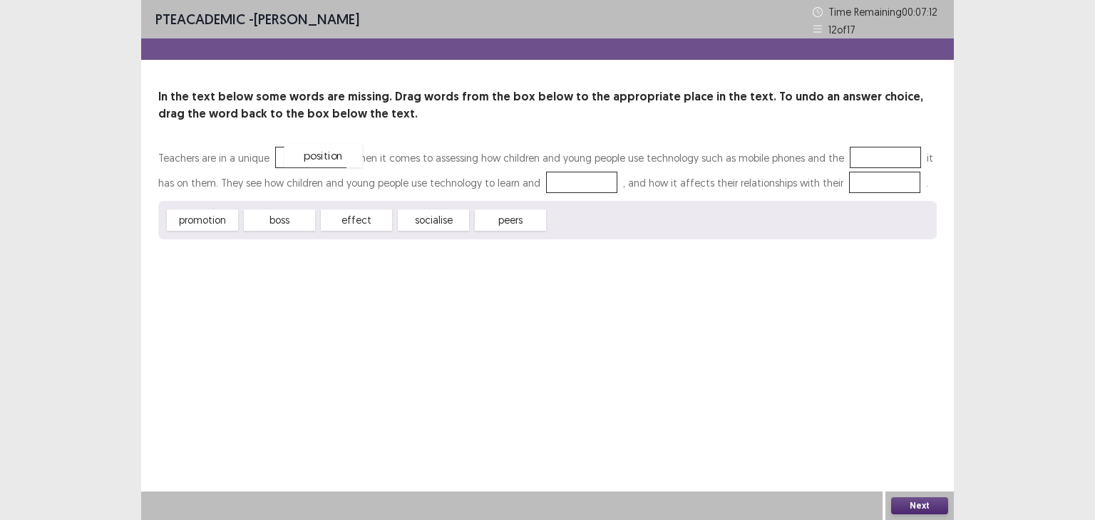
drag, startPoint x: 590, startPoint y: 222, endPoint x: 309, endPoint y: 158, distance: 287.6
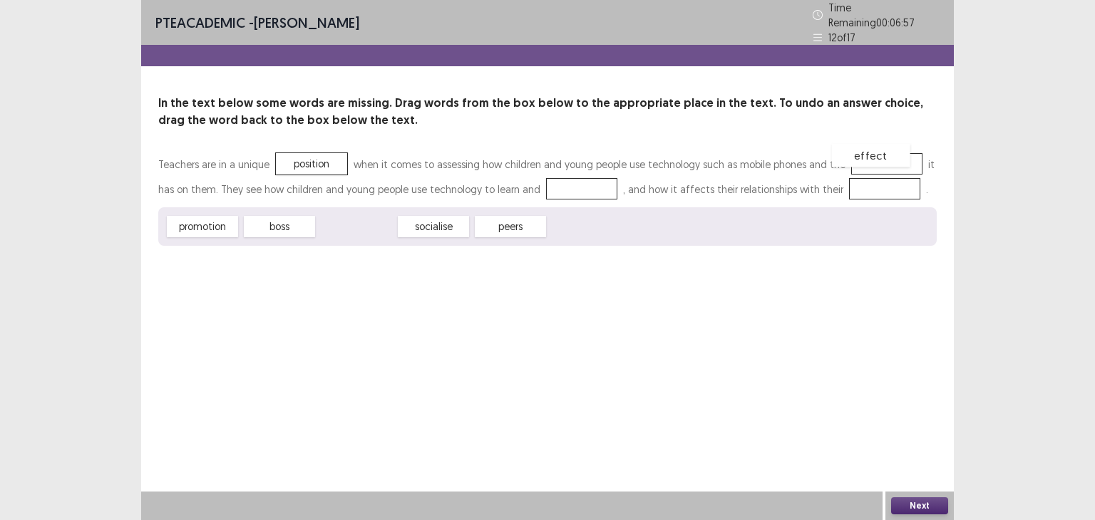
drag, startPoint x: 372, startPoint y: 221, endPoint x: 887, endPoint y: 150, distance: 519.6
drag, startPoint x: 355, startPoint y: 227, endPoint x: 550, endPoint y: 187, distance: 198.8
drag, startPoint x: 341, startPoint y: 223, endPoint x: 841, endPoint y: 178, distance: 502.5
click at [927, 505] on button "Next" at bounding box center [919, 506] width 57 height 17
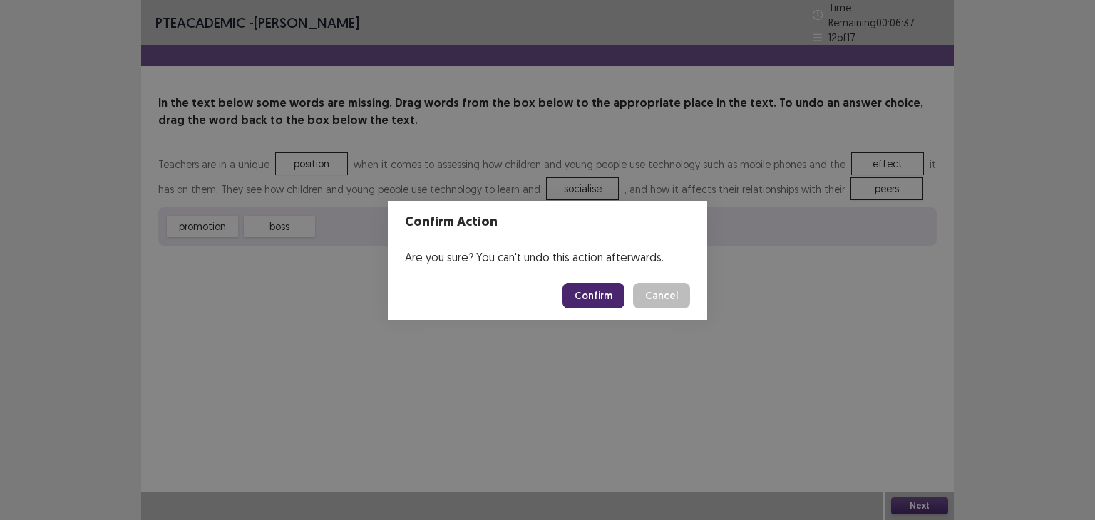
click at [605, 286] on button "Confirm" at bounding box center [593, 296] width 62 height 26
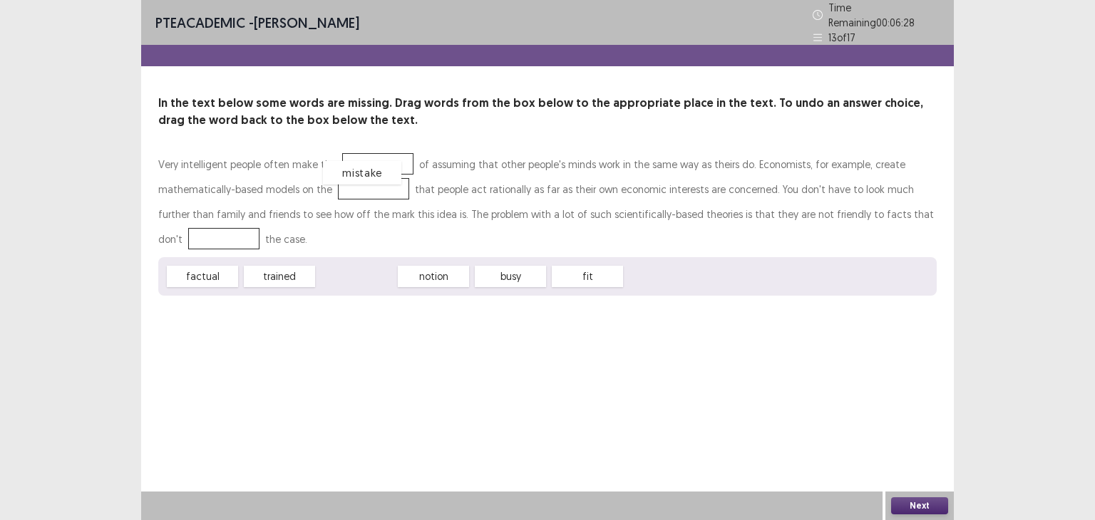
drag, startPoint x: 376, startPoint y: 268, endPoint x: 382, endPoint y: 155, distance: 112.8
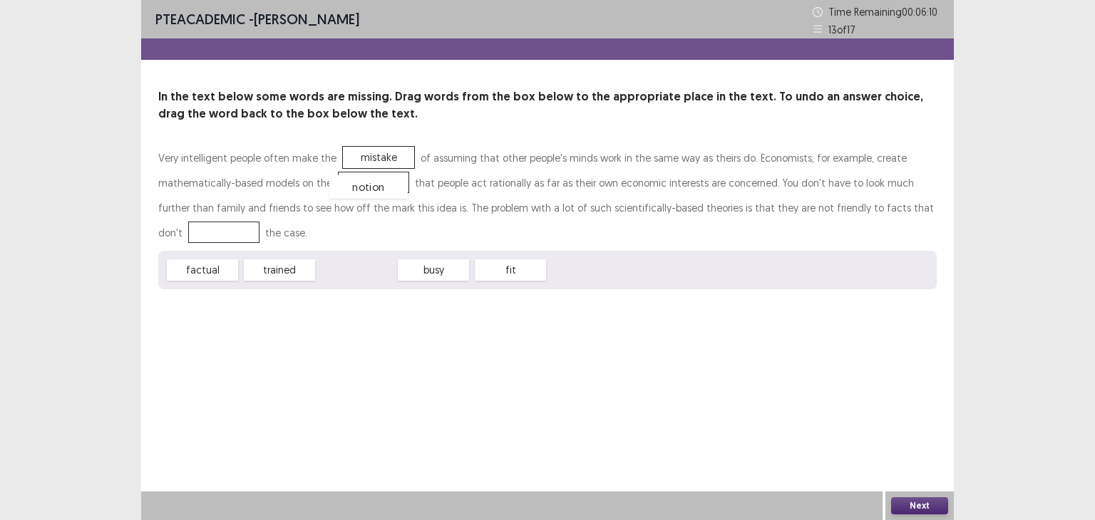
drag, startPoint x: 365, startPoint y: 272, endPoint x: 376, endPoint y: 189, distance: 83.5
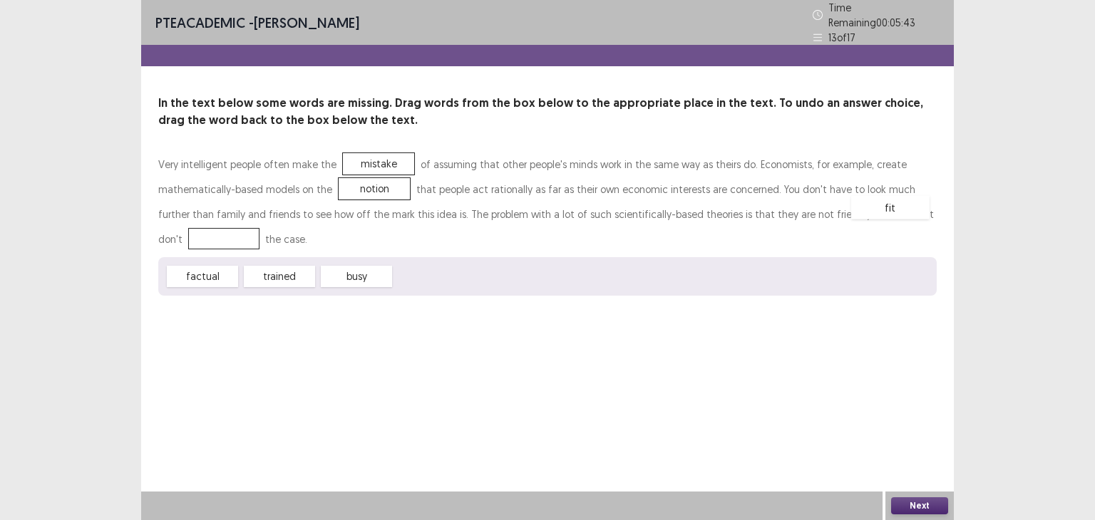
drag, startPoint x: 436, startPoint y: 276, endPoint x: 893, endPoint y: 207, distance: 462.2
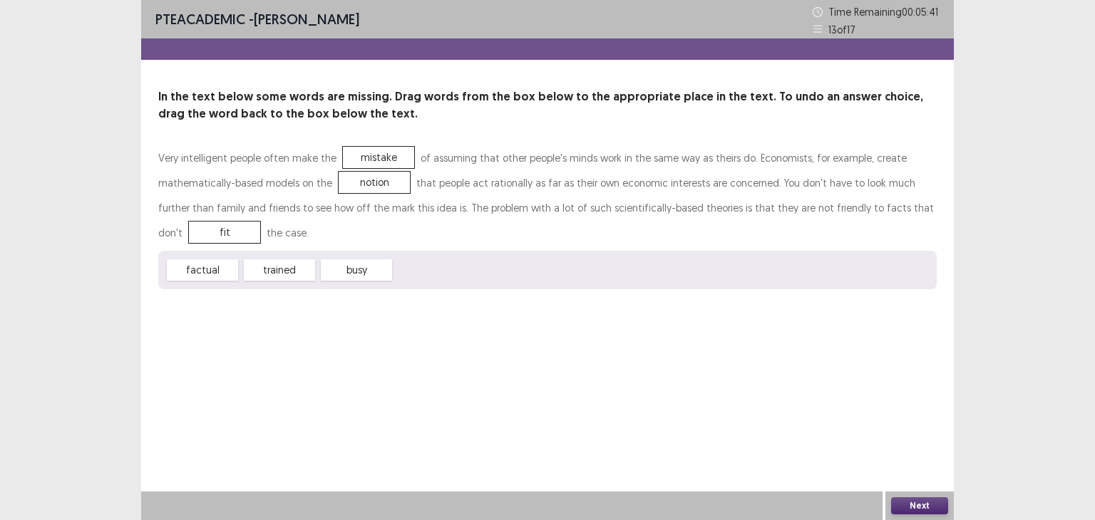
click at [901, 508] on button "Next" at bounding box center [919, 506] width 57 height 17
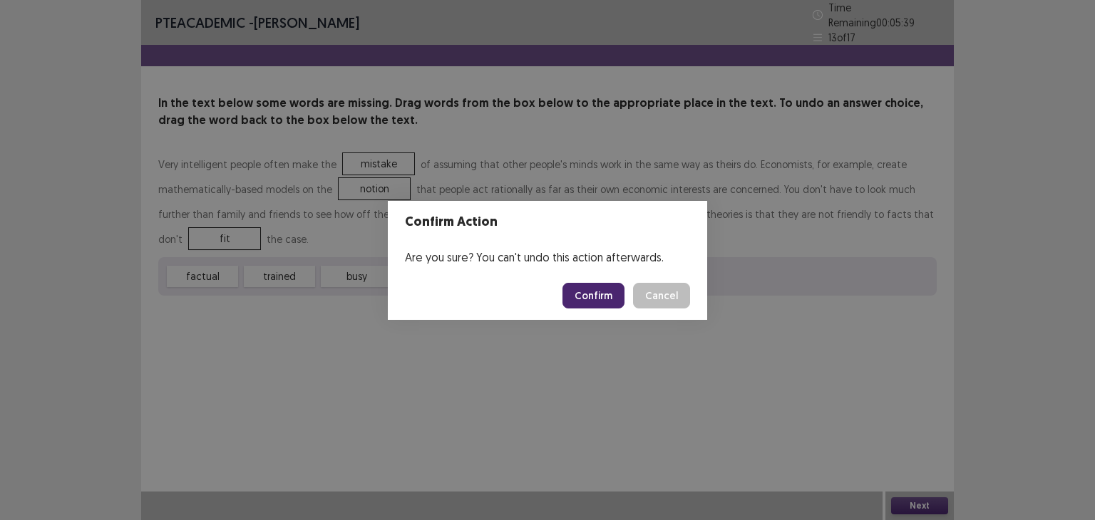
click at [606, 301] on button "Confirm" at bounding box center [593, 296] width 62 height 26
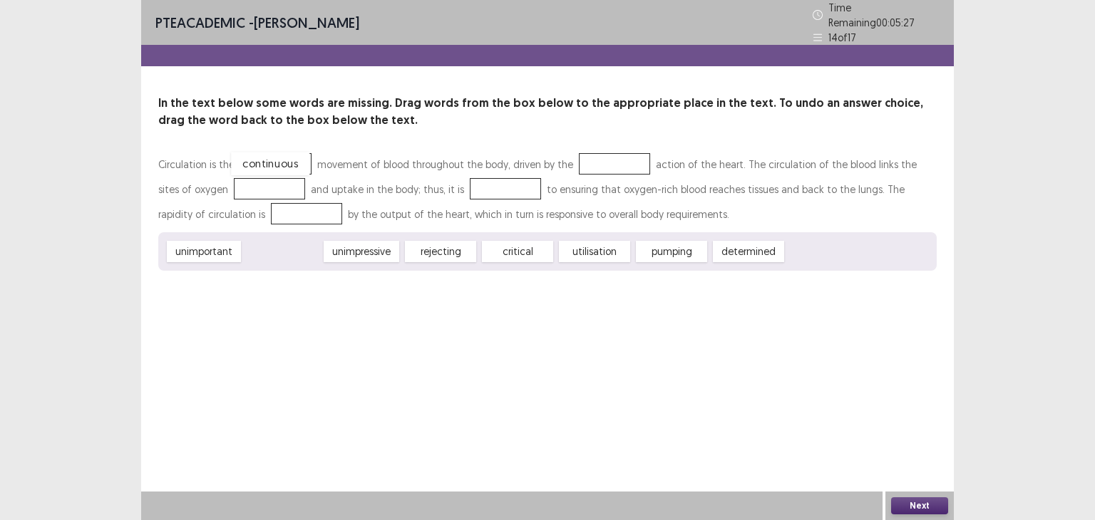
drag, startPoint x: 298, startPoint y: 254, endPoint x: 286, endPoint y: 166, distance: 88.5
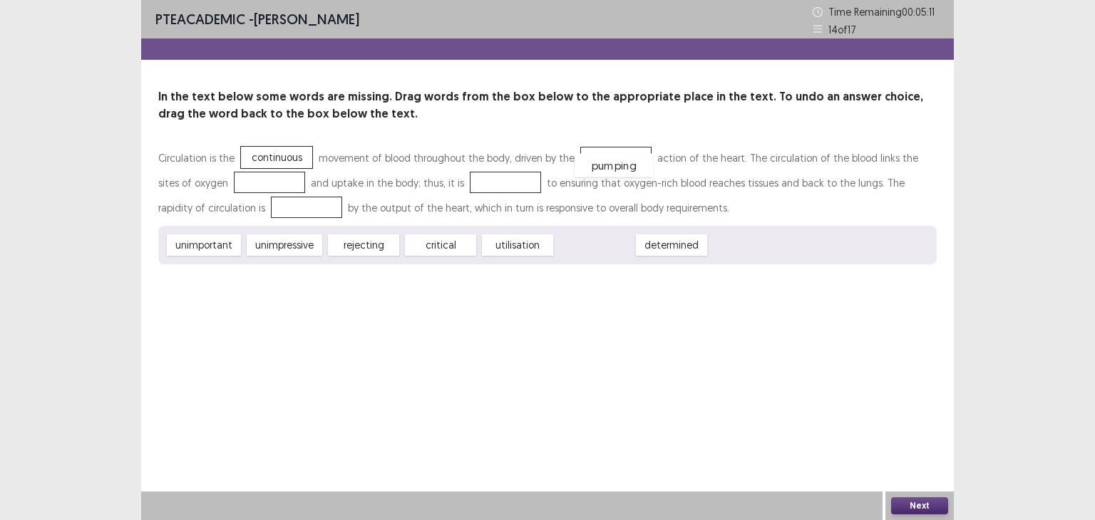
drag, startPoint x: 587, startPoint y: 247, endPoint x: 605, endPoint y: 162, distance: 86.7
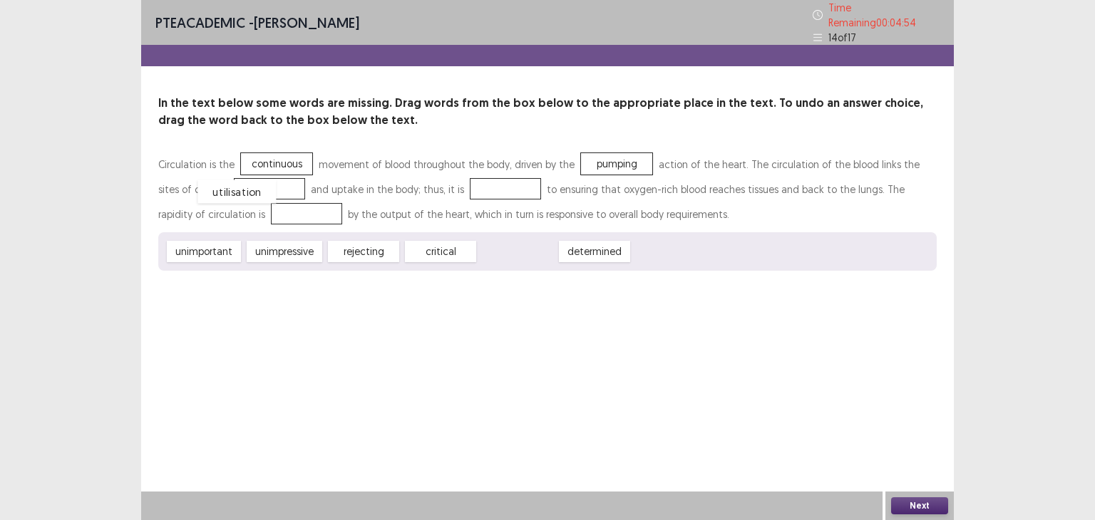
drag, startPoint x: 513, startPoint y: 242, endPoint x: 234, endPoint y: 182, distance: 285.8
drag, startPoint x: 437, startPoint y: 254, endPoint x: 462, endPoint y: 185, distance: 72.8
drag, startPoint x: 444, startPoint y: 250, endPoint x: 267, endPoint y: 221, distance: 179.1
click at [909, 500] on button "Next" at bounding box center [919, 506] width 57 height 17
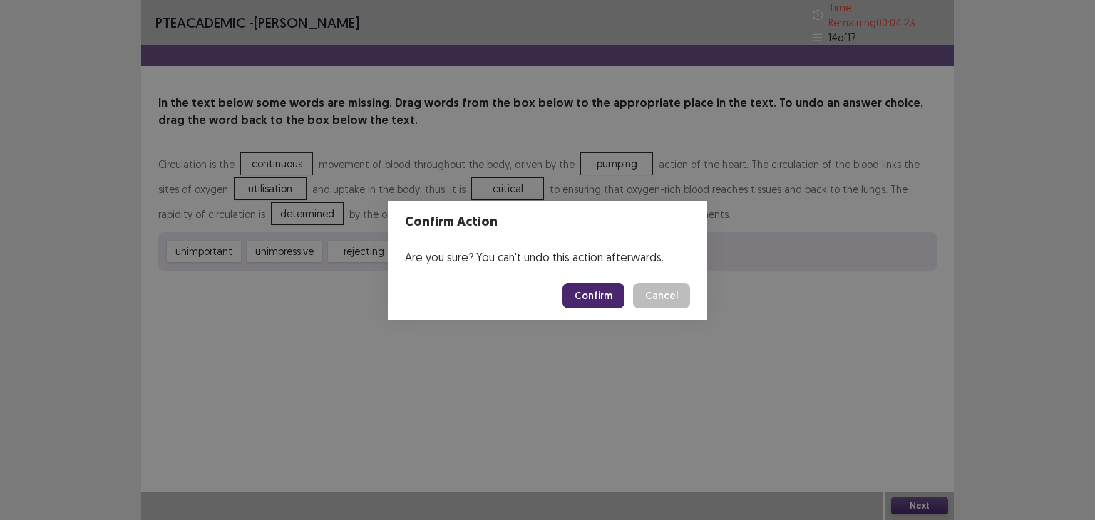
click at [595, 297] on button "Confirm" at bounding box center [593, 296] width 62 height 26
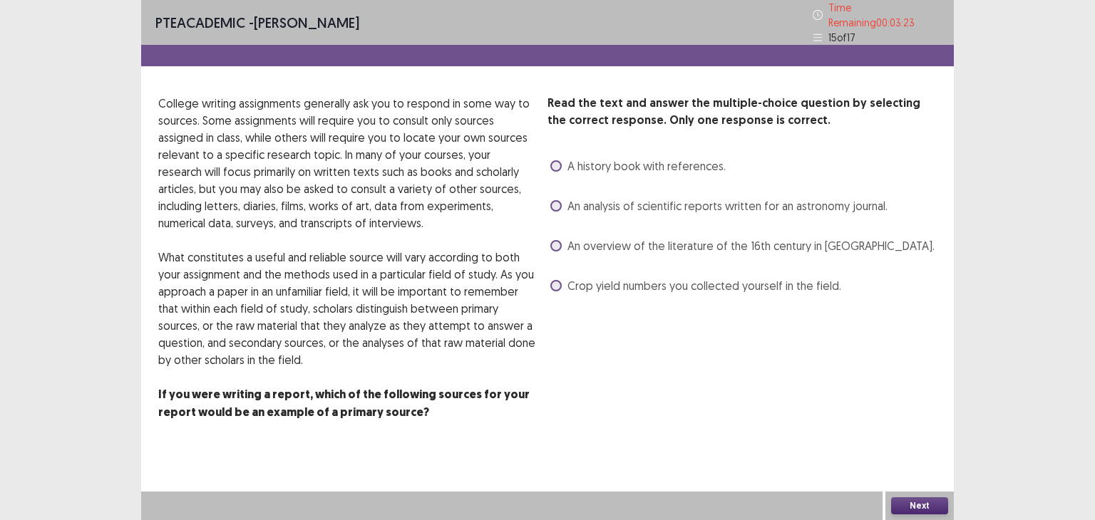
click at [665, 206] on span "An analysis of scientific reports written for an astronomy journal." at bounding box center [727, 205] width 320 height 17
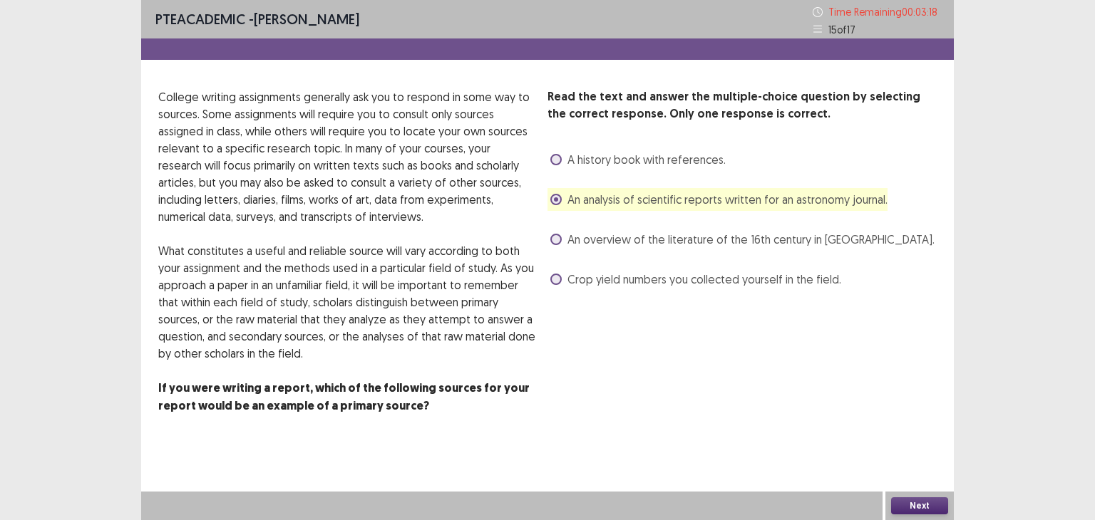
click at [696, 166] on span "A history book with references." at bounding box center [646, 159] width 158 height 17
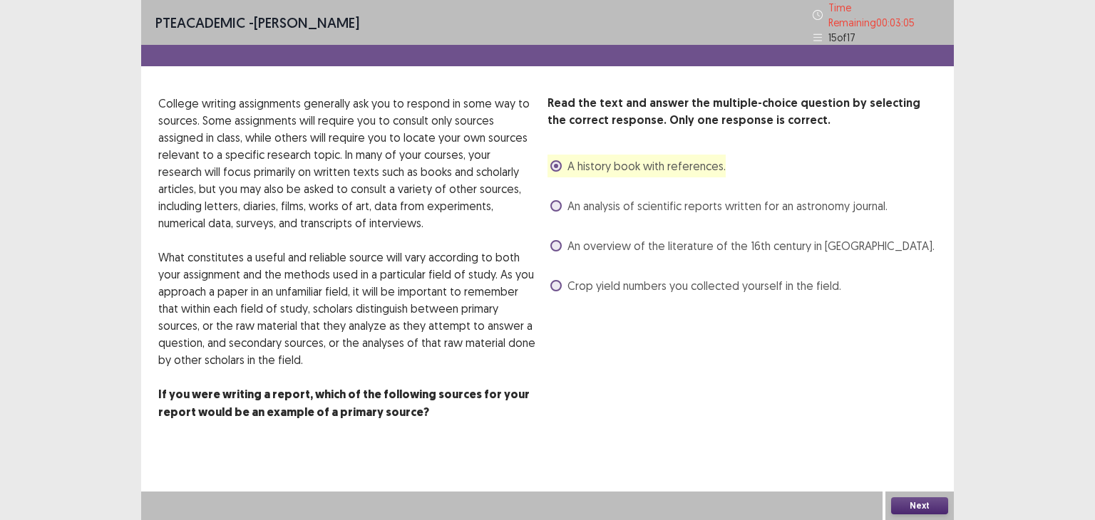
click at [903, 500] on button "Next" at bounding box center [919, 506] width 57 height 17
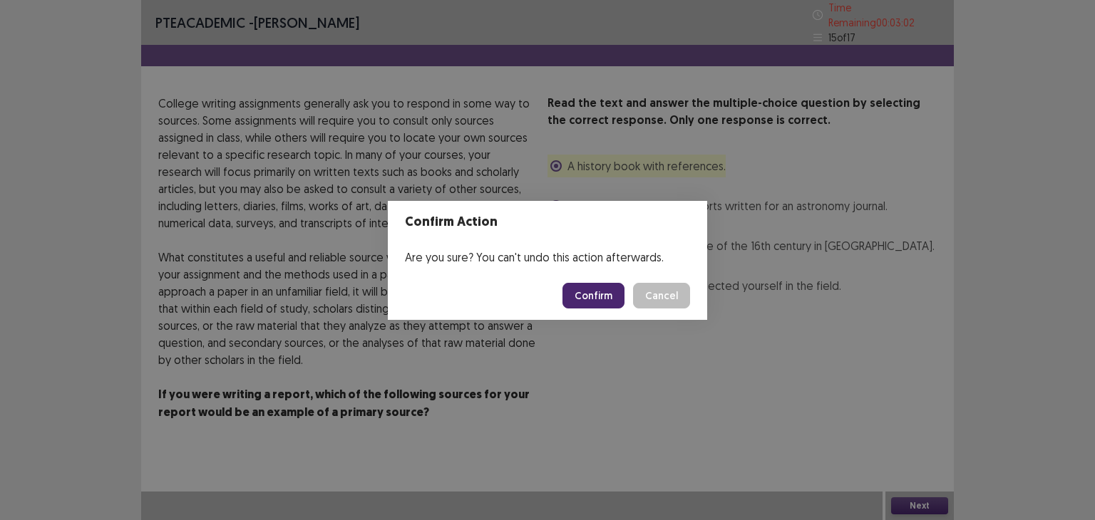
click at [598, 289] on button "Confirm" at bounding box center [593, 296] width 62 height 26
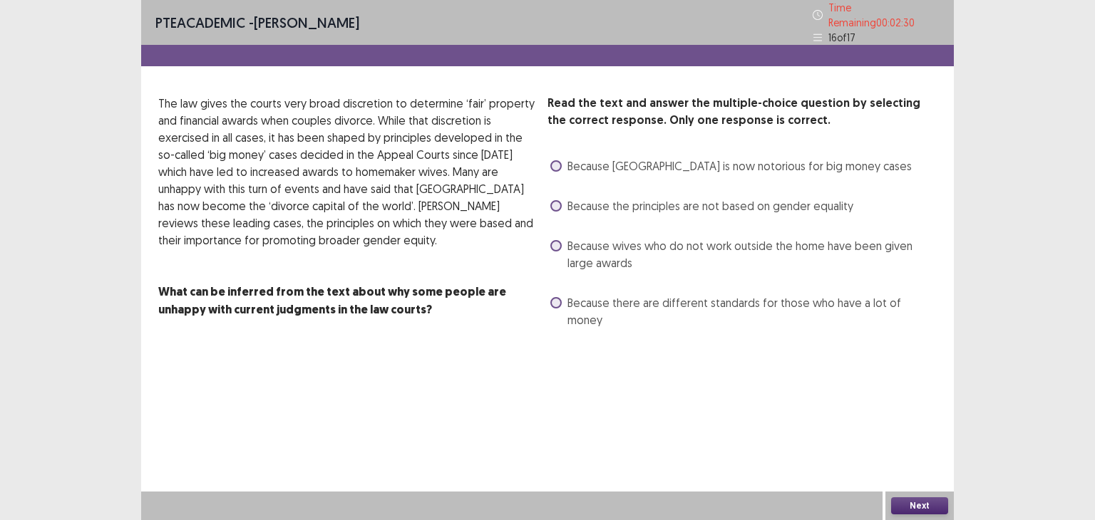
click at [659, 298] on span "Because there are different standards for those who have a lot of money" at bounding box center [751, 311] width 369 height 34
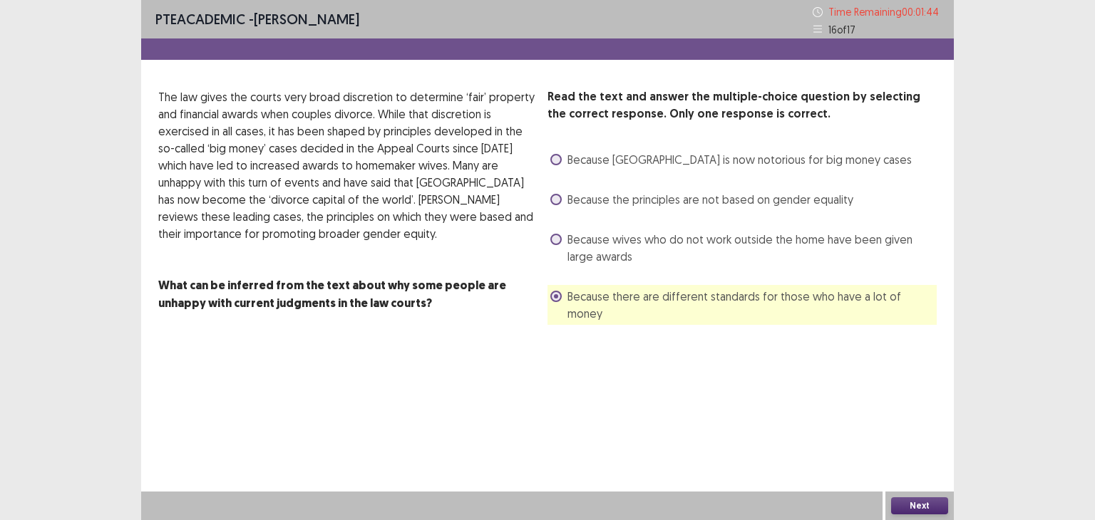
click at [743, 162] on span "Because [GEOGRAPHIC_DATA] is now notorious for big money cases" at bounding box center [739, 159] width 344 height 17
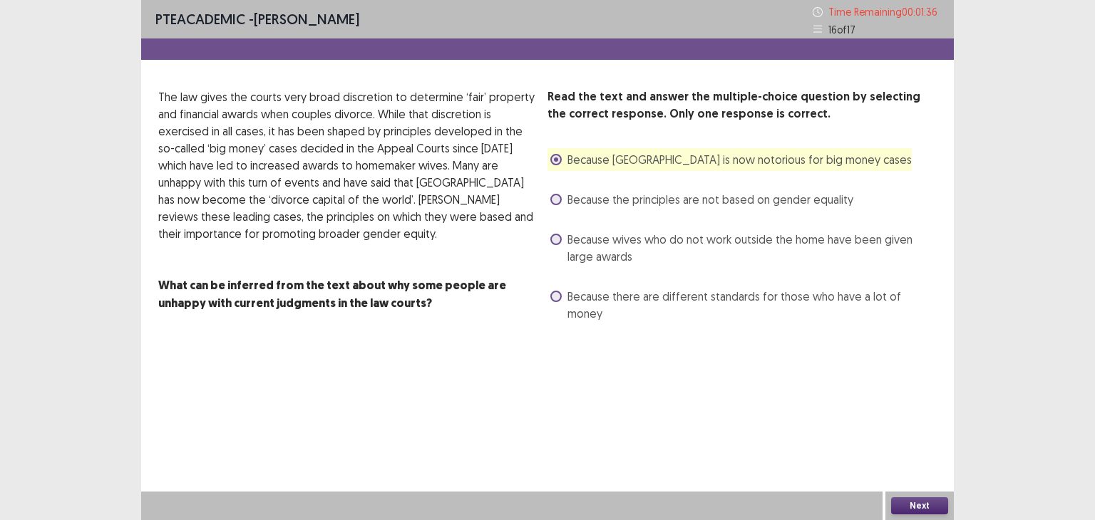
click at [756, 205] on span "Because the principles are not based on gender equality" at bounding box center [710, 199] width 286 height 17
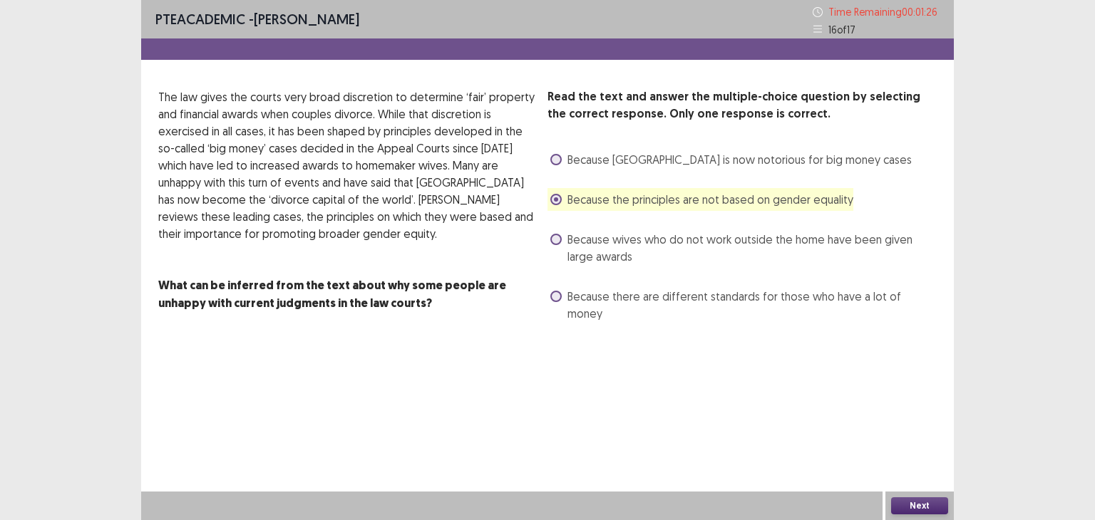
click at [807, 245] on span "Because wives who do not work outside the home have been given large awards" at bounding box center [751, 248] width 369 height 34
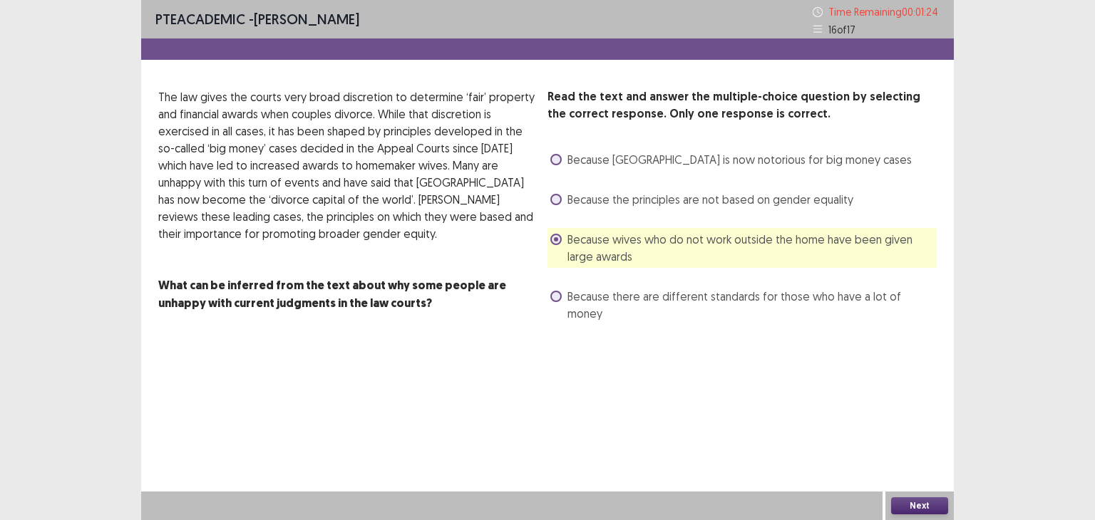
click at [910, 500] on button "Next" at bounding box center [919, 506] width 57 height 17
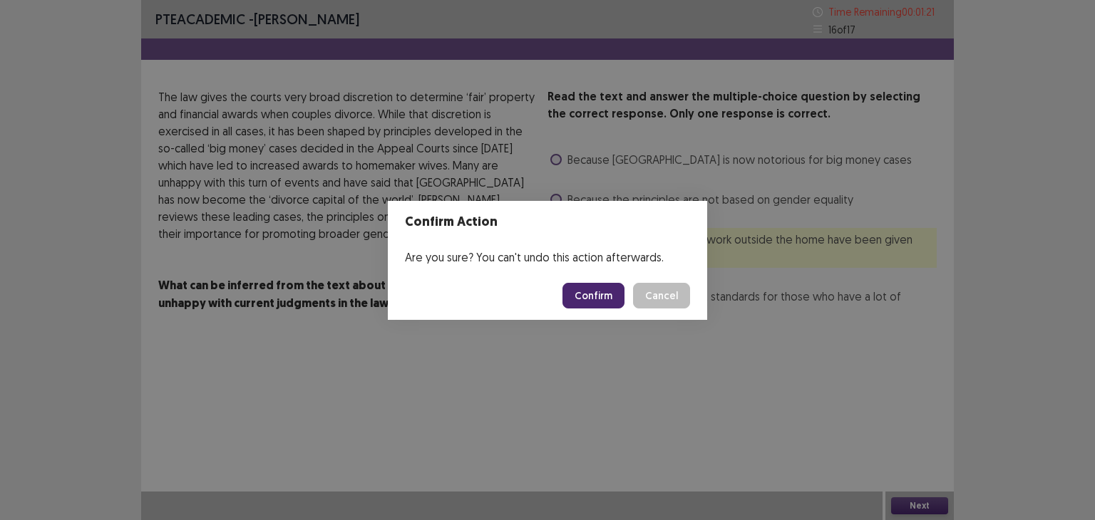
click at [673, 296] on button "Cancel" at bounding box center [661, 296] width 57 height 26
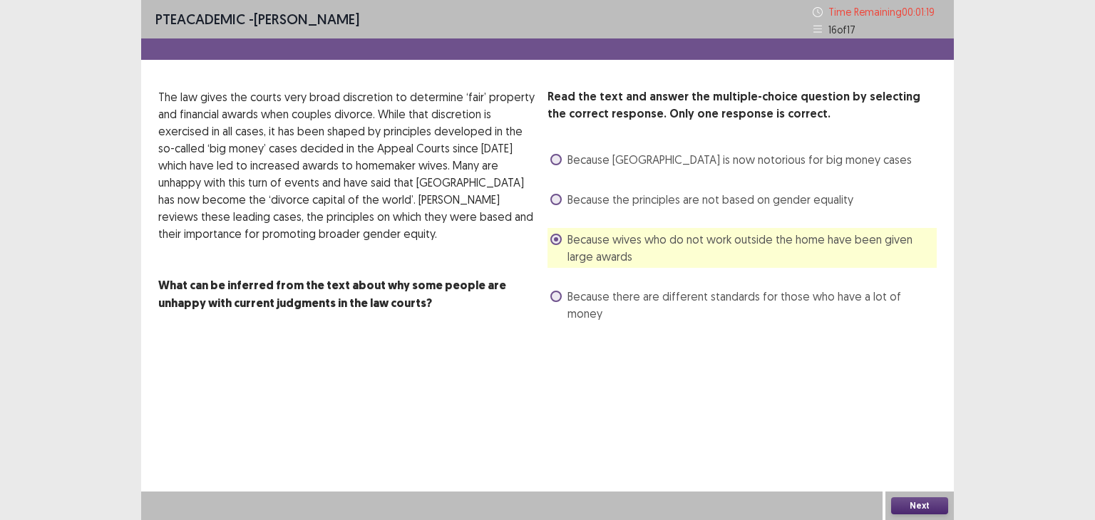
click at [709, 289] on span "Because there are different standards for those who have a lot of money" at bounding box center [751, 305] width 369 height 34
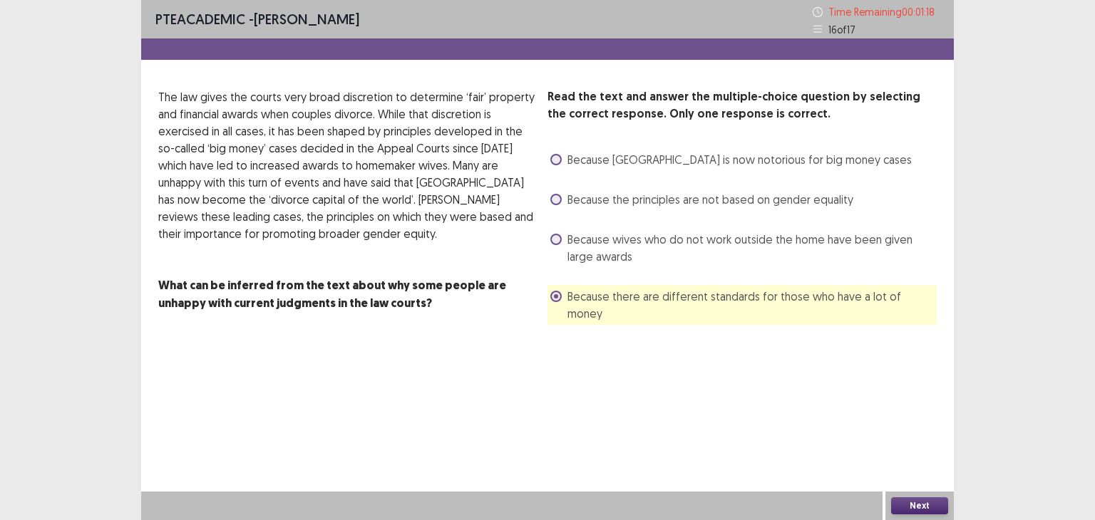
click at [895, 492] on div "Next" at bounding box center [919, 506] width 68 height 29
click at [905, 508] on button "Next" at bounding box center [919, 506] width 57 height 17
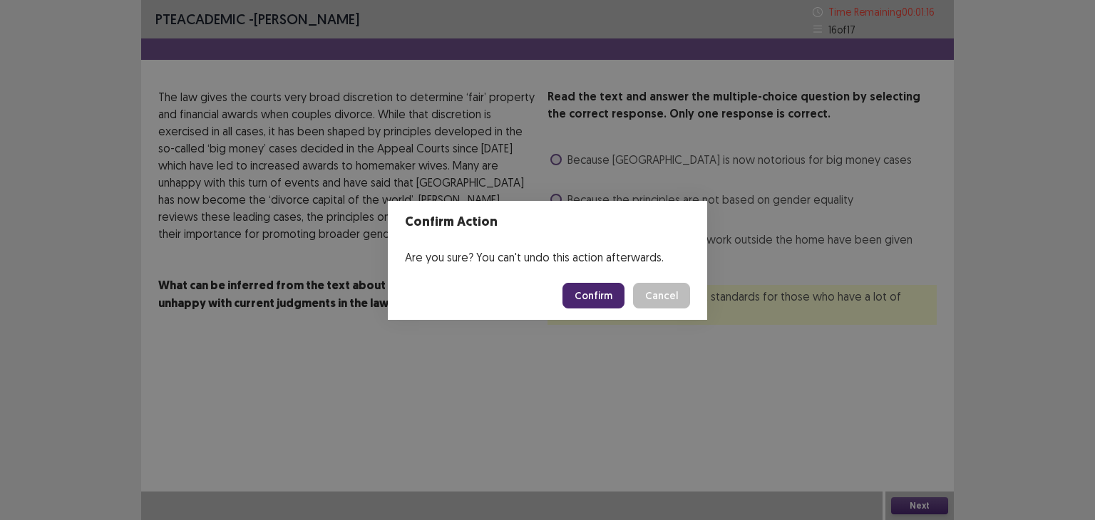
click at [607, 300] on button "Confirm" at bounding box center [593, 296] width 62 height 26
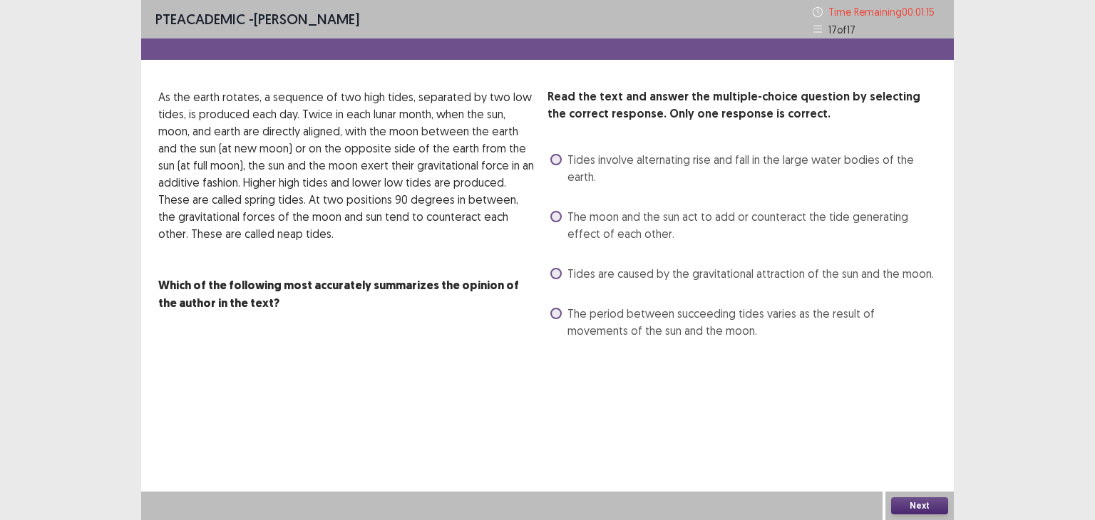
click at [608, 317] on span "The period between succeeding tides varies as the result of movements of the su…" at bounding box center [751, 322] width 369 height 34
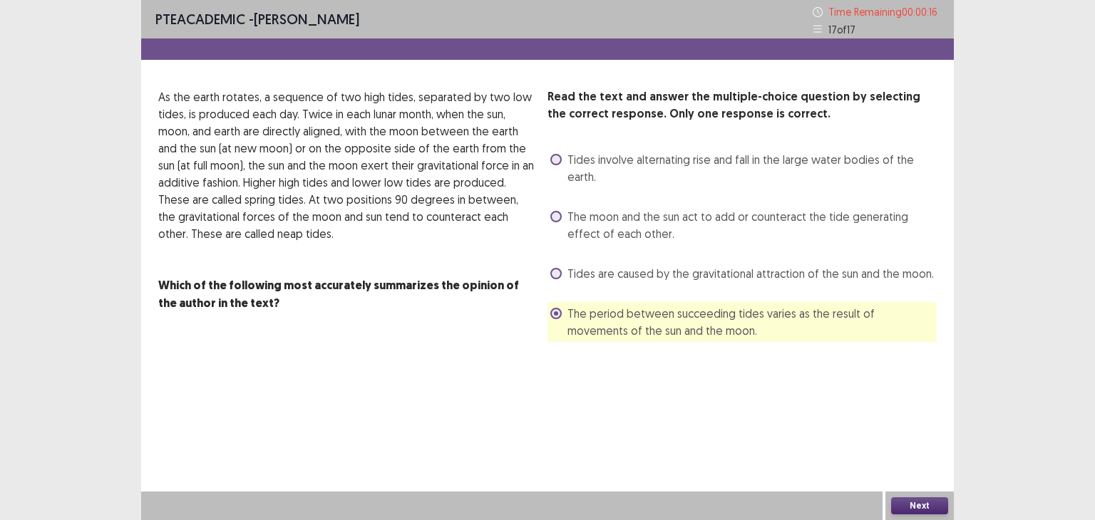
click at [917, 505] on button "Next" at bounding box center [919, 506] width 57 height 17
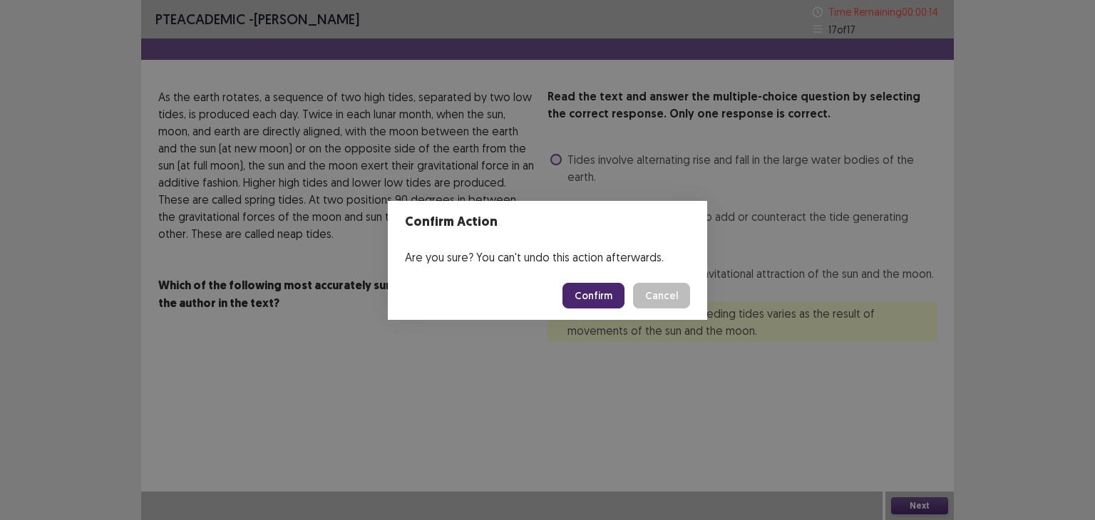
click at [596, 292] on button "Confirm" at bounding box center [593, 296] width 62 height 26
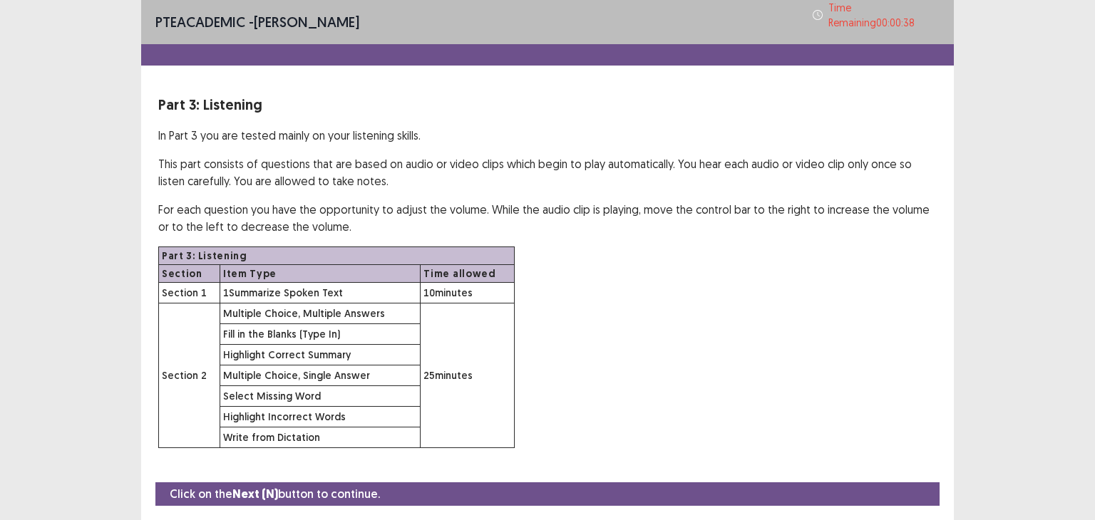
scroll to position [35, 0]
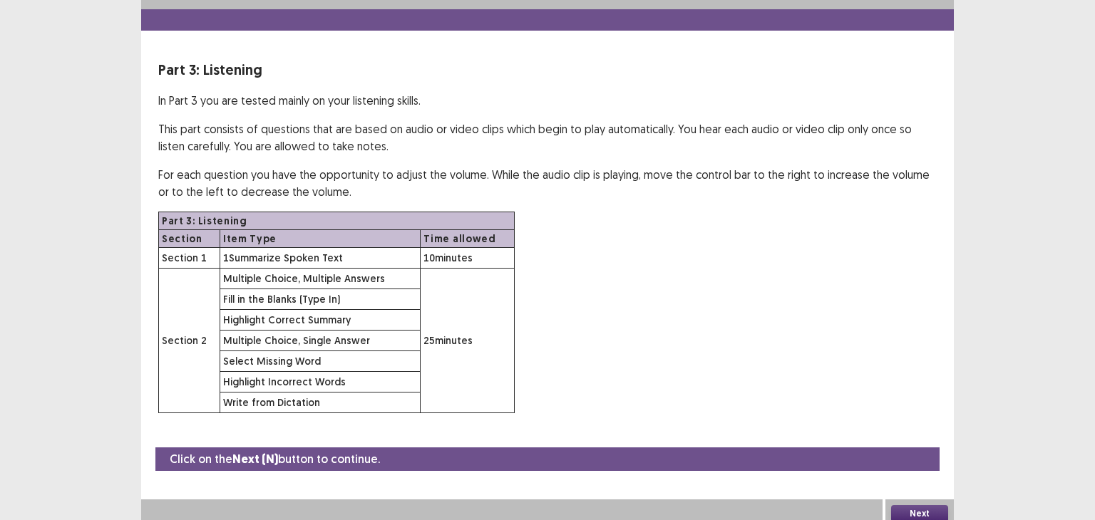
click at [925, 505] on button "Next" at bounding box center [919, 513] width 57 height 17
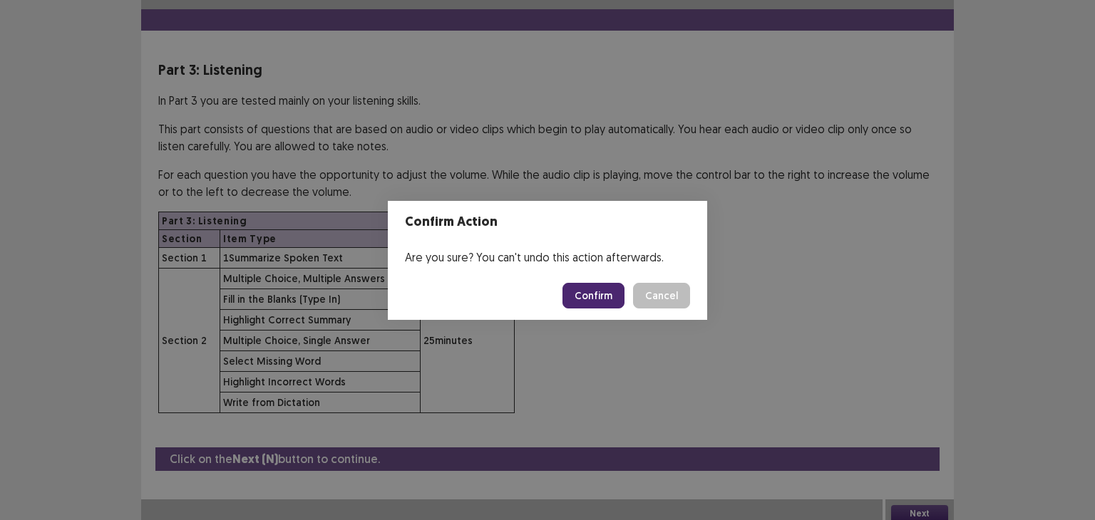
click at [607, 307] on button "Confirm" at bounding box center [593, 296] width 62 height 26
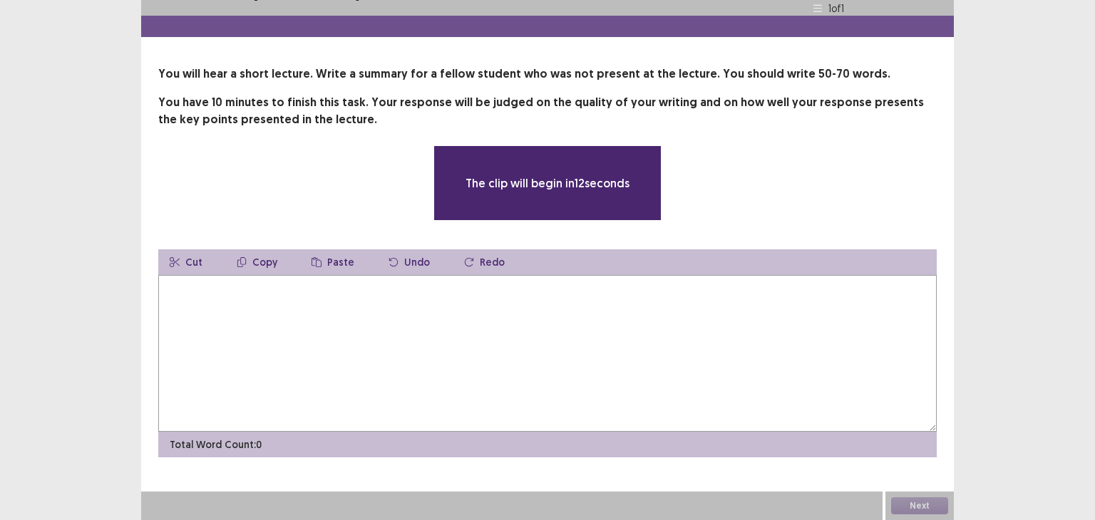
scroll to position [23, 0]
click at [607, 307] on textarea at bounding box center [547, 353] width 778 height 157
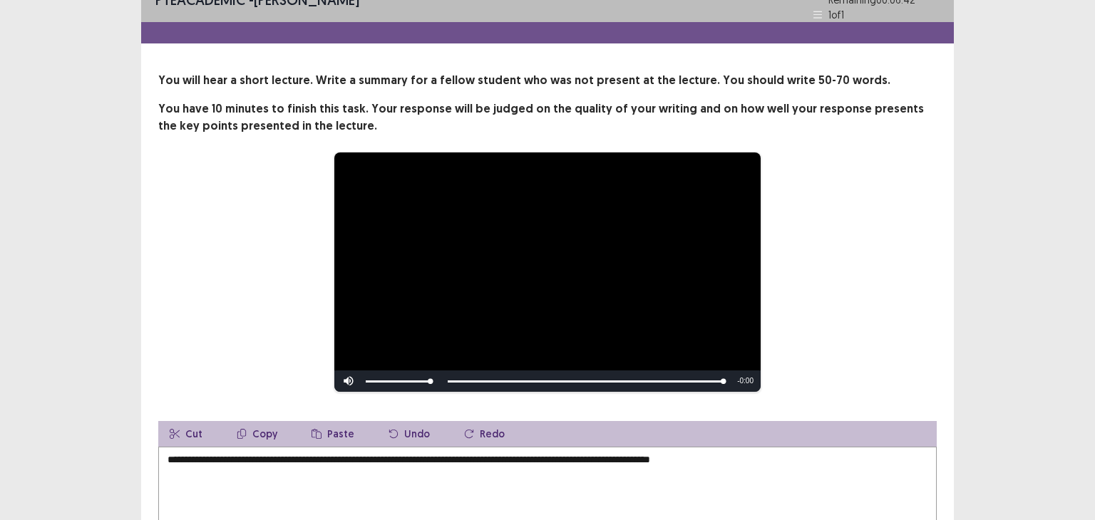
click at [759, 448] on textarea "**********" at bounding box center [547, 525] width 778 height 157
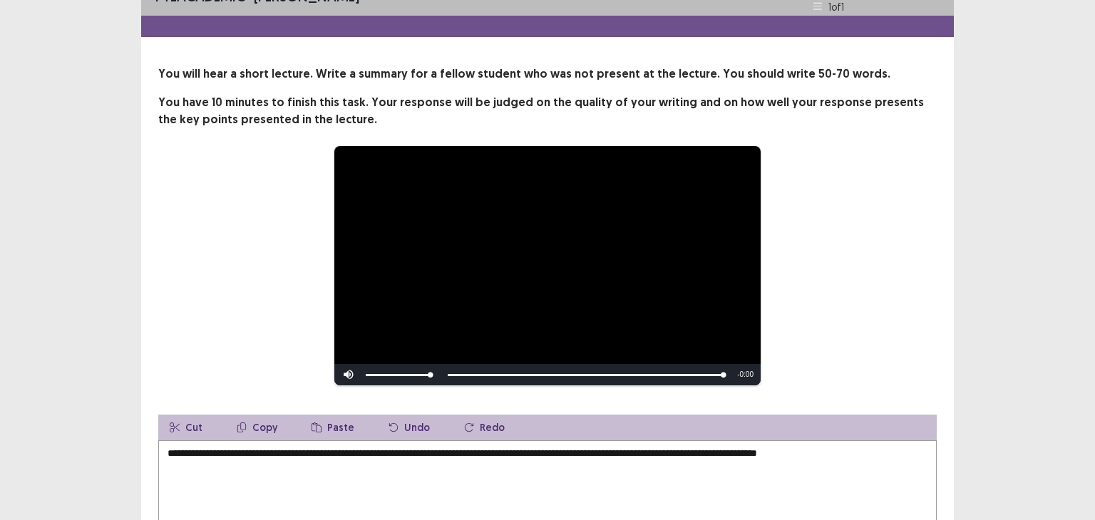
click at [876, 456] on textarea "**********" at bounding box center [547, 519] width 778 height 157
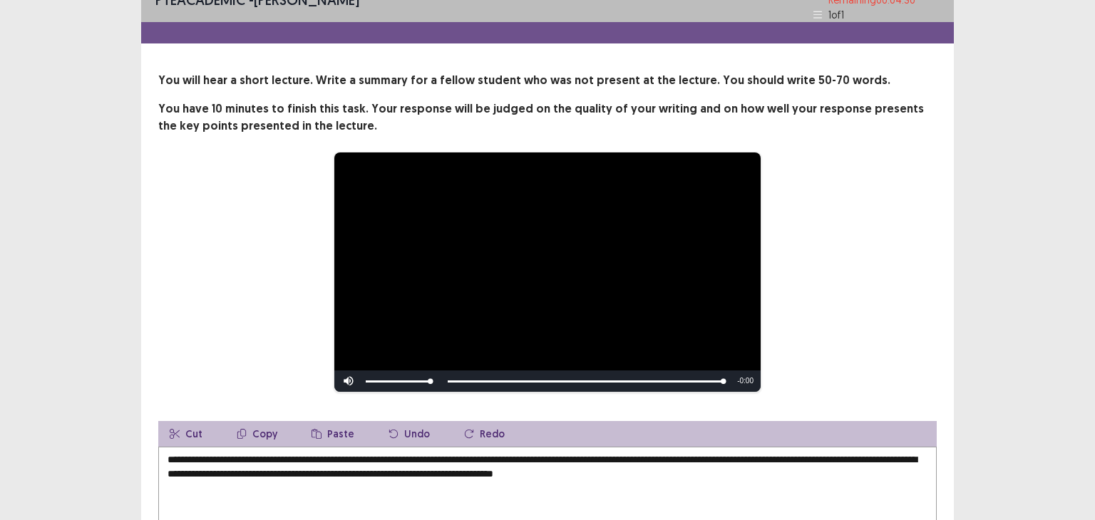
paste textarea "**********"
click at [778, 470] on textarea "**********" at bounding box center [547, 525] width 778 height 157
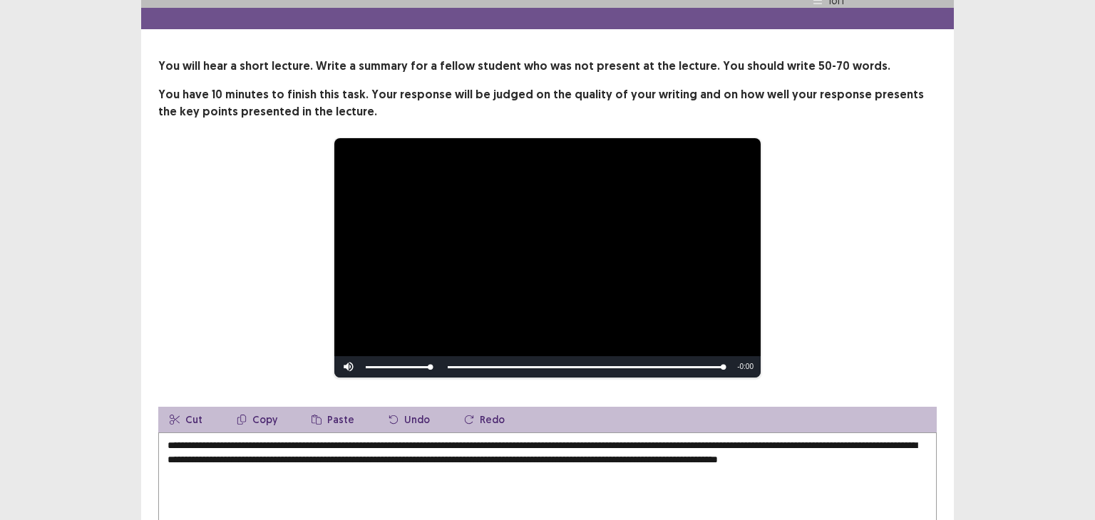
scroll to position [34, 0]
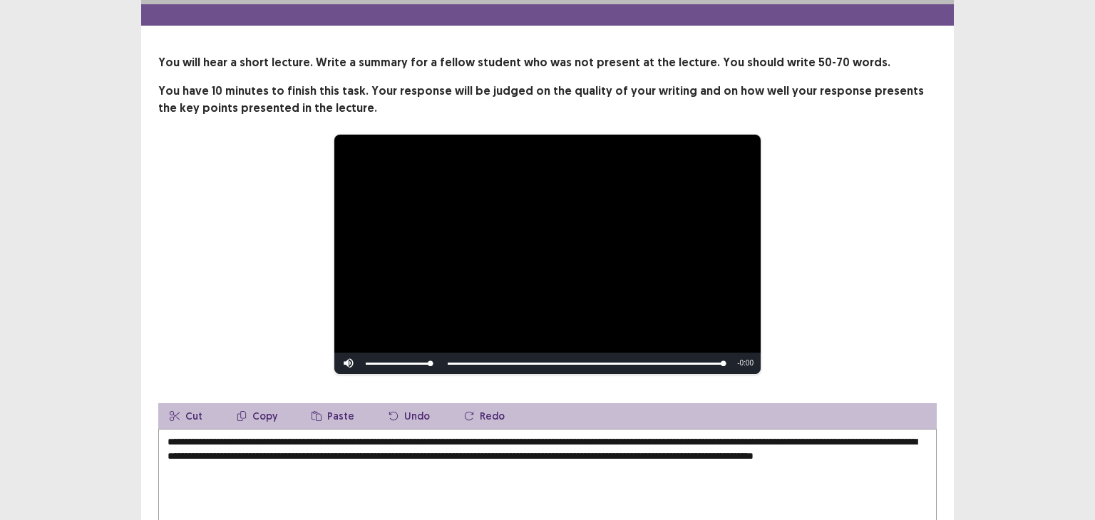
click at [377, 477] on textarea "**********" at bounding box center [547, 507] width 778 height 157
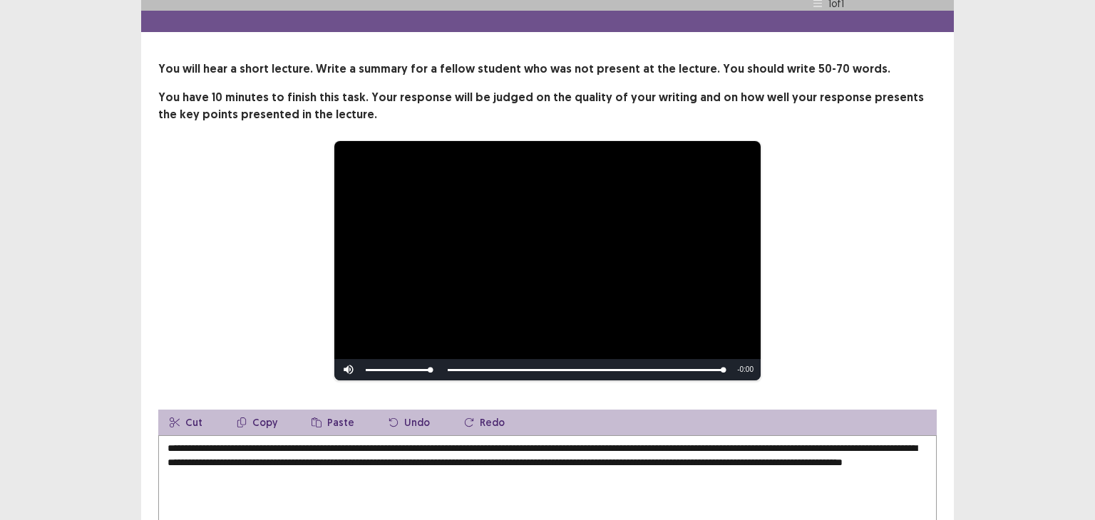
click at [441, 474] on textarea "**********" at bounding box center [547, 514] width 778 height 157
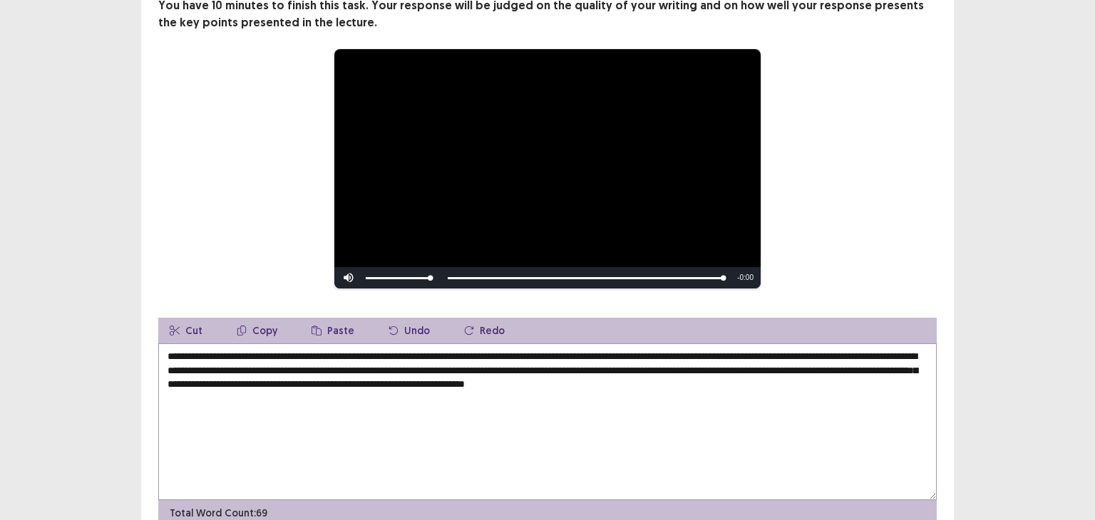
scroll to position [188, 0]
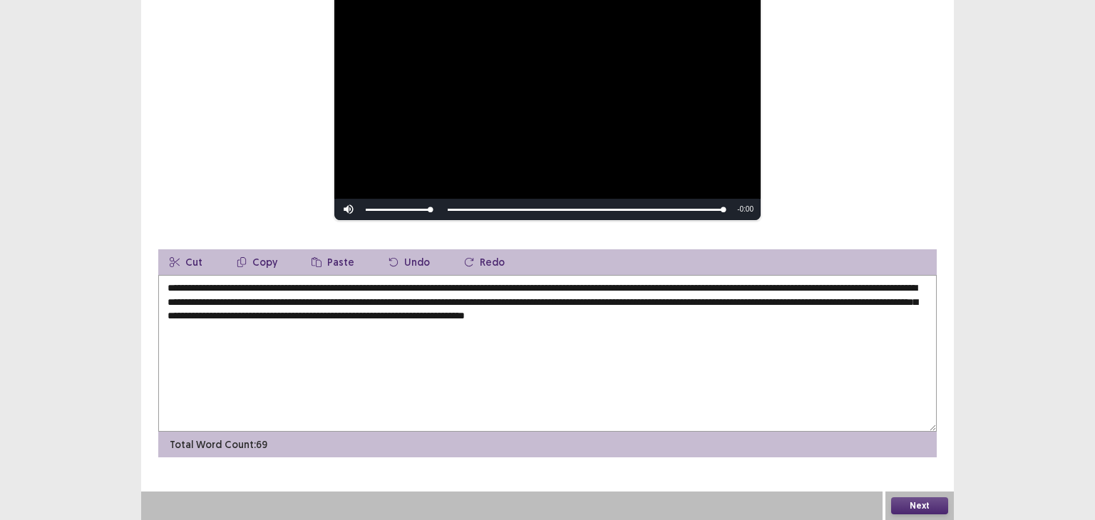
type textarea "**********"
click at [911, 505] on button "Next" at bounding box center [919, 506] width 57 height 17
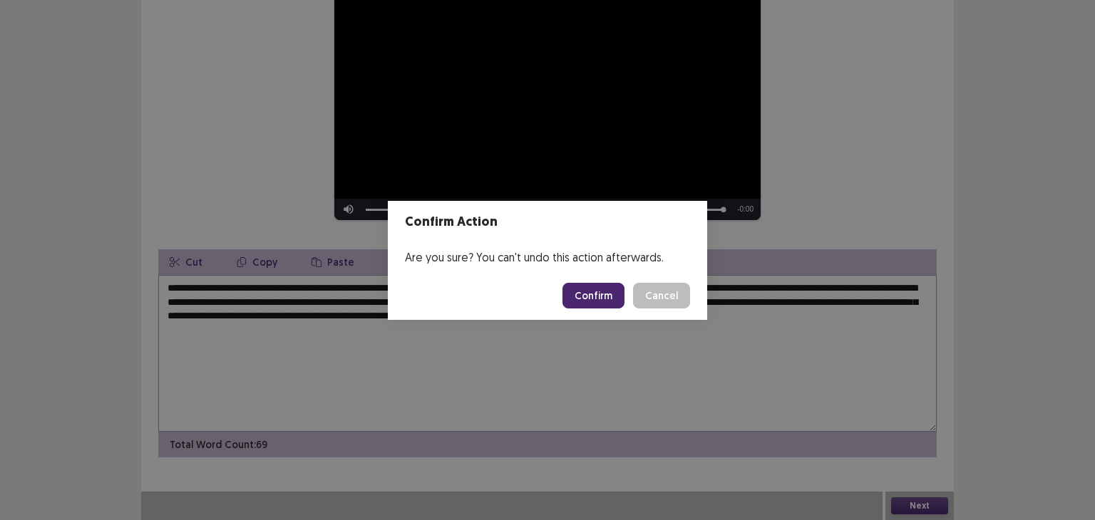
click at [604, 297] on button "Confirm" at bounding box center [593, 296] width 62 height 26
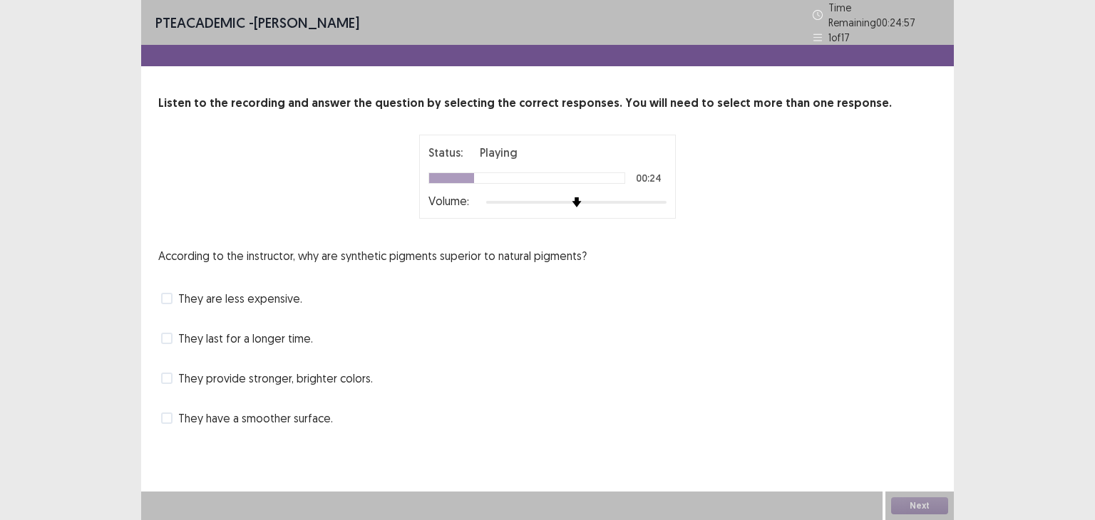
click at [351, 374] on span "They provide stronger, brighter colors." at bounding box center [275, 378] width 195 height 17
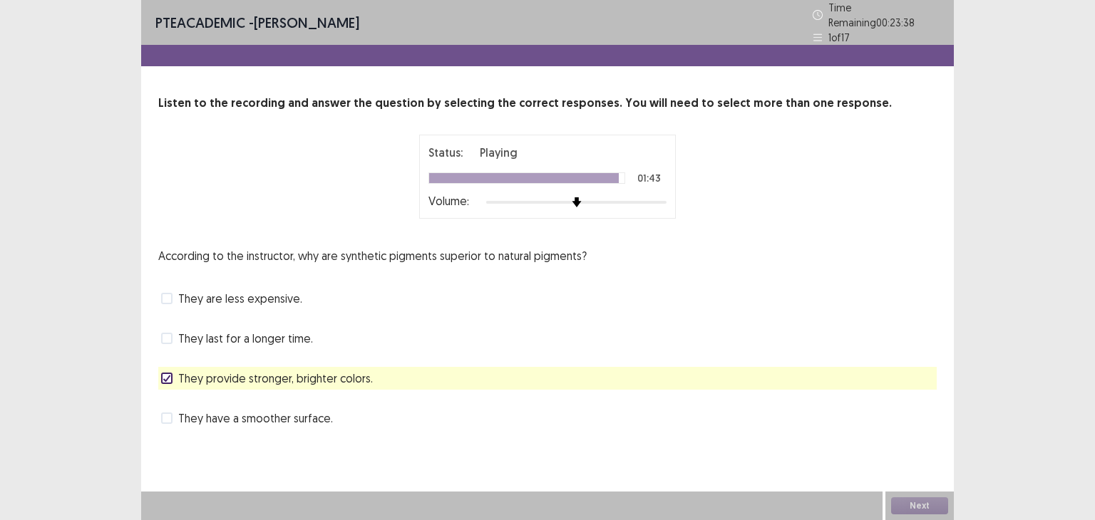
click at [339, 334] on div "They last for a longer time." at bounding box center [547, 338] width 778 height 23
click at [297, 330] on span "They last for a longer time." at bounding box center [245, 338] width 135 height 17
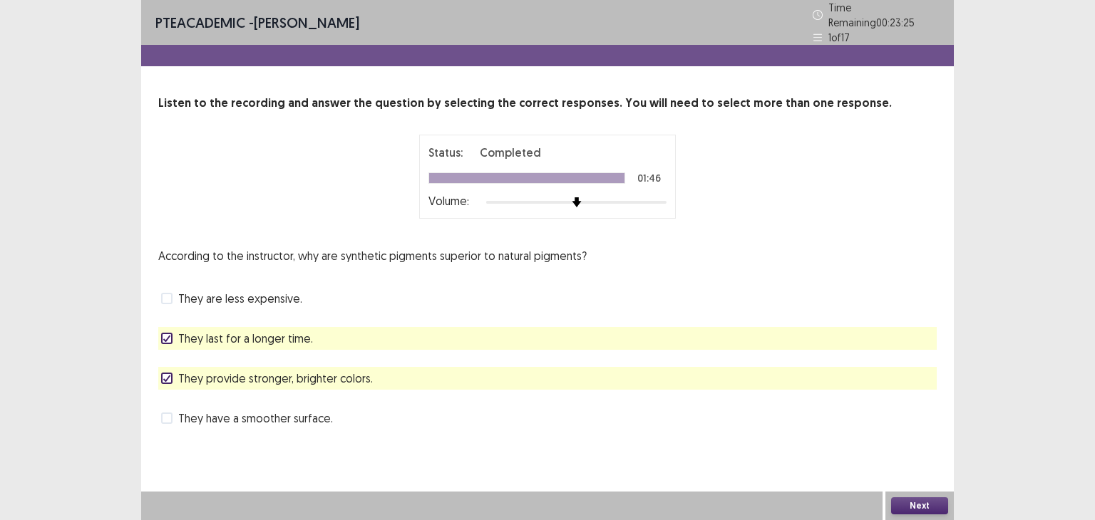
click at [918, 502] on button "Next" at bounding box center [919, 506] width 57 height 17
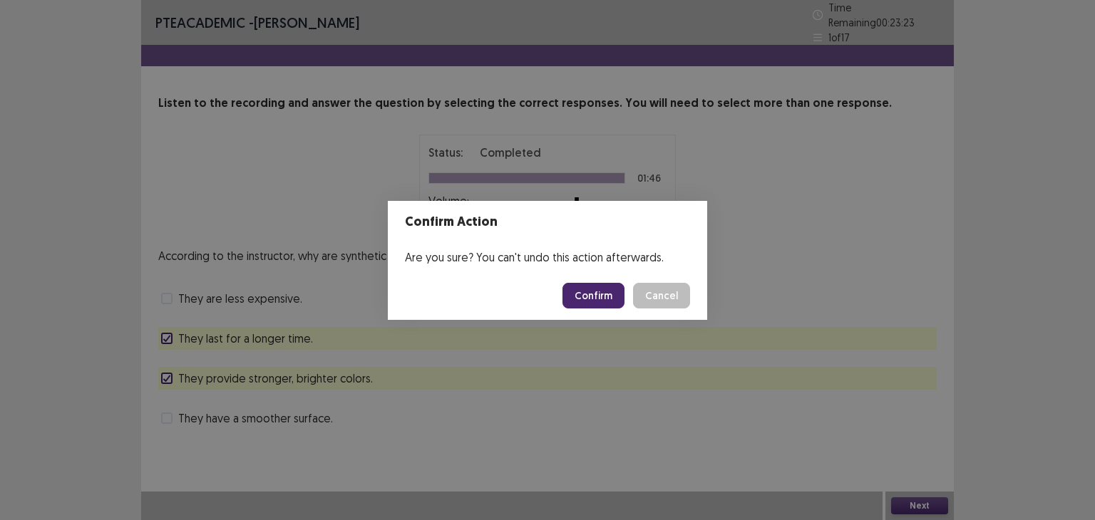
click at [608, 304] on button "Confirm" at bounding box center [593, 296] width 62 height 26
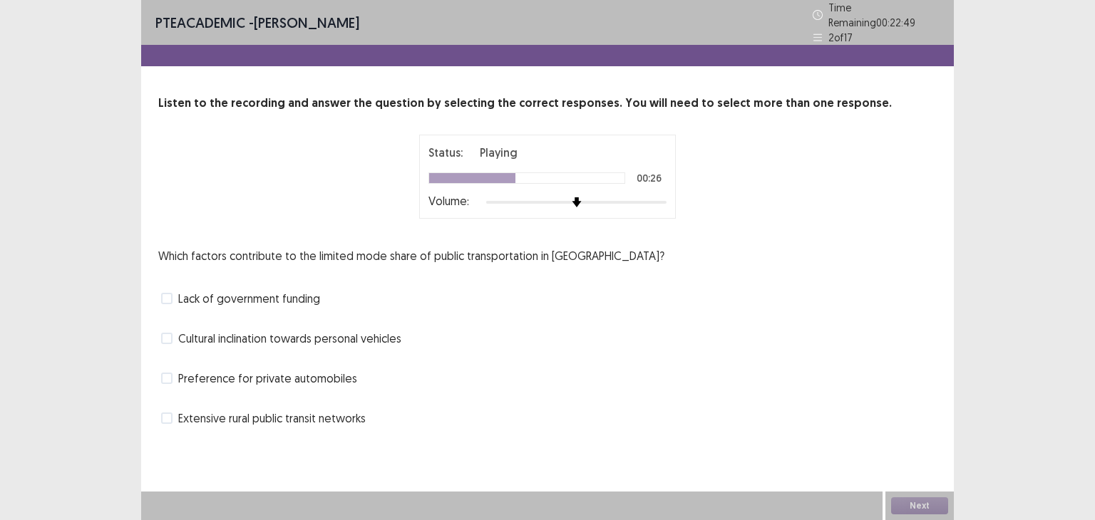
click at [328, 370] on span "Preference for private automobiles" at bounding box center [267, 378] width 179 height 17
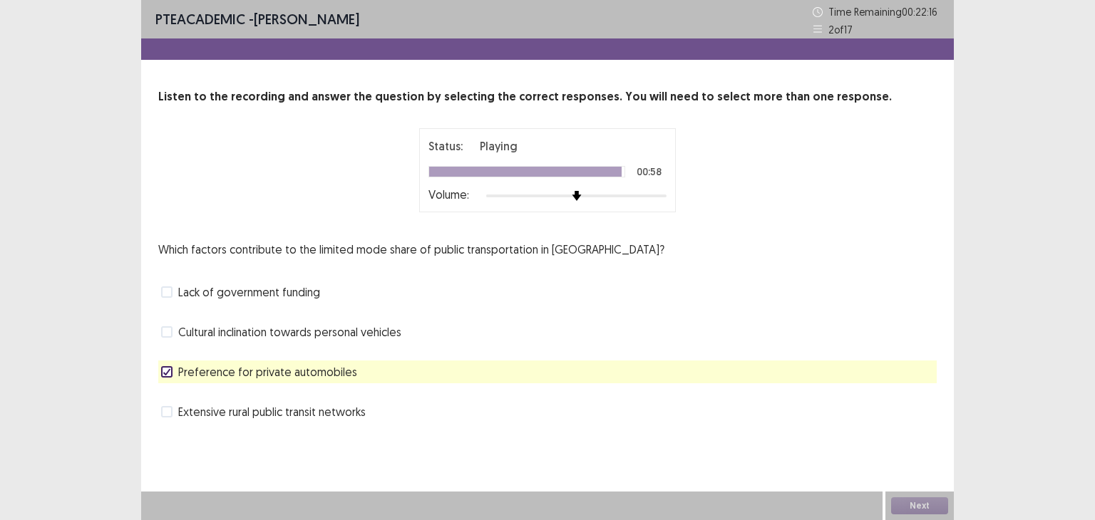
click at [307, 286] on span "Lack of government funding" at bounding box center [249, 292] width 142 height 17
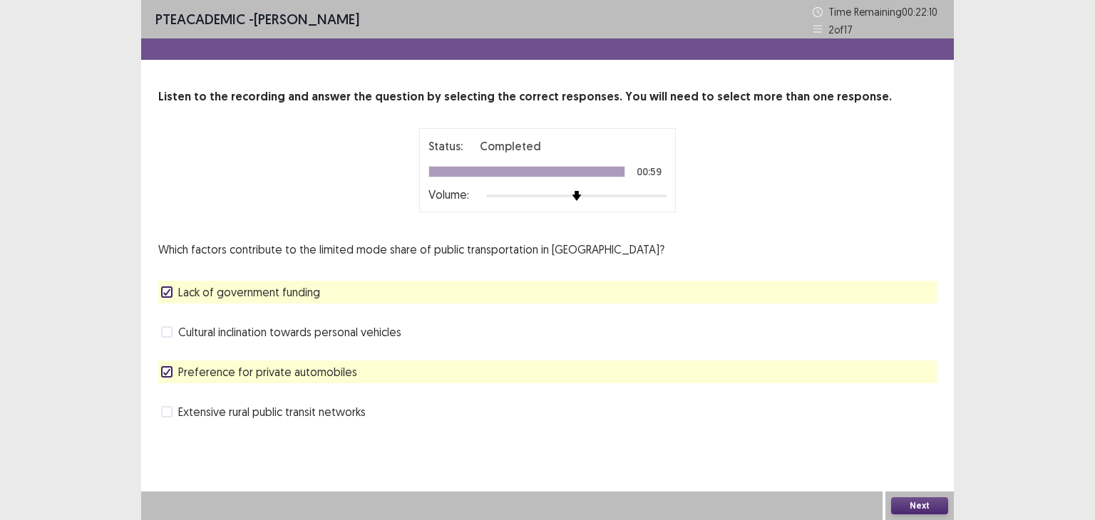
click at [636, 363] on div "Preference for private automobiles" at bounding box center [547, 372] width 778 height 23
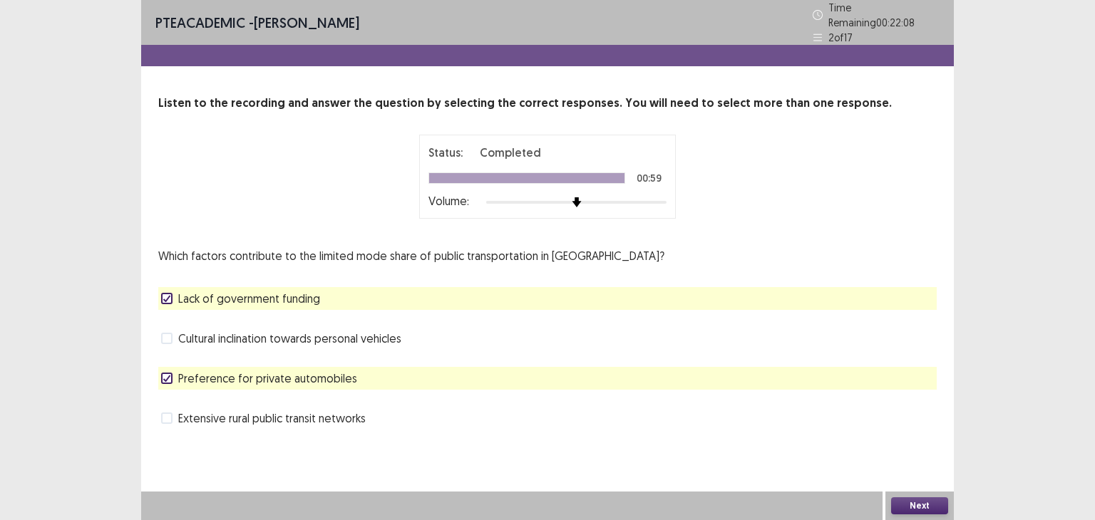
click at [305, 370] on span "Preference for private automobiles" at bounding box center [267, 378] width 179 height 17
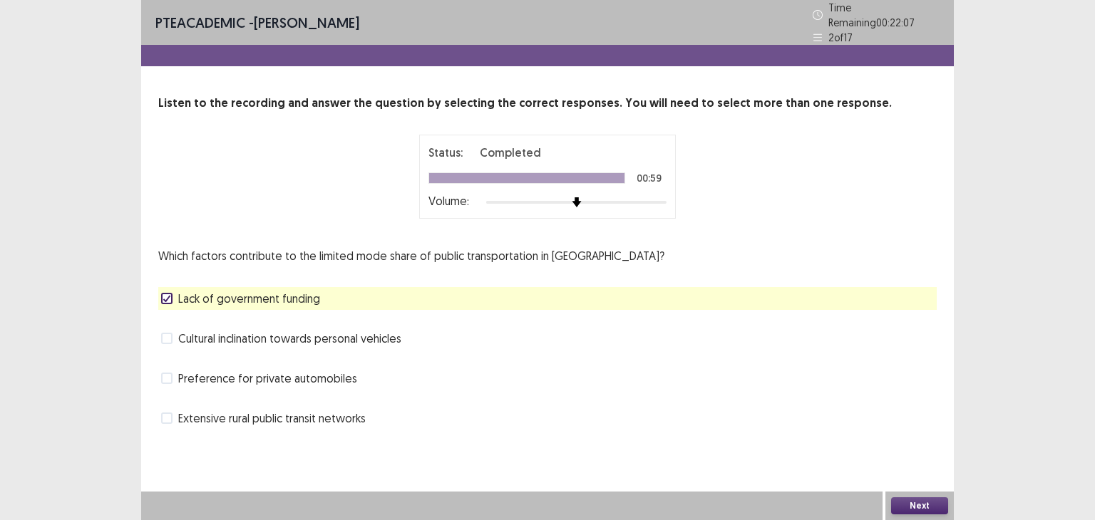
click at [900, 503] on button "Next" at bounding box center [919, 506] width 57 height 17
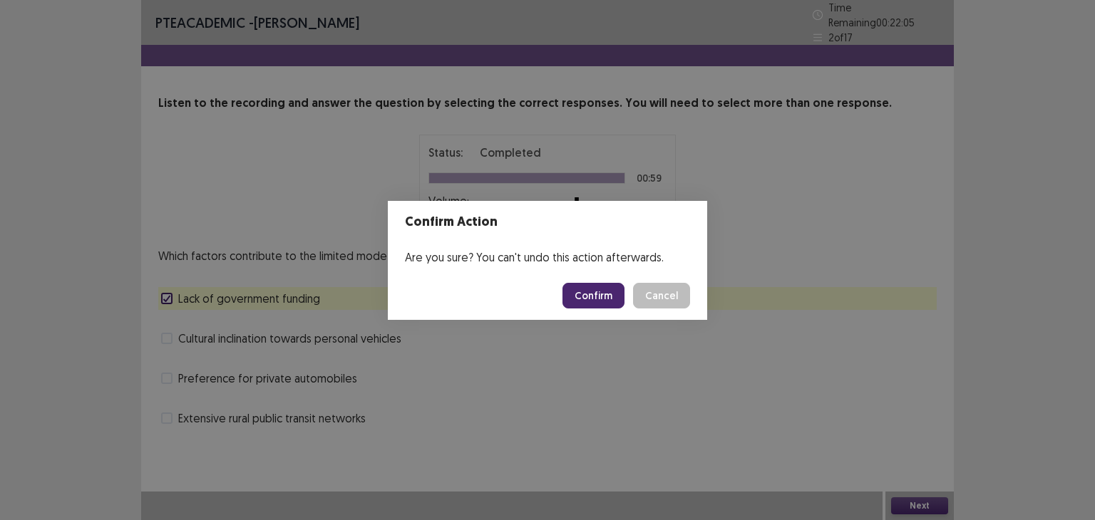
click at [605, 289] on button "Confirm" at bounding box center [593, 296] width 62 height 26
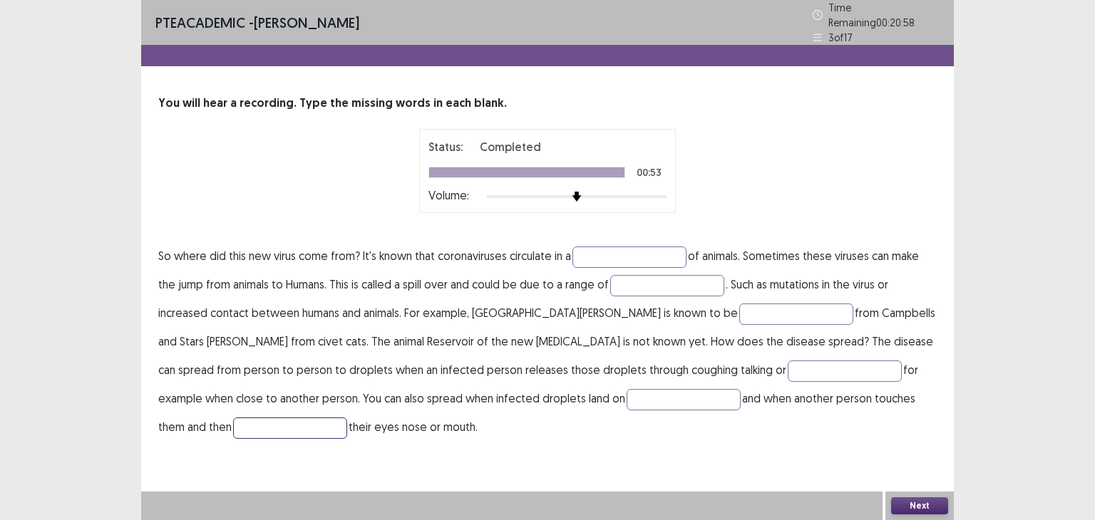
click at [347, 418] on input "text" at bounding box center [290, 428] width 114 height 21
type input "*******"
click at [627, 390] on input "text" at bounding box center [684, 399] width 114 height 21
type input "*******"
click at [788, 369] on input "text" at bounding box center [845, 371] width 114 height 21
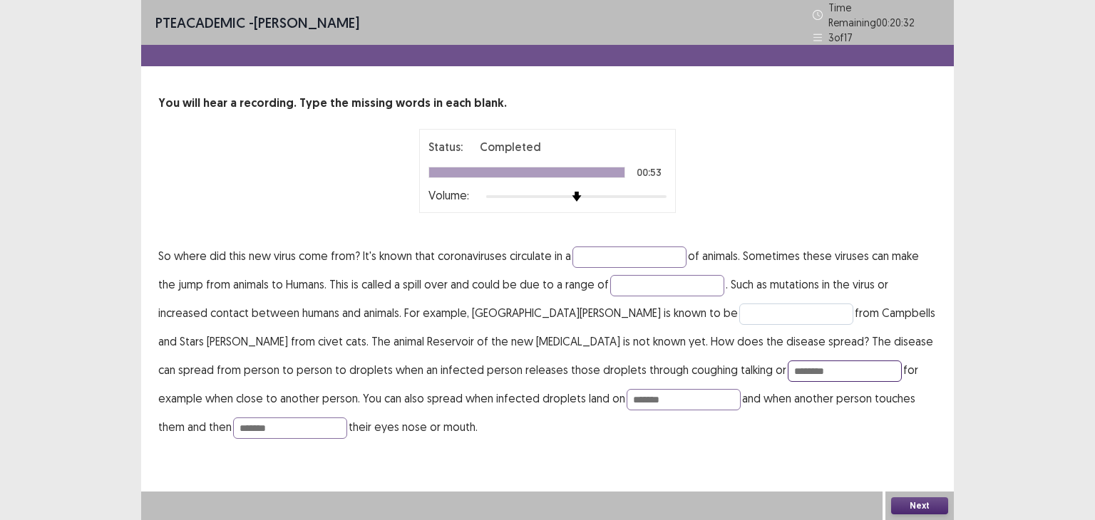
type input "********"
click at [739, 305] on input "text" at bounding box center [796, 314] width 114 height 21
click at [739, 314] on input "**********" at bounding box center [796, 314] width 114 height 21
type input "*"
type input "**********"
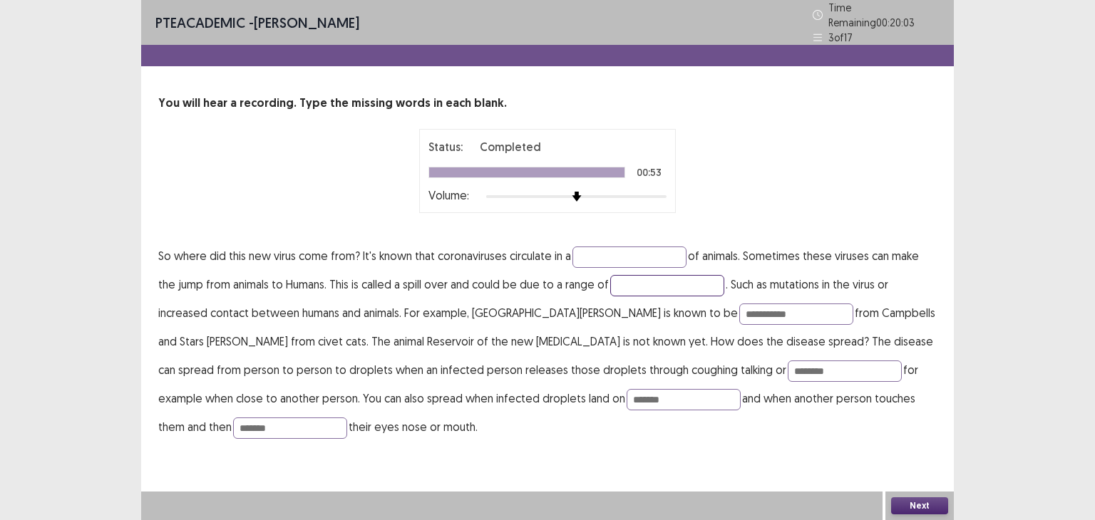
click at [699, 280] on input "text" at bounding box center [667, 285] width 114 height 21
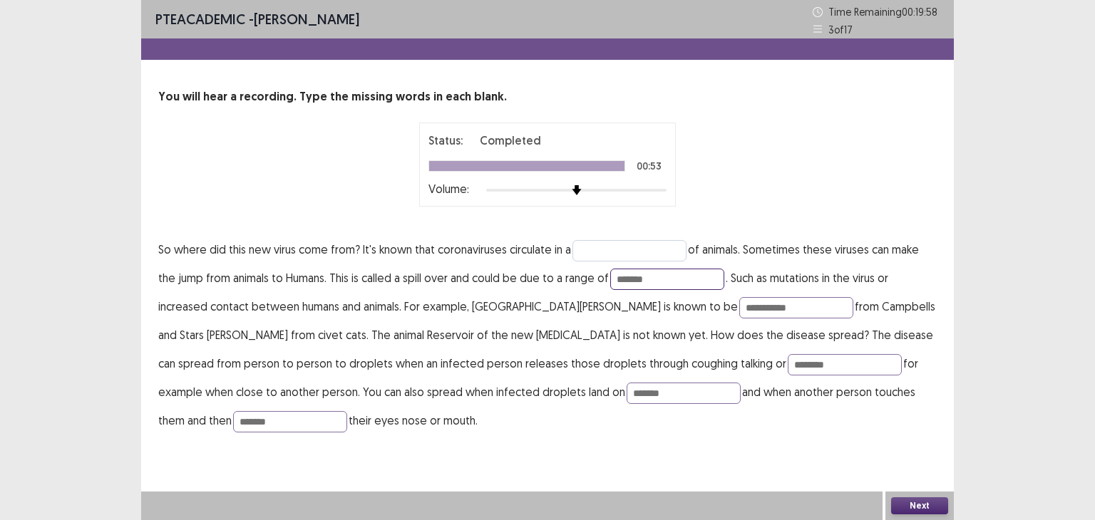
type input "*******"
click at [666, 257] on input "text" at bounding box center [629, 250] width 114 height 21
type input "*****"
click at [903, 499] on button "Next" at bounding box center [919, 506] width 57 height 17
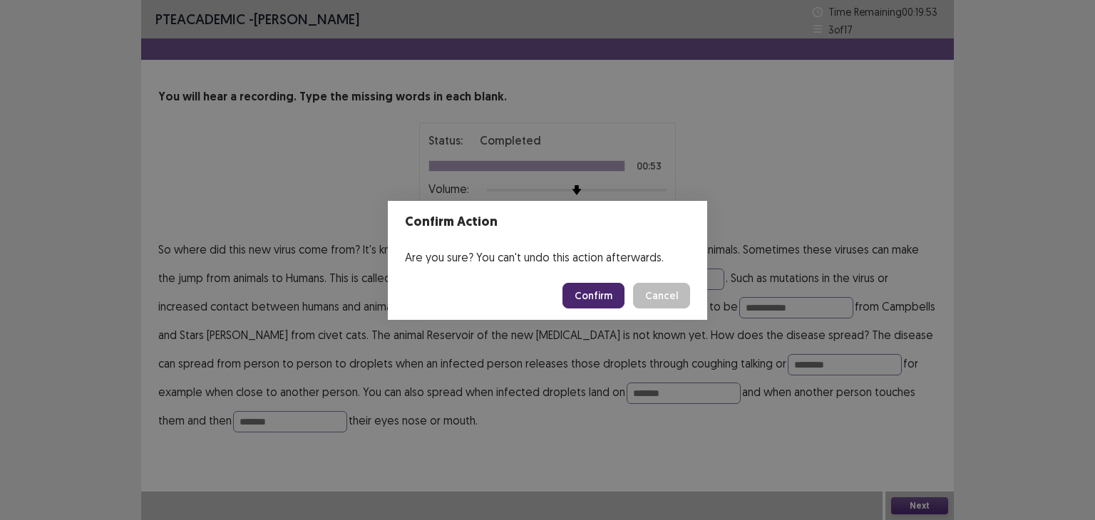
click at [580, 292] on button "Confirm" at bounding box center [593, 296] width 62 height 26
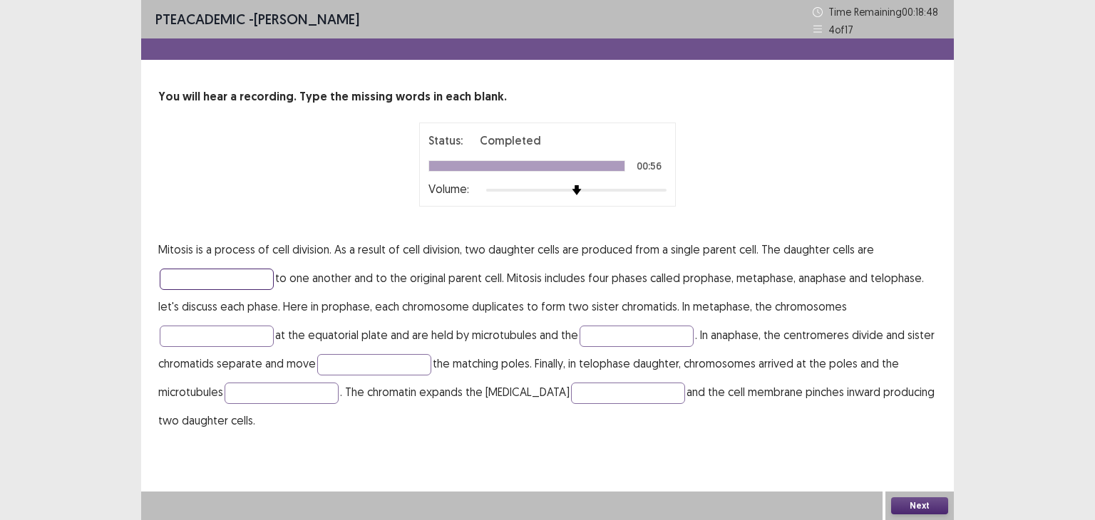
click at [217, 269] on input "text" at bounding box center [217, 279] width 114 height 21
type input "*********"
type input "****"
click at [638, 341] on input "text" at bounding box center [637, 336] width 114 height 21
type input "**********"
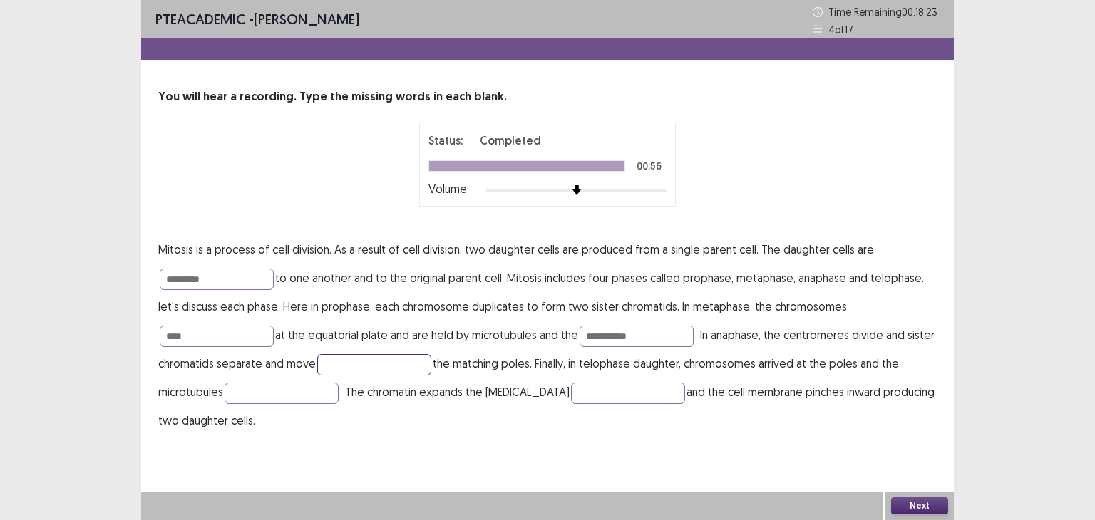
click at [426, 370] on input "text" at bounding box center [374, 364] width 114 height 21
type input "******"
type input "*******"
click at [607, 391] on input "text" at bounding box center [628, 393] width 114 height 21
type input "******"
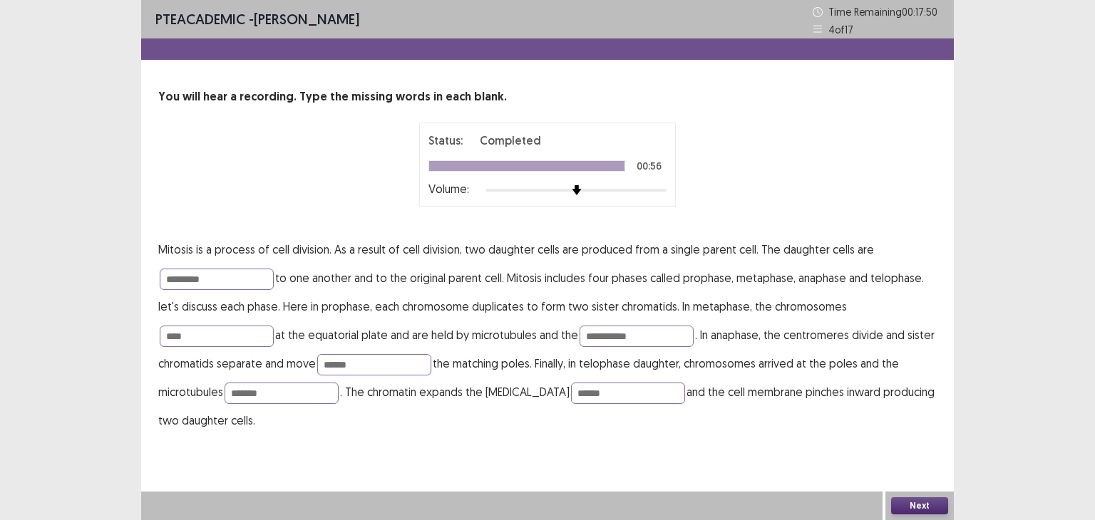
click at [899, 502] on button "Next" at bounding box center [919, 506] width 57 height 17
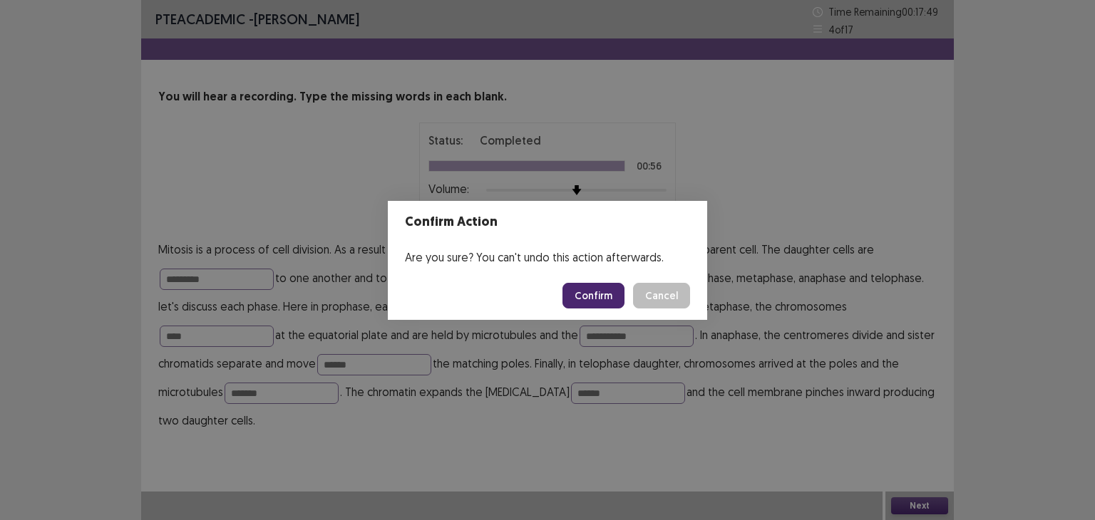
click at [603, 289] on button "Confirm" at bounding box center [593, 296] width 62 height 26
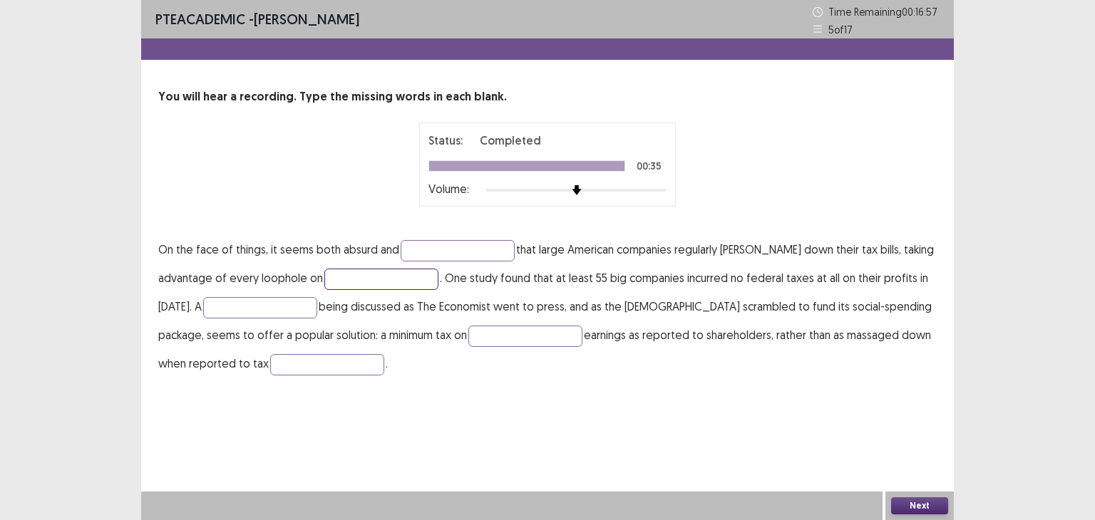
click at [413, 284] on input "text" at bounding box center [381, 279] width 114 height 21
type input "*****"
click at [262, 314] on input "text" at bounding box center [260, 307] width 114 height 21
type input "********"
click at [500, 335] on input "text" at bounding box center [525, 336] width 114 height 21
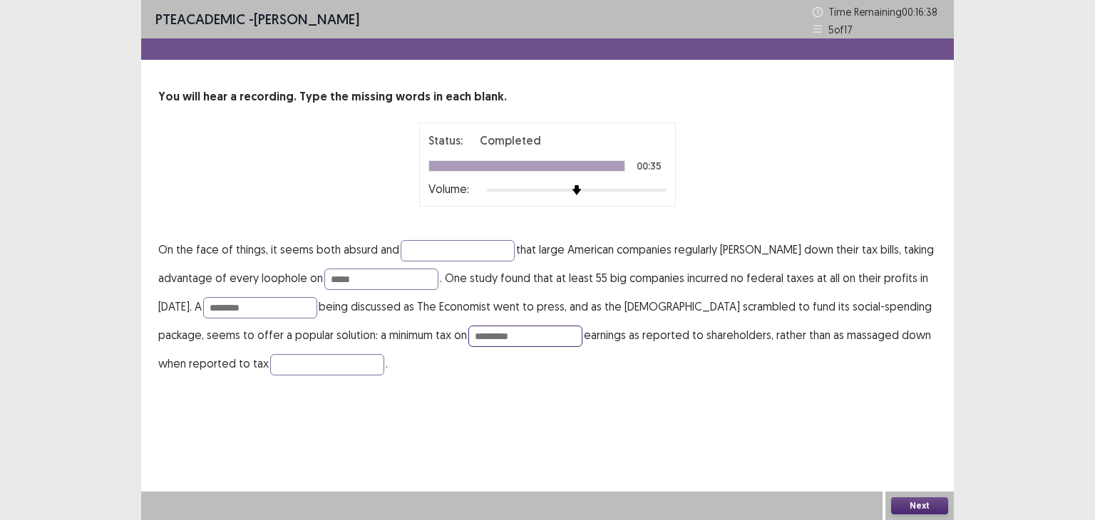
type input "*********"
click at [334, 357] on input "text" at bounding box center [327, 364] width 114 height 21
type input "**********"
click at [475, 254] on input "text" at bounding box center [458, 250] width 114 height 21
type input "*********"
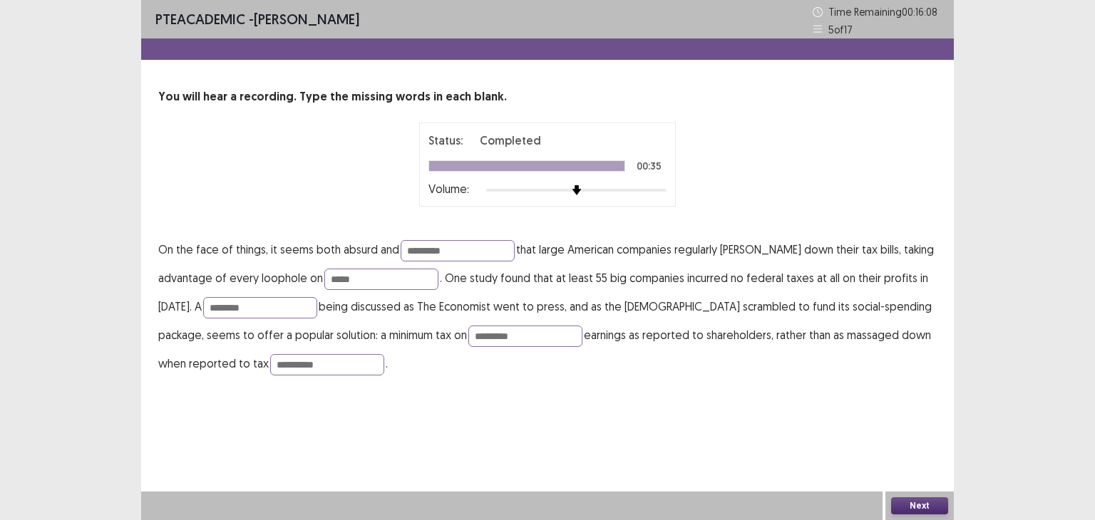
click at [922, 508] on button "Next" at bounding box center [919, 506] width 57 height 17
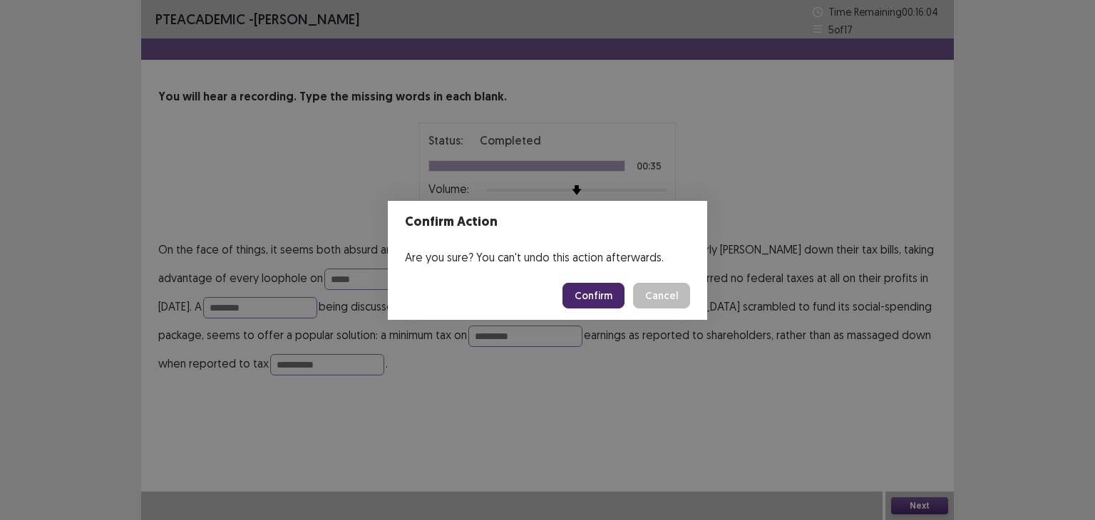
click at [605, 294] on button "Confirm" at bounding box center [593, 296] width 62 height 26
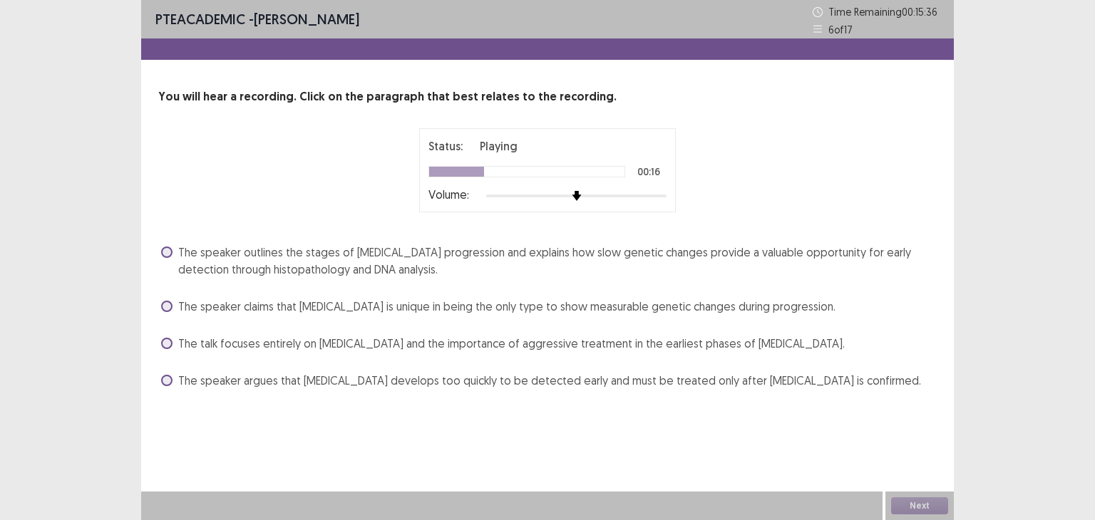
click at [582, 246] on span "The speaker outlines the stages of [MEDICAL_DATA] progression and explains how …" at bounding box center [557, 261] width 758 height 34
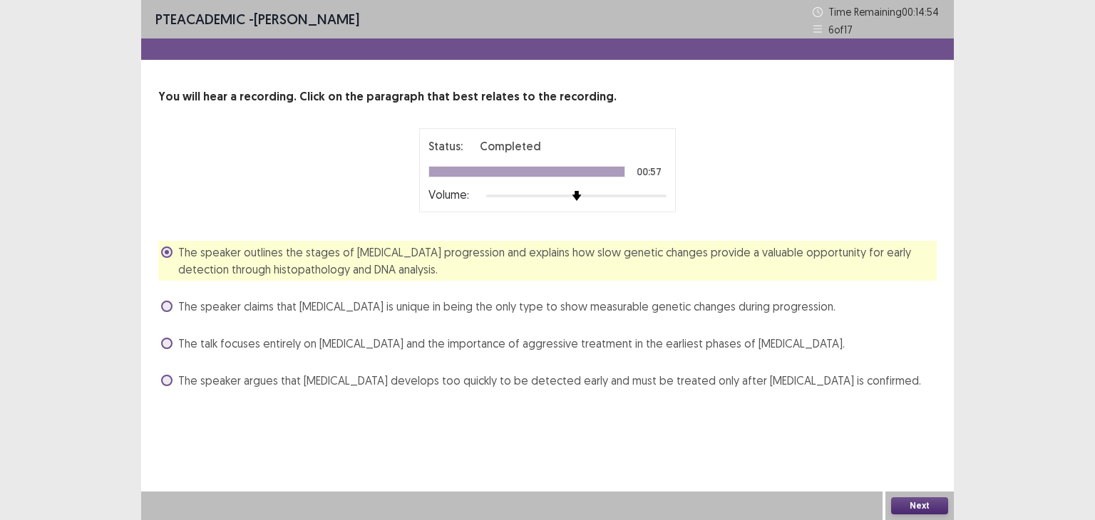
click at [925, 501] on button "Next" at bounding box center [919, 506] width 57 height 17
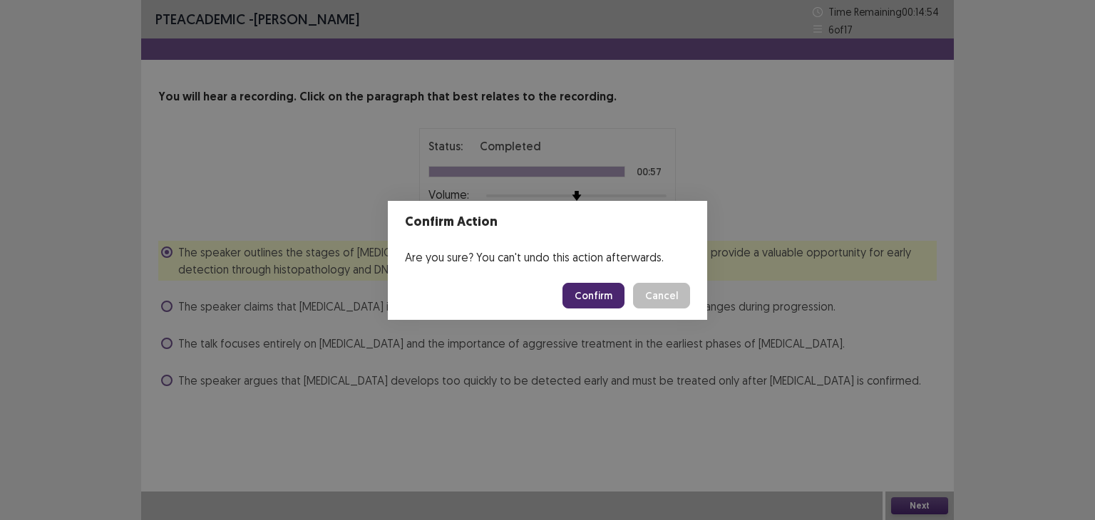
click at [610, 294] on button "Confirm" at bounding box center [593, 296] width 62 height 26
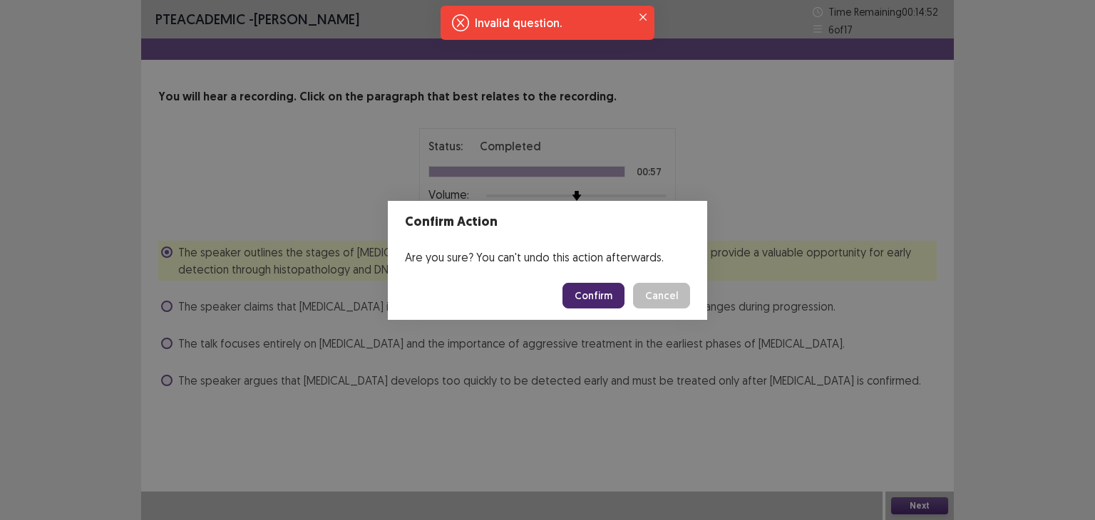
click at [605, 297] on button "Confirm" at bounding box center [593, 296] width 62 height 26
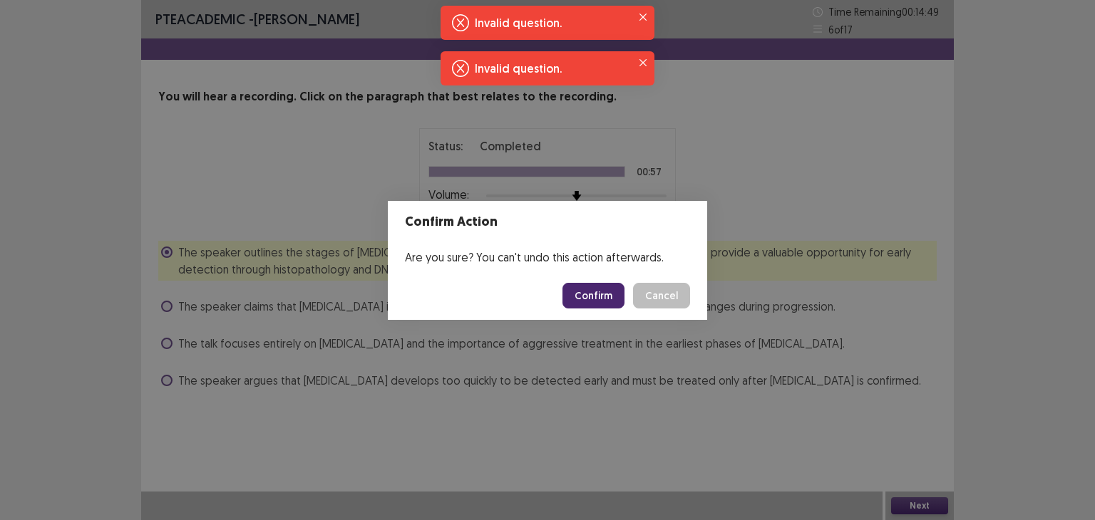
click at [666, 294] on button "Cancel" at bounding box center [661, 296] width 57 height 26
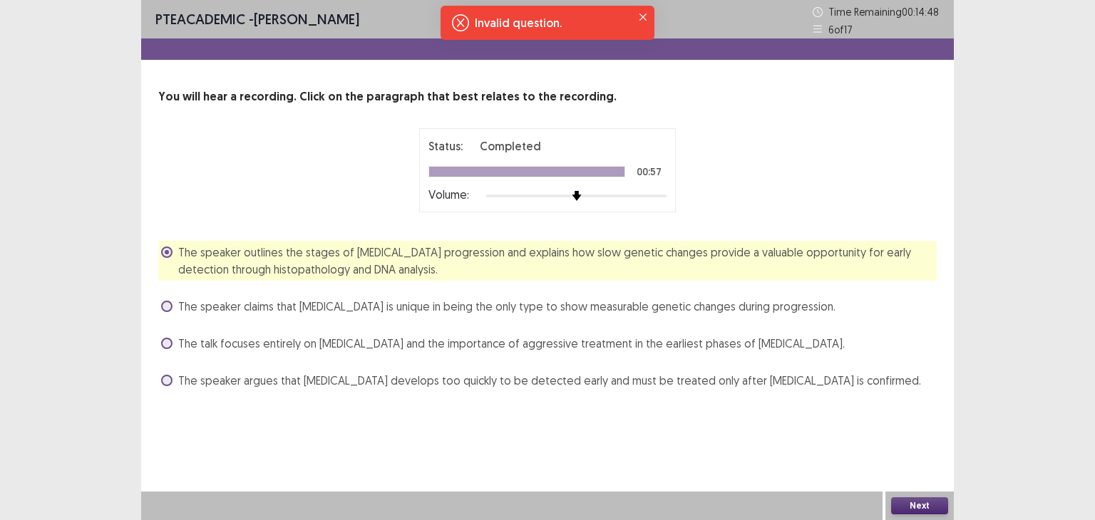
click at [917, 508] on button "Next" at bounding box center [919, 506] width 57 height 17
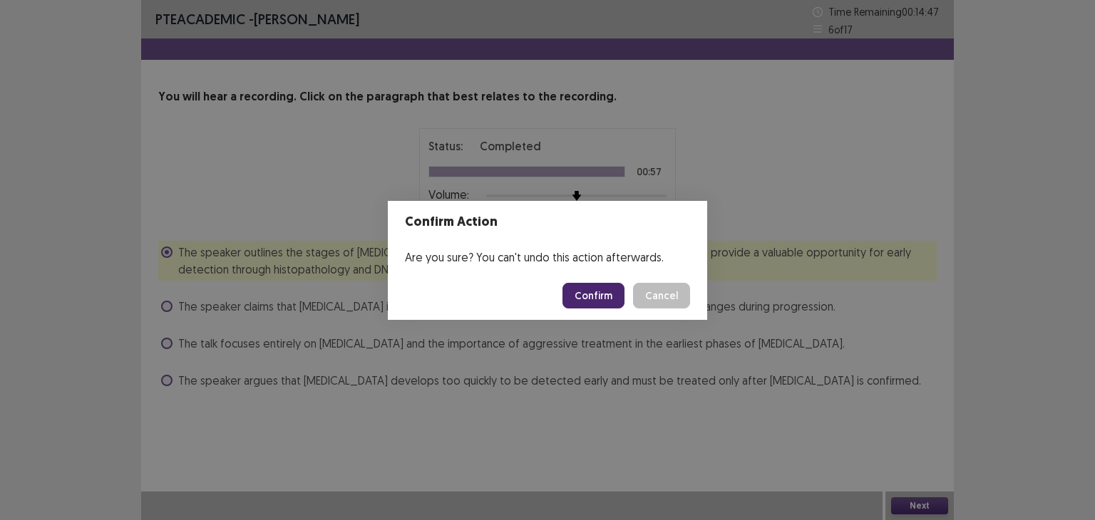
click at [597, 294] on button "Confirm" at bounding box center [593, 296] width 62 height 26
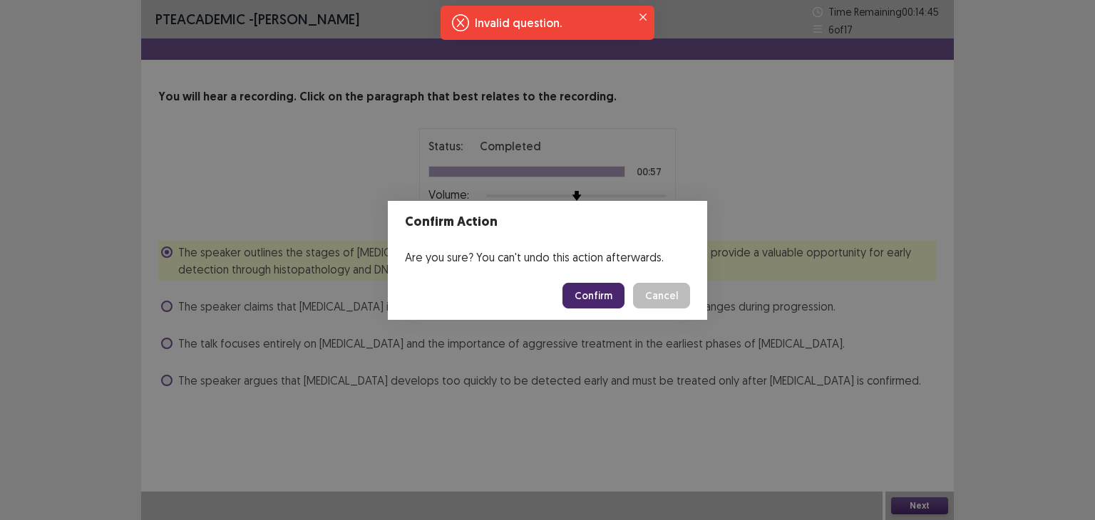
click at [597, 294] on button "Confirm" at bounding box center [593, 296] width 62 height 26
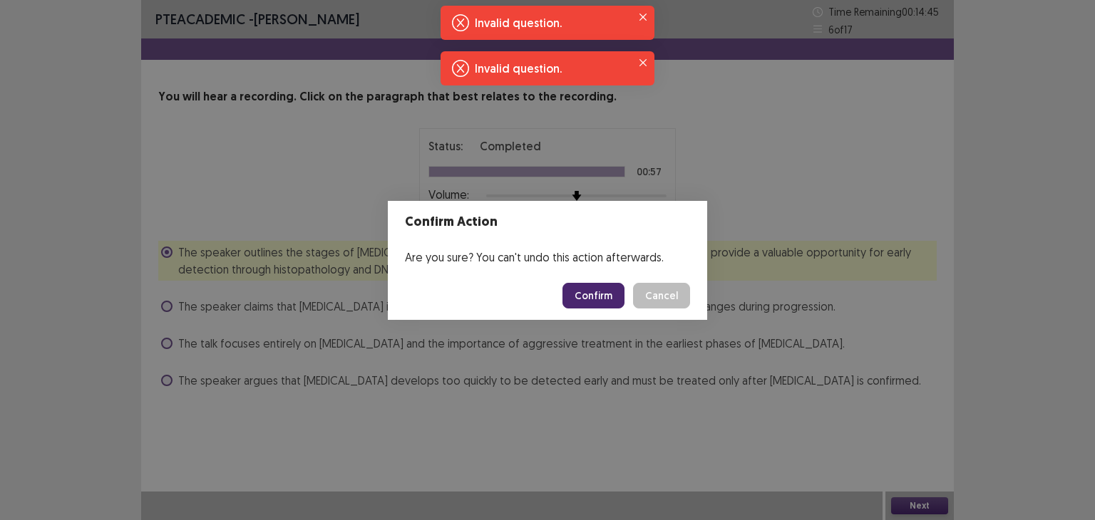
click at [597, 294] on button "Confirm" at bounding box center [593, 296] width 62 height 26
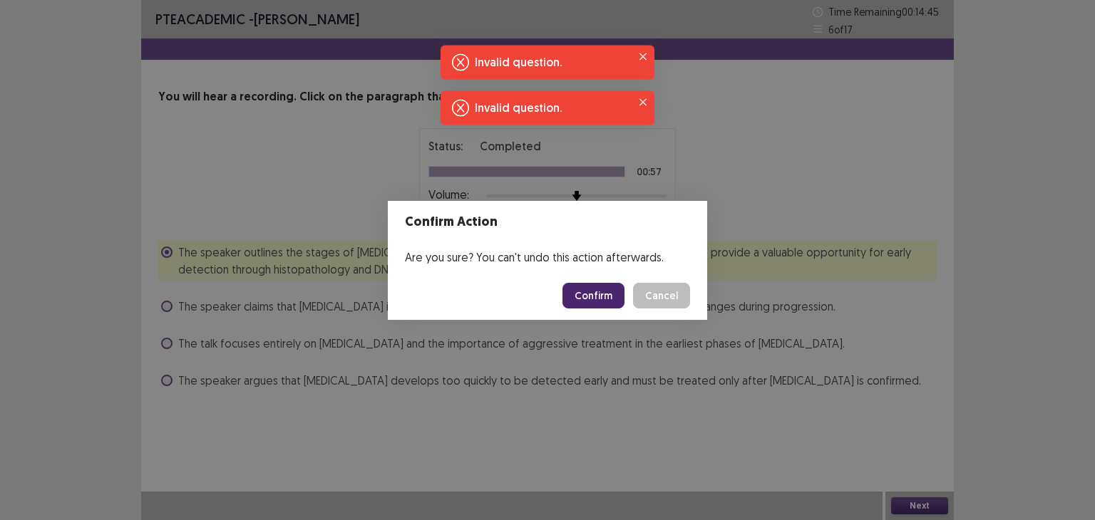
click at [597, 294] on button "Confirm" at bounding box center [593, 296] width 62 height 26
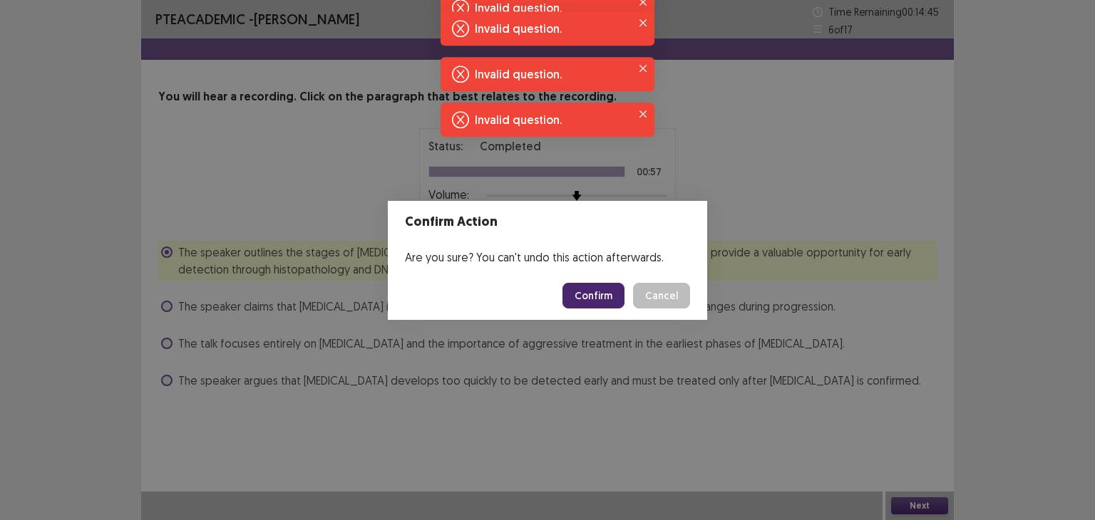
click at [597, 294] on button "Confirm" at bounding box center [593, 296] width 62 height 26
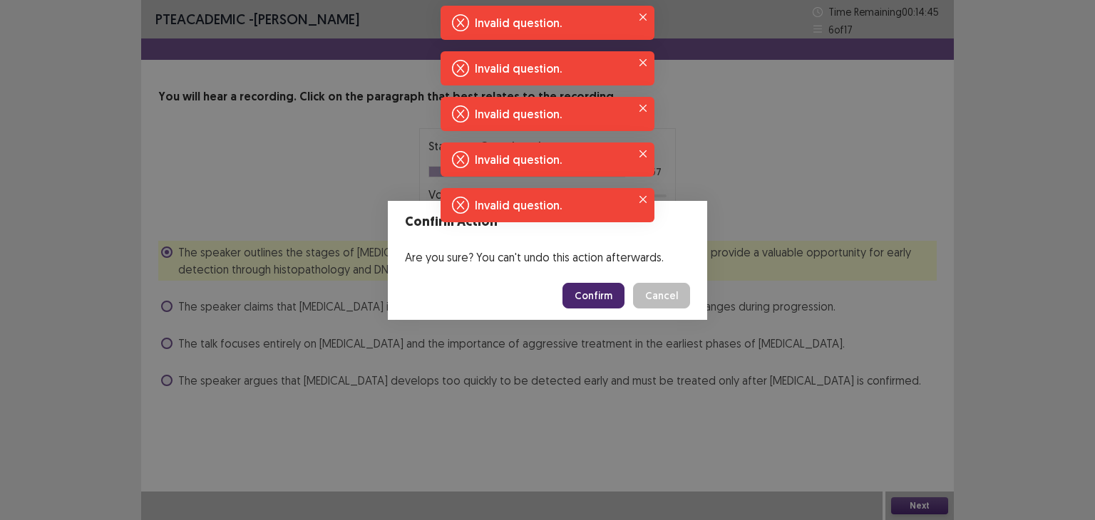
click at [597, 294] on button "Confirm" at bounding box center [593, 296] width 62 height 26
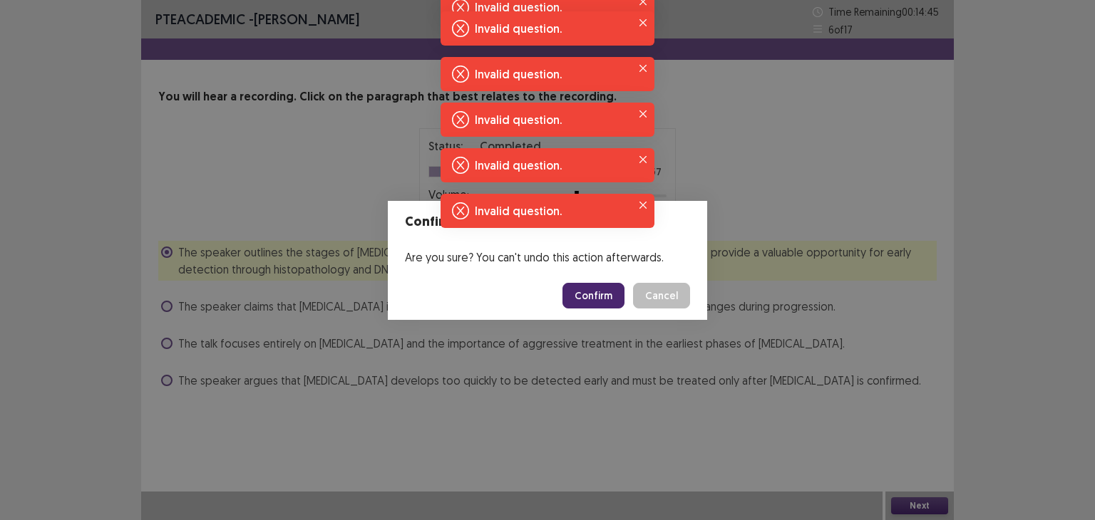
click at [597, 294] on button "Confirm" at bounding box center [593, 296] width 62 height 26
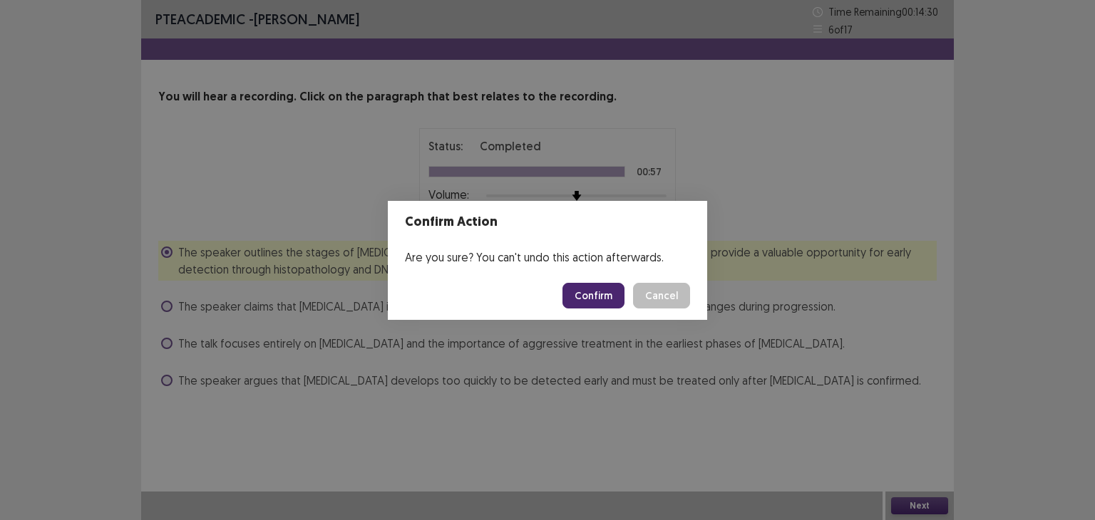
click at [597, 294] on button "Confirm" at bounding box center [593, 296] width 62 height 26
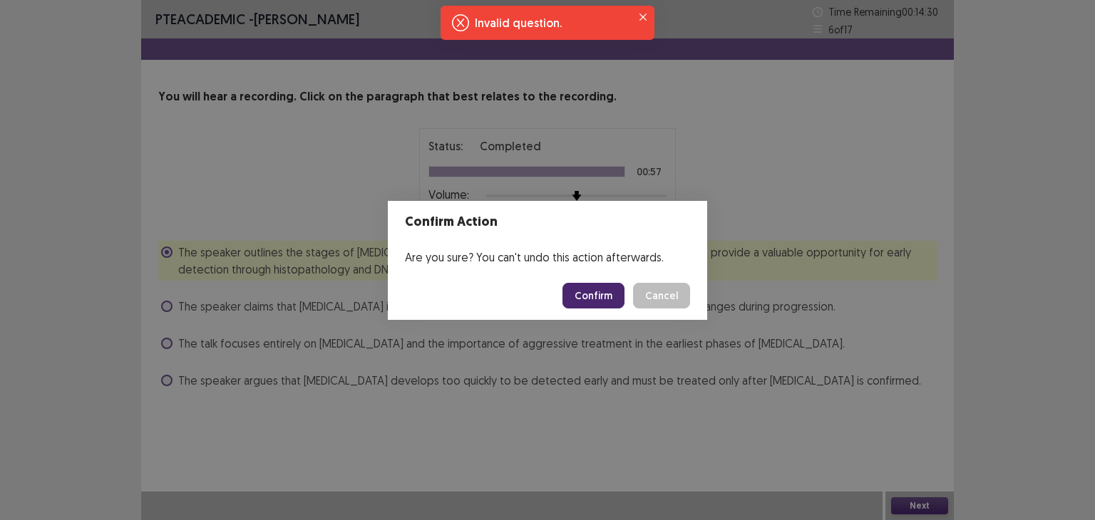
click at [597, 294] on button "Confirm" at bounding box center [593, 296] width 62 height 26
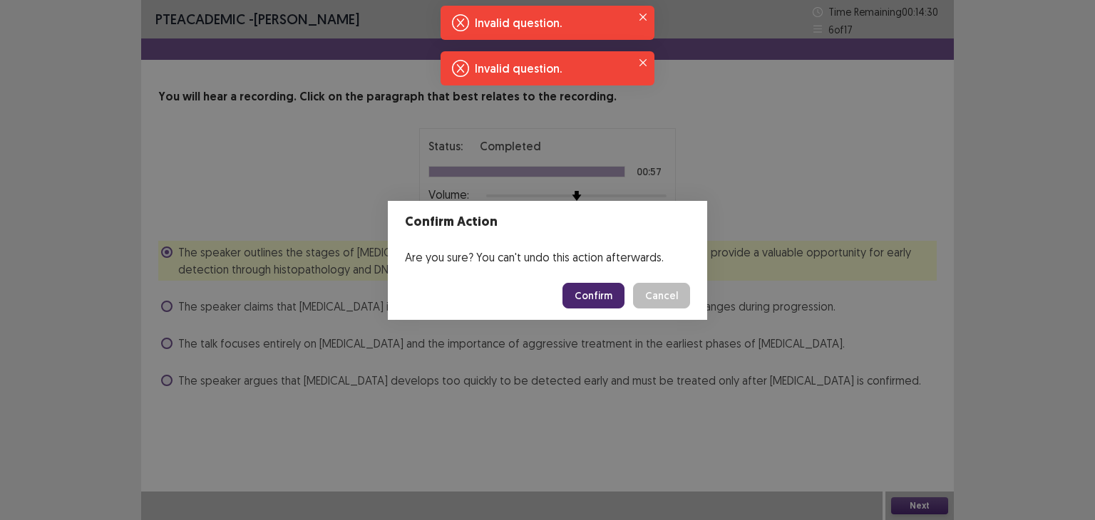
click at [597, 294] on button "Confirm" at bounding box center [593, 296] width 62 height 26
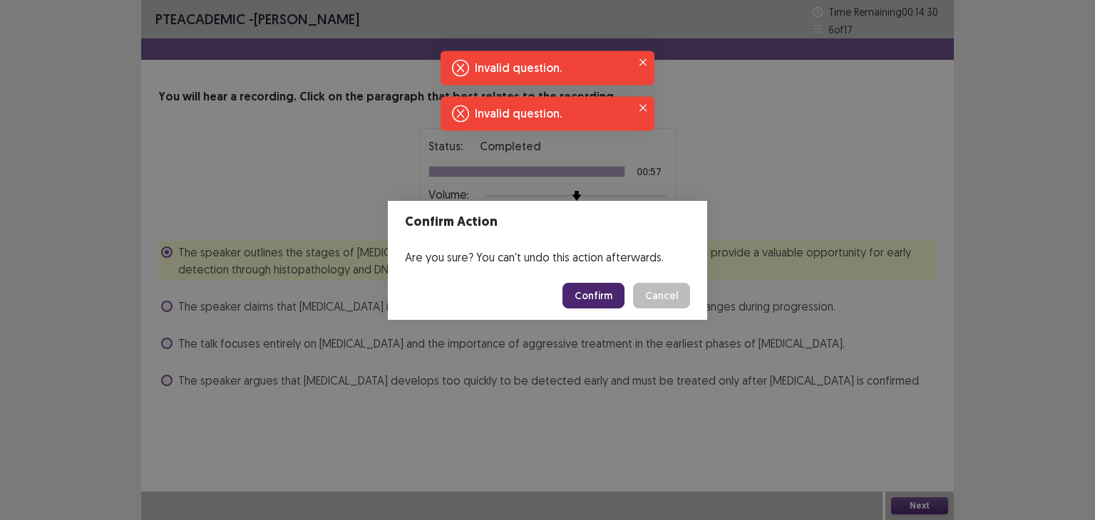
click at [597, 294] on button "Confirm" at bounding box center [593, 296] width 62 height 26
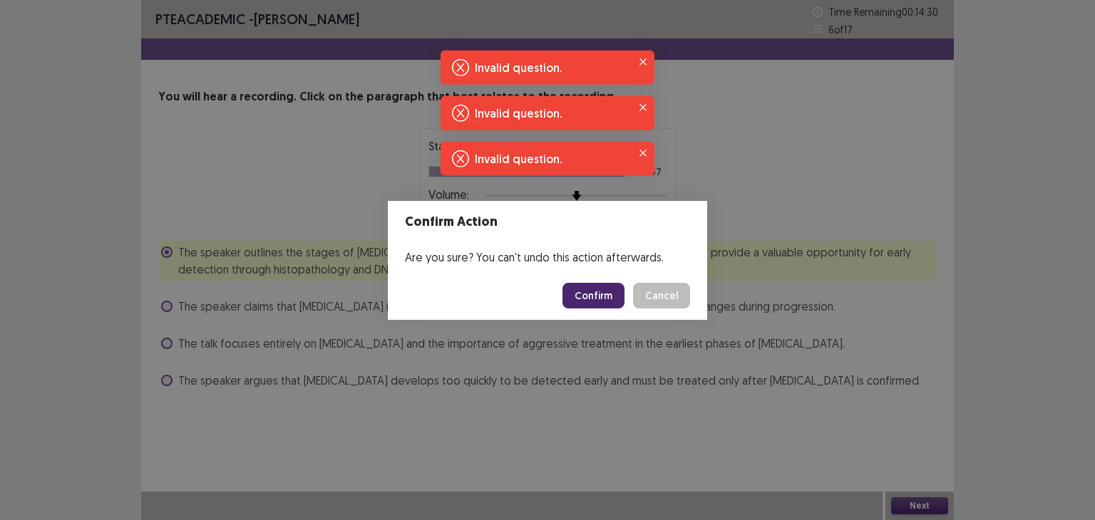
click at [597, 294] on button "Confirm" at bounding box center [593, 296] width 62 height 26
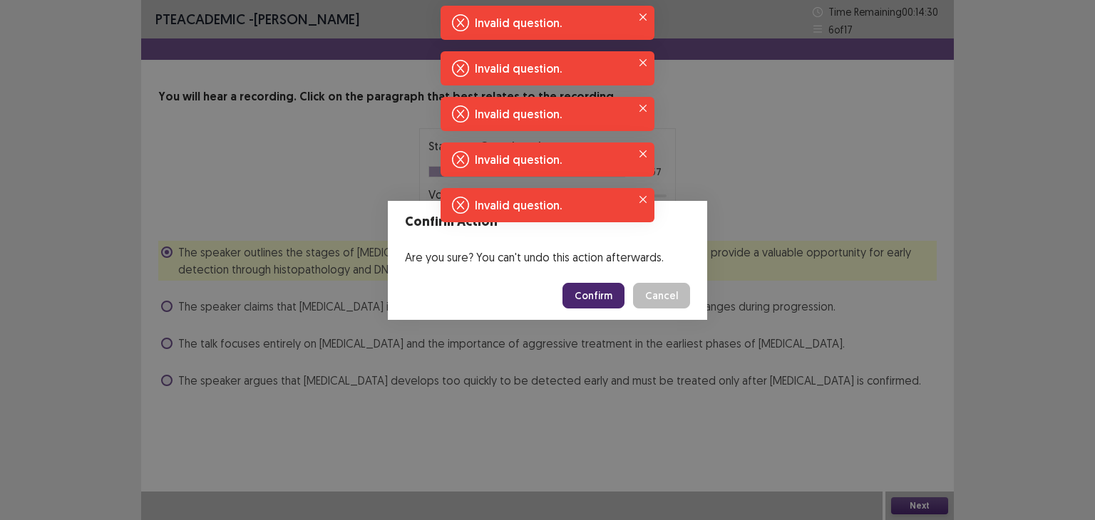
click at [661, 296] on button "Cancel" at bounding box center [661, 296] width 57 height 26
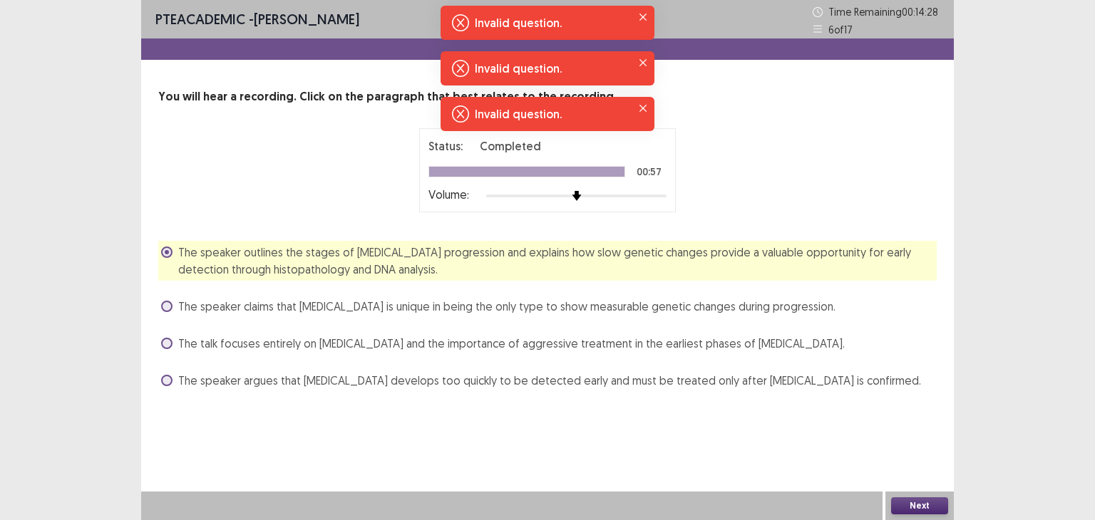
click at [914, 518] on div "Next" at bounding box center [919, 506] width 68 height 29
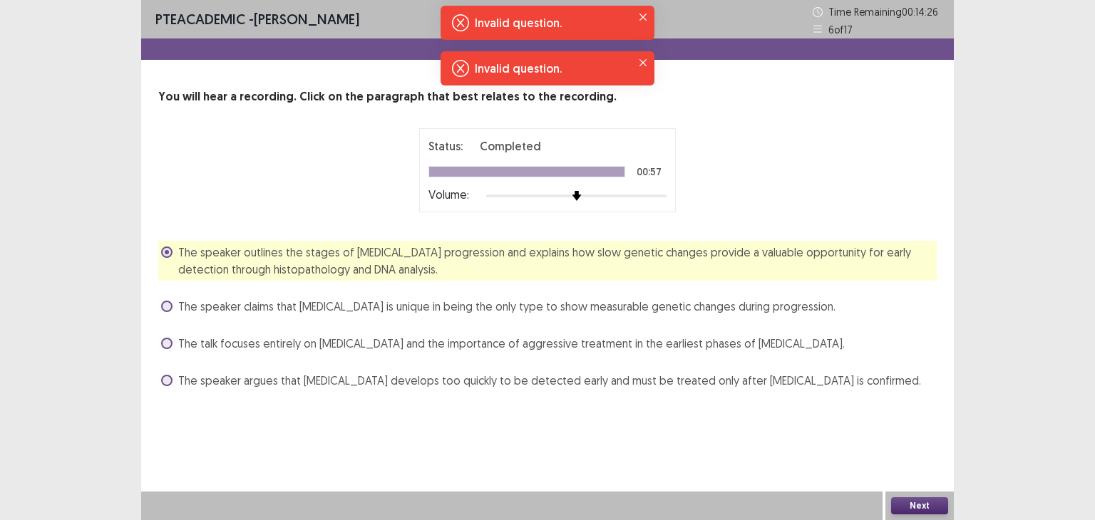
click at [921, 503] on button "Next" at bounding box center [919, 506] width 57 height 17
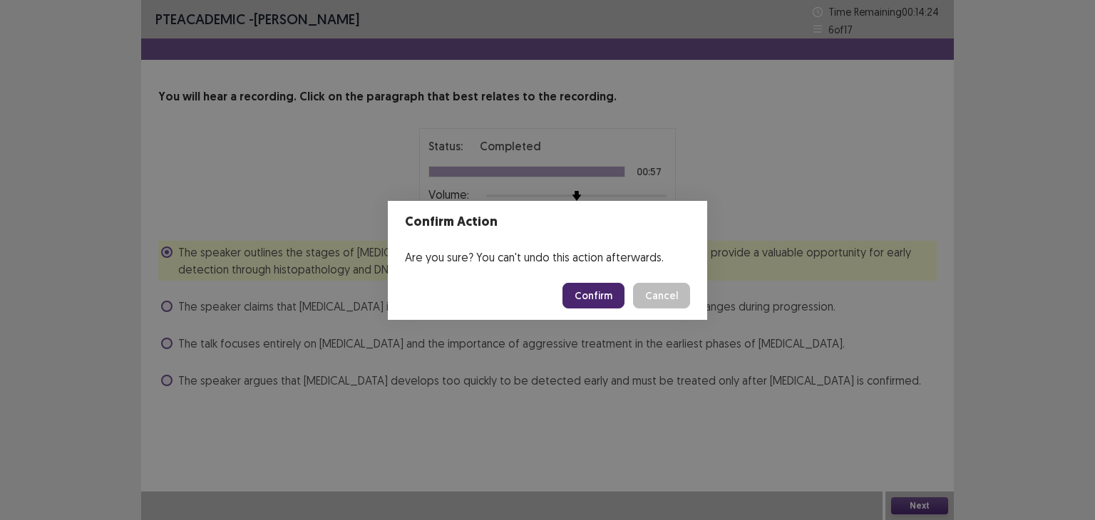
click at [594, 292] on button "Confirm" at bounding box center [593, 296] width 62 height 26
click at [680, 290] on button "Cancel" at bounding box center [661, 296] width 57 height 26
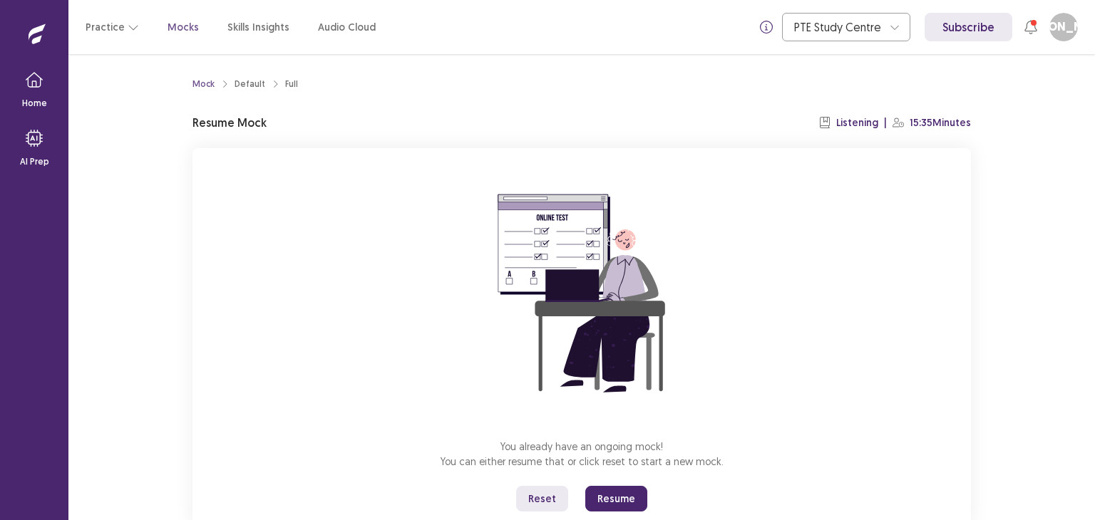
click at [625, 493] on button "Resume" at bounding box center [616, 499] width 62 height 26
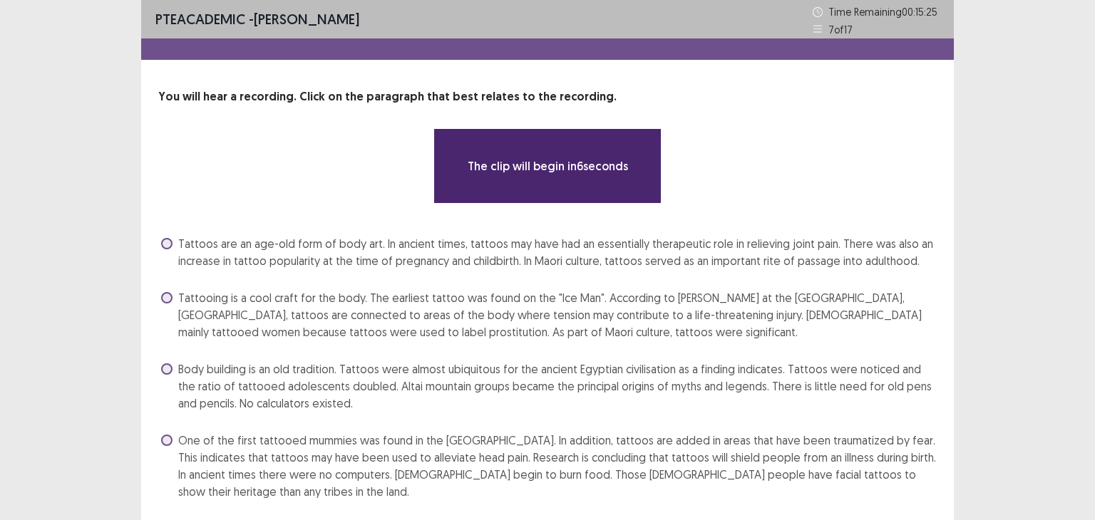
scroll to position [46, 0]
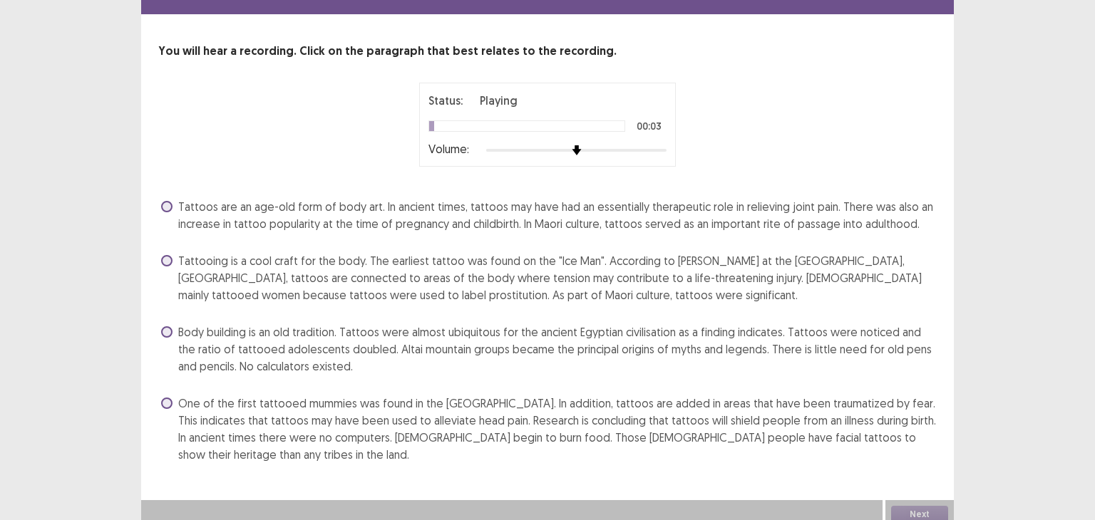
click at [606, 221] on span "Tattoos are an age-old form of body art. In ancient times, tattoos may have had…" at bounding box center [557, 215] width 758 height 34
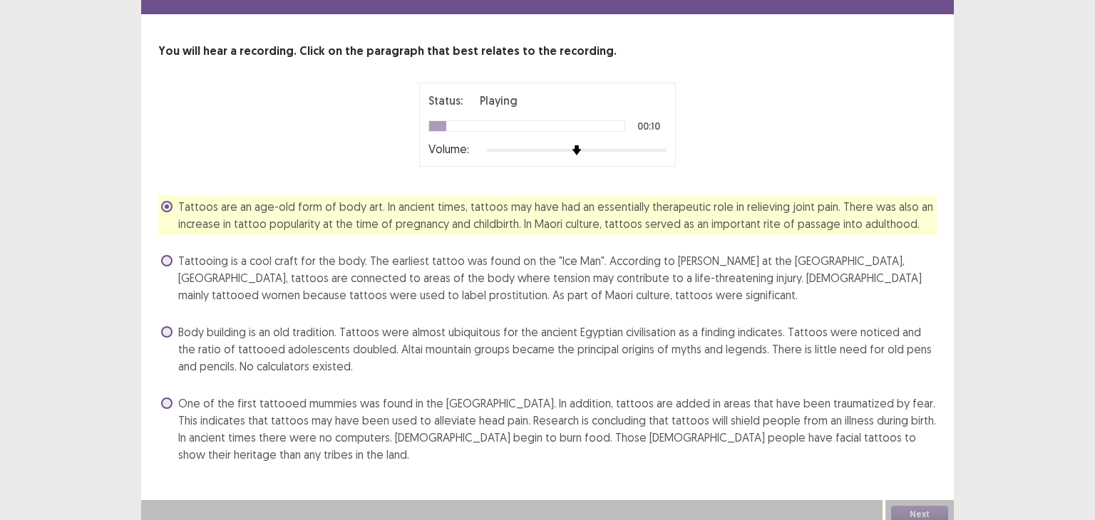
click at [612, 266] on span "Tattooing is a cool craft for the body. The earliest tattoo was found on the "I…" at bounding box center [557, 277] width 758 height 51
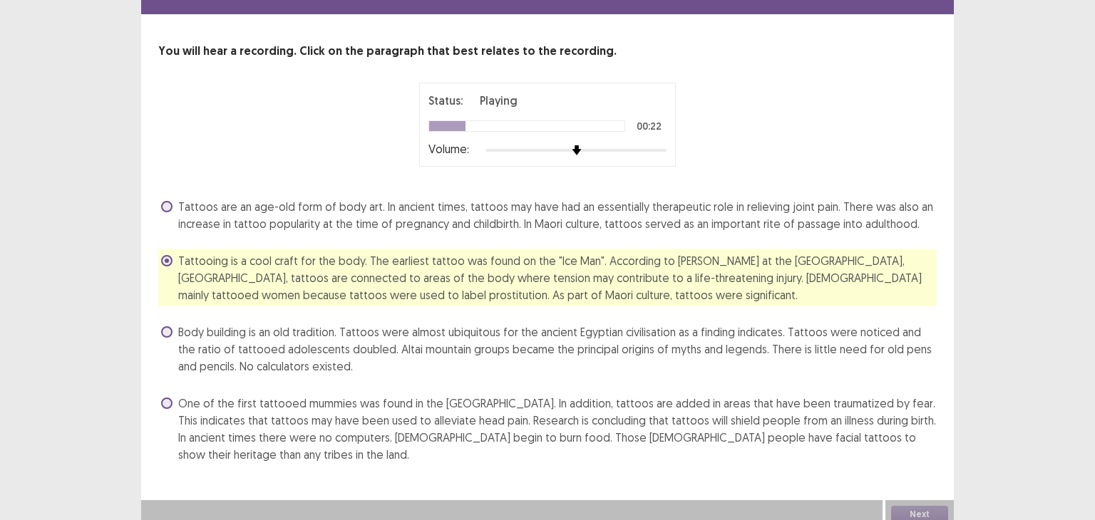
scroll to position [54, 0]
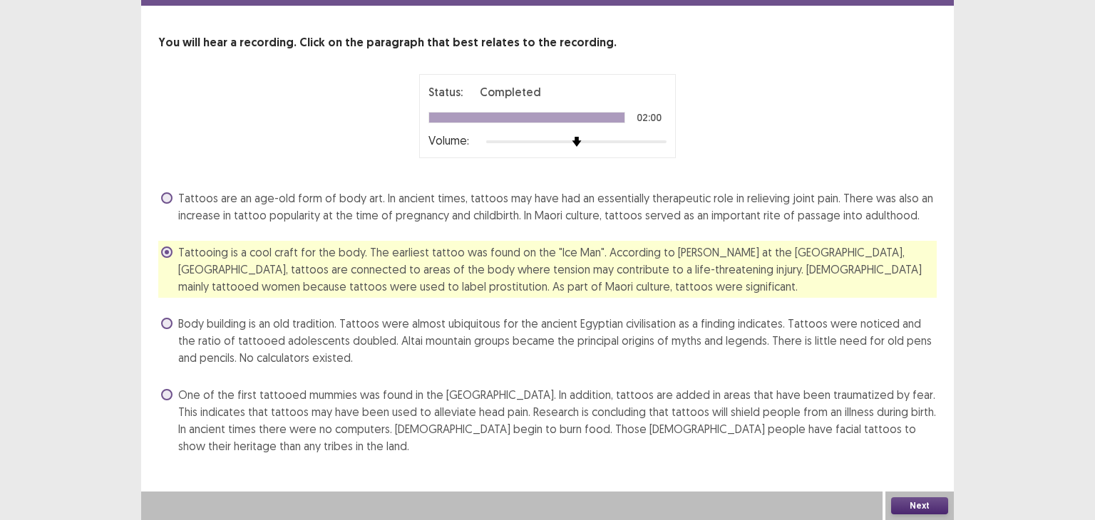
click at [932, 499] on button "Next" at bounding box center [919, 506] width 57 height 17
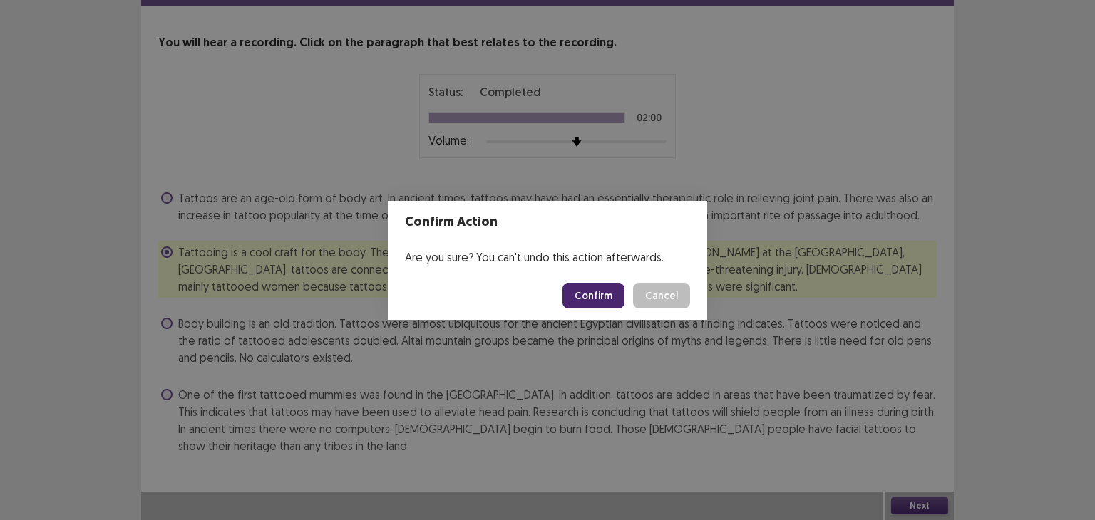
click at [602, 292] on button "Confirm" at bounding box center [593, 296] width 62 height 26
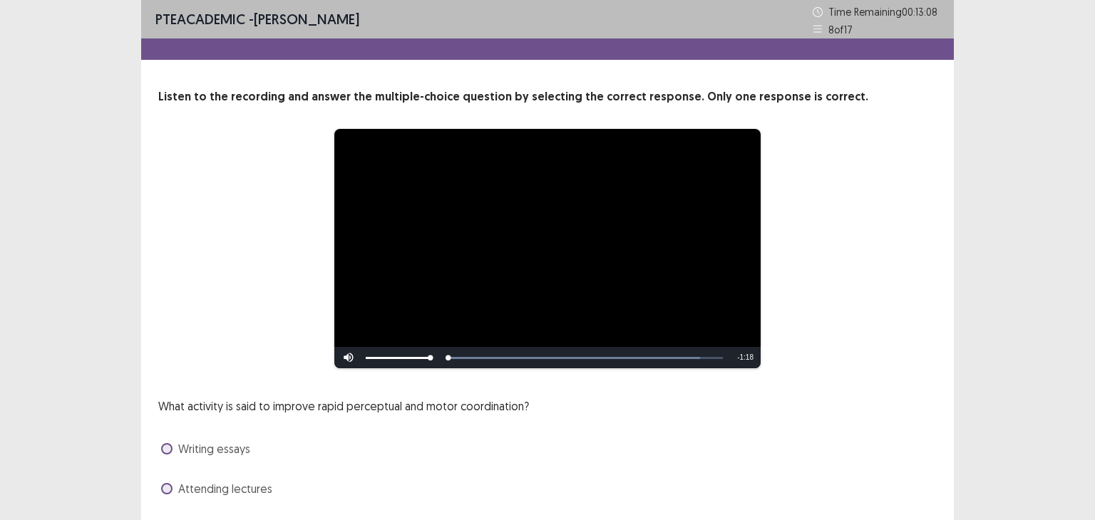
scroll to position [123, 0]
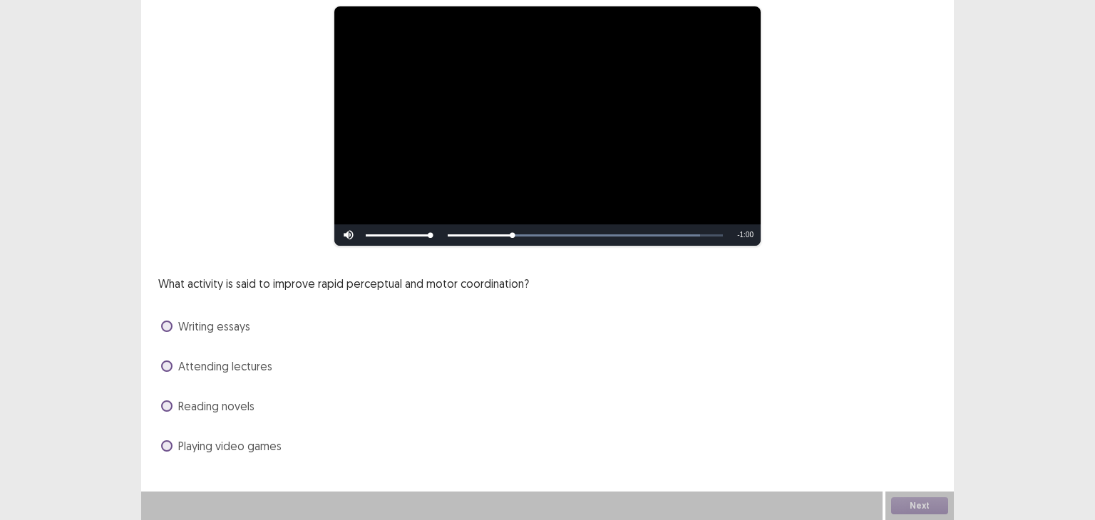
click at [192, 445] on span "Playing video games" at bounding box center [229, 446] width 103 height 17
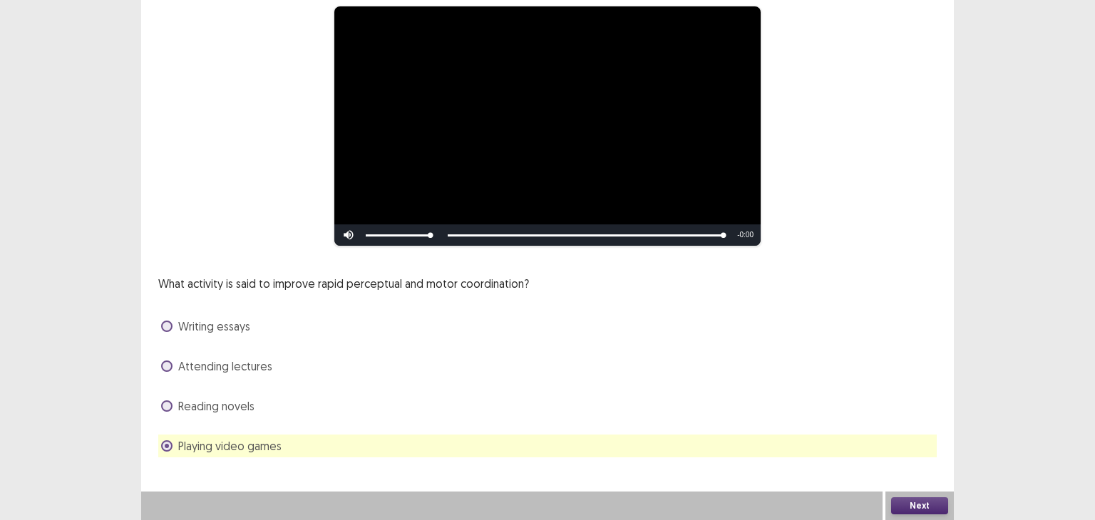
click at [901, 503] on button "Next" at bounding box center [919, 506] width 57 height 17
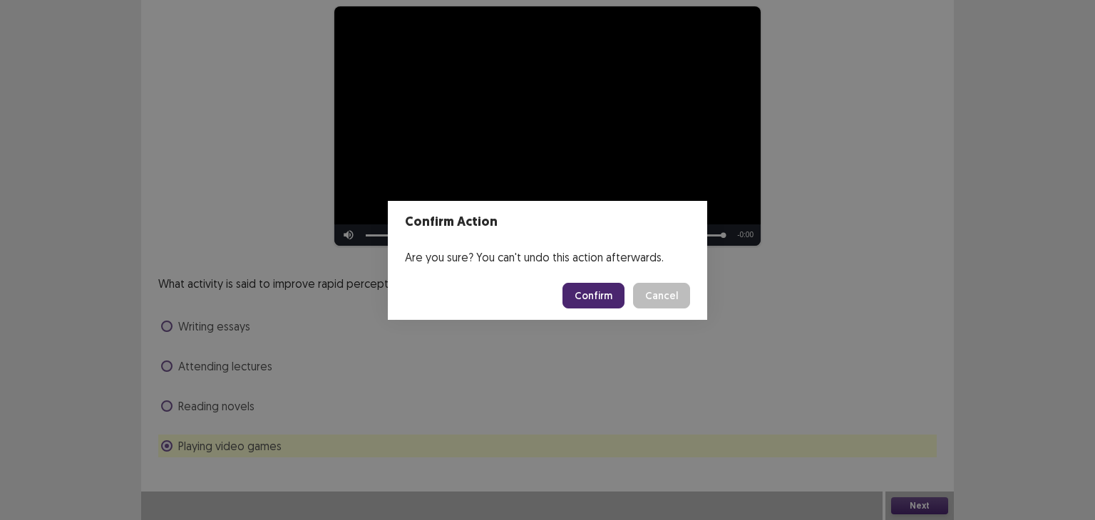
click at [587, 289] on button "Confirm" at bounding box center [593, 296] width 62 height 26
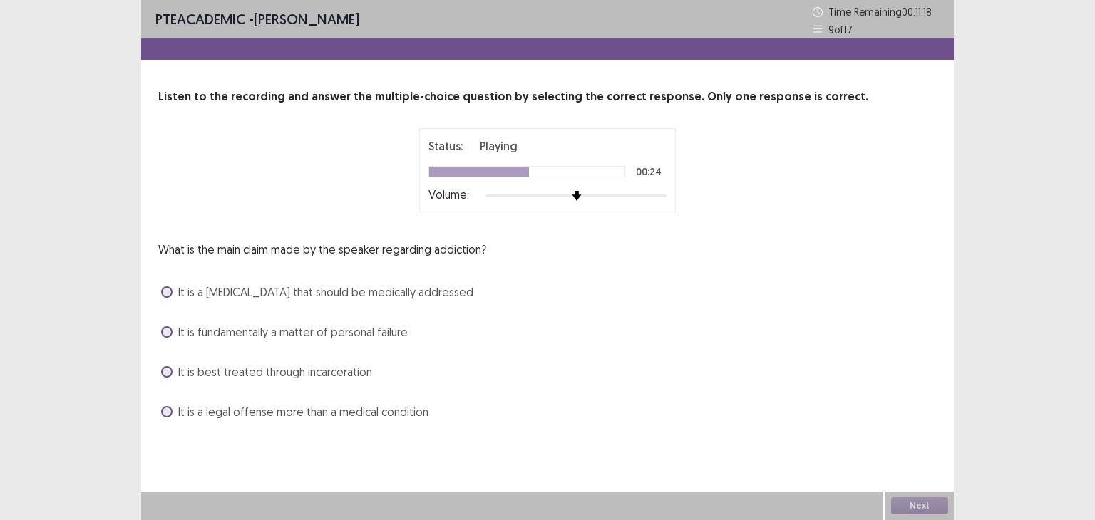
click at [426, 286] on span "It is a brain disease that should be medically addressed" at bounding box center [325, 292] width 295 height 17
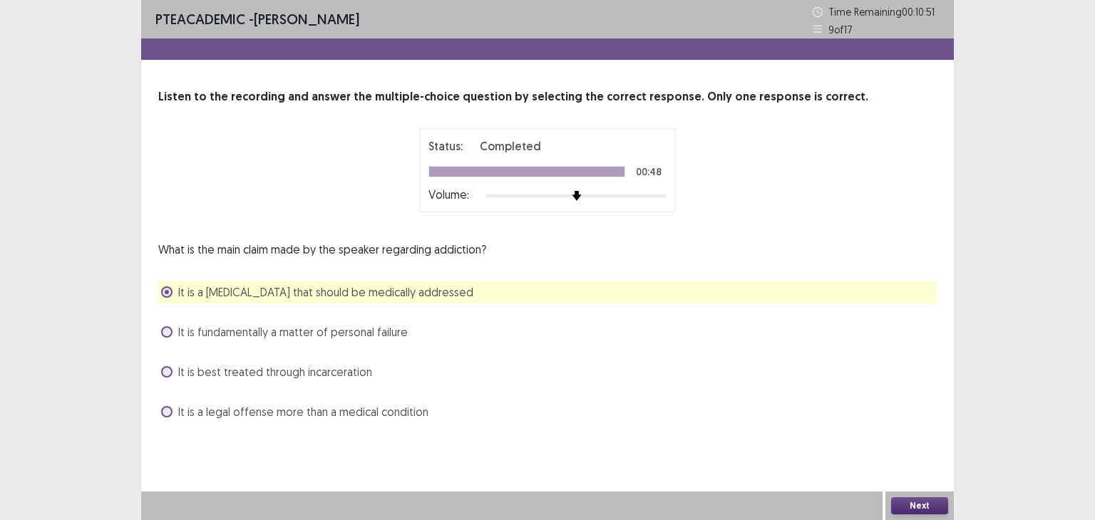
click at [902, 500] on button "Next" at bounding box center [919, 506] width 57 height 17
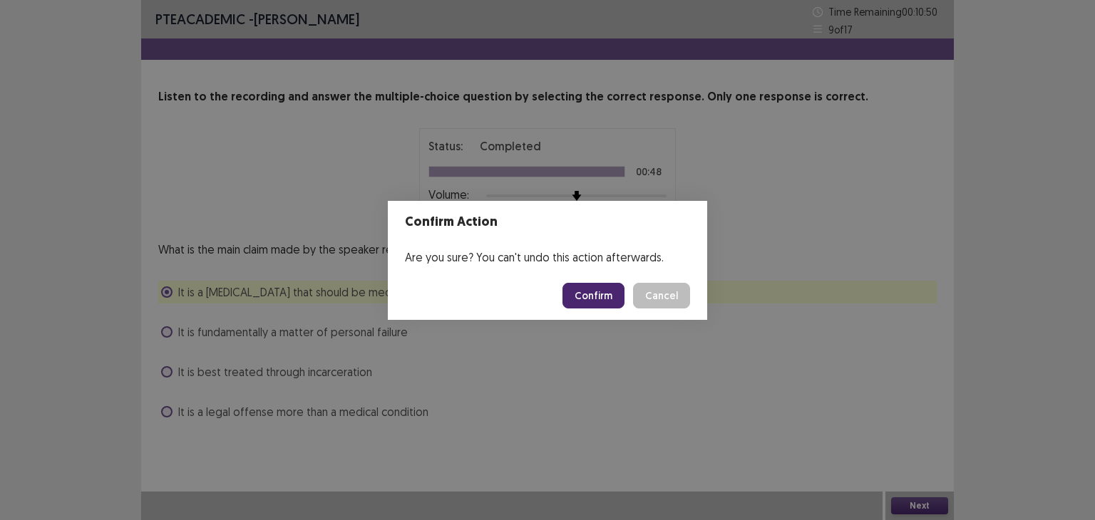
click at [611, 283] on button "Confirm" at bounding box center [593, 296] width 62 height 26
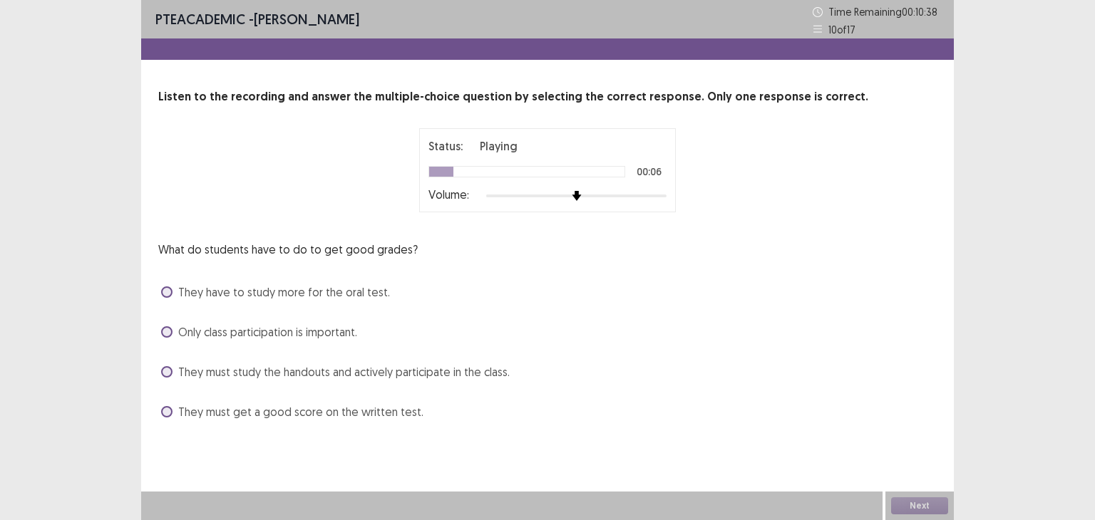
click at [413, 370] on span "They must study the handouts and actively participate in the class." at bounding box center [343, 372] width 331 height 17
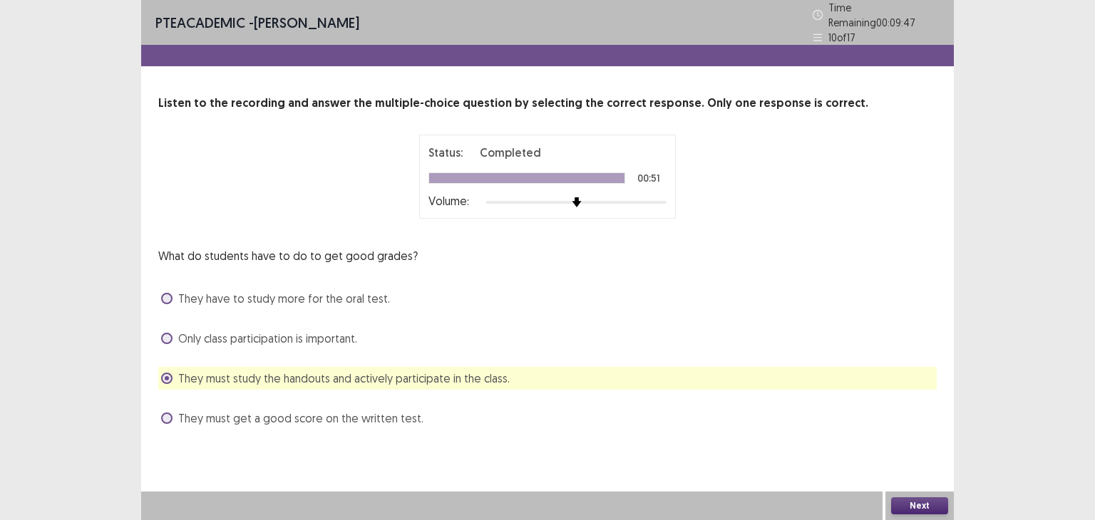
click at [910, 502] on button "Next" at bounding box center [919, 506] width 57 height 17
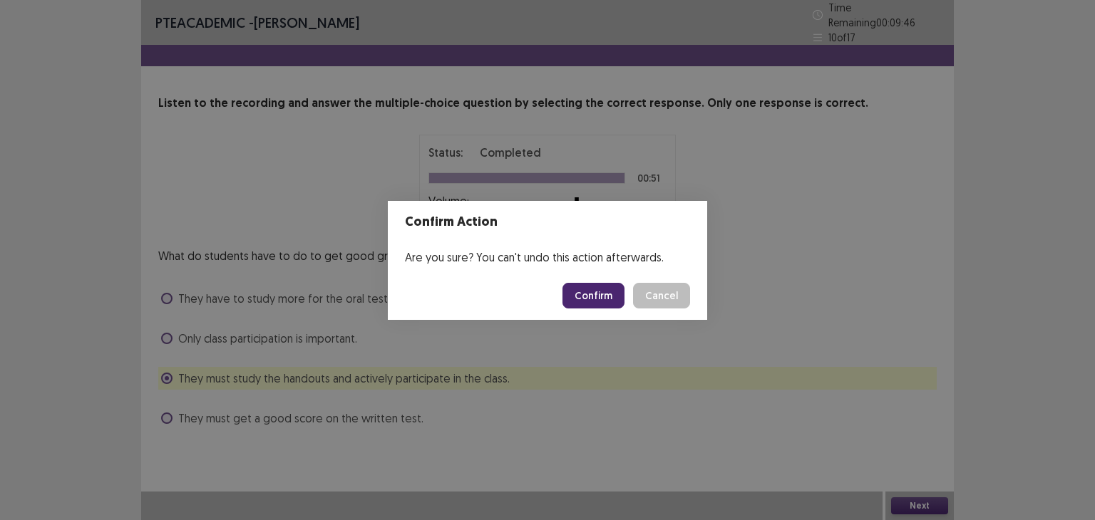
click at [613, 299] on button "Confirm" at bounding box center [593, 296] width 62 height 26
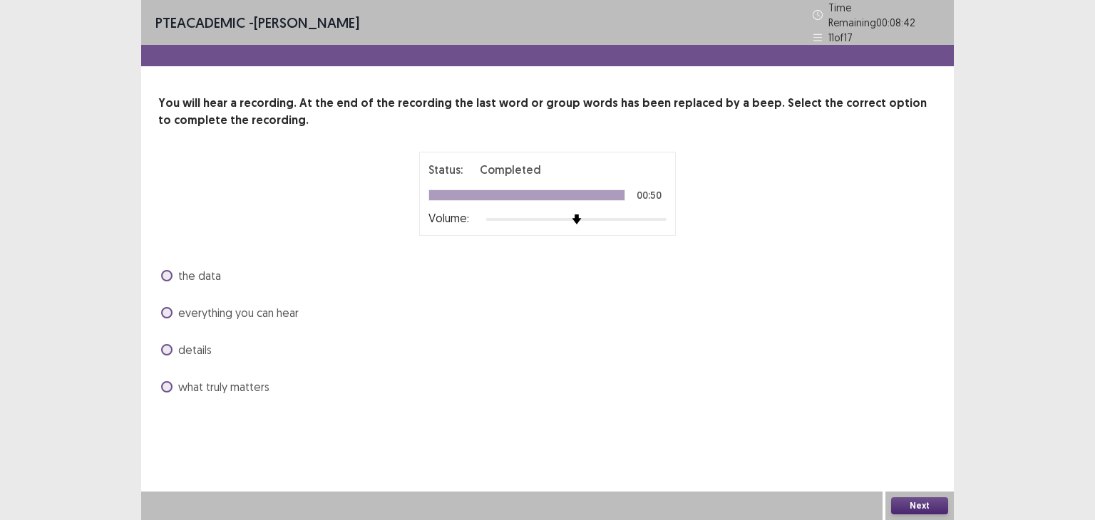
click at [211, 269] on span "the data" at bounding box center [199, 275] width 43 height 17
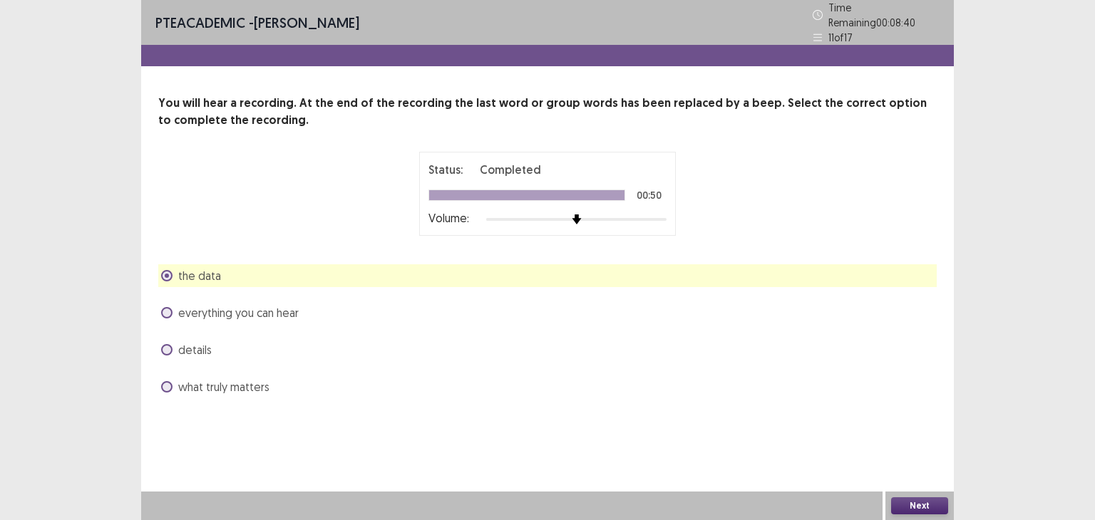
click at [202, 341] on span "details" at bounding box center [195, 349] width 34 height 17
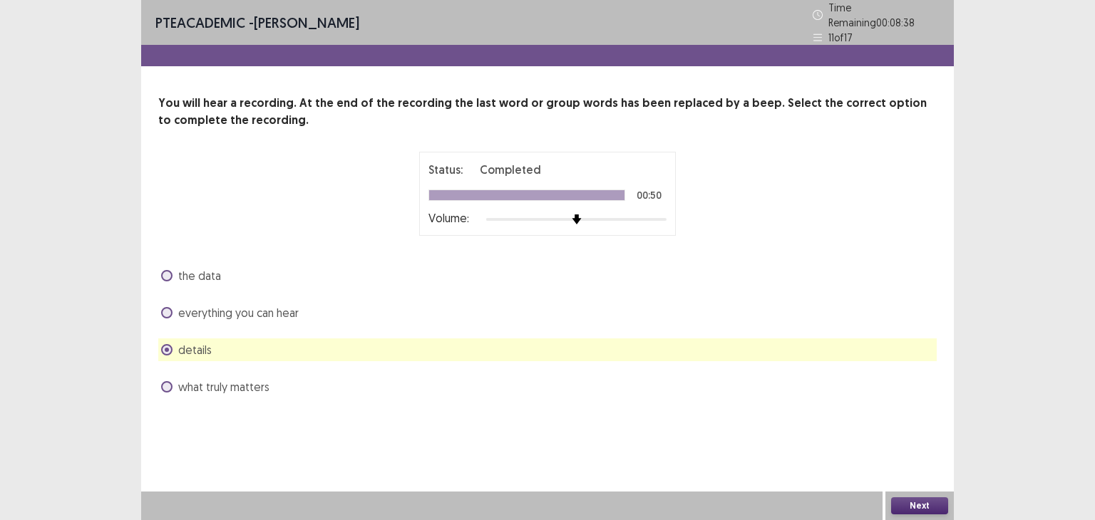
click at [256, 389] on div "what truly matters" at bounding box center [547, 387] width 778 height 23
click at [259, 385] on span "what truly matters" at bounding box center [223, 387] width 91 height 17
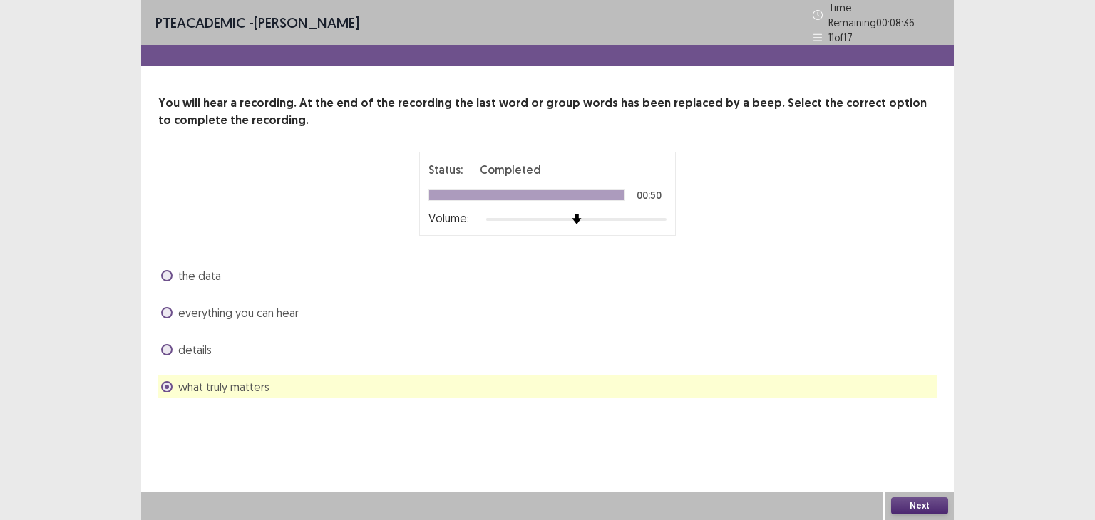
click at [904, 506] on button "Next" at bounding box center [919, 506] width 57 height 17
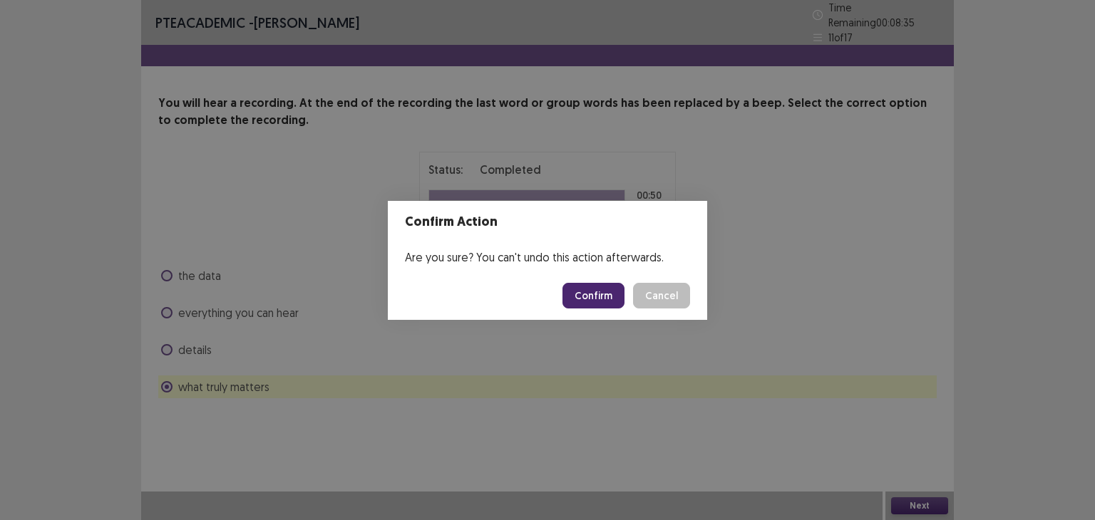
click at [595, 307] on button "Confirm" at bounding box center [593, 296] width 62 height 26
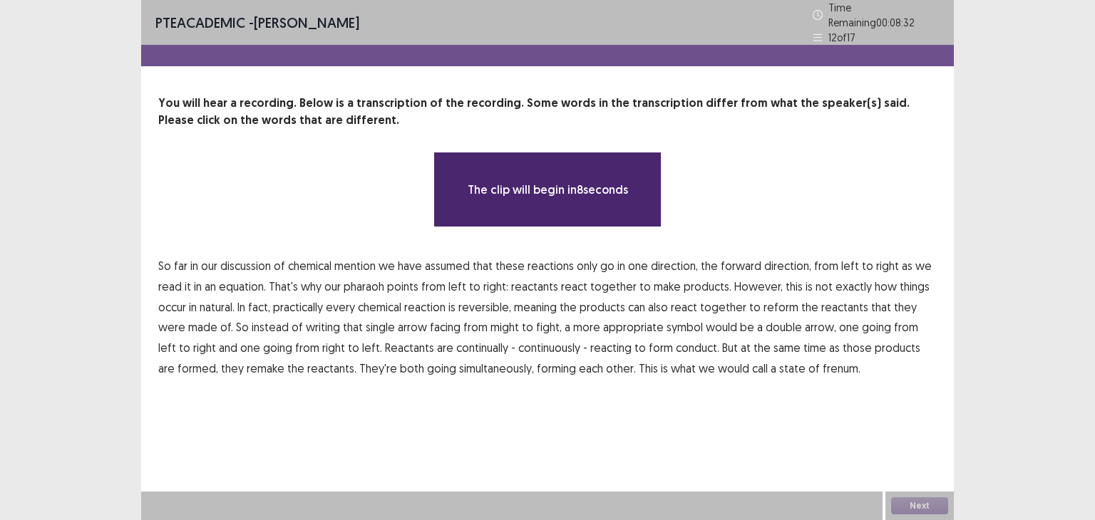
click at [166, 260] on span "So" at bounding box center [164, 265] width 13 height 17
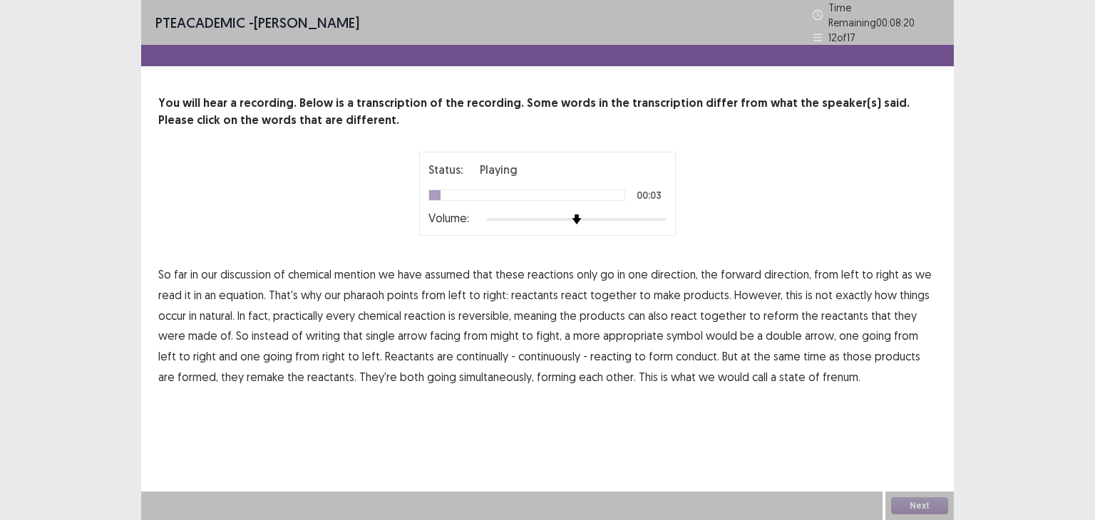
click at [354, 266] on span "mention" at bounding box center [354, 274] width 41 height 17
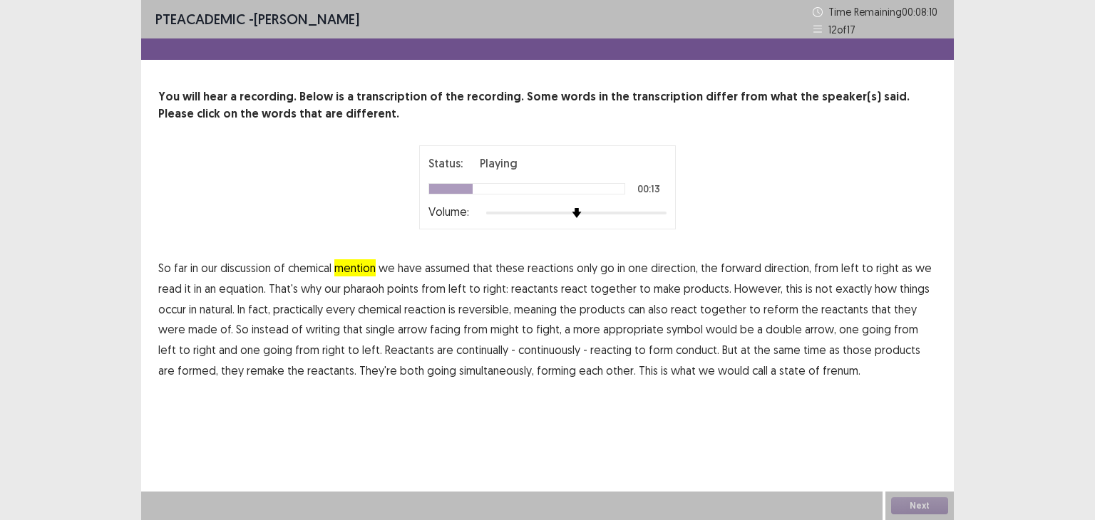
click at [376, 294] on span "pharaoh" at bounding box center [364, 288] width 41 height 17
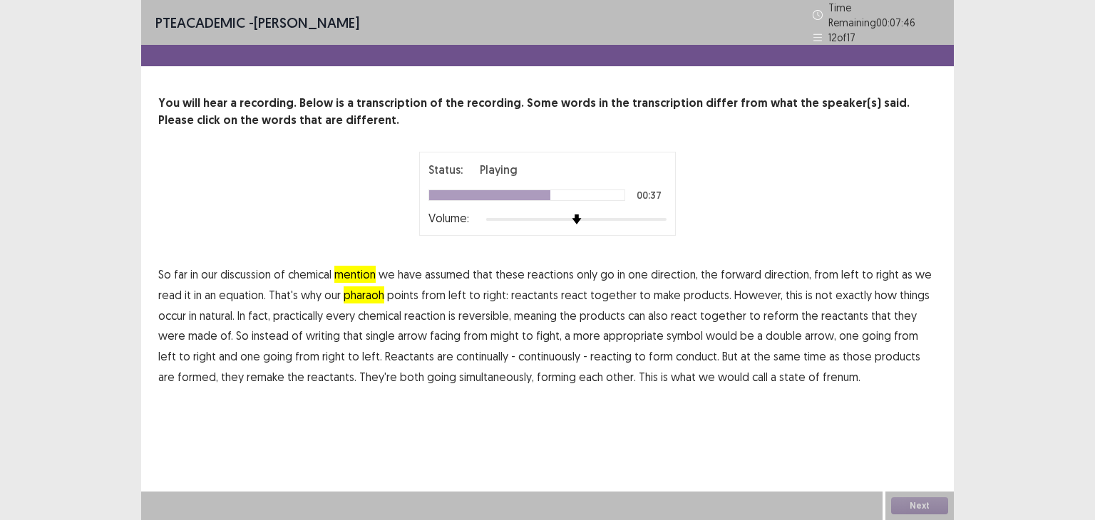
click at [490, 327] on span "might" at bounding box center [504, 335] width 29 height 17
click at [536, 327] on span "fight," at bounding box center [549, 335] width 26 height 17
click at [676, 351] on span "conduct." at bounding box center [697, 356] width 43 height 17
click at [823, 372] on span "frenum." at bounding box center [842, 377] width 38 height 17
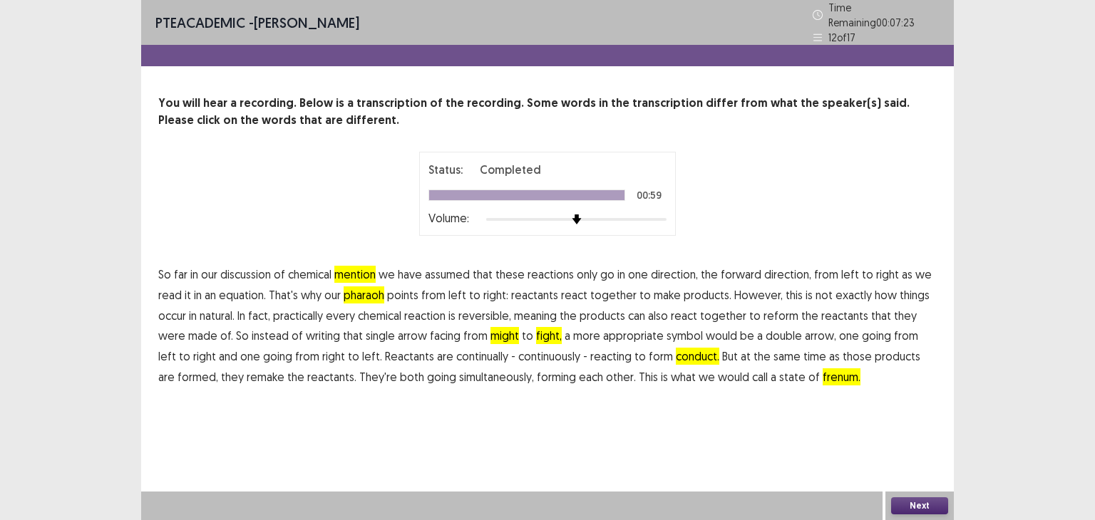
click at [919, 500] on button "Next" at bounding box center [919, 506] width 57 height 17
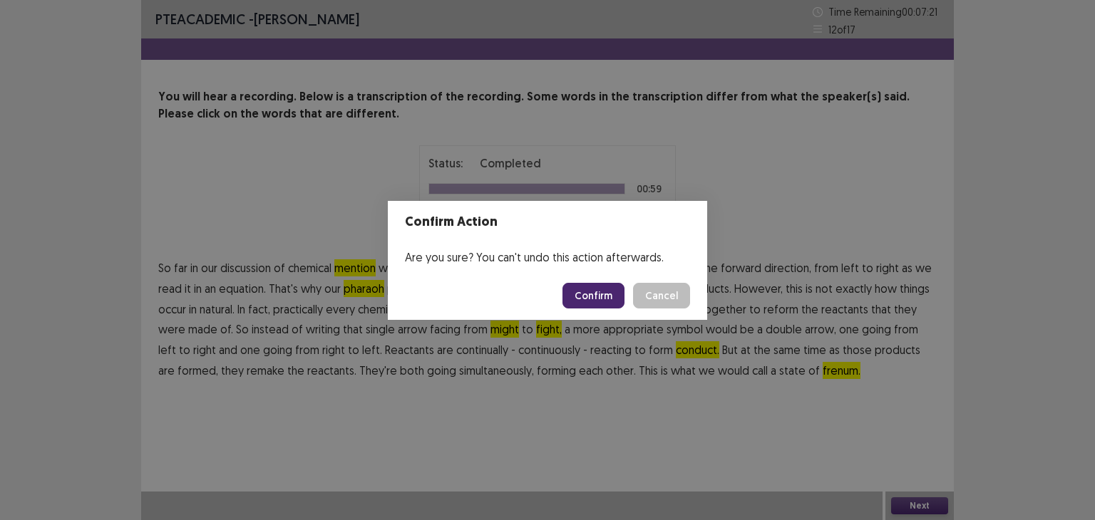
click at [613, 289] on button "Confirm" at bounding box center [593, 296] width 62 height 26
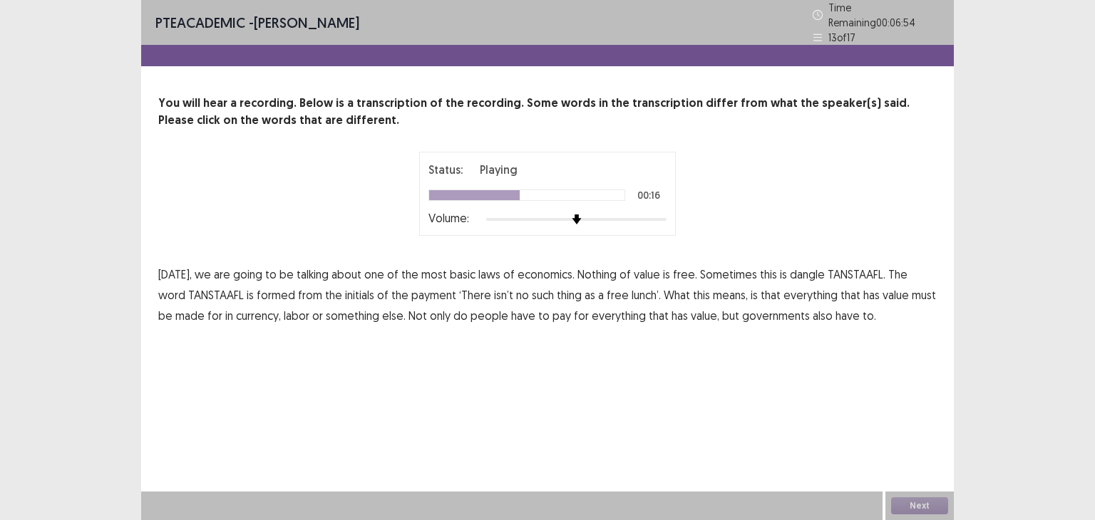
click at [411, 292] on span "payment" at bounding box center [433, 295] width 45 height 17
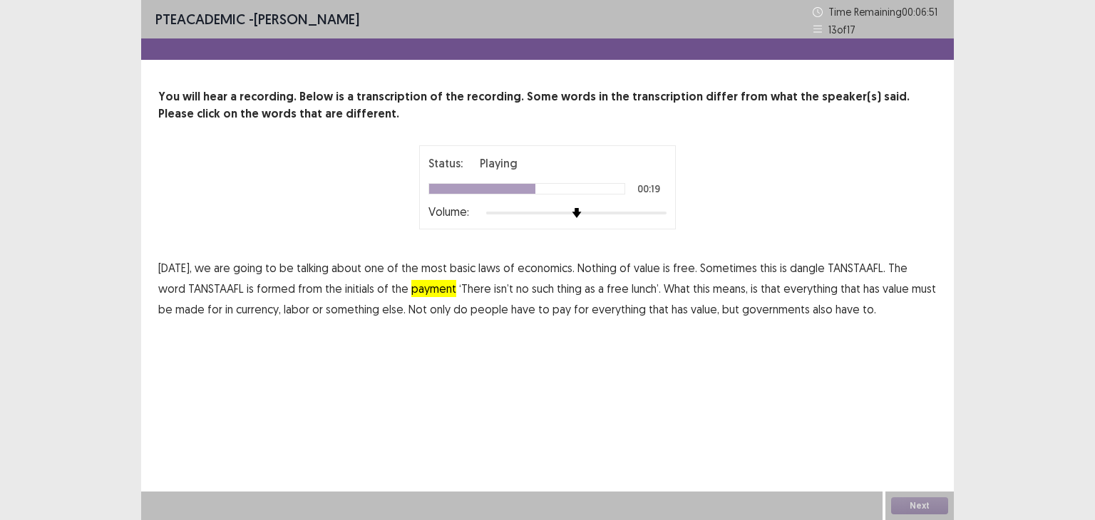
click at [607, 294] on span "free" at bounding box center [618, 288] width 22 height 17
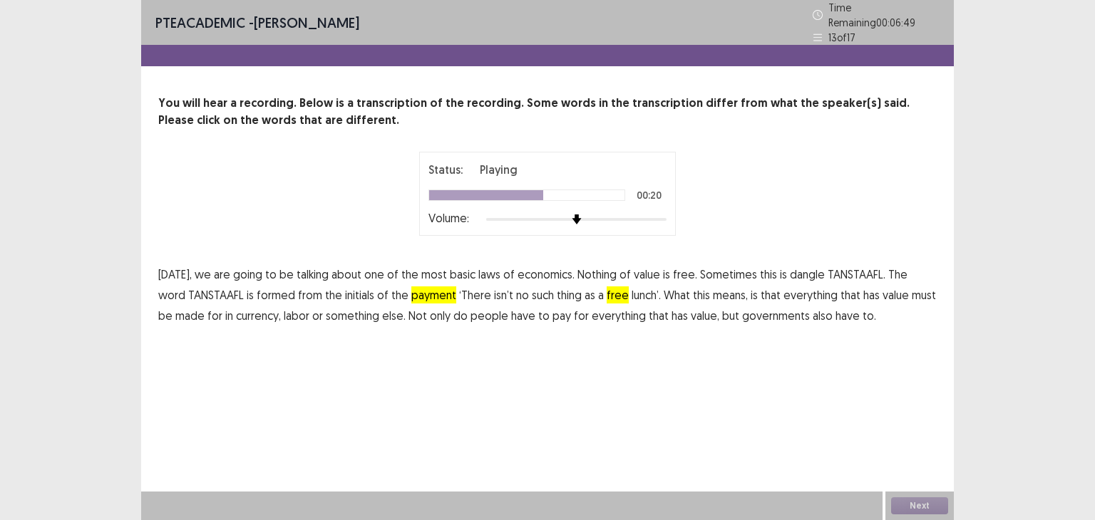
click at [607, 294] on span "free" at bounding box center [618, 295] width 22 height 17
click at [175, 314] on span "made" at bounding box center [189, 315] width 29 height 17
click at [904, 508] on button "Next" at bounding box center [919, 506] width 57 height 17
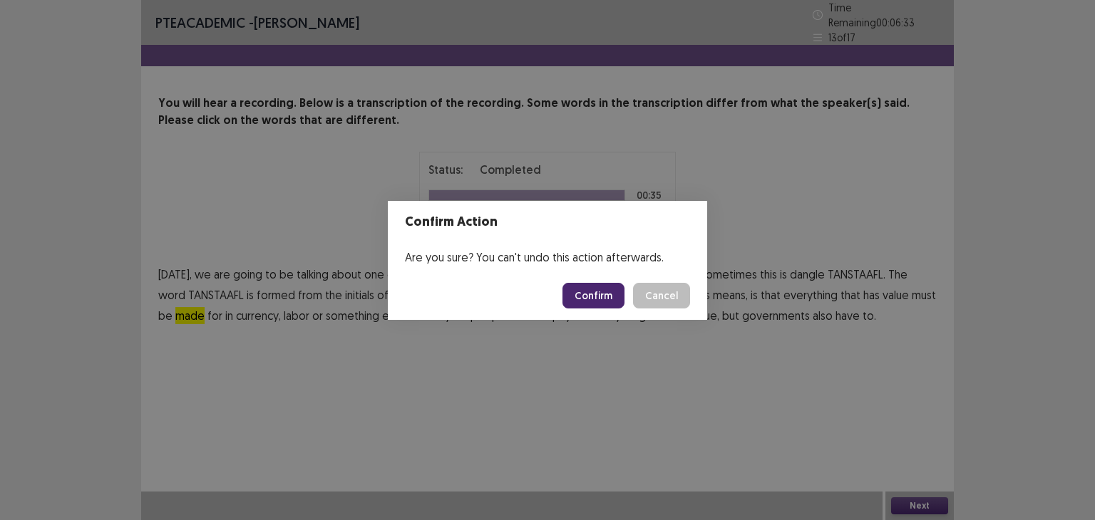
click at [605, 302] on button "Confirm" at bounding box center [593, 296] width 62 height 26
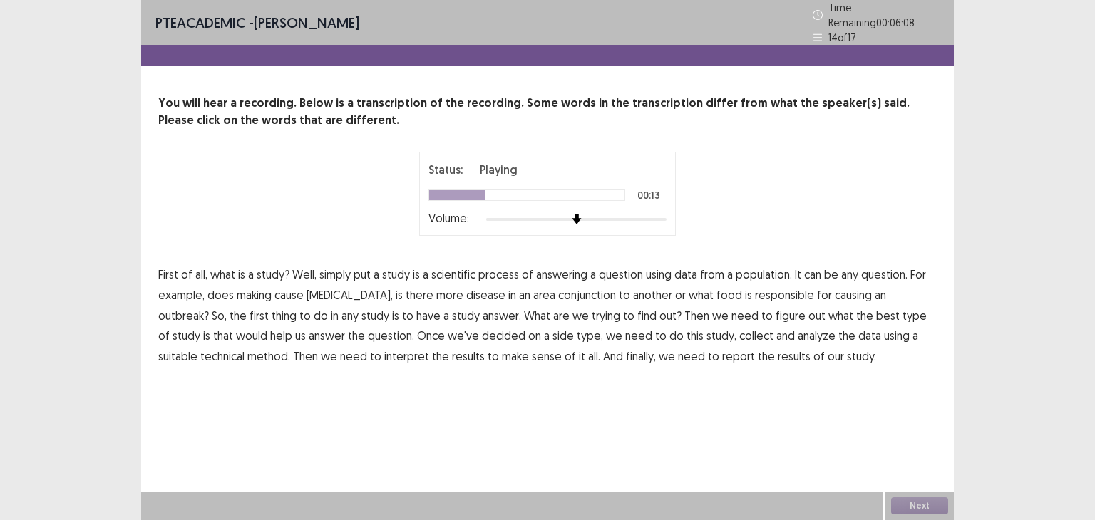
click at [252, 293] on span "making" at bounding box center [254, 295] width 35 height 17
click at [558, 289] on span "conjunction" at bounding box center [587, 295] width 58 height 17
click at [483, 314] on span "answer." at bounding box center [502, 315] width 38 height 17
click at [552, 331] on span "side" at bounding box center [562, 335] width 21 height 17
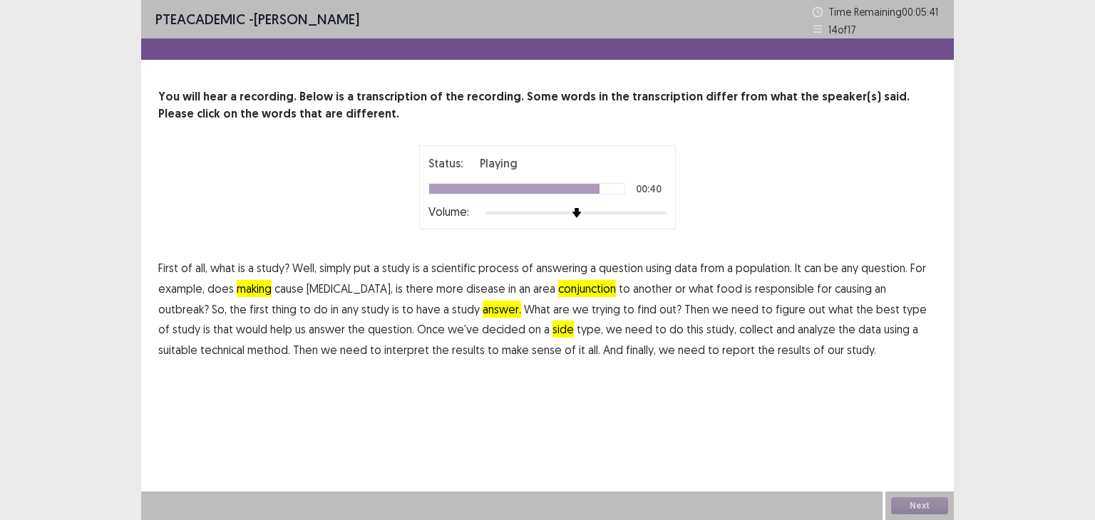
click at [245, 341] on span "technical" at bounding box center [222, 349] width 44 height 17
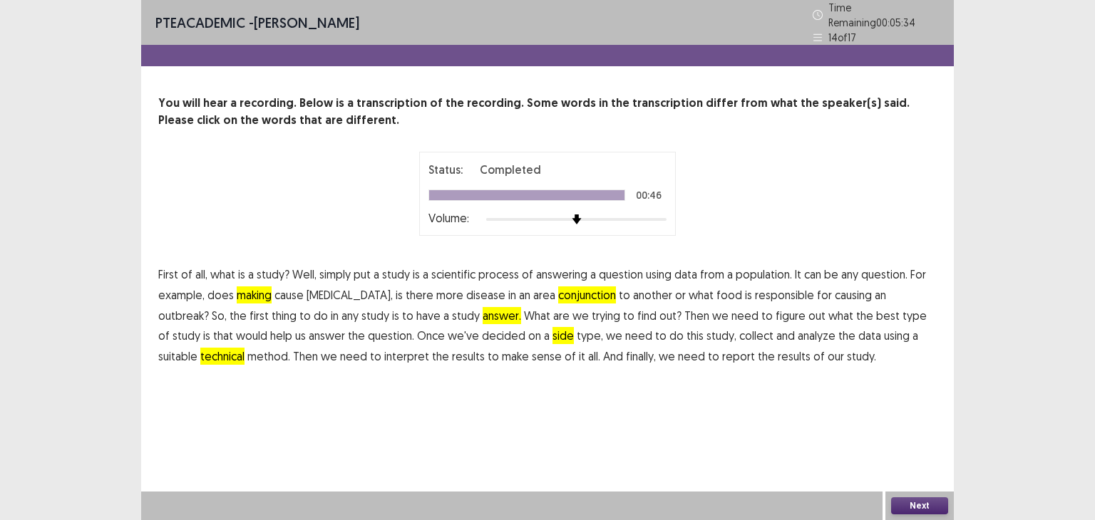
click at [924, 509] on button "Next" at bounding box center [919, 506] width 57 height 17
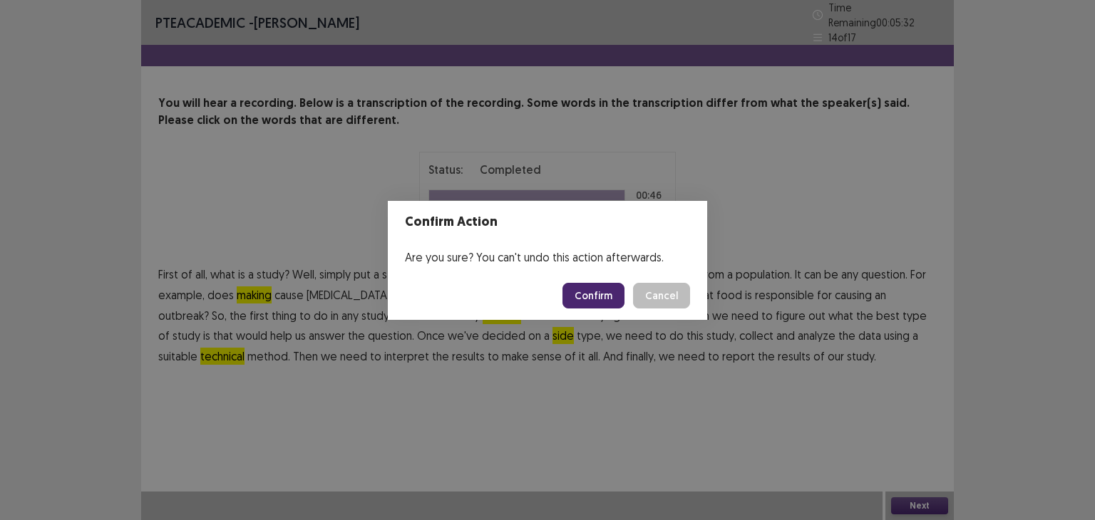
click at [615, 292] on button "Confirm" at bounding box center [593, 296] width 62 height 26
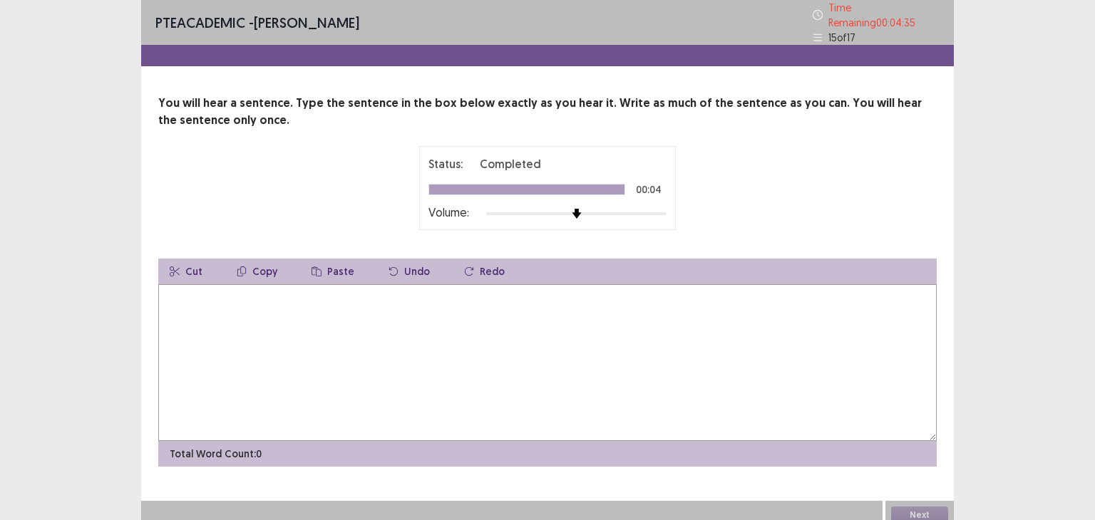
click at [301, 289] on textarea at bounding box center [547, 362] width 778 height 157
type textarea "*"
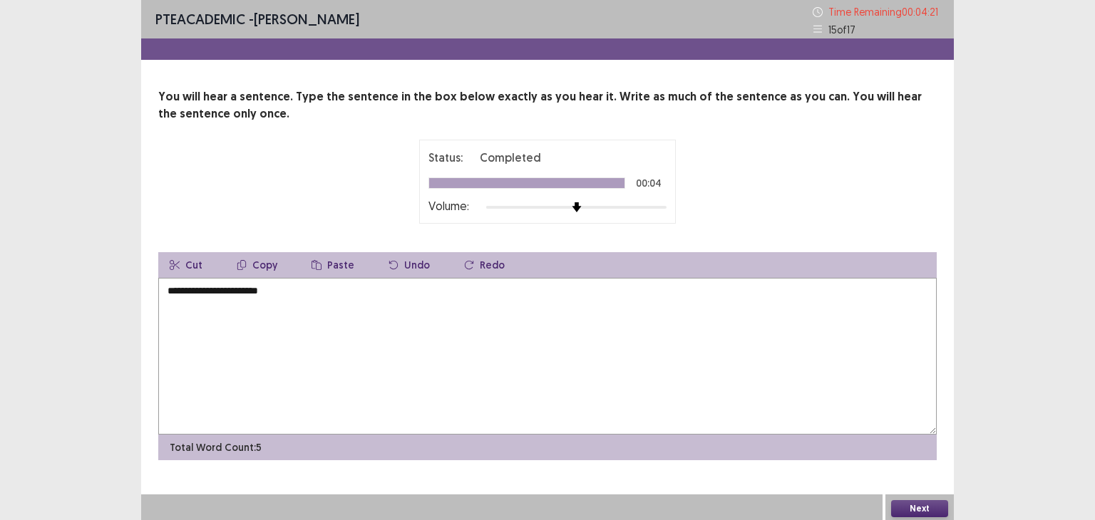
type textarea "**********"
click at [313, 317] on textarea "**********" at bounding box center [547, 356] width 778 height 157
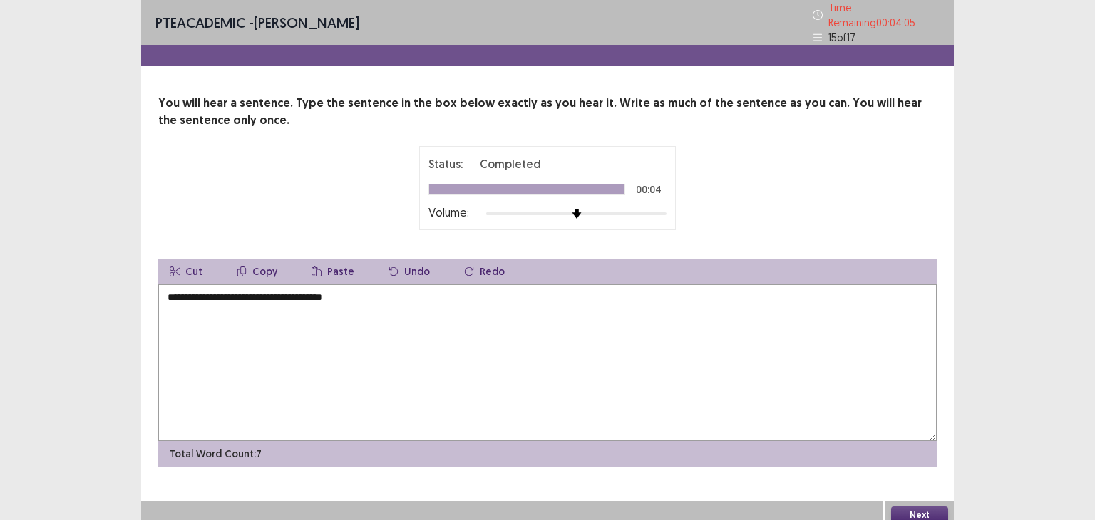
click at [286, 284] on textarea "**********" at bounding box center [547, 362] width 778 height 157
click at [326, 287] on textarea "**********" at bounding box center [547, 362] width 778 height 157
click at [357, 289] on textarea "**********" at bounding box center [547, 362] width 778 height 157
click at [408, 297] on textarea "**********" at bounding box center [547, 362] width 778 height 157
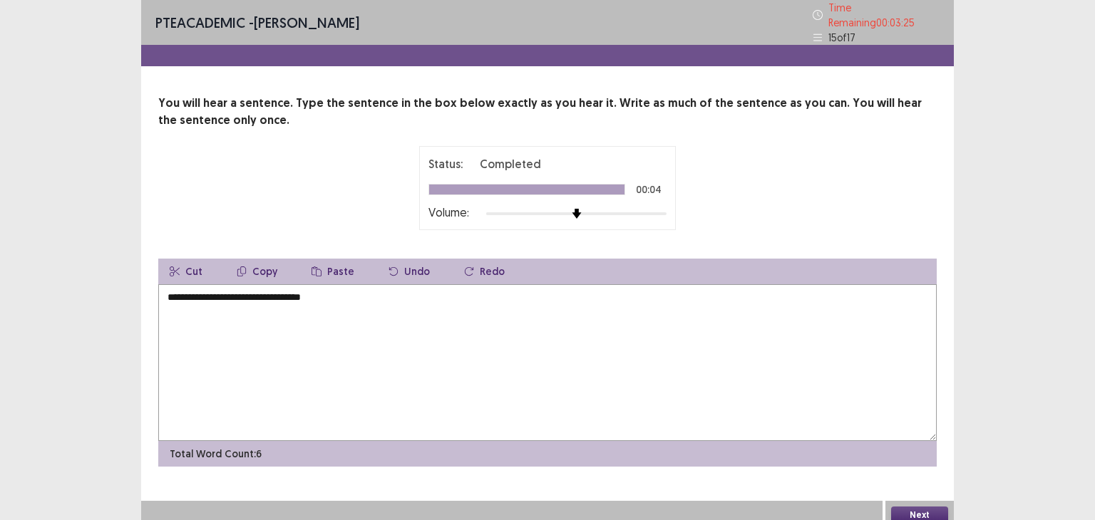
type textarea "**********"
click at [939, 507] on button "Next" at bounding box center [919, 515] width 57 height 17
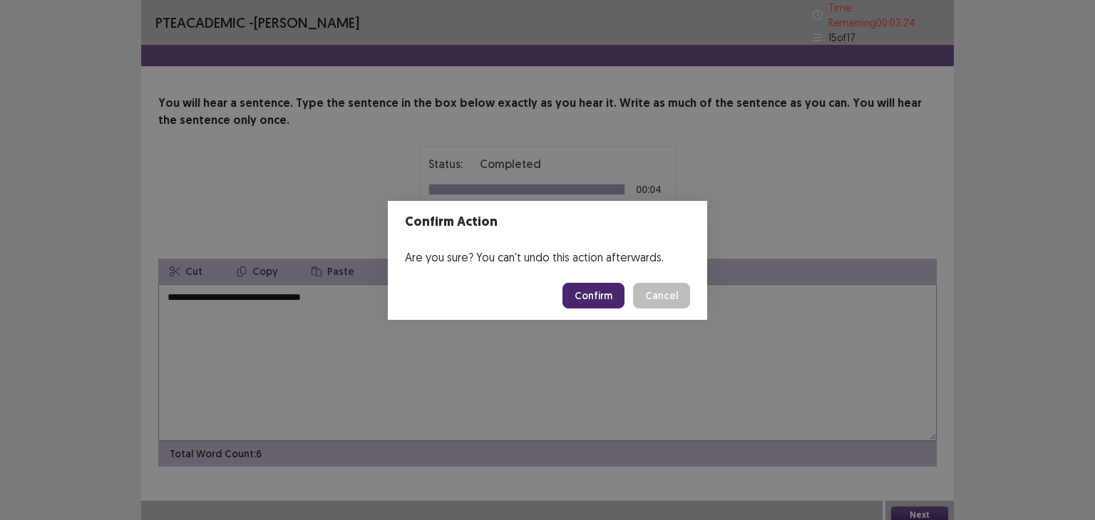
click at [593, 297] on button "Confirm" at bounding box center [593, 296] width 62 height 26
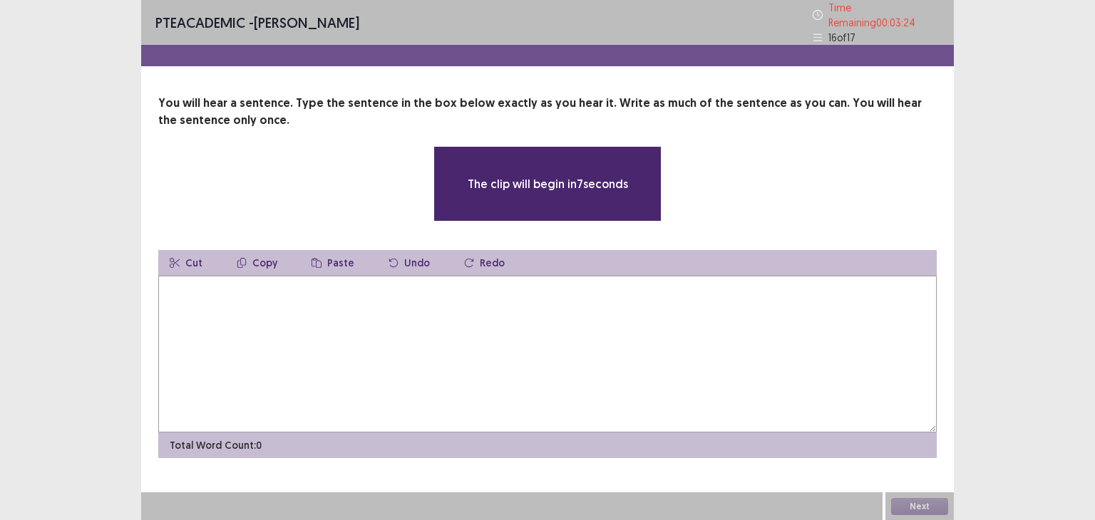
click at [505, 311] on textarea at bounding box center [547, 354] width 778 height 157
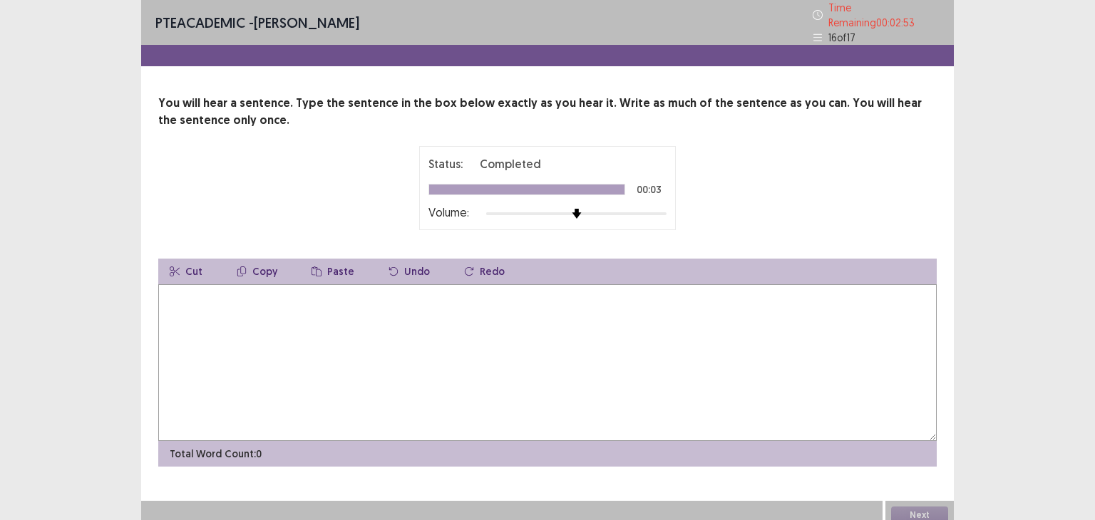
click at [505, 311] on textarea at bounding box center [547, 362] width 778 height 157
click at [242, 290] on textarea "**********" at bounding box center [547, 362] width 778 height 157
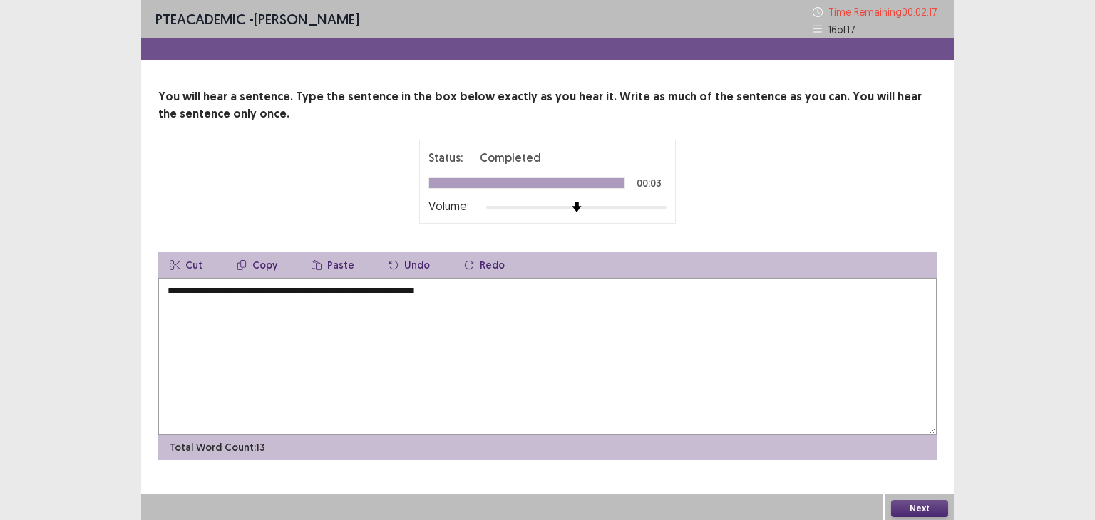
type textarea "**********"
click at [914, 513] on button "Next" at bounding box center [919, 508] width 57 height 17
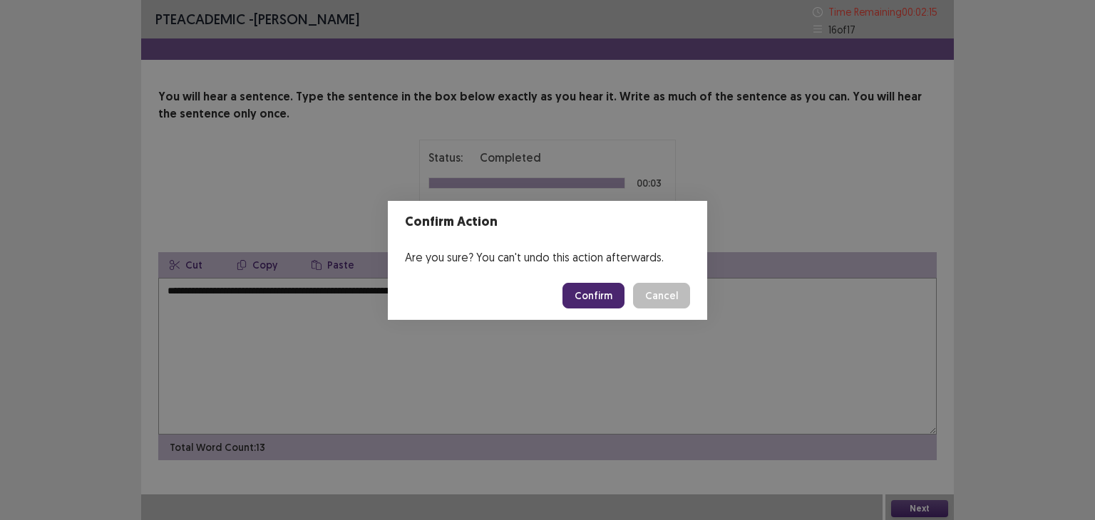
click at [605, 296] on button "Confirm" at bounding box center [593, 296] width 62 height 26
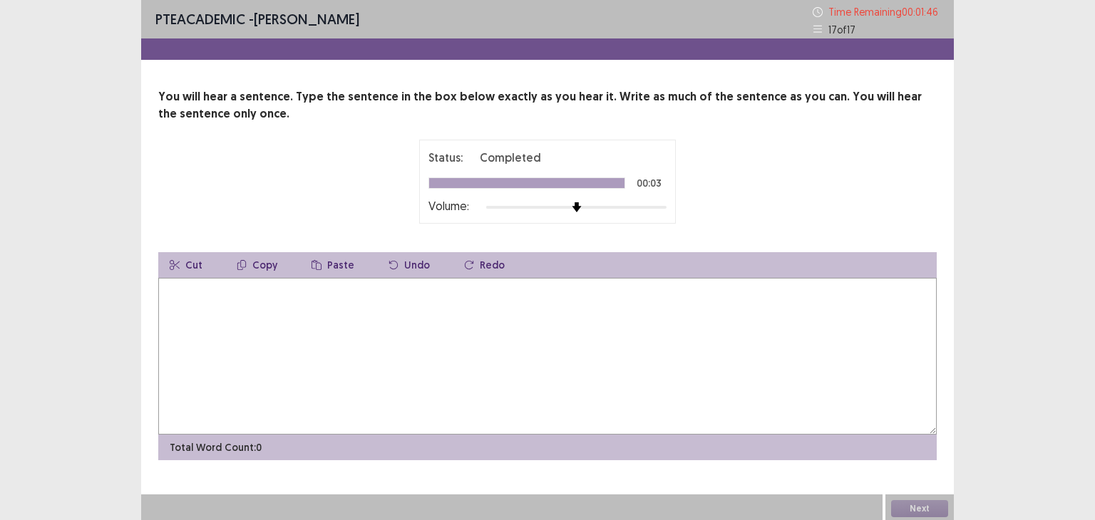
click at [605, 296] on textarea at bounding box center [547, 356] width 778 height 157
type textarea "**********"
click at [912, 503] on button "Next" at bounding box center [919, 508] width 57 height 17
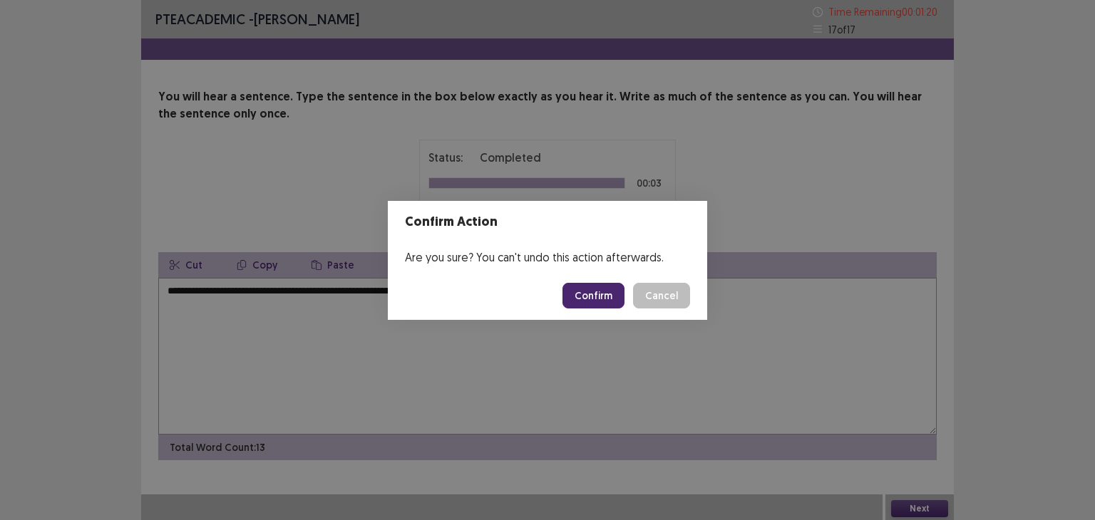
click at [616, 294] on button "Confirm" at bounding box center [593, 296] width 62 height 26
